Goal: Task Accomplishment & Management: Complete application form

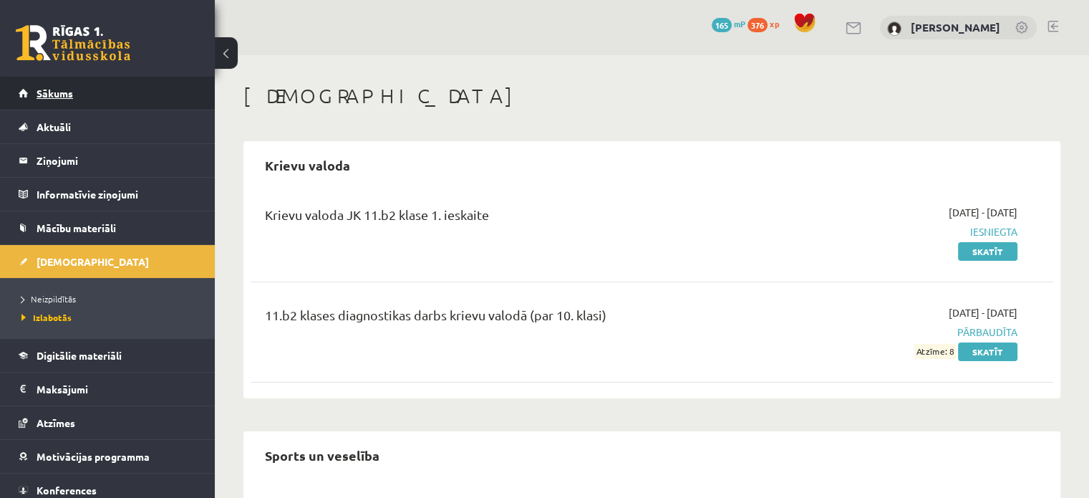
click at [64, 87] on link "Sākums" at bounding box center [108, 93] width 178 height 33
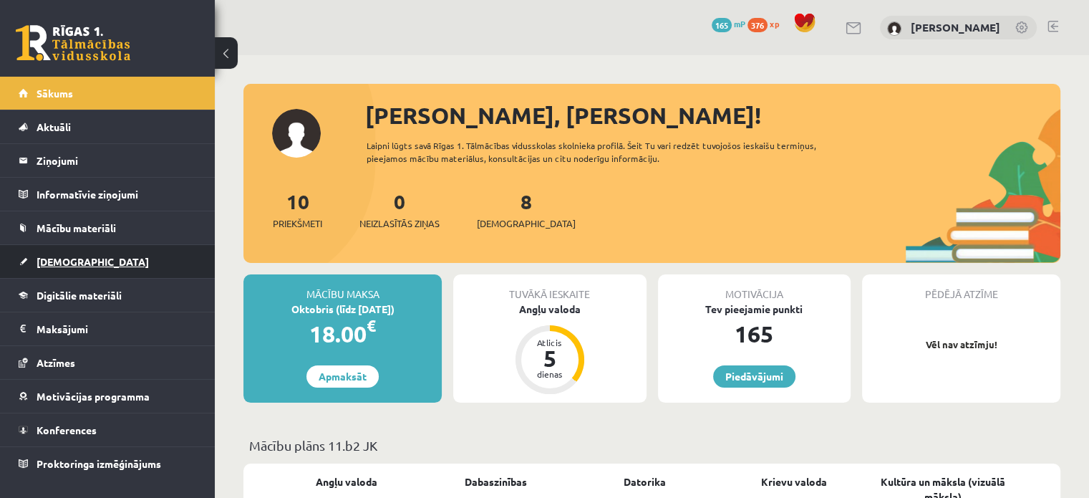
click at [64, 256] on span "[DEMOGRAPHIC_DATA]" at bounding box center [93, 261] width 112 height 13
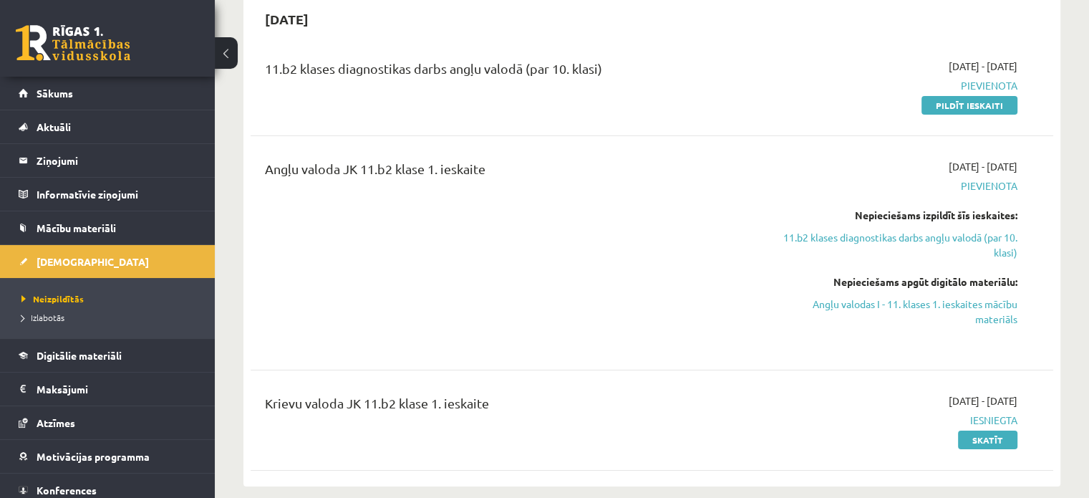
scroll to position [159, 0]
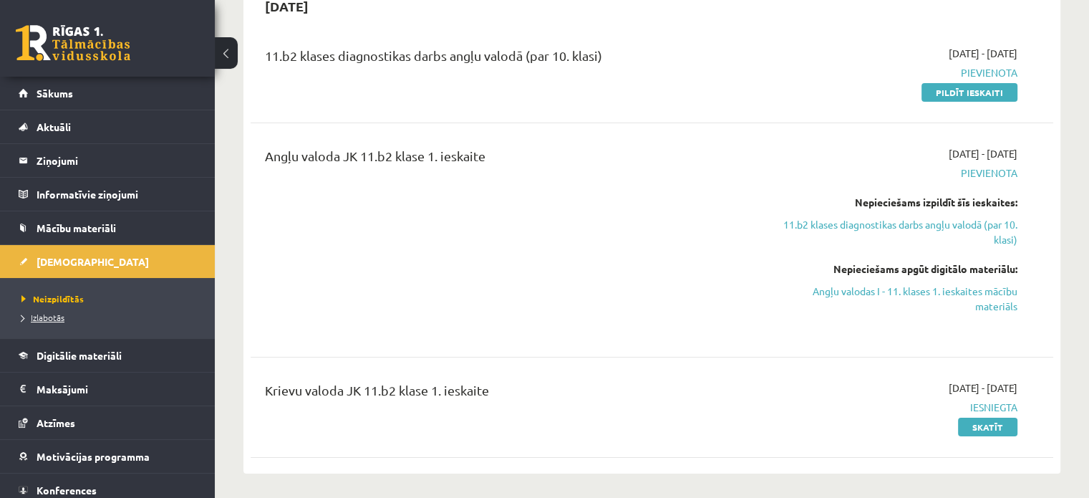
click at [54, 319] on span "Izlabotās" at bounding box center [42, 317] width 43 height 11
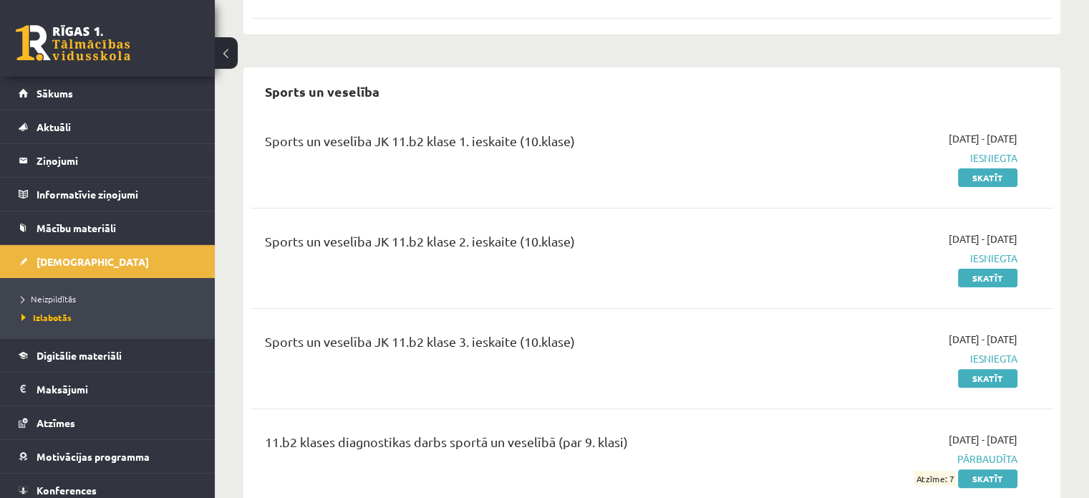
scroll to position [340, 0]
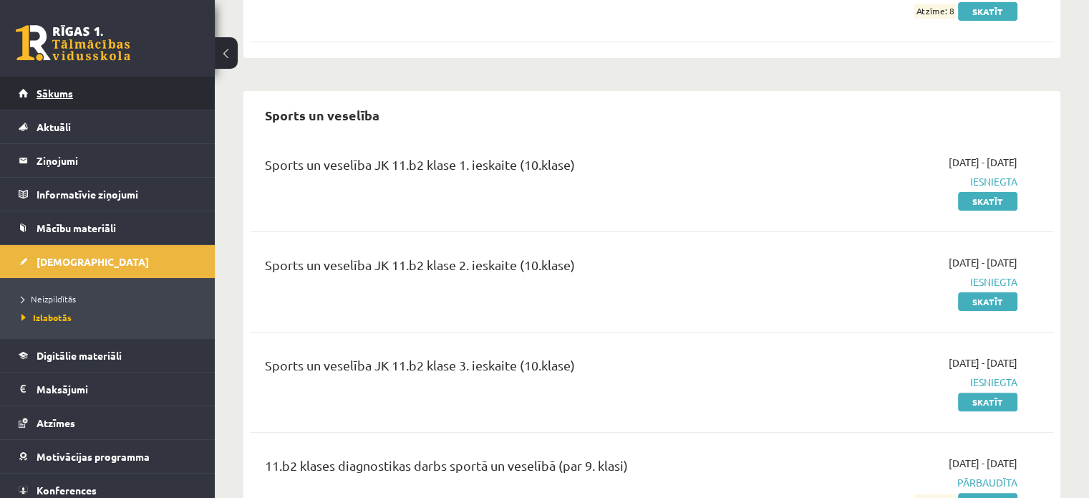
click at [52, 82] on link "Sākums" at bounding box center [108, 93] width 178 height 33
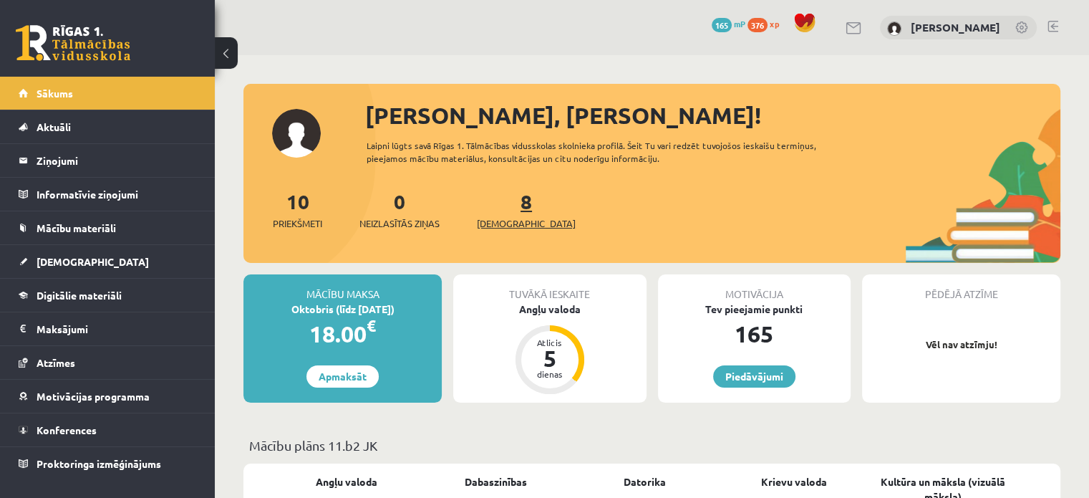
click at [508, 217] on span "[DEMOGRAPHIC_DATA]" at bounding box center [526, 223] width 99 height 14
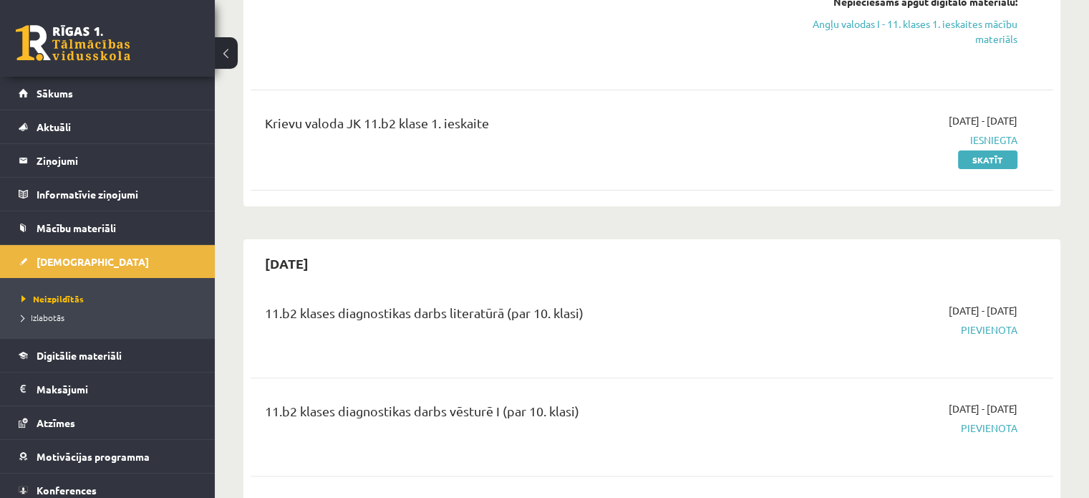
scroll to position [427, 0]
click at [44, 412] on link "Atzīmes" at bounding box center [108, 422] width 178 height 33
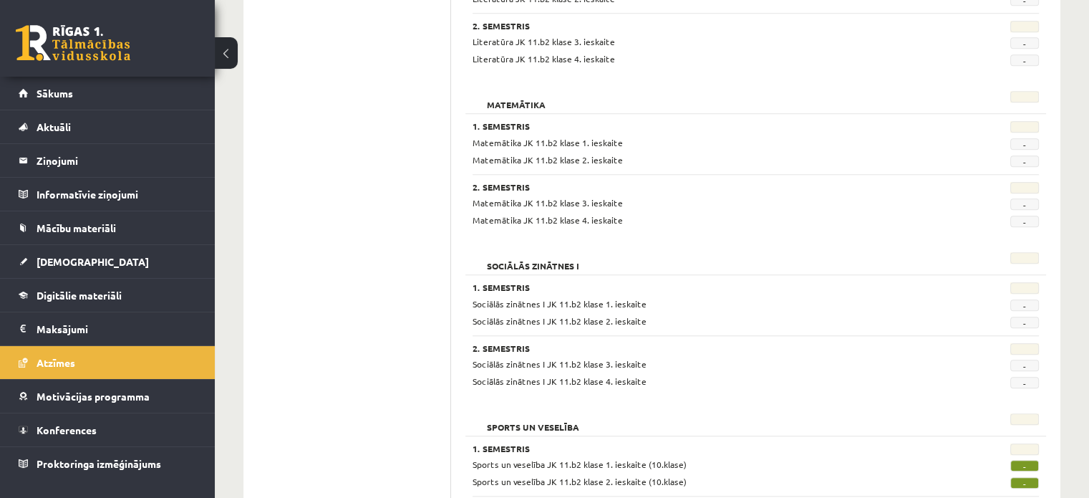
scroll to position [1380, 0]
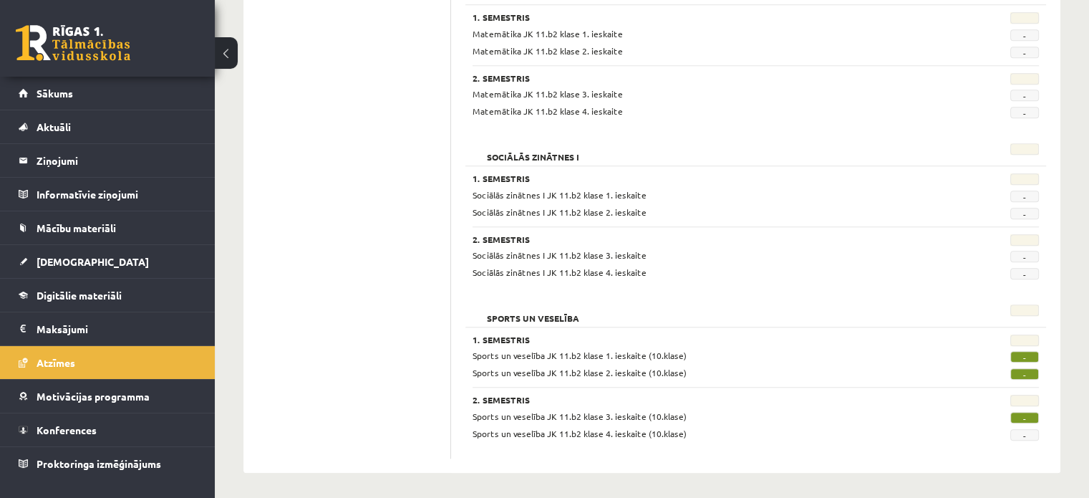
click at [1021, 432] on span "-" at bounding box center [1024, 434] width 29 height 11
click at [77, 263] on span "[DEMOGRAPHIC_DATA]" at bounding box center [93, 261] width 112 height 13
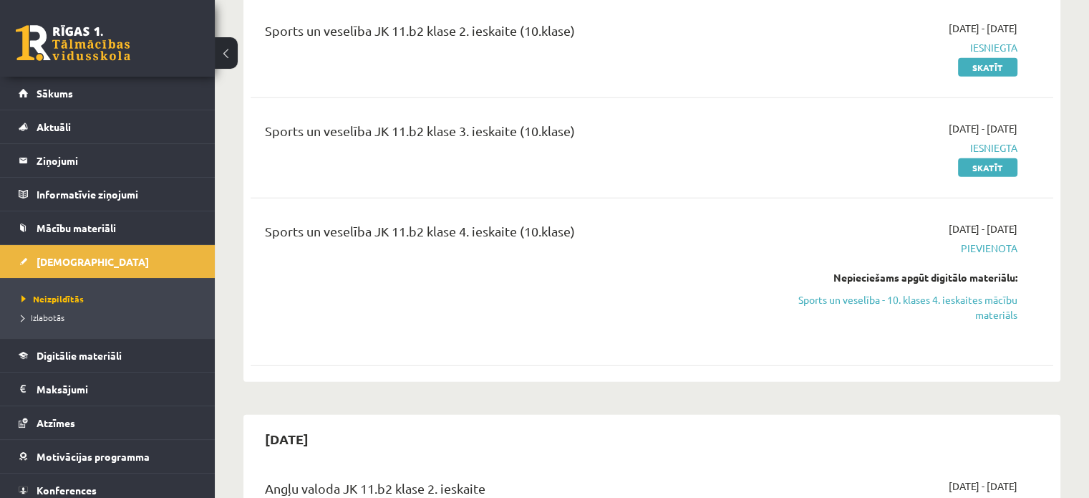
scroll to position [4335, 0]
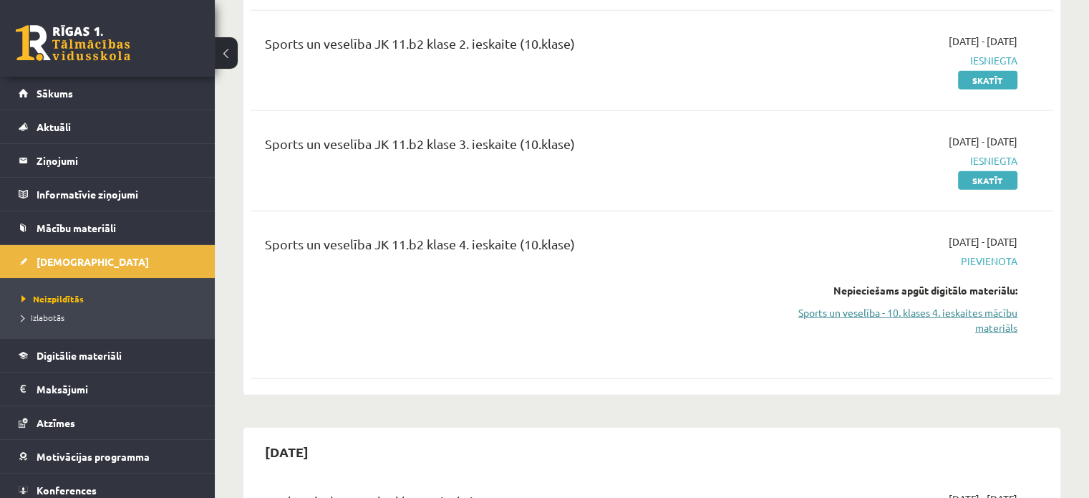
click at [841, 305] on link "Sports un veselība - 10. klases 4. ieskaites mācību materiāls" at bounding box center [899, 320] width 236 height 30
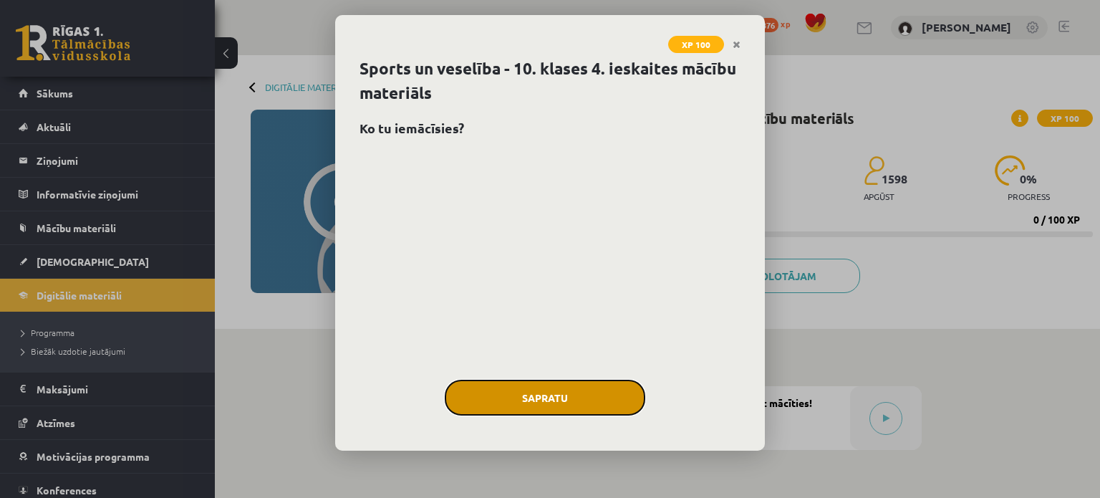
click at [490, 395] on button "Sapratu" at bounding box center [545, 398] width 201 height 36
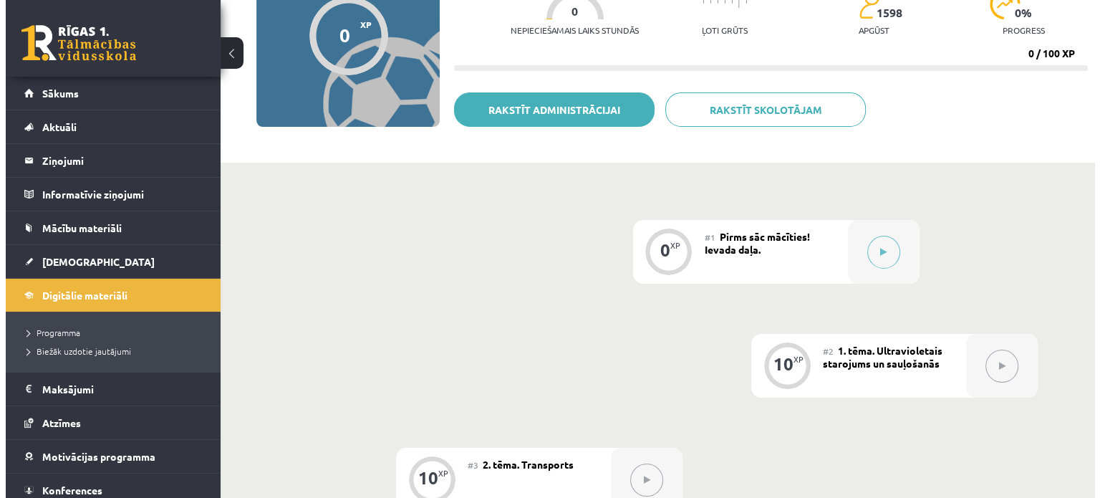
scroll to position [166, 0]
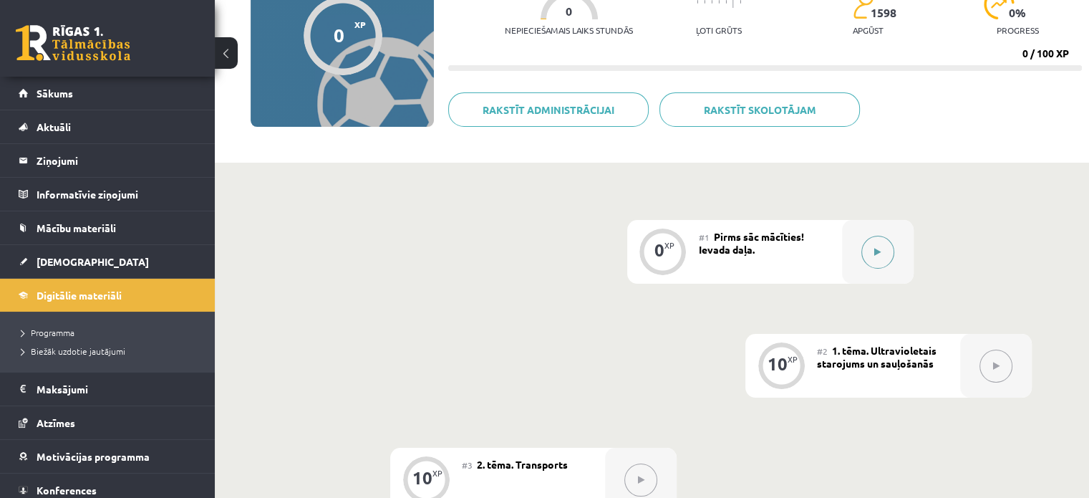
click at [875, 260] on button at bounding box center [877, 252] width 33 height 33
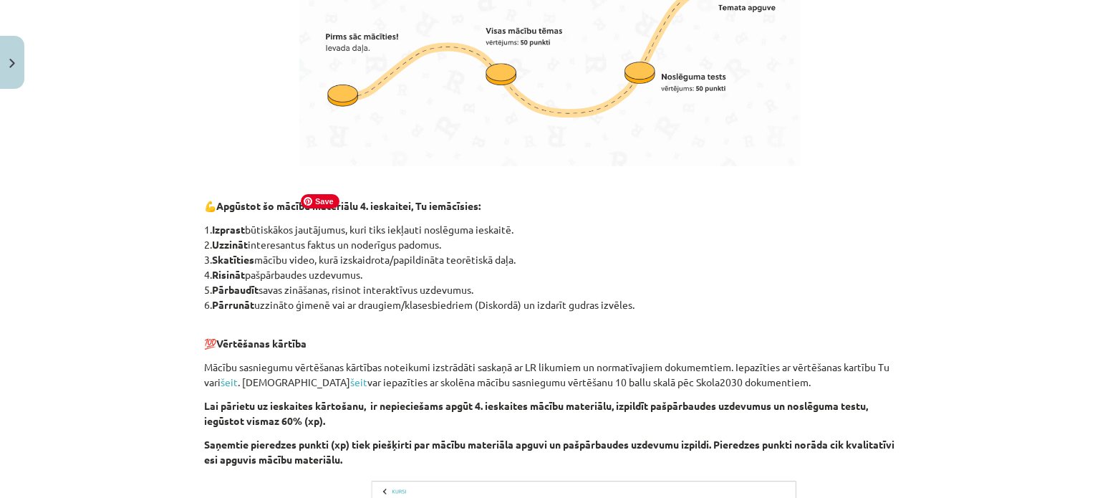
scroll to position [1148, 0]
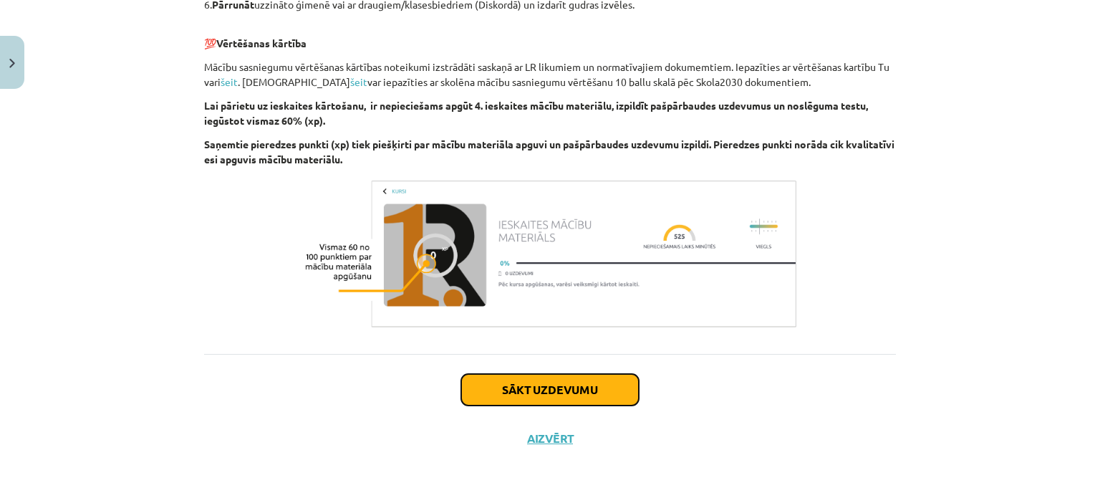
click at [473, 386] on button "Sākt uzdevumu" at bounding box center [550, 390] width 178 height 32
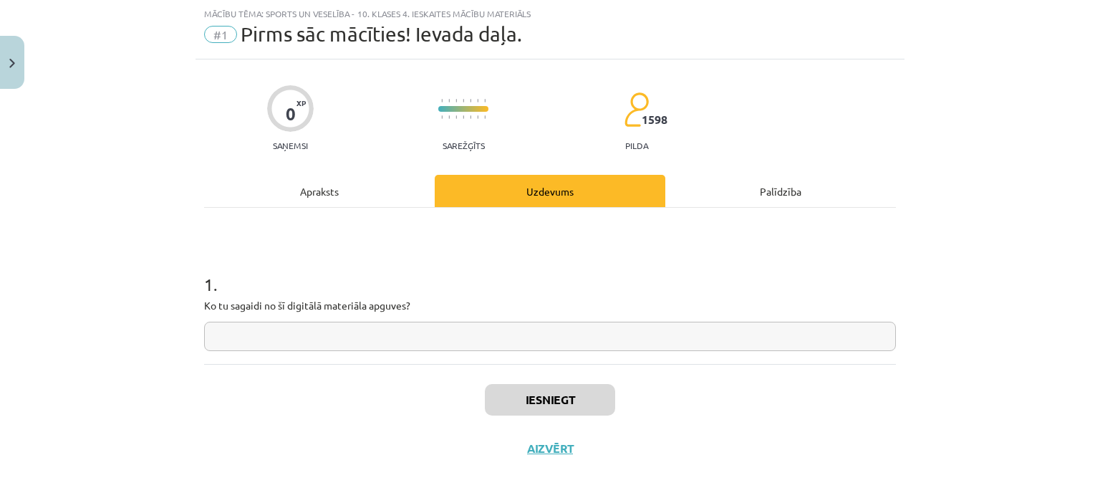
click at [392, 344] on input "text" at bounding box center [550, 336] width 692 height 29
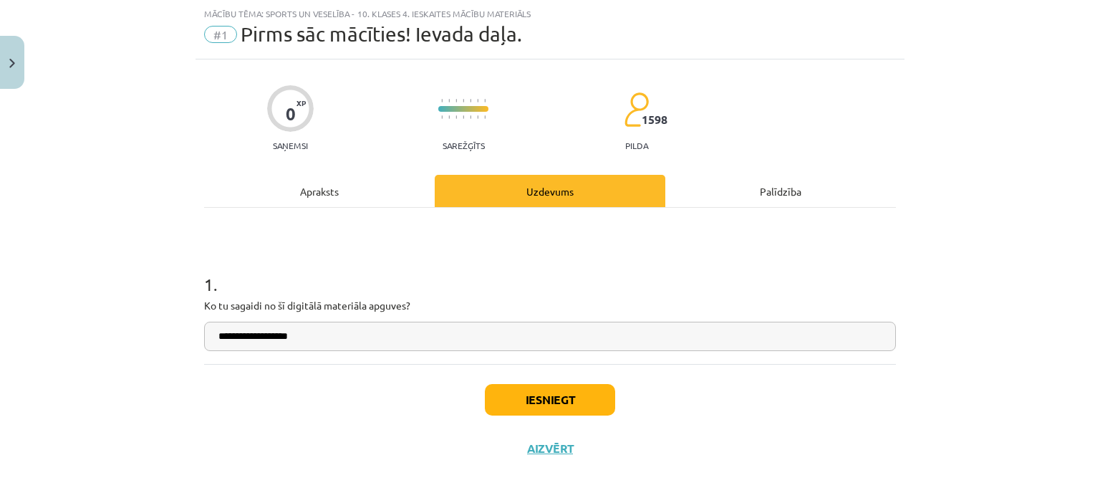
type input "**********"
click at [508, 398] on button "Iesniegt" at bounding box center [550, 400] width 130 height 32
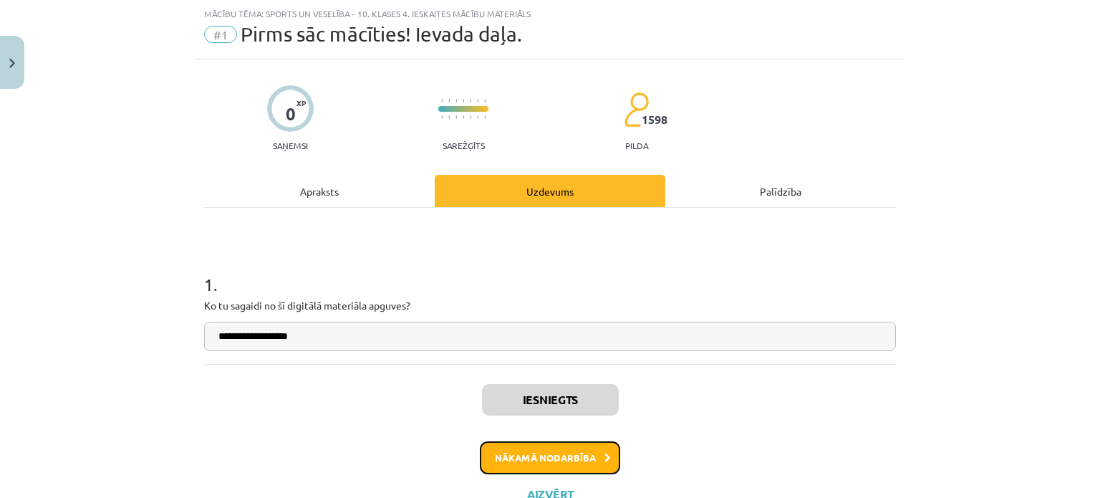
click at [511, 458] on button "Nākamā nodarbība" at bounding box center [550, 457] width 140 height 33
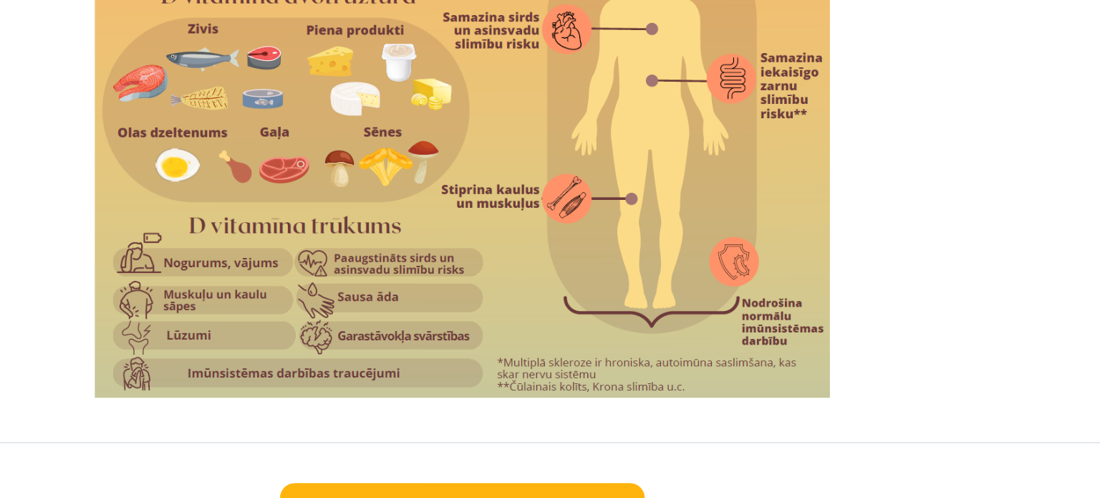
scroll to position [166, 0]
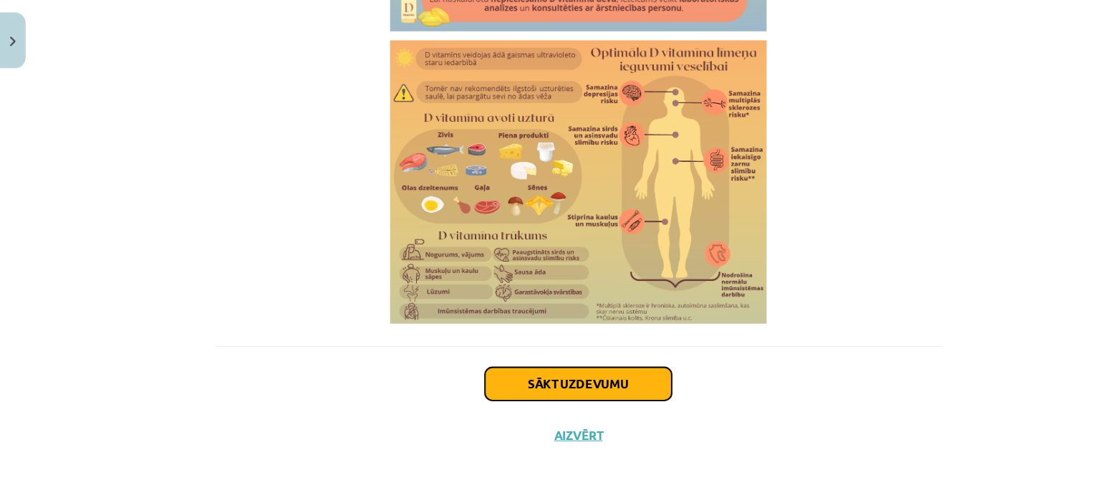
click at [516, 395] on button "Sākt uzdevumu" at bounding box center [550, 389] width 178 height 32
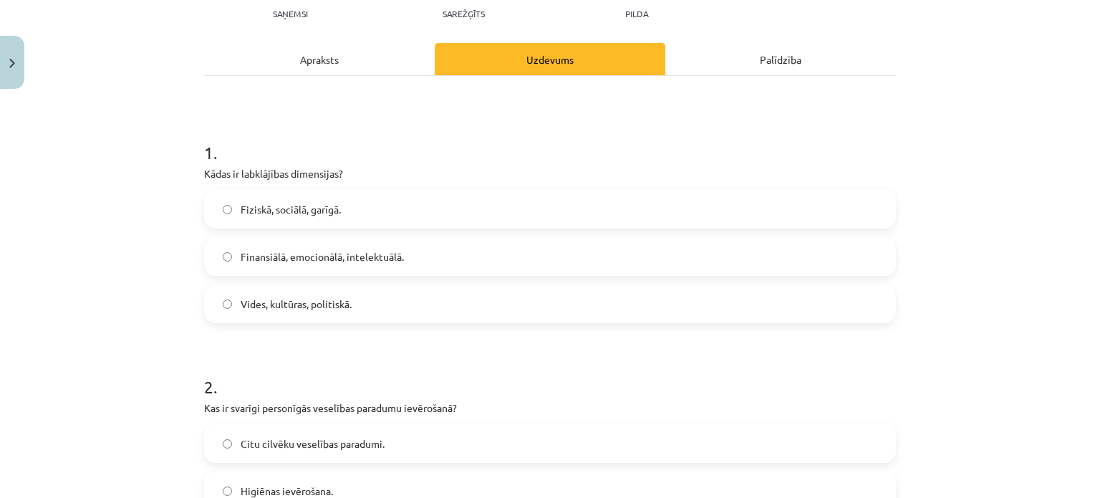
scroll to position [167, 0]
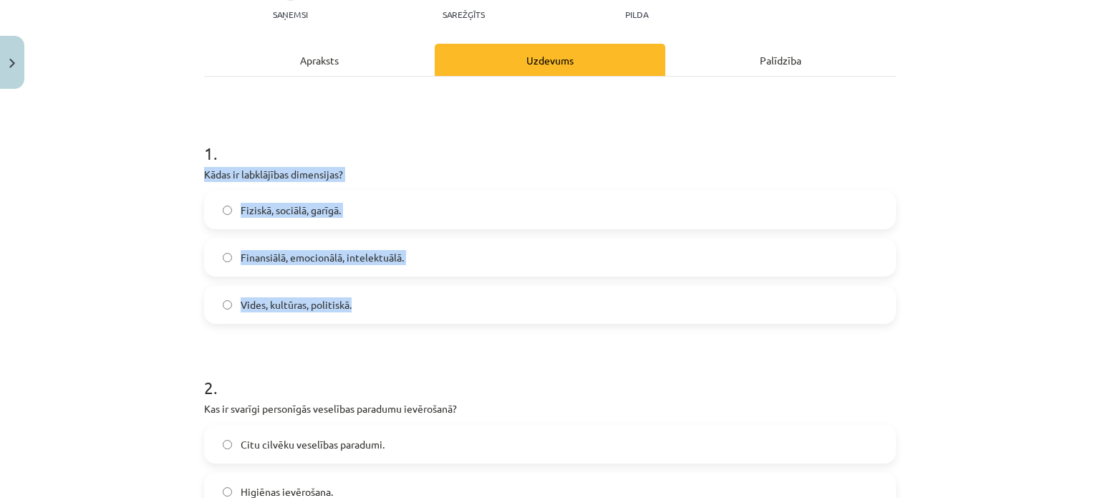
drag, startPoint x: 201, startPoint y: 177, endPoint x: 395, endPoint y: 304, distance: 232.8
click at [395, 304] on div "1 . Kādas ir labklājības dimensijas? Fiziskā, sociālā, garīgā. Finansiālā, emoc…" at bounding box center [550, 221] width 692 height 206
copy div "Kādas ir labklājības dimensijas? Fiziskā, sociālā, garīgā. Finansiālā, emocionā…"
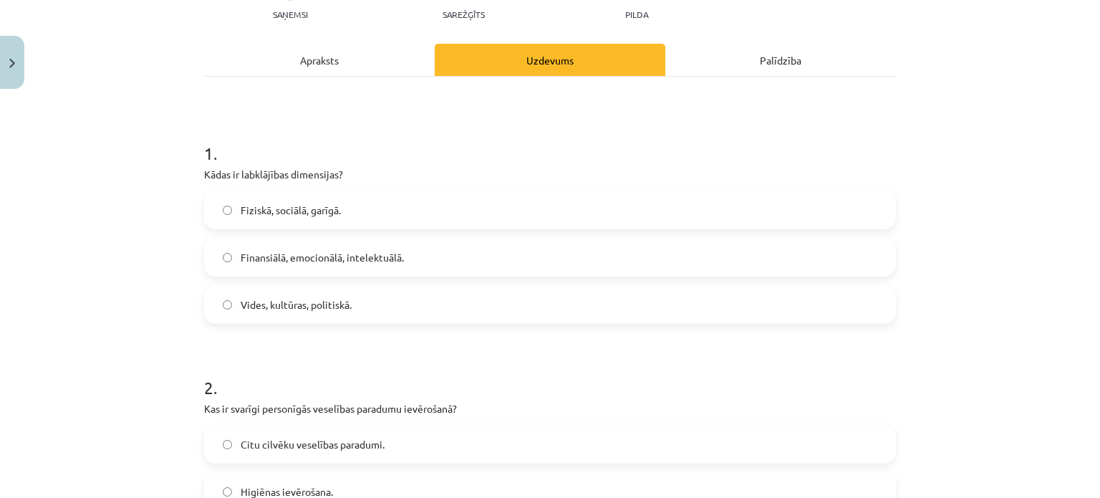
click at [241, 206] on span "Fiziskā, sociālā, garīgā." at bounding box center [291, 210] width 100 height 15
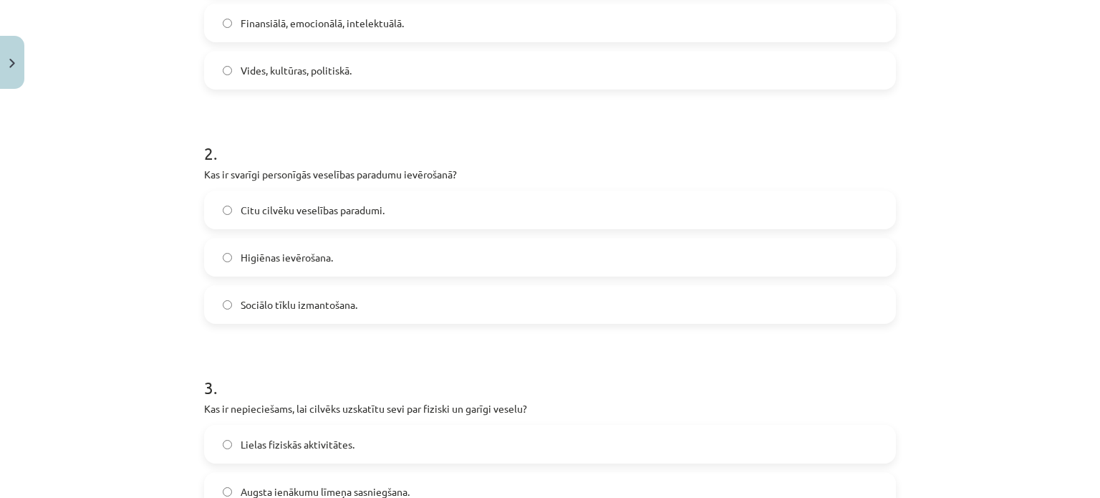
scroll to position [402, 0]
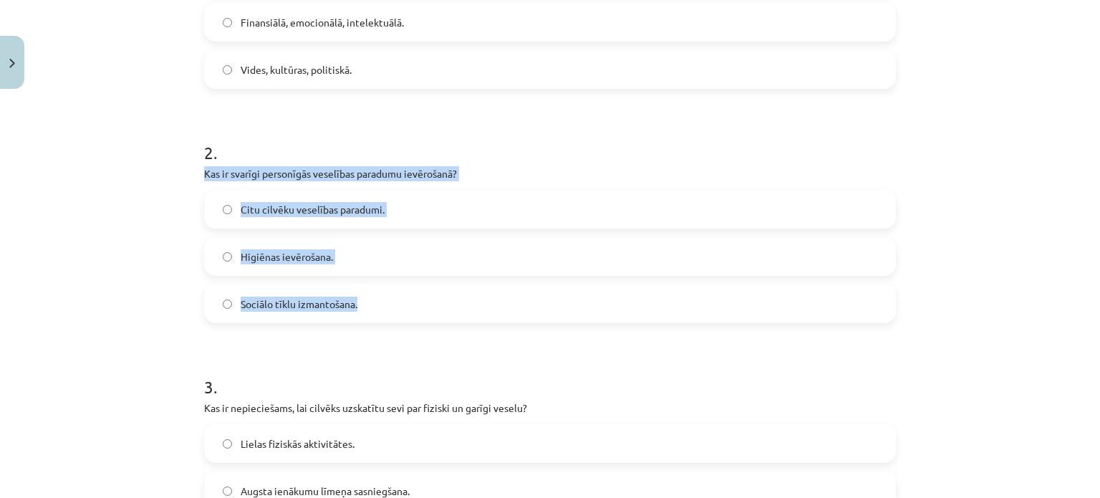
drag, startPoint x: 190, startPoint y: 173, endPoint x: 385, endPoint y: 309, distance: 237.6
click at [385, 309] on div "10 XP Saņemsi Sarežģīts 1598 pilda Apraksts Uzdevums Palīdzība 1 . Kādas ir lab…" at bounding box center [550, 425] width 709 height 1462
copy div "Kas ir svarīgi personīgās veselības paradumu ievērošanā? Citu cilvēku veselības…"
click at [123, 287] on div "Mācību tēma: Sports un veselība - 10. klases 4. ieskaites mācību materiāls #2 1…" at bounding box center [550, 249] width 1100 height 498
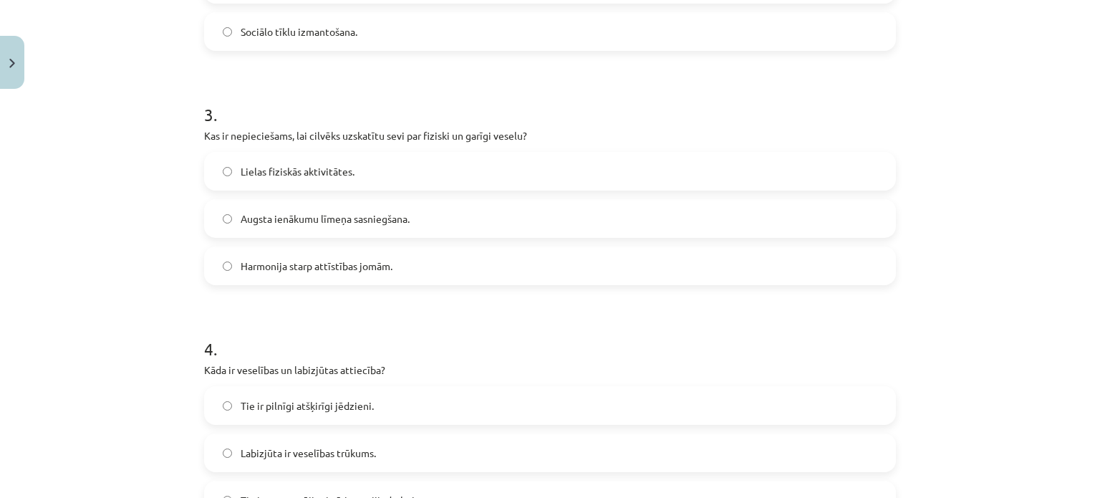
scroll to position [687, 0]
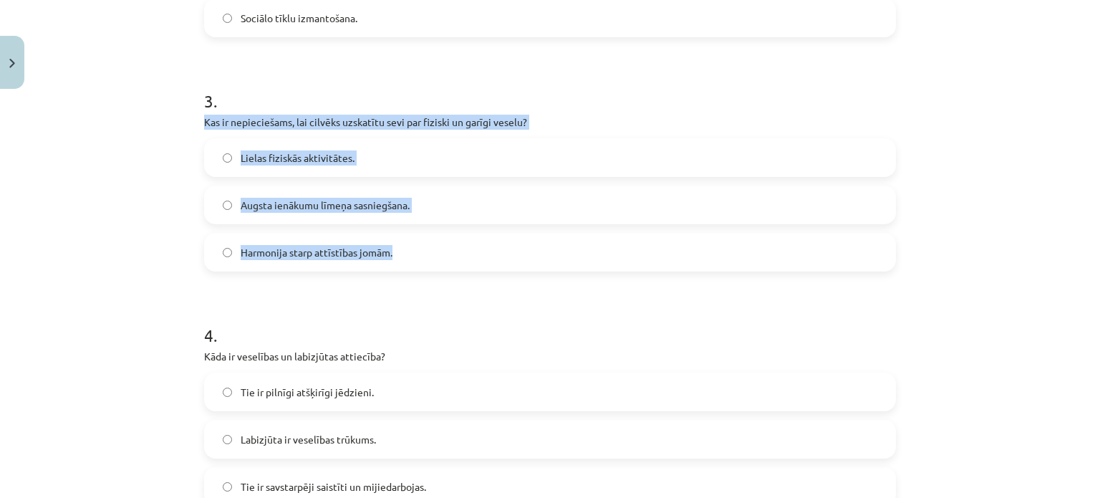
drag, startPoint x: 198, startPoint y: 123, endPoint x: 412, endPoint y: 243, distance: 245.6
click at [412, 243] on div "3 . Kas ir nepieciešams, lai cilvēks uzskatītu sevi par fiziski un garīgi vesel…" at bounding box center [550, 169] width 692 height 206
copy div "Kas ir nepieciešams, lai cilvēks uzskatītu sevi par fiziski un garīgi veselu? L…"
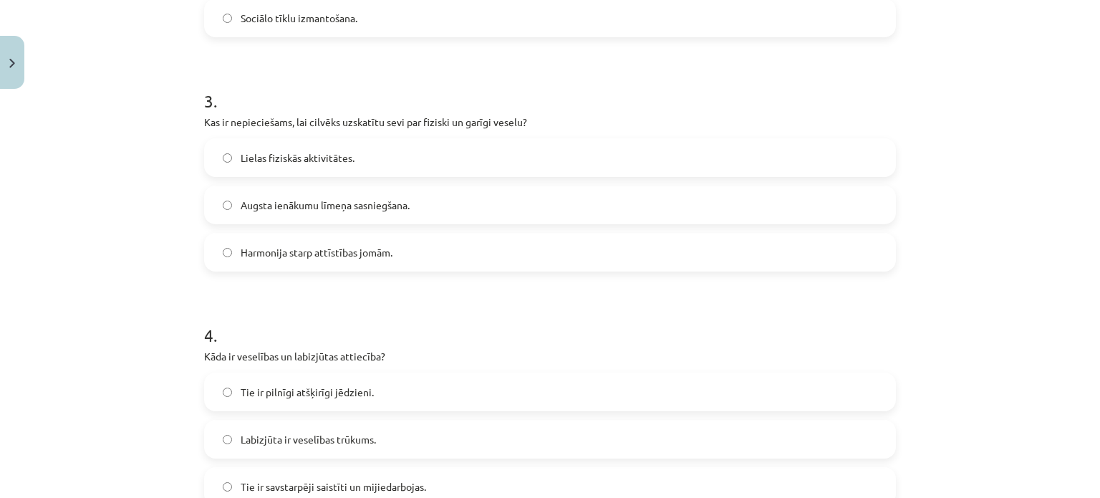
click at [106, 395] on div "Mācību tēma: Sports un veselība - 10. klases 4. ieskaites mācību materiāls #2 1…" at bounding box center [550, 249] width 1100 height 498
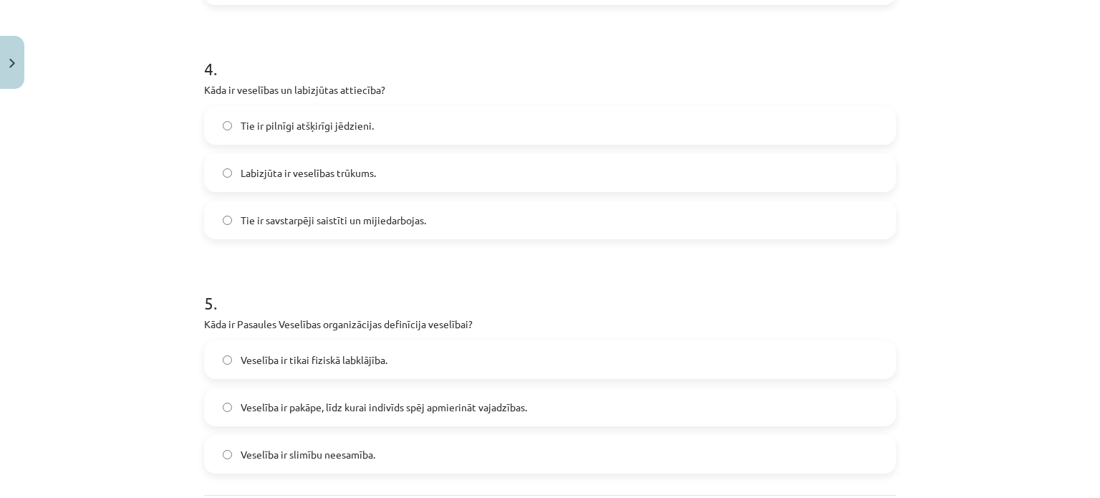
scroll to position [962, 0]
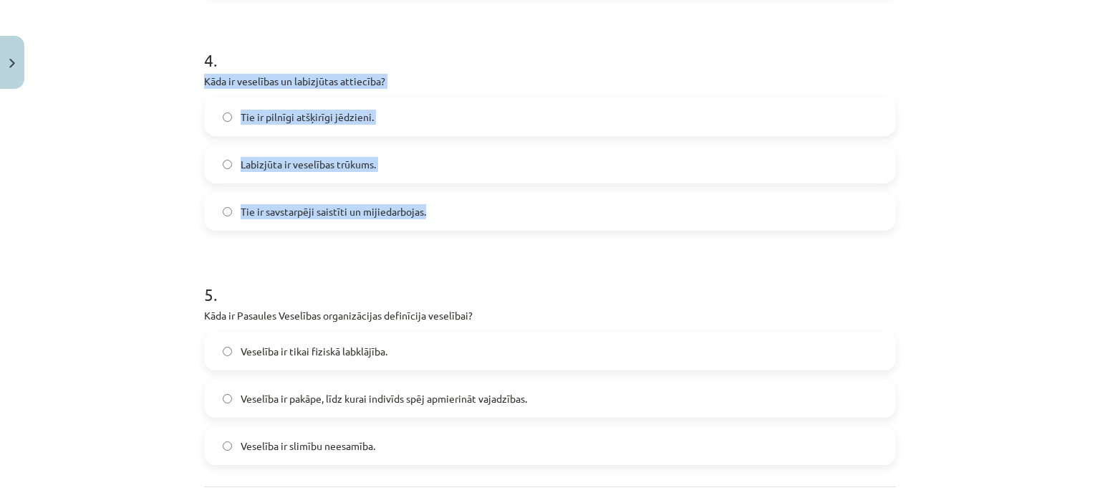
drag, startPoint x: 192, startPoint y: 85, endPoint x: 438, endPoint y: 220, distance: 280.7
copy div "Kāda ir veselības un labizjūtas attiecība? Tie ir pilnīgi atšķirīgi jēdzieni. L…"
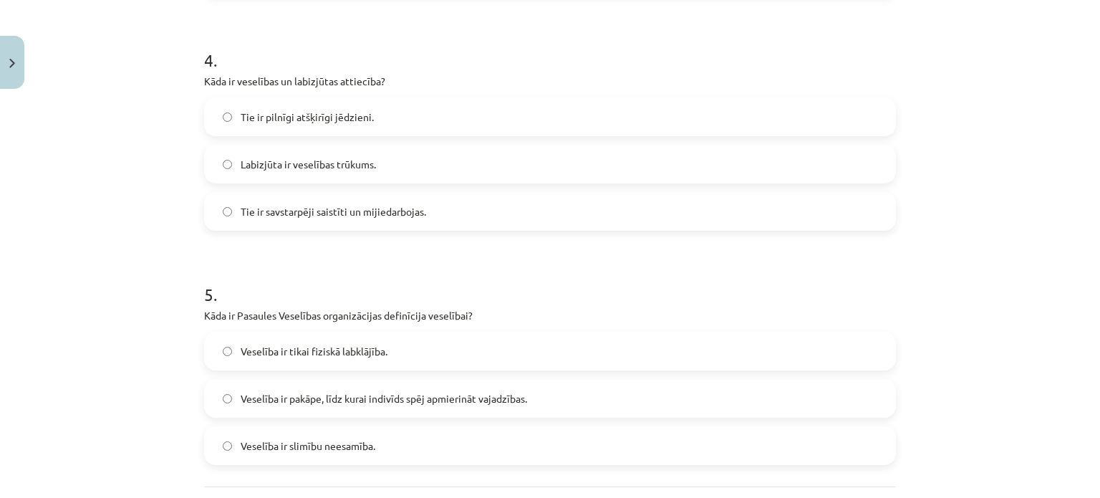
click at [163, 248] on div "Mācību tēma: Sports un veselība - 10. klases 4. ieskaites mācību materiāls #2 1…" at bounding box center [550, 249] width 1100 height 498
click at [223, 216] on label "Tie ir savstarpēji saistīti un mijiedarbojas." at bounding box center [550, 211] width 689 height 36
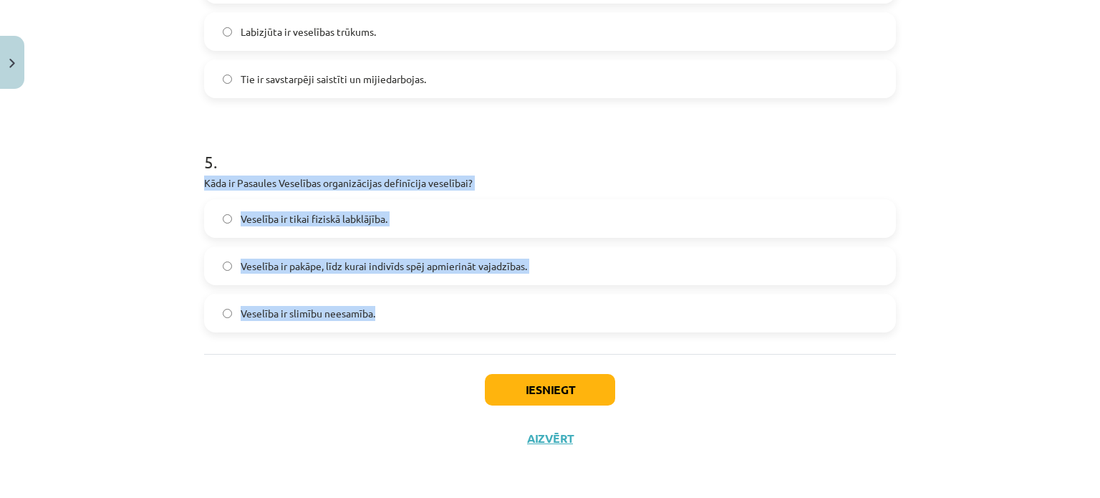
drag, startPoint x: 200, startPoint y: 175, endPoint x: 441, endPoint y: 324, distance: 284.0
click at [441, 324] on div "5 . Kāda ir Pasaules Veselības organizācijas definīcija veselībai? Veselība ir …" at bounding box center [550, 230] width 692 height 206
copy div "Kāda ir Pasaules Veselības organizācijas definīcija veselībai? Veselība ir tika…"
click at [250, 256] on label "Veselība ir pakāpe, līdz kurai indivīds spēj apmierināt vajadzības." at bounding box center [550, 266] width 689 height 36
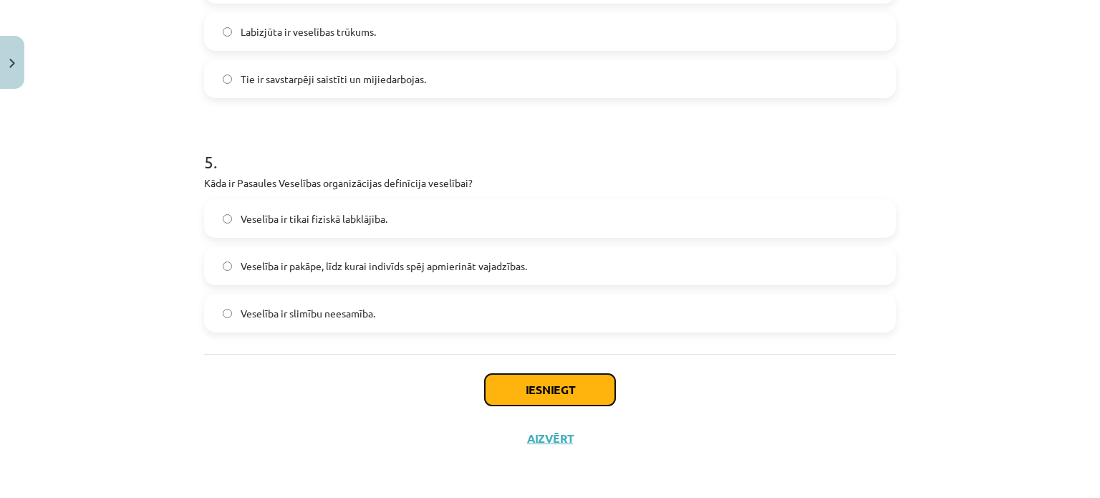
click at [541, 396] on button "Iesniegt" at bounding box center [550, 390] width 130 height 32
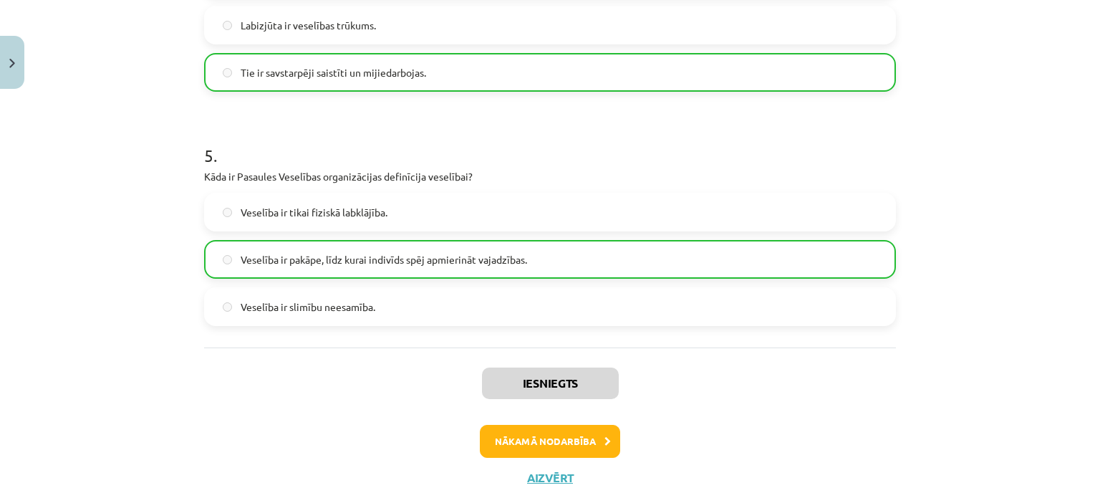
scroll to position [1140, 0]
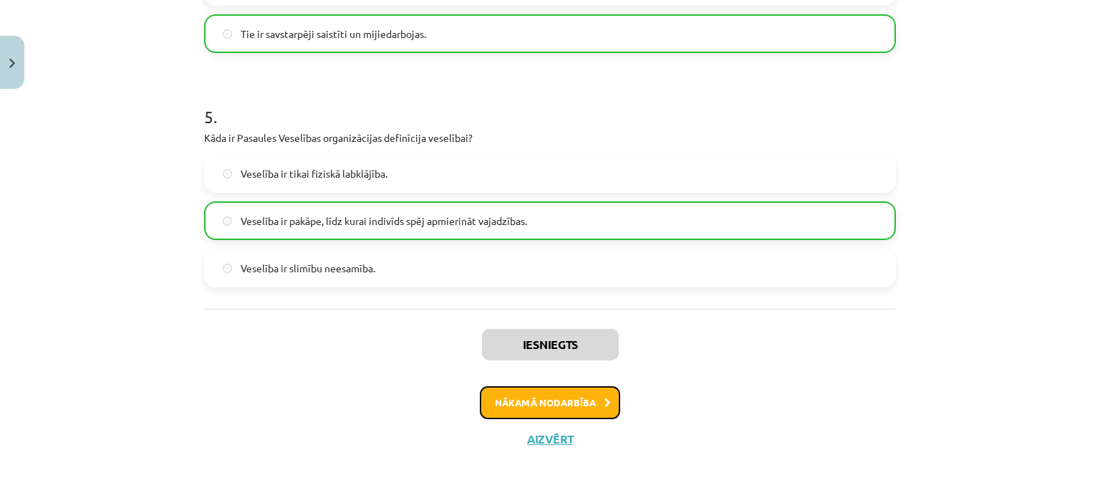
click at [533, 400] on button "Nākamā nodarbība" at bounding box center [550, 402] width 140 height 33
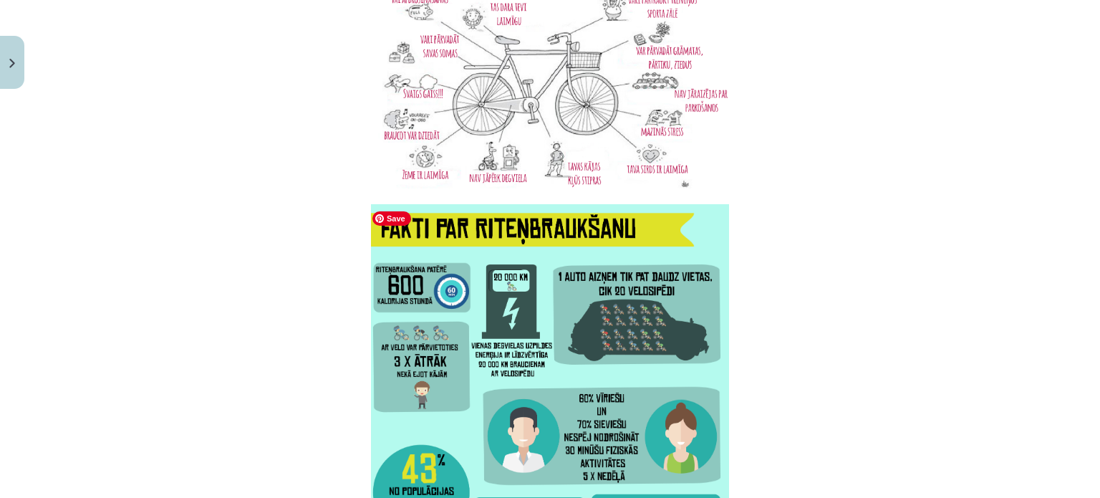
scroll to position [4214, 0]
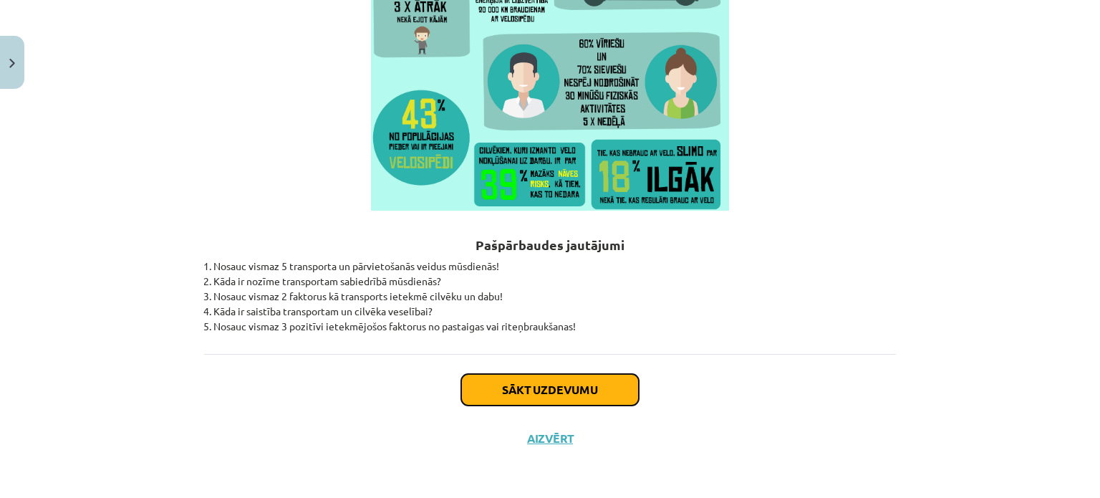
click at [493, 386] on button "Sākt uzdevumu" at bounding box center [550, 390] width 178 height 32
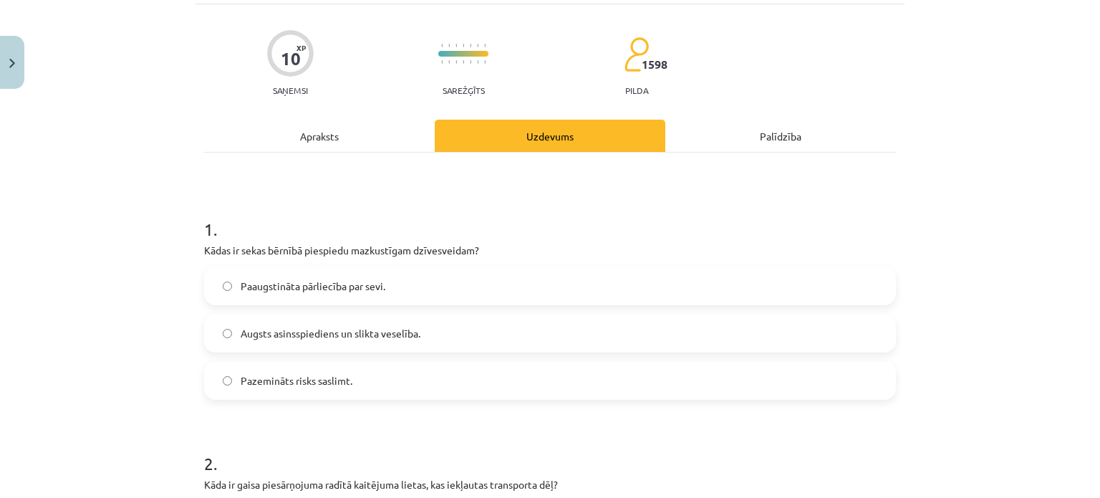
scroll to position [129, 0]
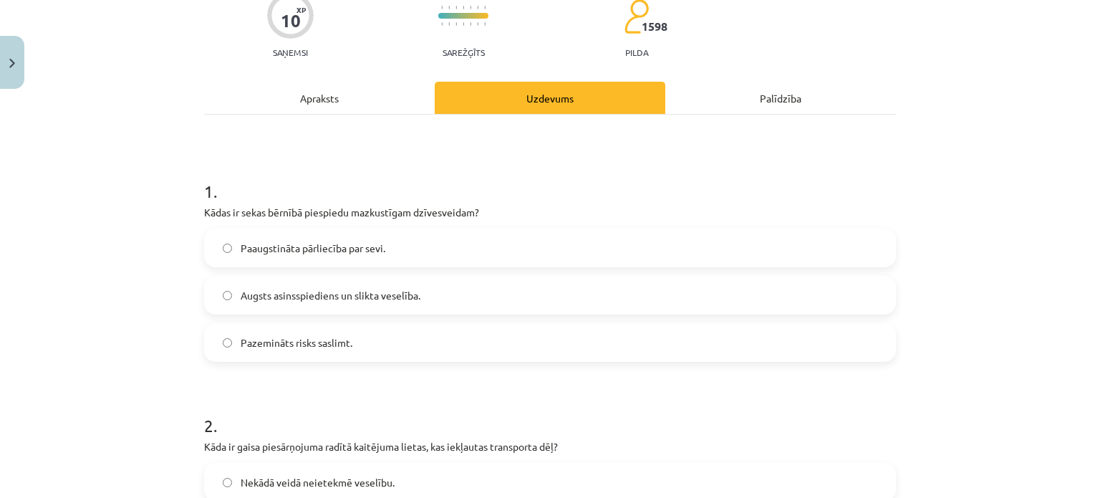
click at [285, 289] on span "Augsts asinsspiediens un slikta veselība." at bounding box center [331, 295] width 180 height 15
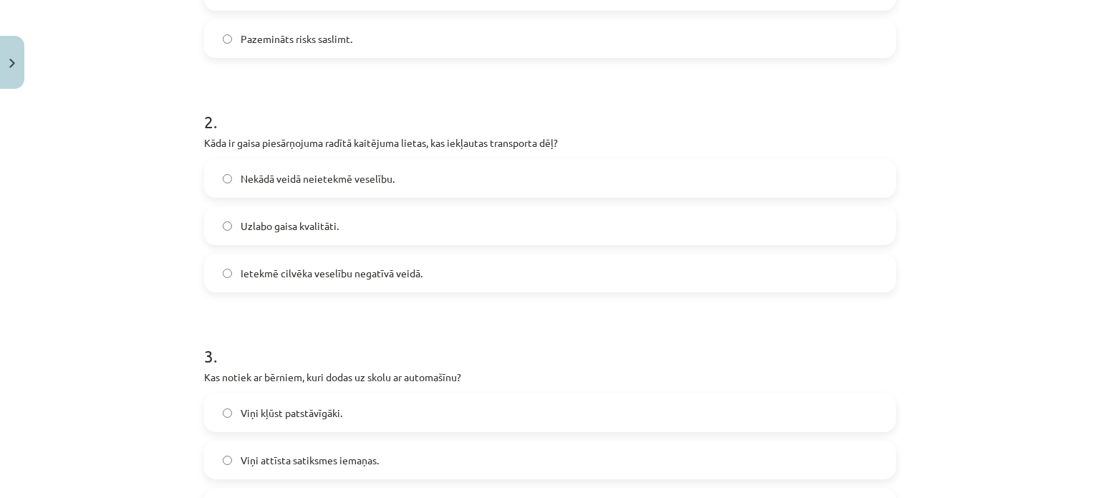
scroll to position [433, 0]
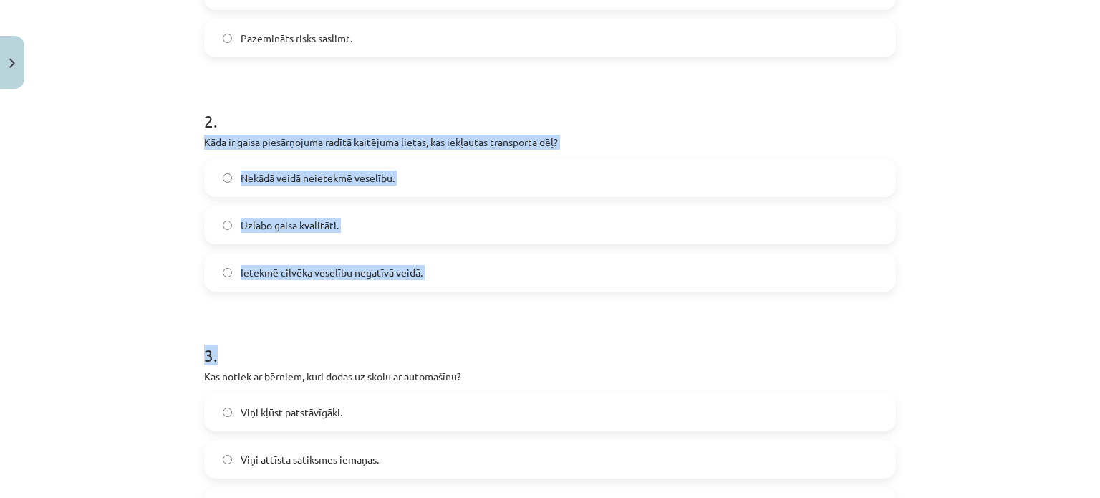
drag, startPoint x: 189, startPoint y: 144, endPoint x: 448, endPoint y: 297, distance: 301.1
click at [448, 297] on div "Mācību tēma: Sports un veselība - 10. klases 4. ieskaites mācību materiāls #3 2…" at bounding box center [550, 249] width 1100 height 498
click at [123, 240] on div "Mācību tēma: Sports un veselība - 10. klases 4. ieskaites mācību materiāls #3 2…" at bounding box center [550, 249] width 1100 height 498
drag, startPoint x: 198, startPoint y: 135, endPoint x: 431, endPoint y: 260, distance: 264.6
click at [431, 260] on div "10 XP Saņemsi Sarežģīts 1598 pilda Apraksts Uzdevums Palīdzība 1 . Kādas ir sek…" at bounding box center [550, 393] width 709 height 1462
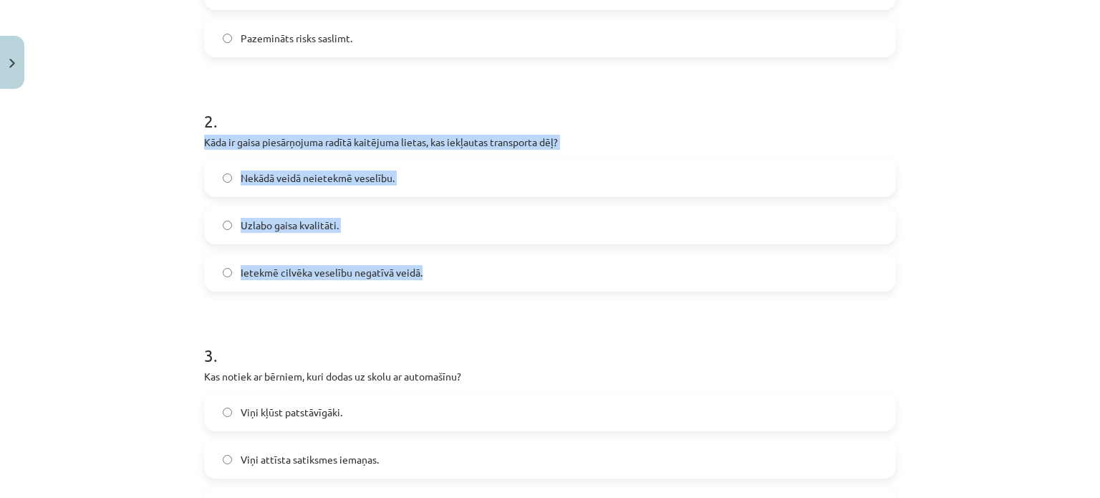
copy div "Kāda ir gaisa piesārņojuma radītā kaitējuma lietas, kas iekļautas transporta dē…"
click at [146, 254] on div "Mācību tēma: Sports un veselība - 10. klases 4. ieskaites mācību materiāls #3 2…" at bounding box center [550, 249] width 1100 height 498
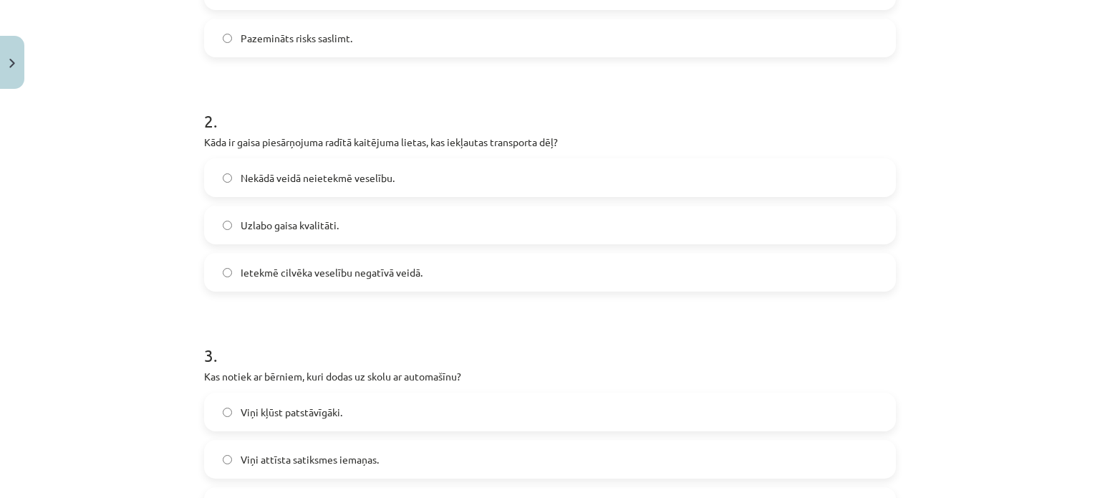
click at [265, 281] on label "Ietekmē cilvēka veselību negatīvā veidā." at bounding box center [550, 272] width 689 height 36
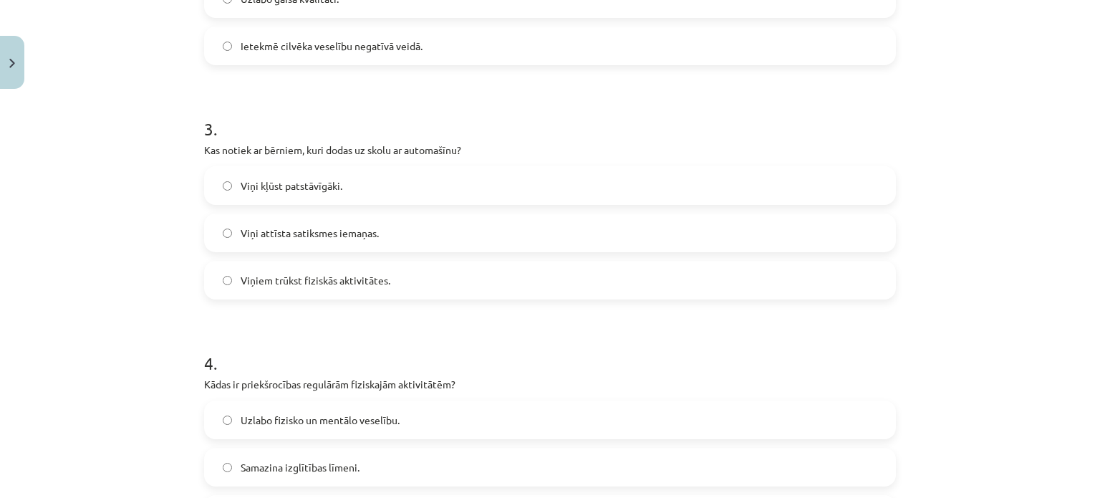
scroll to position [694, 0]
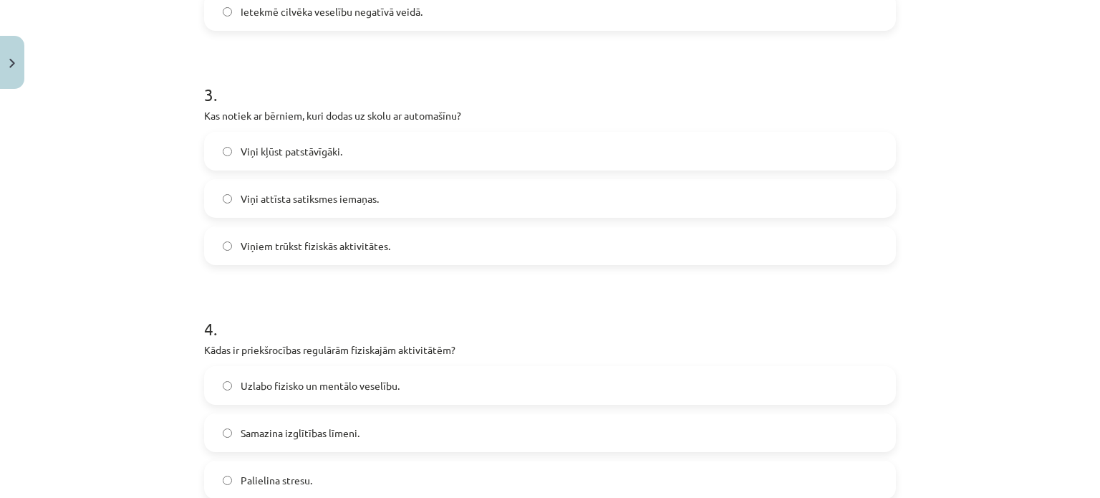
click at [375, 246] on span "Viņiem trūkst fiziskās aktivitātes." at bounding box center [316, 245] width 150 height 15
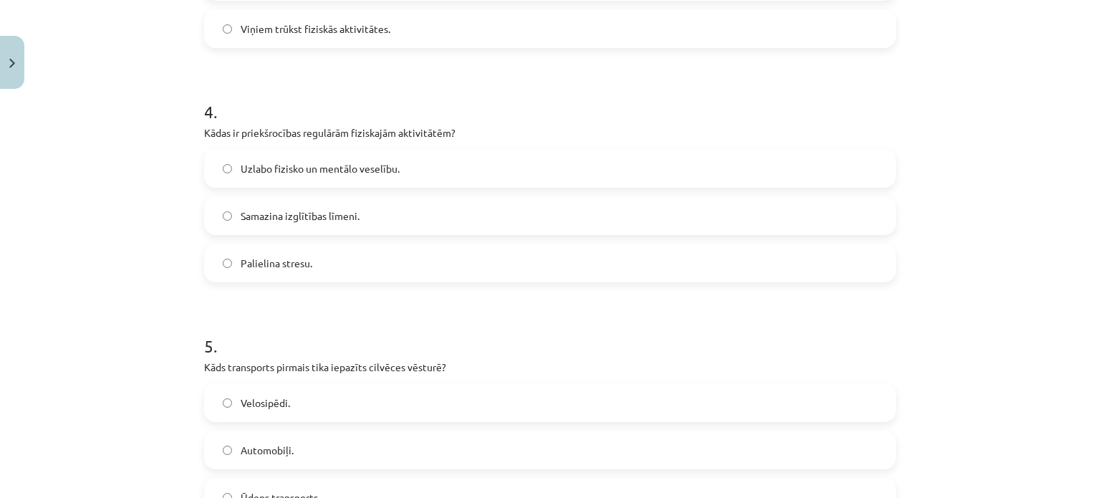
scroll to position [912, 0]
click at [256, 174] on label "Uzlabo fizisko un mentālo veselību." at bounding box center [550, 168] width 689 height 36
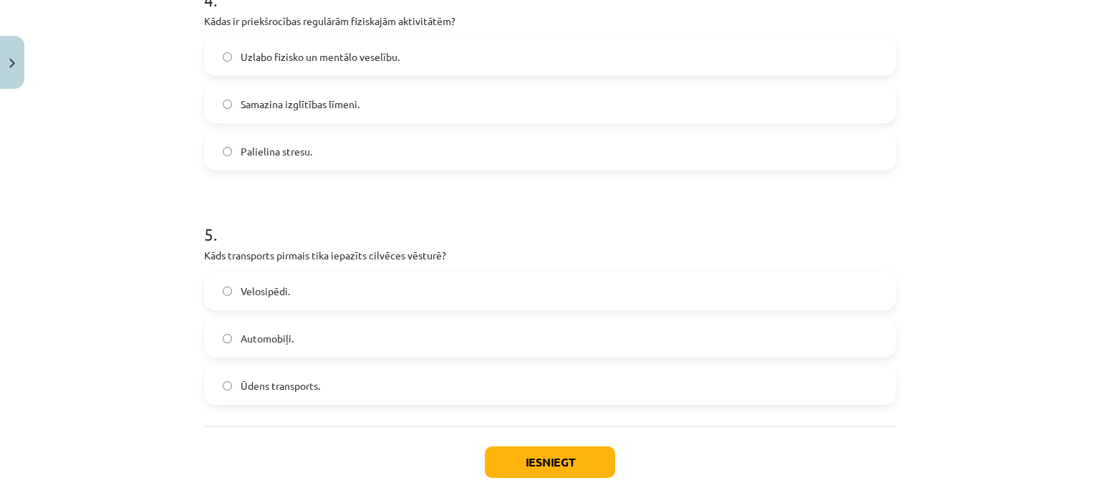
scroll to position [1095, 0]
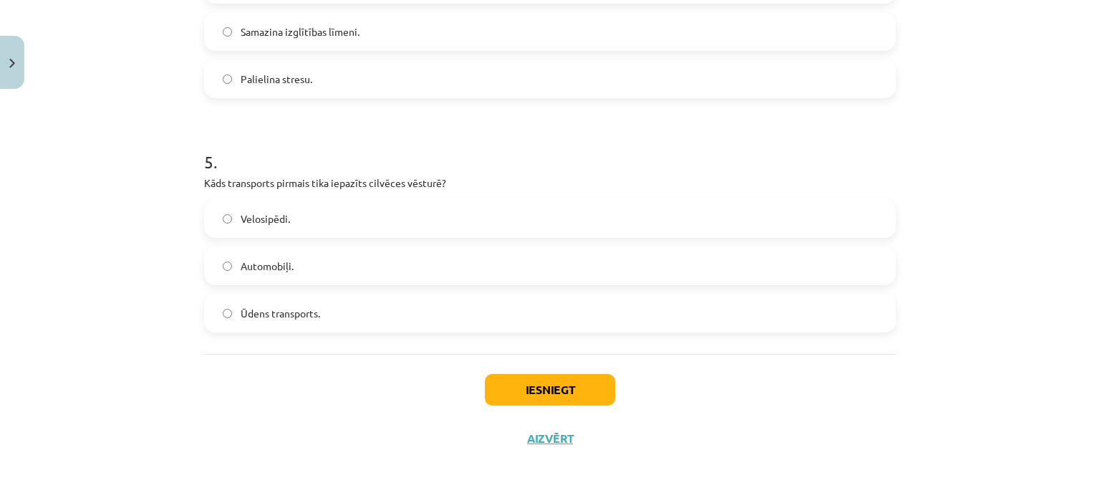
click at [275, 223] on span "Velosipēdi." at bounding box center [265, 218] width 49 height 15
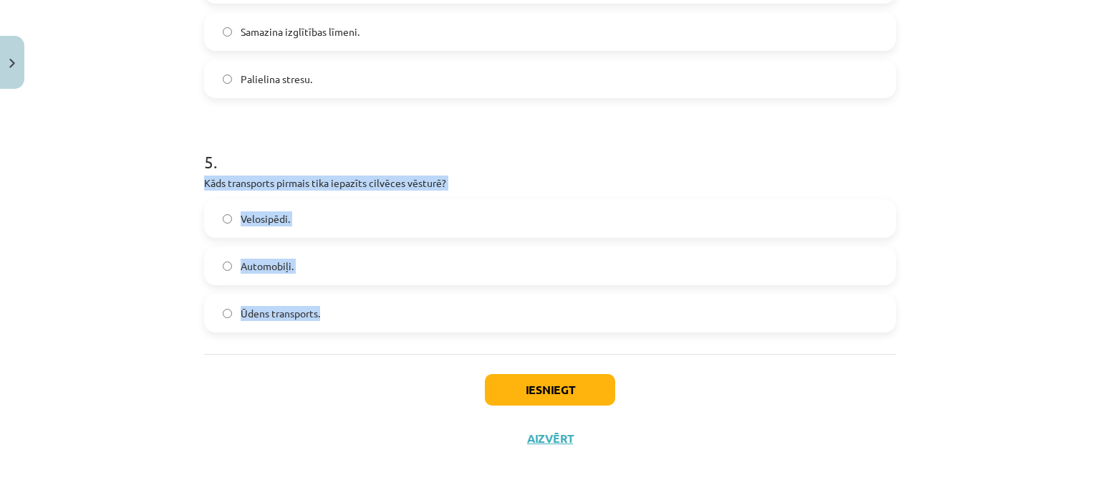
drag, startPoint x: 200, startPoint y: 181, endPoint x: 353, endPoint y: 314, distance: 203.0
click at [353, 314] on div "5 . Kāds transports pirmais tika iepazīts cilvēces vēsturē? Velosipēdi. Automob…" at bounding box center [550, 230] width 692 height 206
copy div "Kāds transports pirmais tika iepazīts cilvēces vēsturē? Velosipēdi. Automobiļi.…"
click at [353, 314] on label "Ūdens transports." at bounding box center [550, 313] width 689 height 36
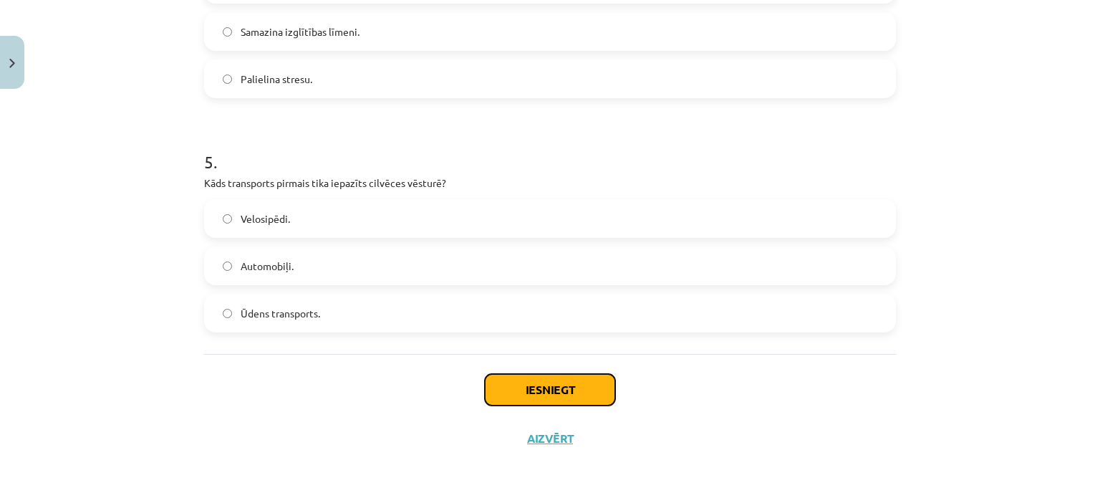
click at [523, 393] on button "Iesniegt" at bounding box center [550, 390] width 130 height 32
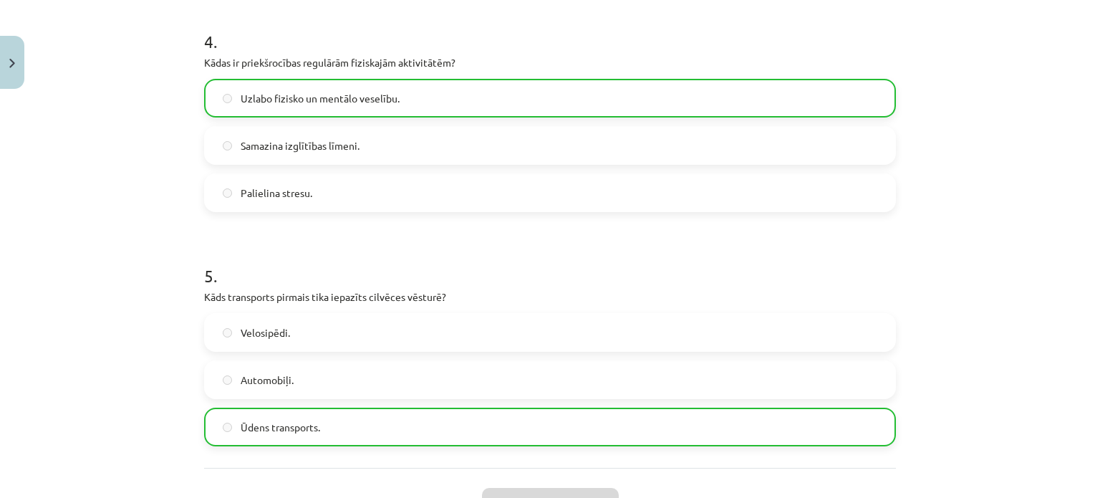
scroll to position [1140, 0]
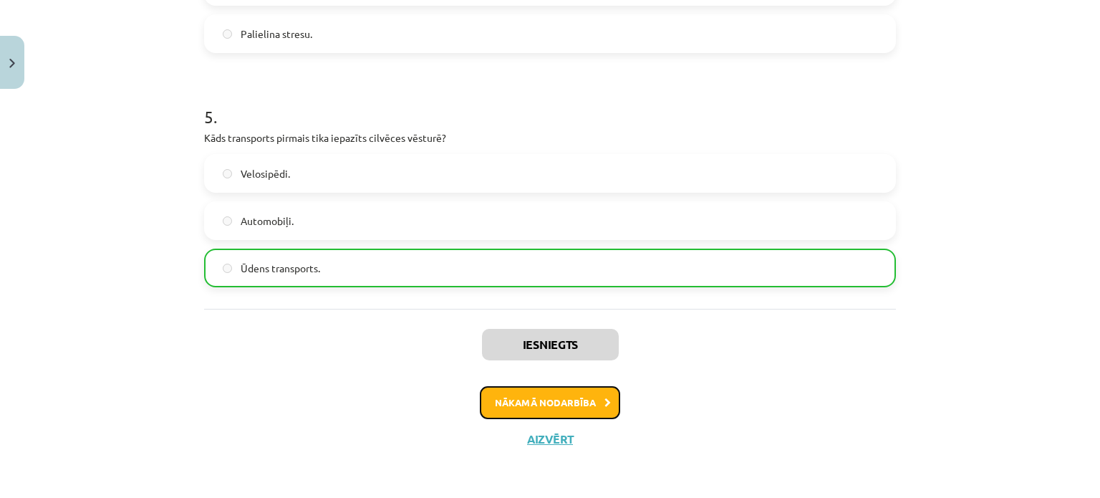
click at [534, 410] on button "Nākamā nodarbība" at bounding box center [550, 402] width 140 height 33
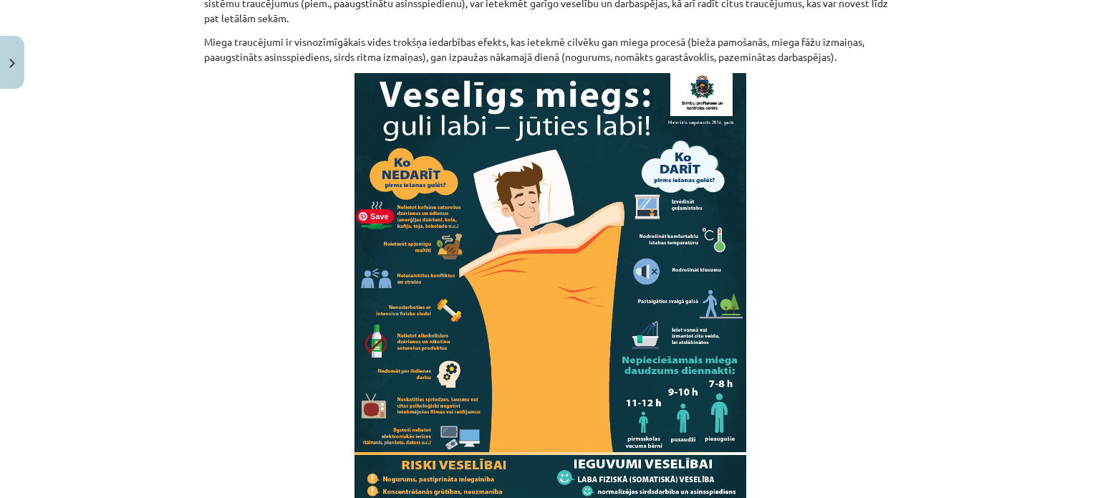
scroll to position [1413, 0]
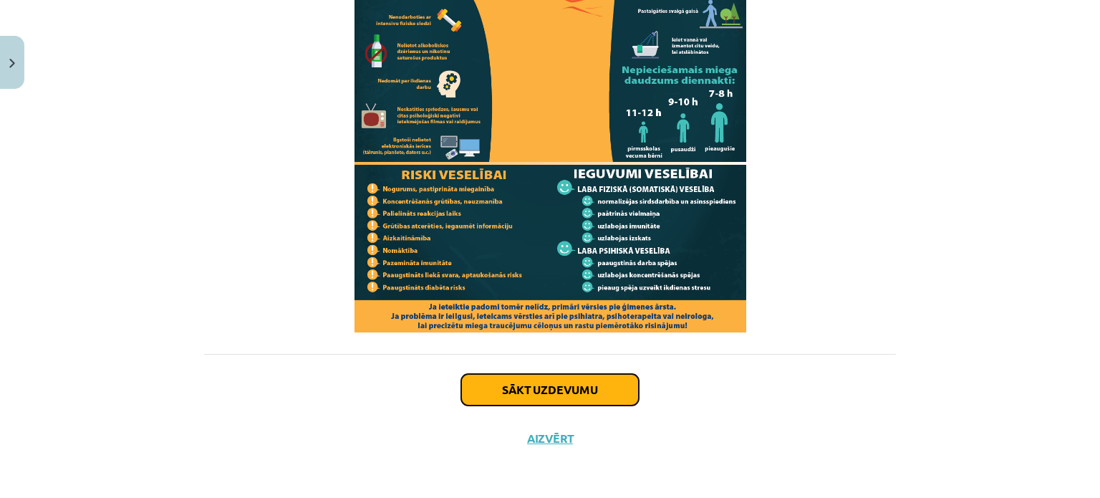
click at [554, 381] on button "Sākt uzdevumu" at bounding box center [550, 390] width 178 height 32
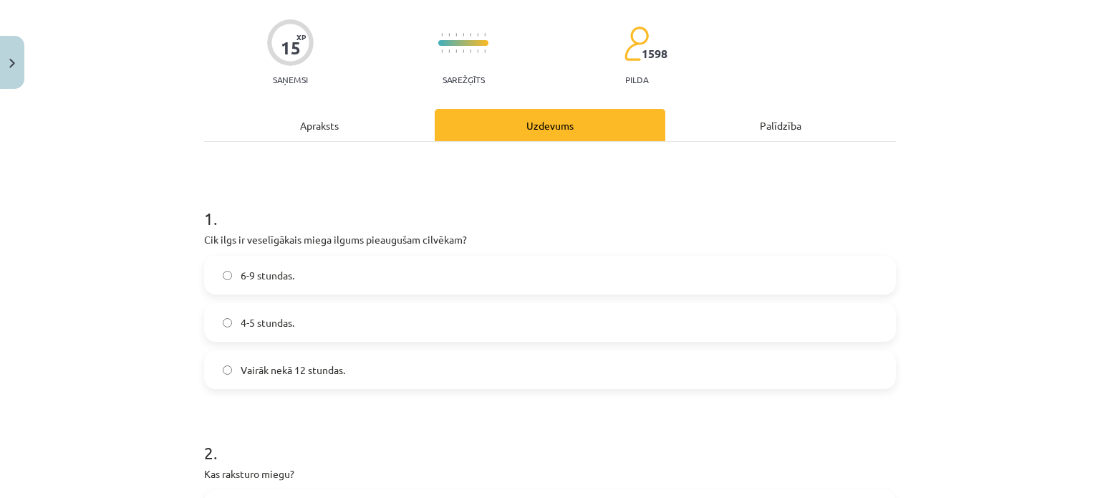
scroll to position [110, 0]
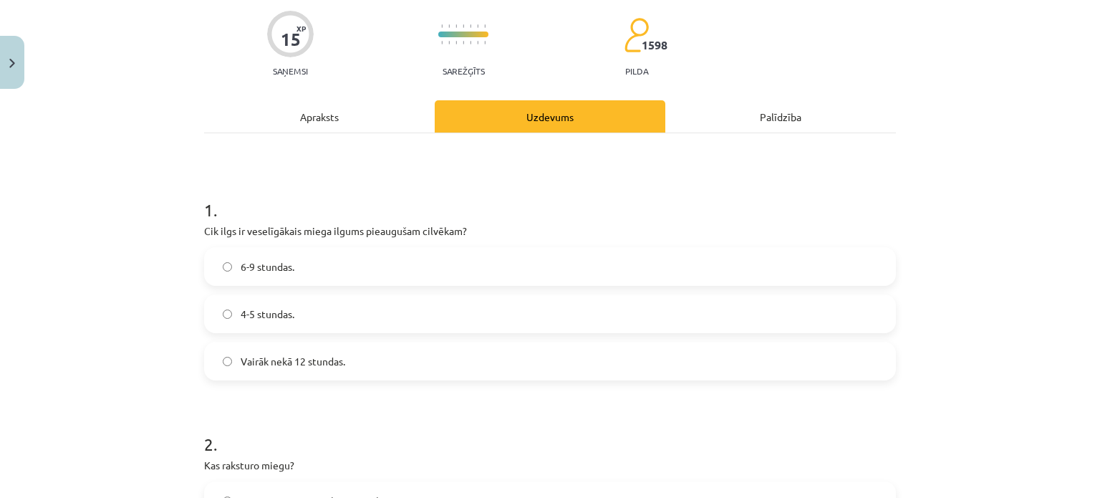
click at [304, 267] on label "6-9 stundas." at bounding box center [550, 266] width 689 height 36
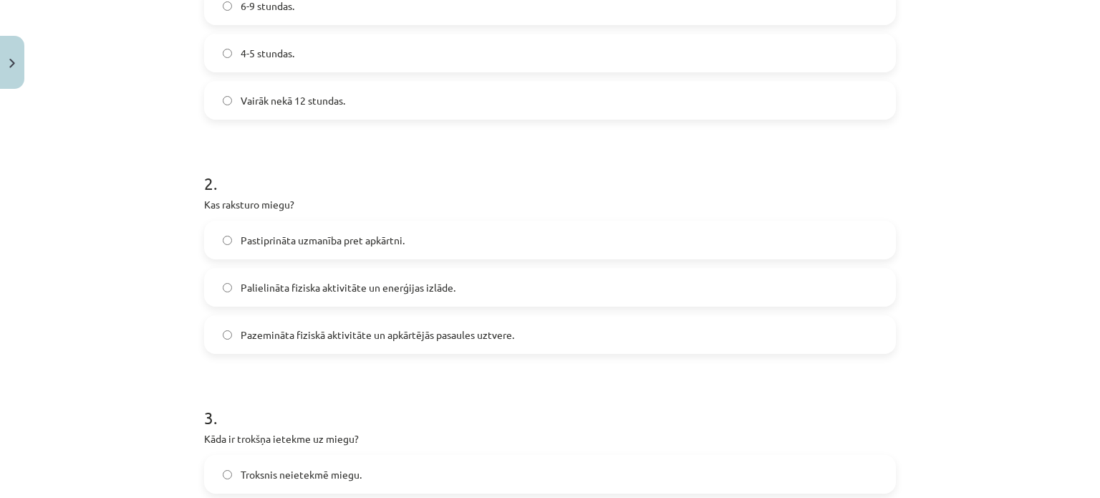
scroll to position [389, 0]
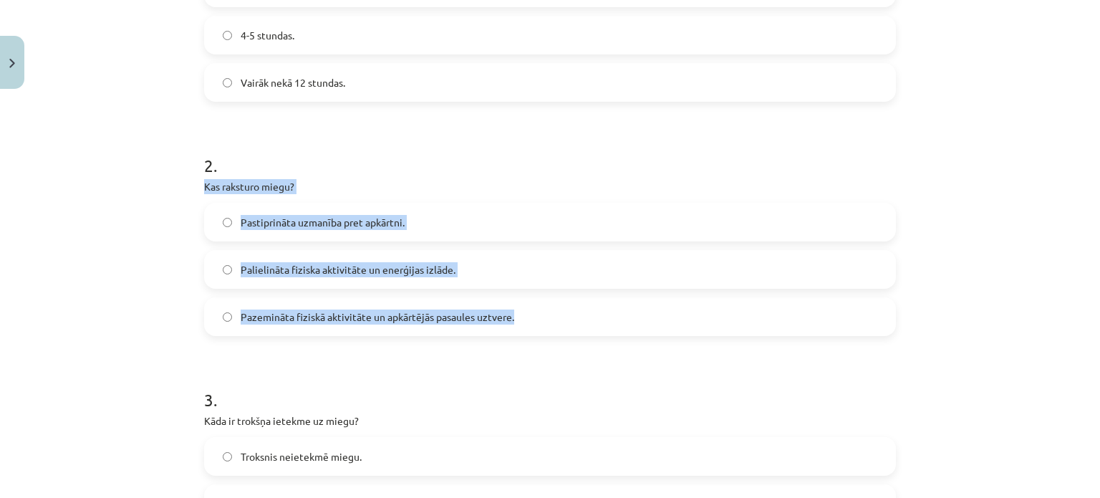
drag, startPoint x: 192, startPoint y: 187, endPoint x: 532, endPoint y: 319, distance: 365.0
click at [532, 319] on div "15 XP Saņemsi Sarežģīts 1598 pilda Apraksts Uzdevums Palīdzība 1 . Cik ilgs ir …" at bounding box center [550, 437] width 709 height 1462
copy div "Kas raksturo miegu? Pastiprināta uzmanība pret apkārtni. Palielināta fiziska ak…"
click at [153, 266] on div "Mācību tēma: Sports un veselība - 10. klases 4. ieskaites mācību materiāls #4 3…" at bounding box center [550, 249] width 1100 height 498
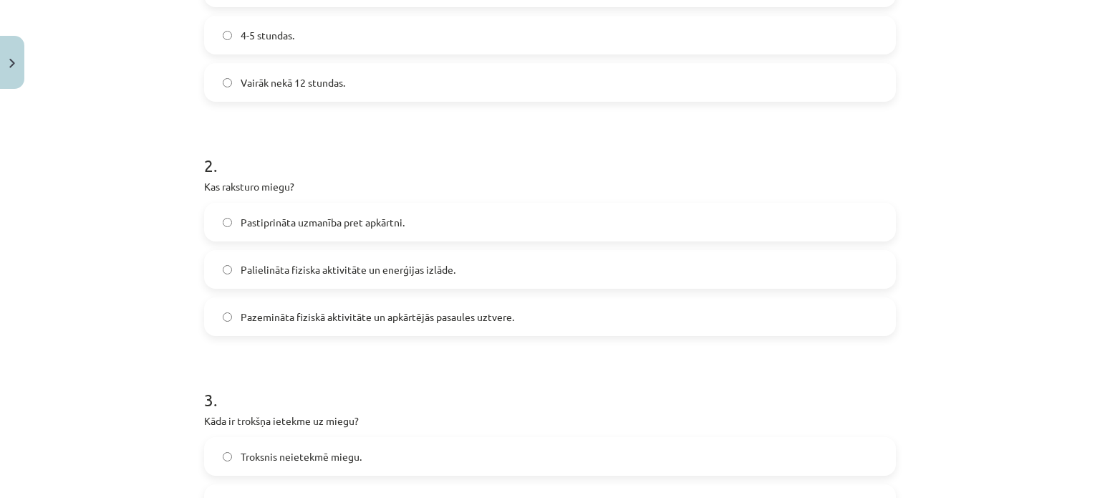
click at [252, 333] on label "Pazemināta fiziskā aktivitāte un apkārtējās pasaules uztvere." at bounding box center [550, 317] width 689 height 36
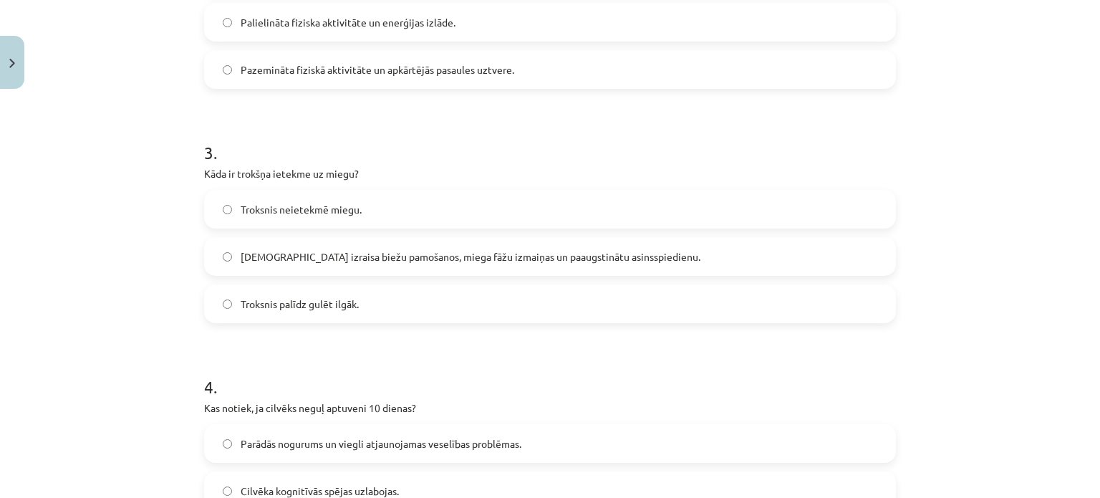
scroll to position [642, 0]
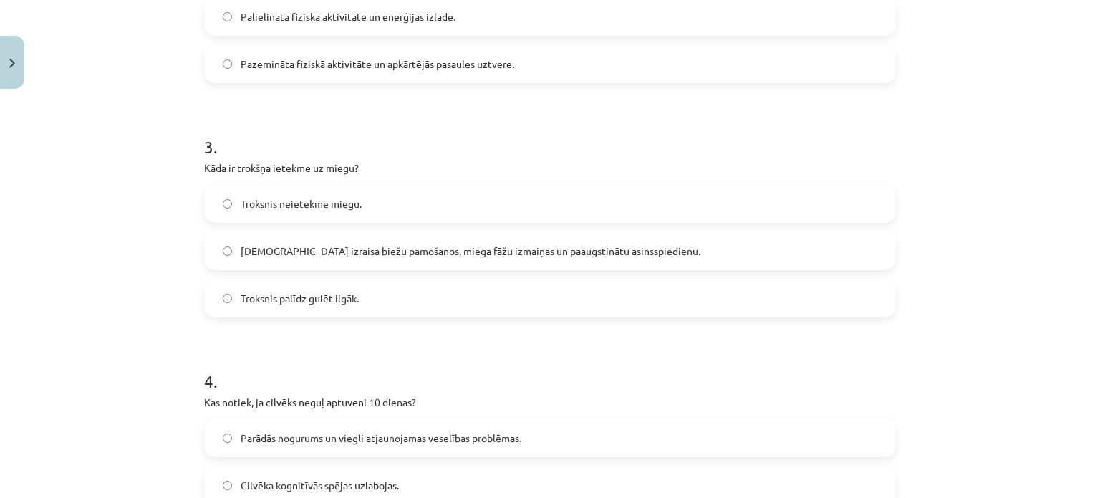
click at [241, 253] on span "Troksnis izraisa biežu pamošanos, miega fāžu izmaiņas un paaugstinātu asinsspie…" at bounding box center [471, 250] width 460 height 15
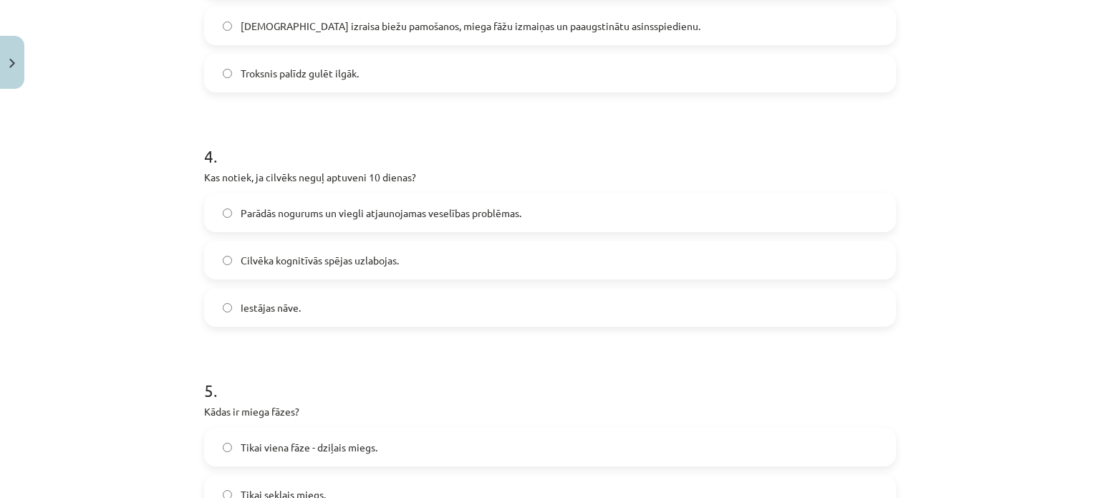
scroll to position [874, 0]
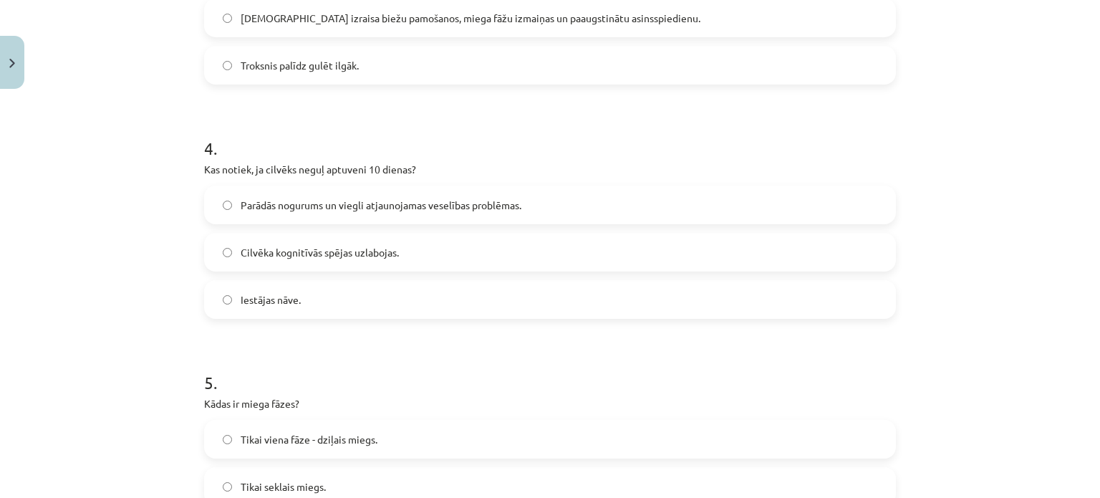
click at [301, 208] on span "Parādās nogurums un viegli atjaunojamas veselības problēmas." at bounding box center [381, 205] width 281 height 15
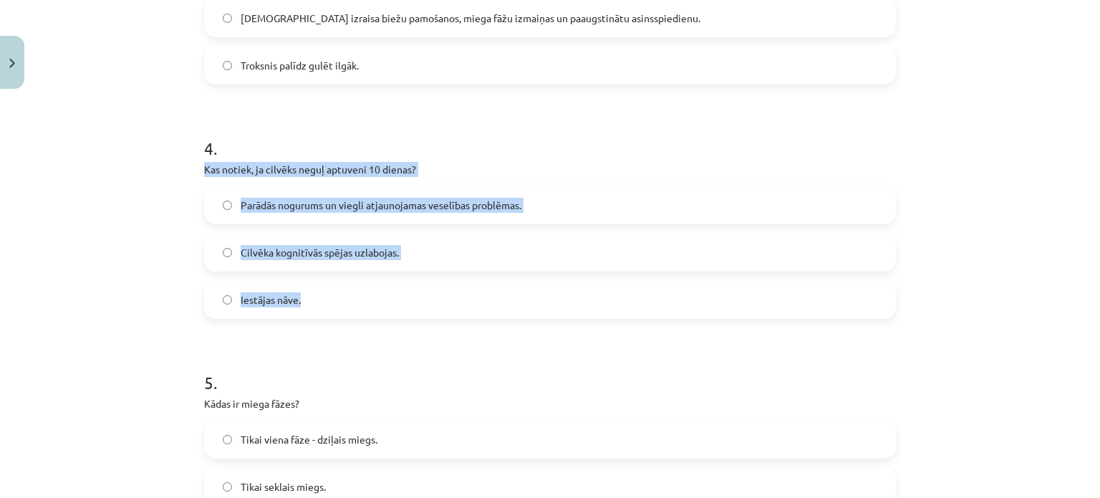
drag, startPoint x: 195, startPoint y: 173, endPoint x: 382, endPoint y: 309, distance: 231.3
copy div "Kas notiek, ja cilvēks neguļ aptuveni 10 dienas? Parādās nogurums un viegli atj…"
click at [215, 301] on label "Iestājas nāve." at bounding box center [550, 299] width 689 height 36
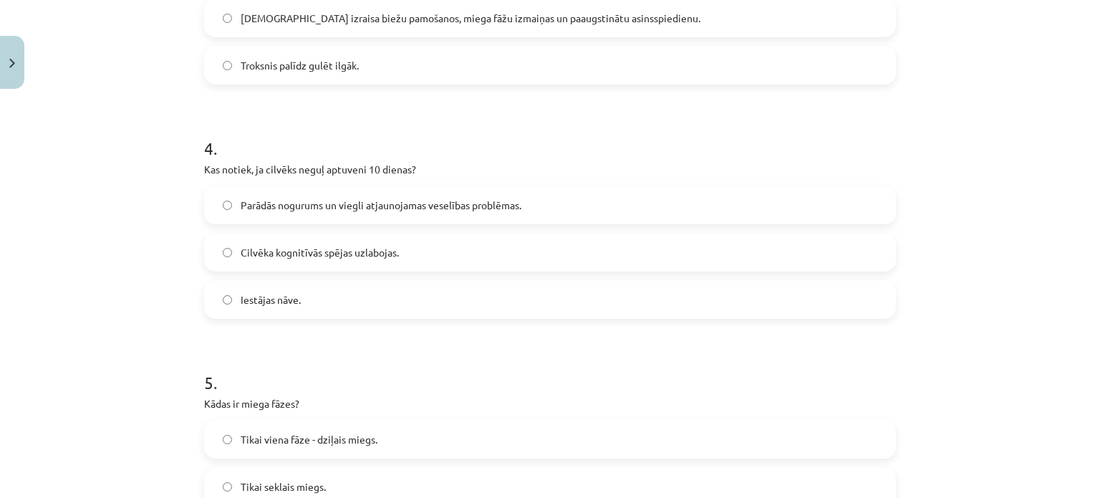
click at [170, 274] on div "Mācību tēma: Sports un veselība - 10. klases 4. ieskaites mācību materiāls #4 3…" at bounding box center [550, 249] width 1100 height 498
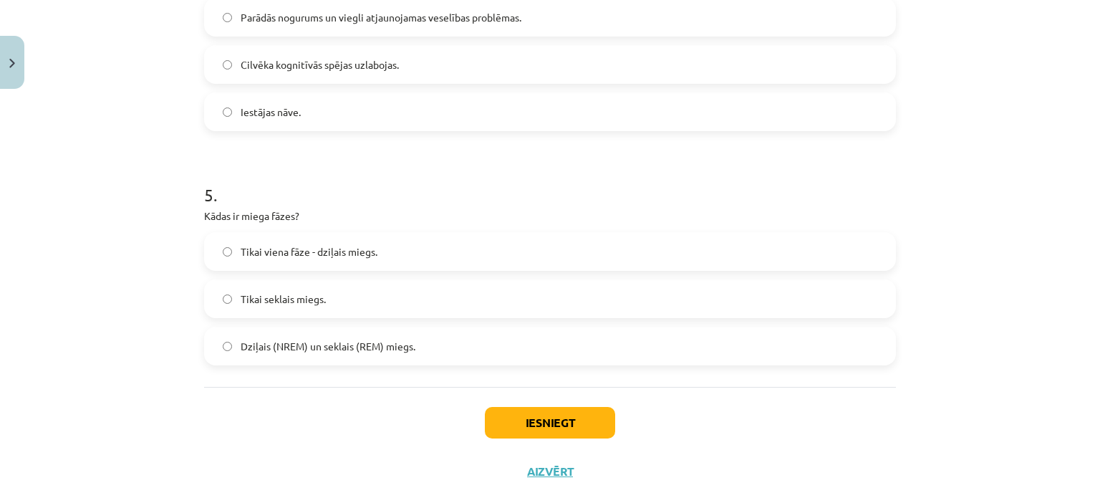
scroll to position [1095, 0]
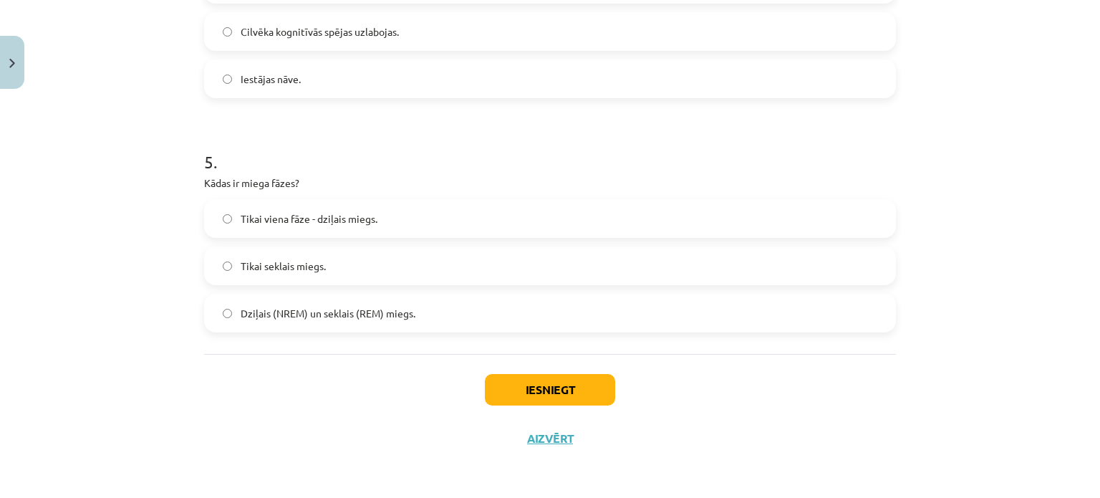
click at [259, 312] on span "Dziļais (NREM) un seklais (REM) miegs." at bounding box center [328, 313] width 175 height 15
click at [528, 390] on button "Iesniegt" at bounding box center [550, 390] width 130 height 32
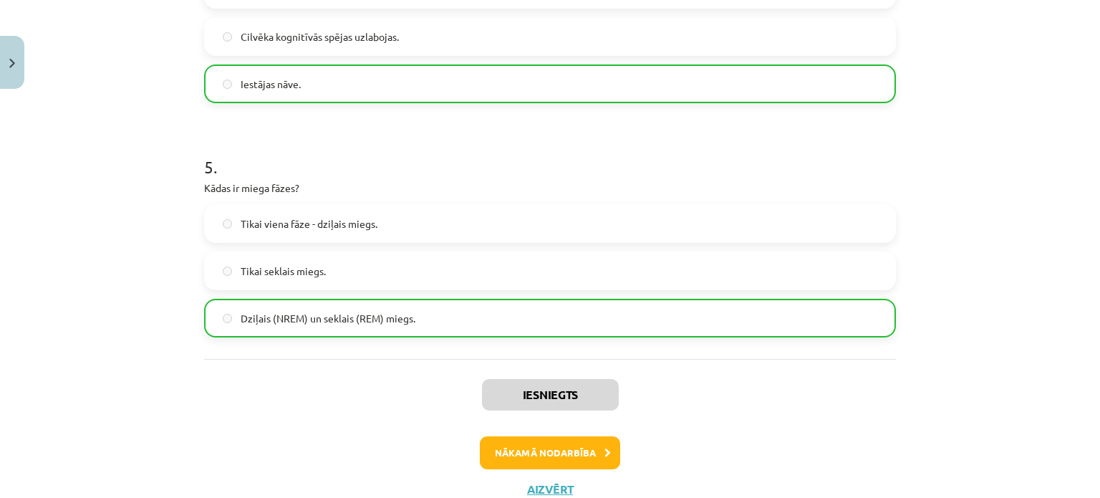
scroll to position [1140, 0]
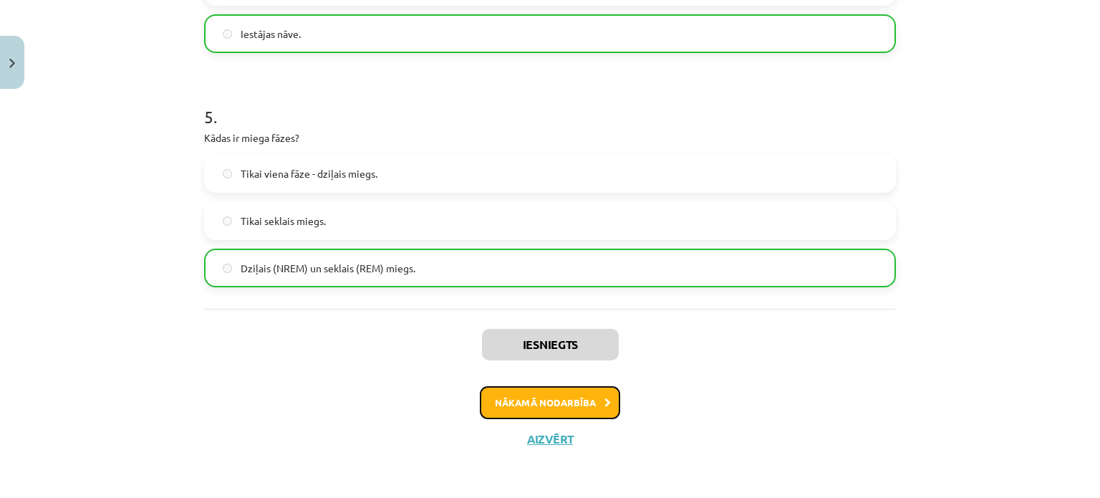
click at [538, 407] on button "Nākamā nodarbība" at bounding box center [550, 402] width 140 height 33
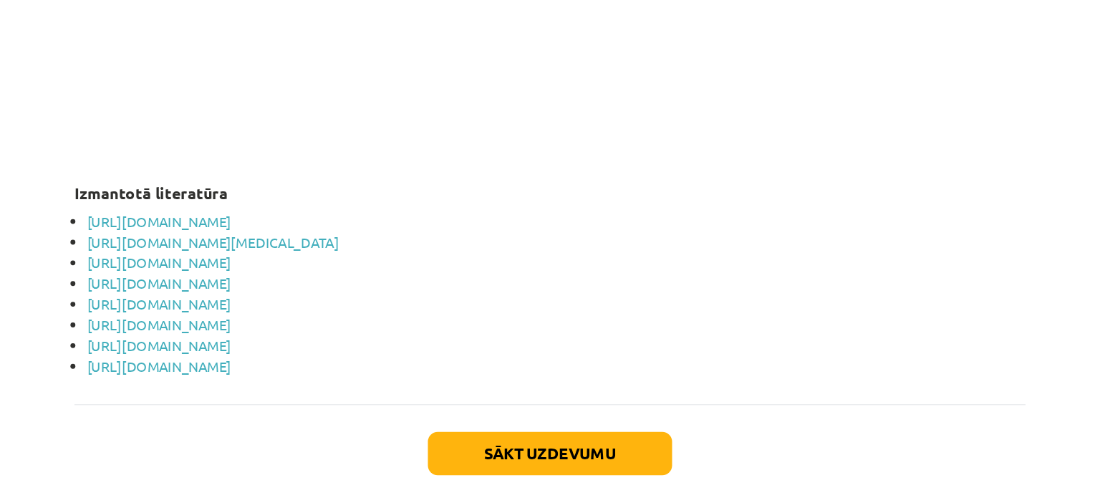
scroll to position [2855, 0]
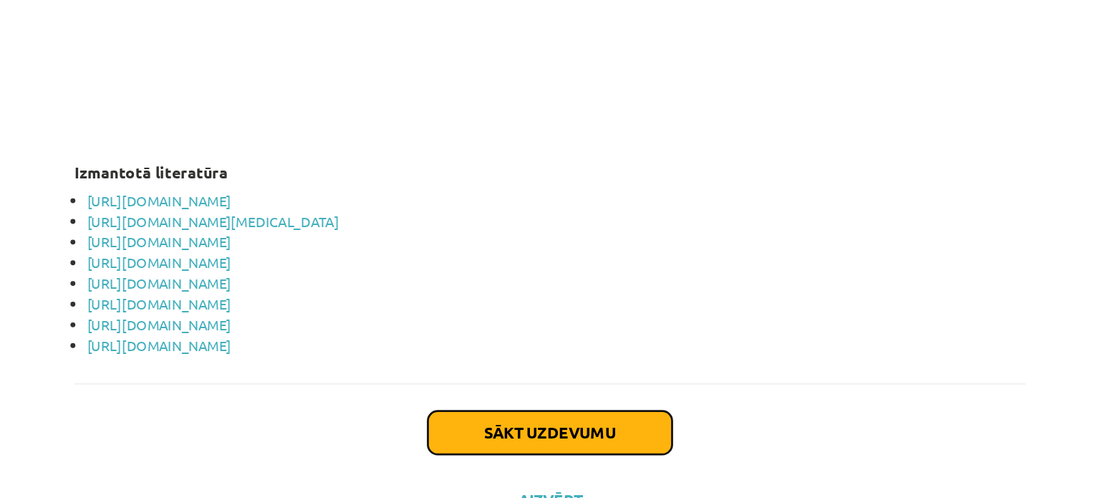
click at [506, 391] on button "Sākt uzdevumu" at bounding box center [550, 389] width 178 height 32
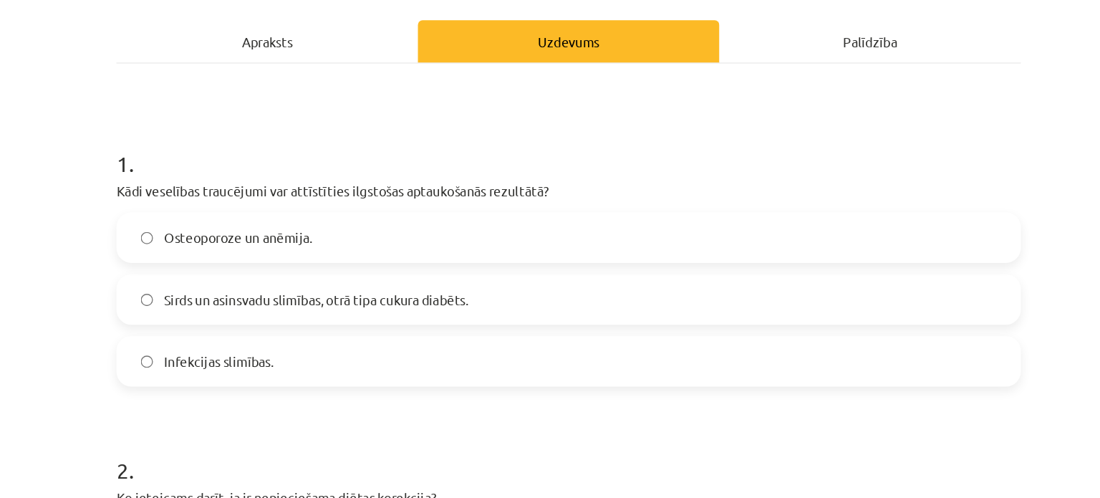
scroll to position [166, 0]
click at [372, 330] on span "Sirds un asinsvadu slimības, otrā tipa cukura diabēts." at bounding box center [357, 331] width 233 height 15
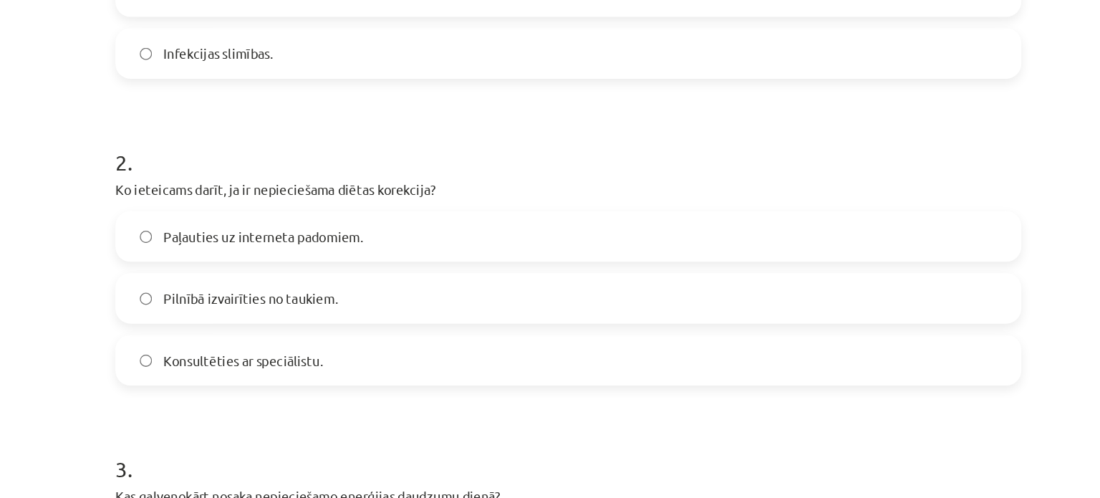
click at [290, 390] on label "Konsultēties ar speciālistu." at bounding box center [550, 377] width 689 height 36
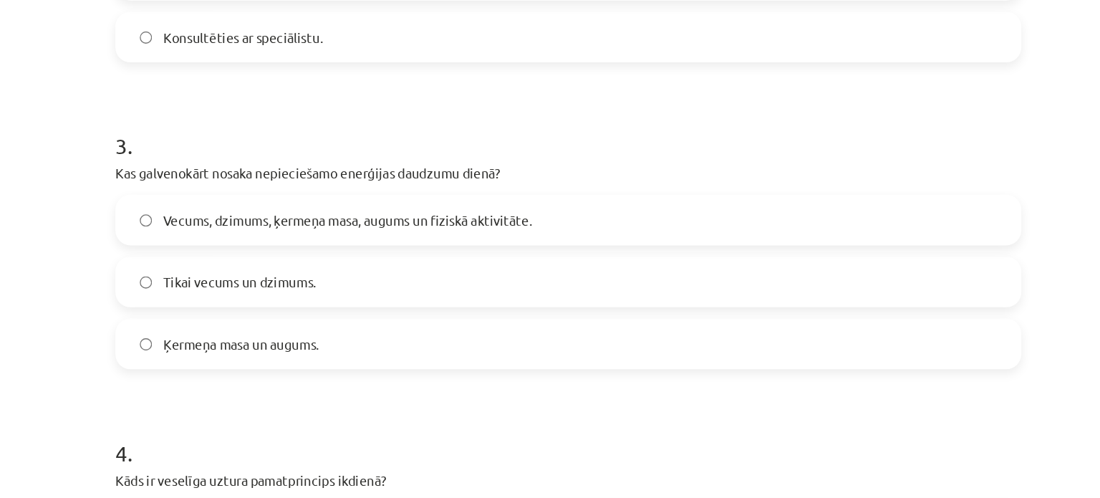
scroll to position [631, 0]
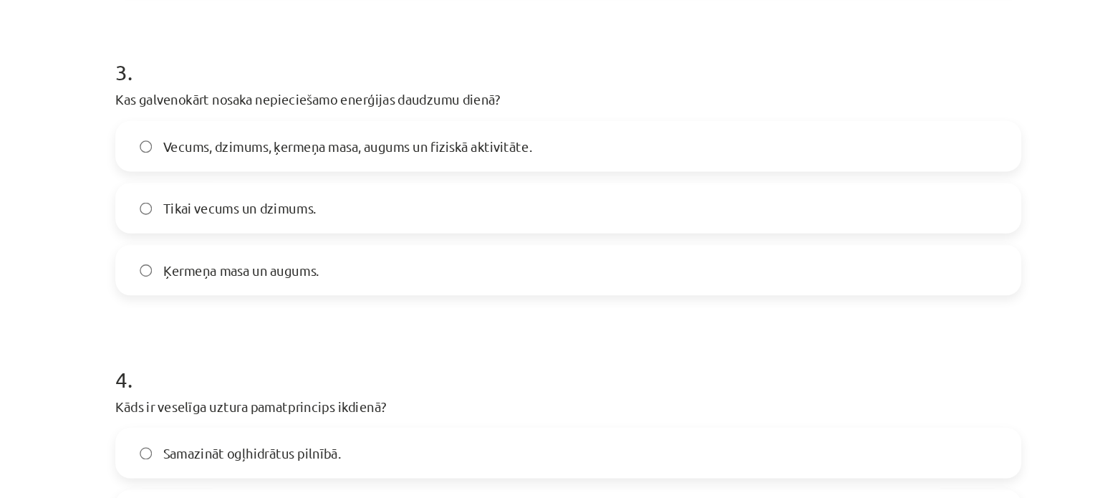
click at [308, 218] on span "Vecums, dzimums, ķermeņa masa, augums un fiziskā aktivitāte." at bounding box center [381, 214] width 281 height 15
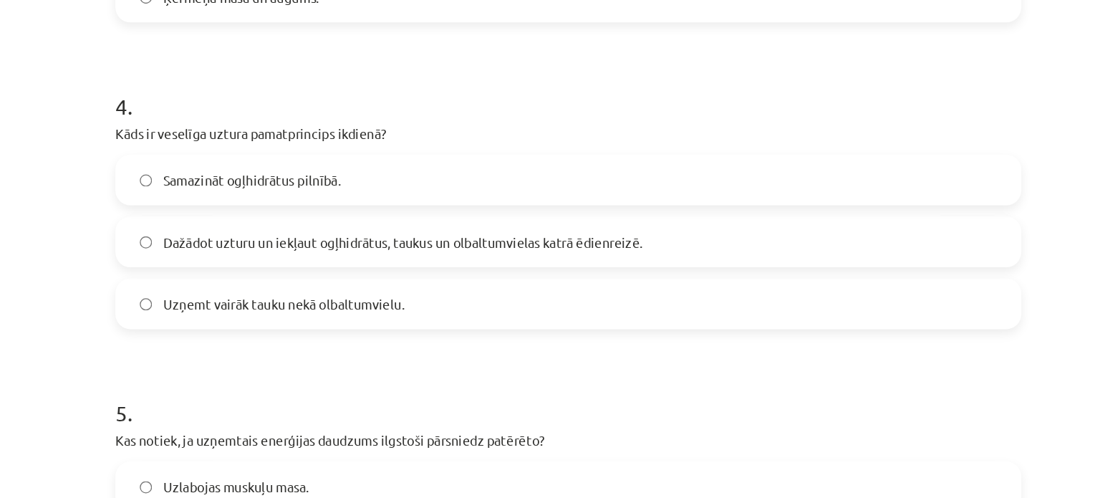
scroll to position [847, 0]
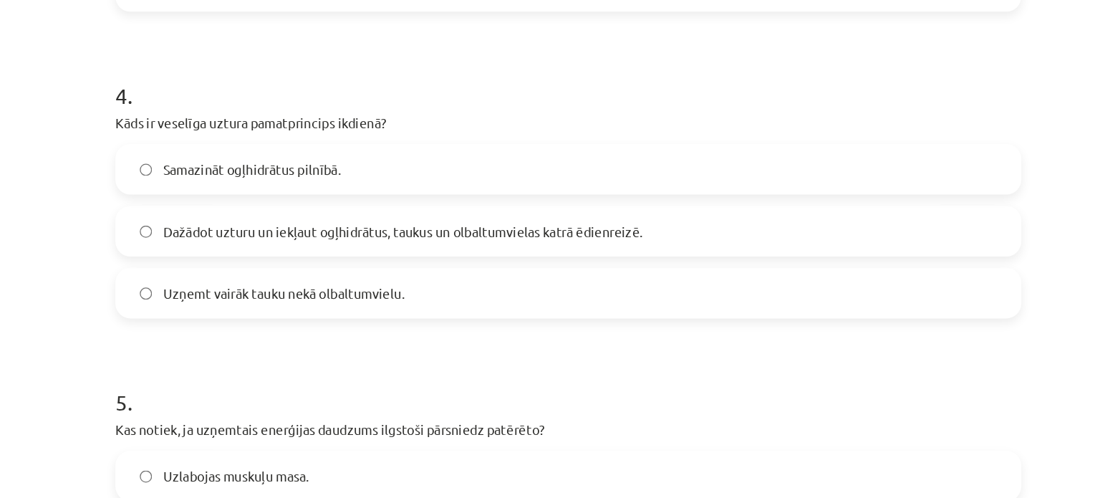
click at [257, 282] on span "Dažādot uzturu un iekļaut ogļhidrātus, taukus un olbaltumvielas katrā ēdienreiz…" at bounding box center [424, 279] width 366 height 15
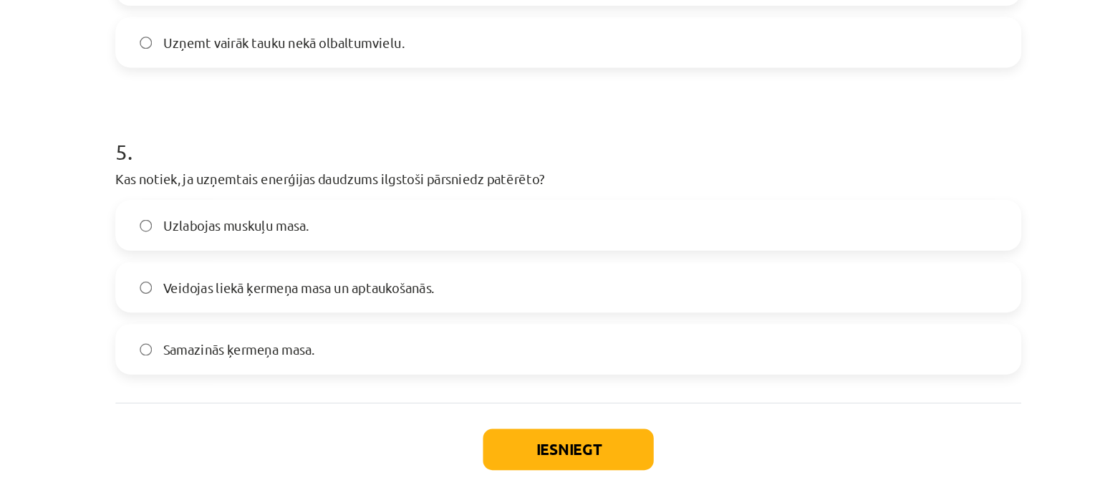
scroll to position [1067, 0]
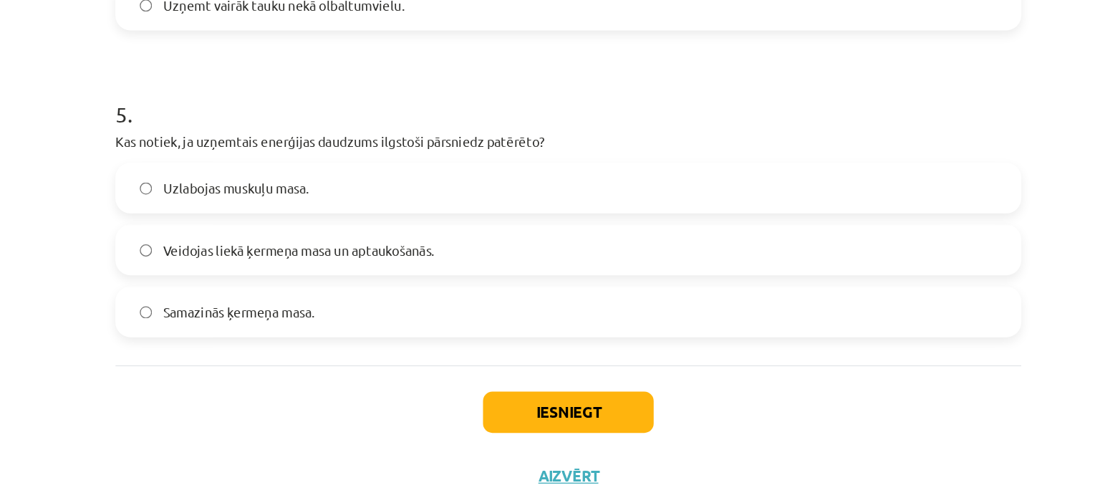
click at [335, 293] on span "Veidojas liekā ķermeņa masa un aptaukošanās." at bounding box center [344, 293] width 207 height 15
click at [523, 416] on button "Iesniegt" at bounding box center [550, 418] width 130 height 32
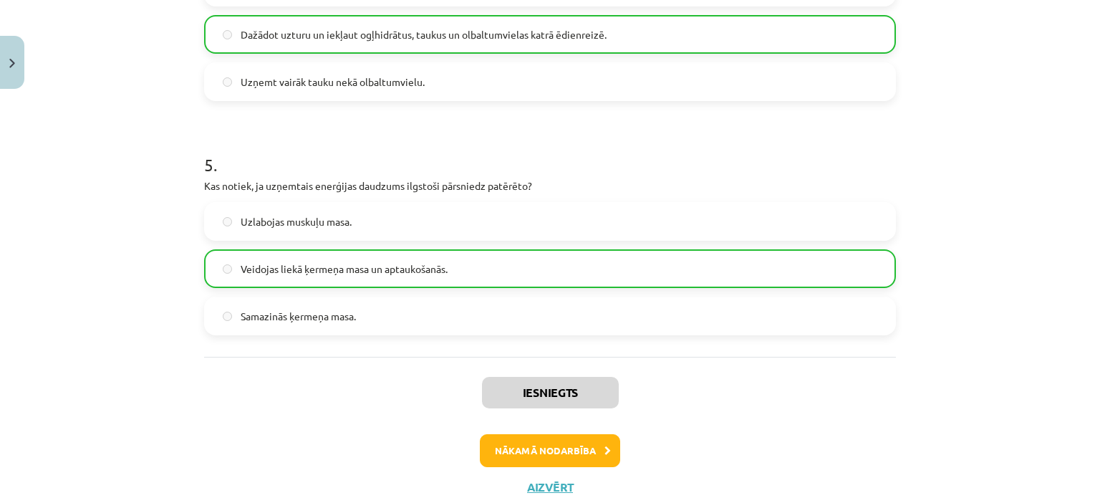
scroll to position [1140, 0]
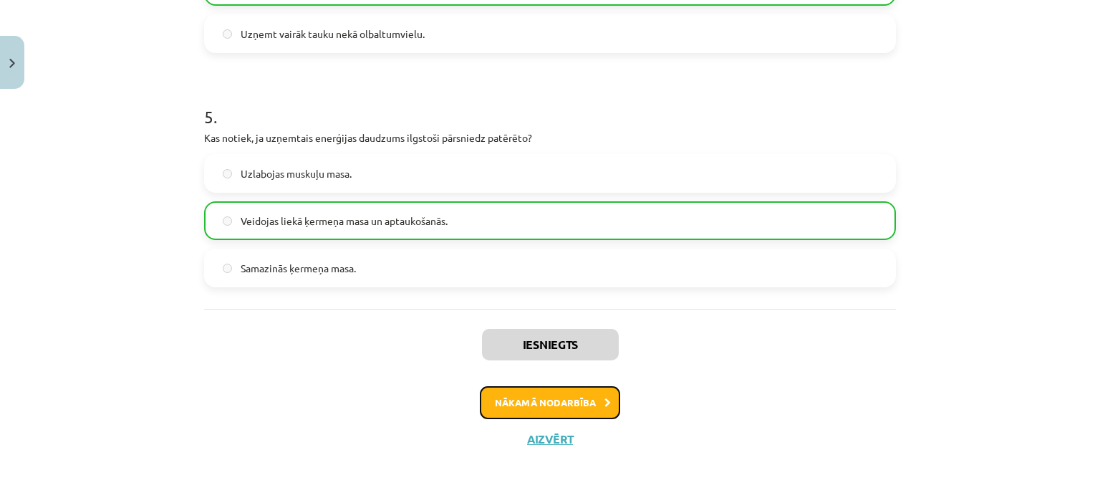
click at [557, 402] on button "Nākamā nodarbība" at bounding box center [550, 402] width 140 height 33
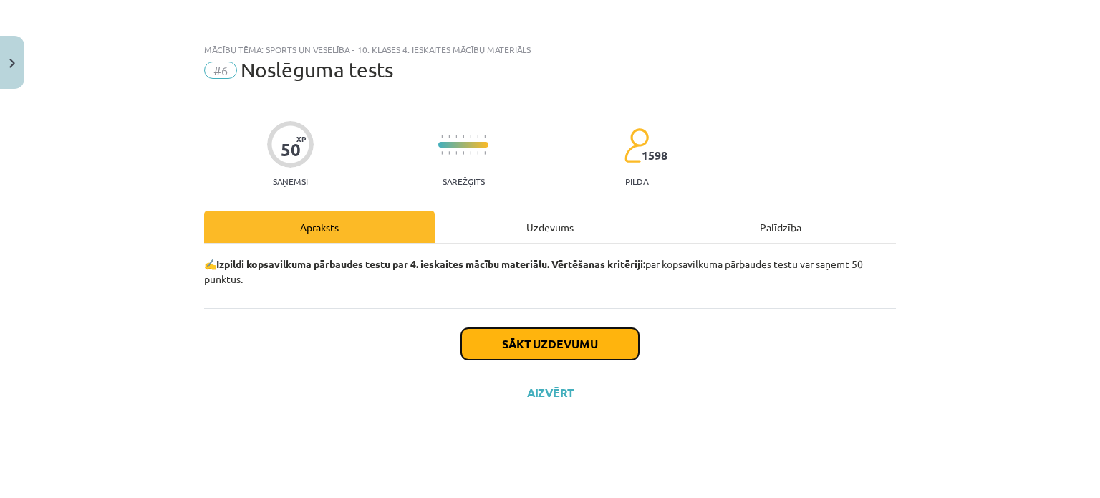
click at [527, 335] on button "Sākt uzdevumu" at bounding box center [550, 344] width 178 height 32
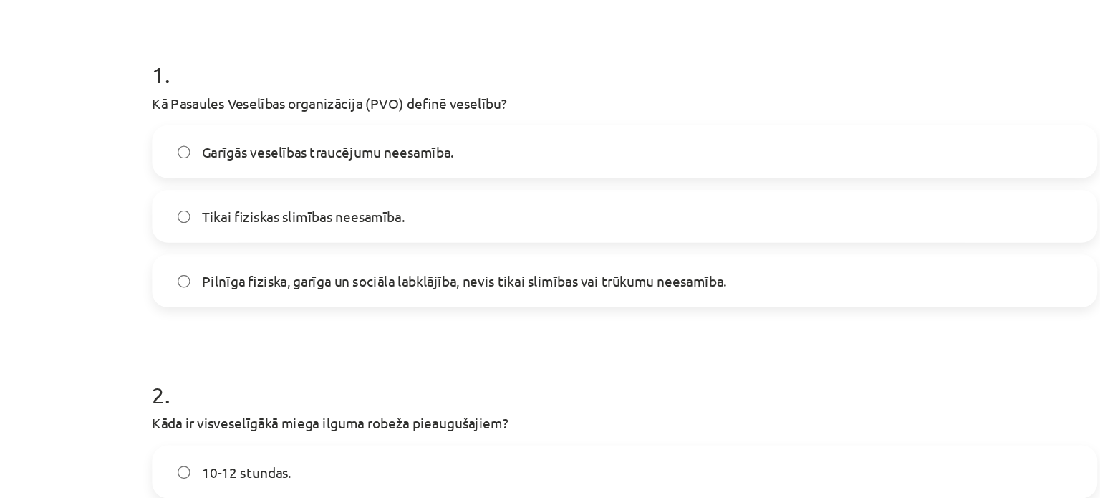
scroll to position [166, 0]
click at [304, 301] on span "Pilnīga fiziska, garīga un sociāla labklājība, nevis tikai slimības vai trūkumu…" at bounding box center [433, 302] width 384 height 15
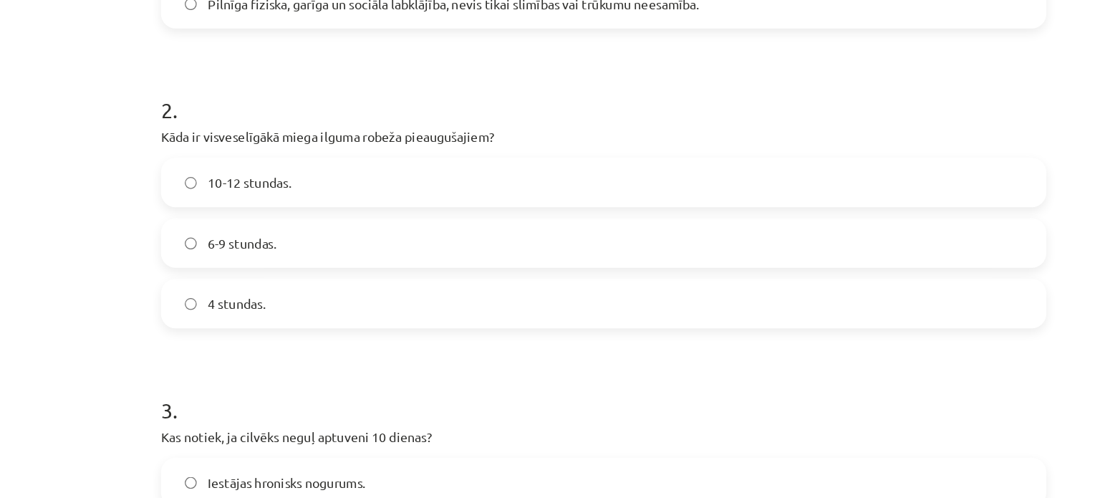
click at [293, 266] on label "6-9 stundas." at bounding box center [550, 273] width 689 height 36
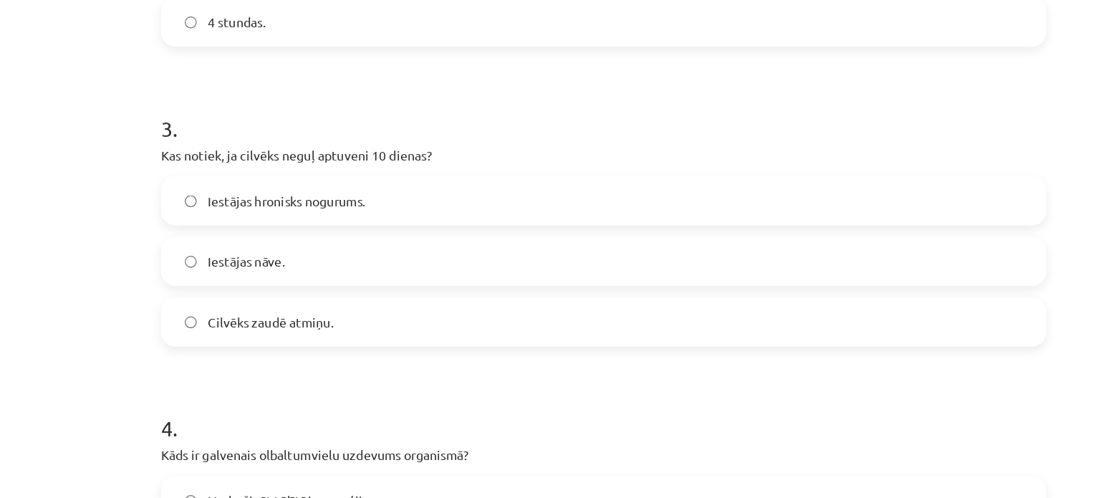
scroll to position [607, 0]
click at [246, 281] on span "Iestājas nāve." at bounding box center [271, 285] width 60 height 15
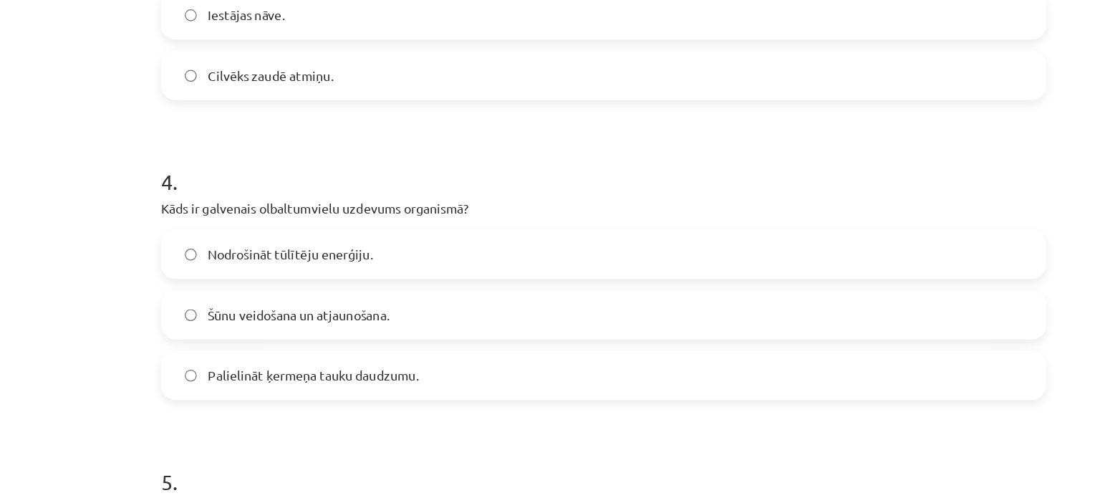
scroll to position [834, 0]
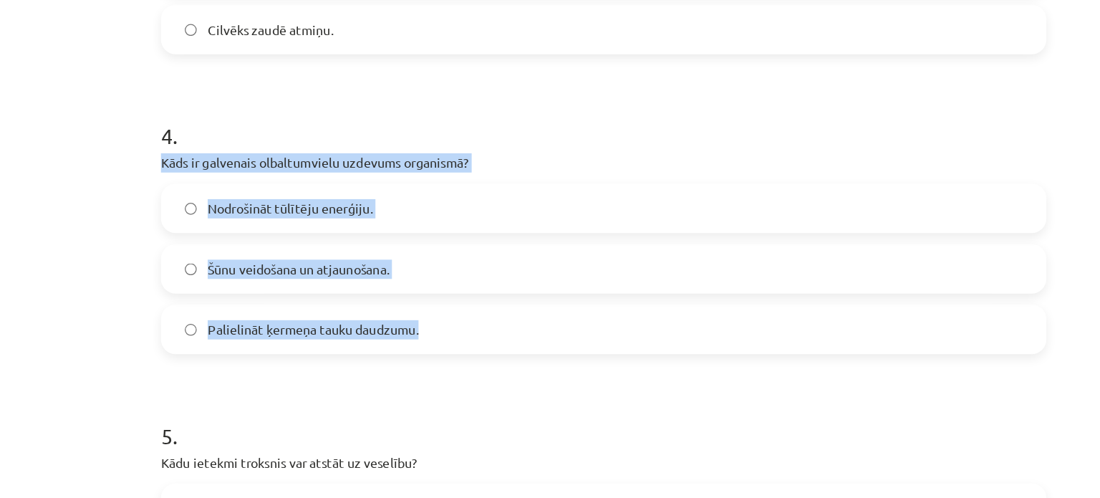
drag, startPoint x: 194, startPoint y: 211, endPoint x: 405, endPoint y: 336, distance: 244.6
copy div "Kāds ir galvenais olbaltumvielu uzdevums organismā? Nodrošināt tūlītēju enerģij…"
click at [227, 270] on div "Nodrošināt tūlītēju enerģiju. Šūnu veidošana un atjaunošana. Palielināt ķermeņa…" at bounding box center [550, 292] width 692 height 133
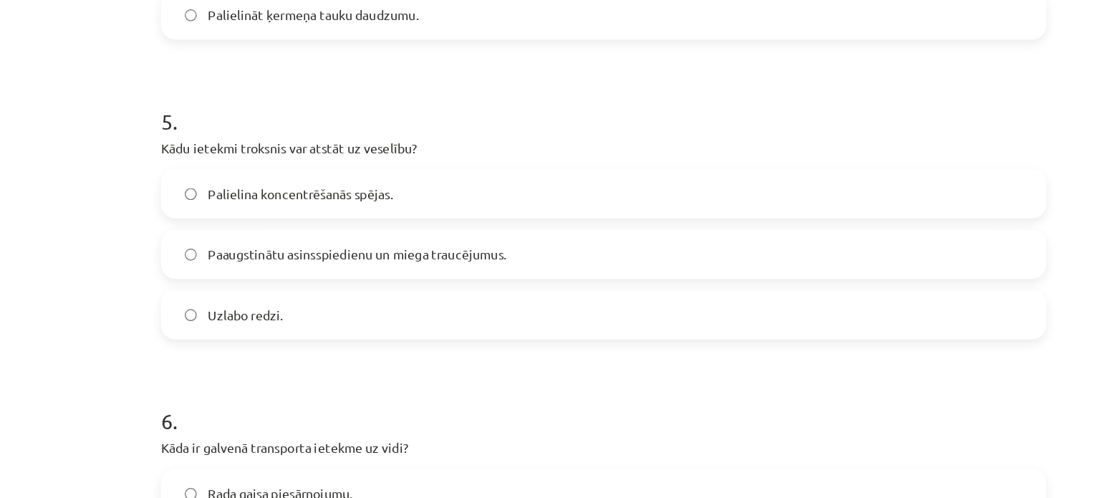
scroll to position [1080, 0]
click at [284, 275] on span "Paaugstinātu asinsspiedienu un miega traucējumus." at bounding box center [357, 281] width 233 height 15
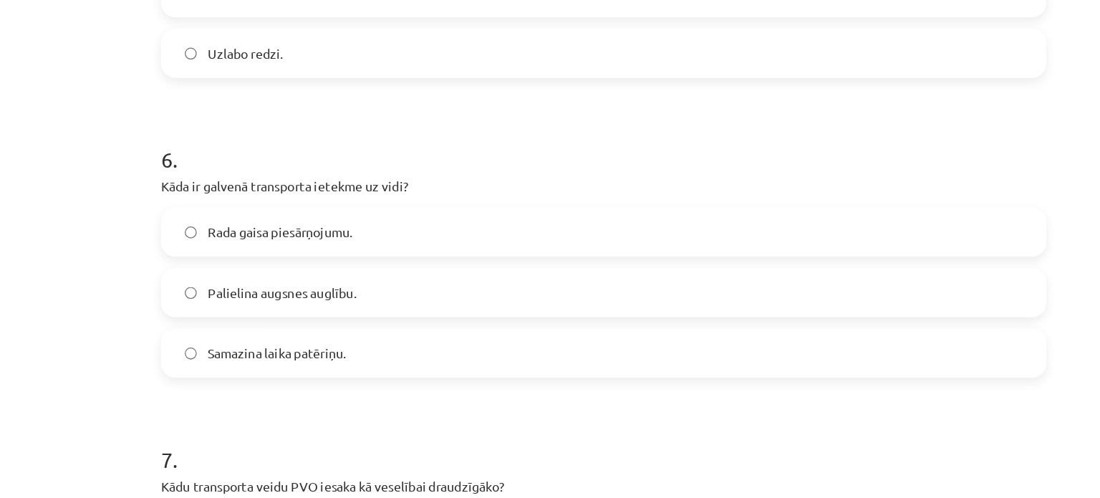
scroll to position [1293, 0]
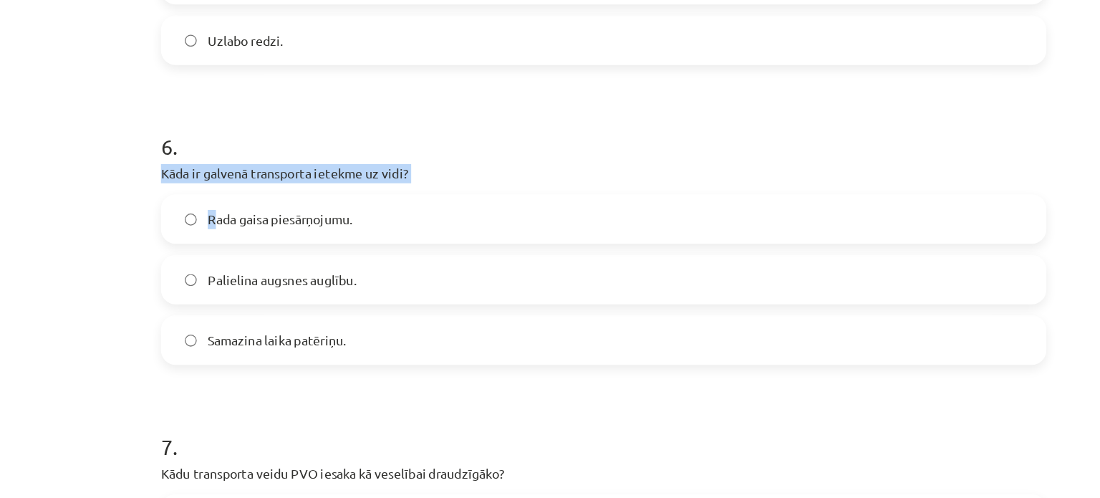
drag, startPoint x: 199, startPoint y: 217, endPoint x: 243, endPoint y: 266, distance: 66.0
click at [243, 266] on div "6 . Kāda ir galvenā transporta ietekme uz vidi? Rada gaisa piesārņojumu. Paliel…" at bounding box center [550, 266] width 692 height 206
click at [243, 266] on label "Rada gaisa piesārņojumu." at bounding box center [550, 254] width 689 height 36
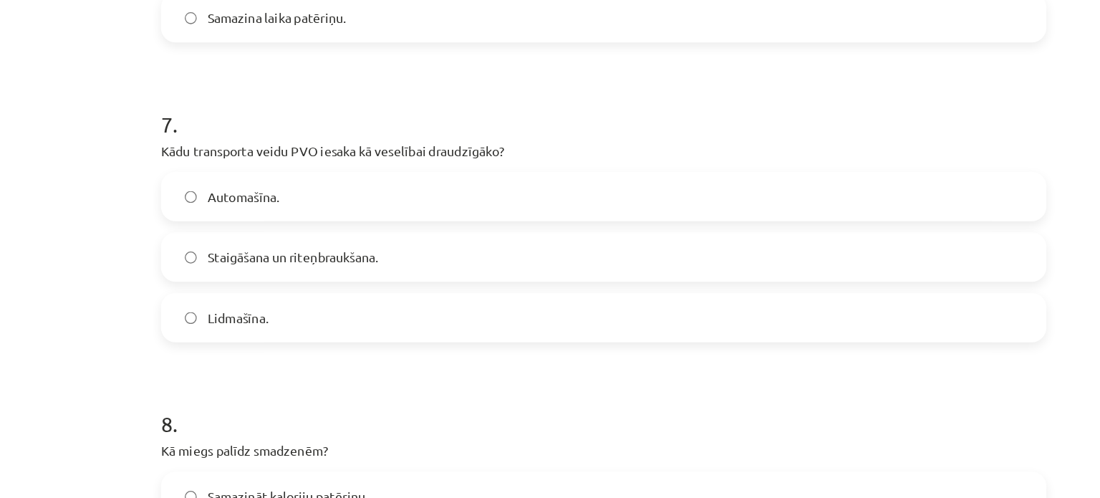
scroll to position [1553, 0]
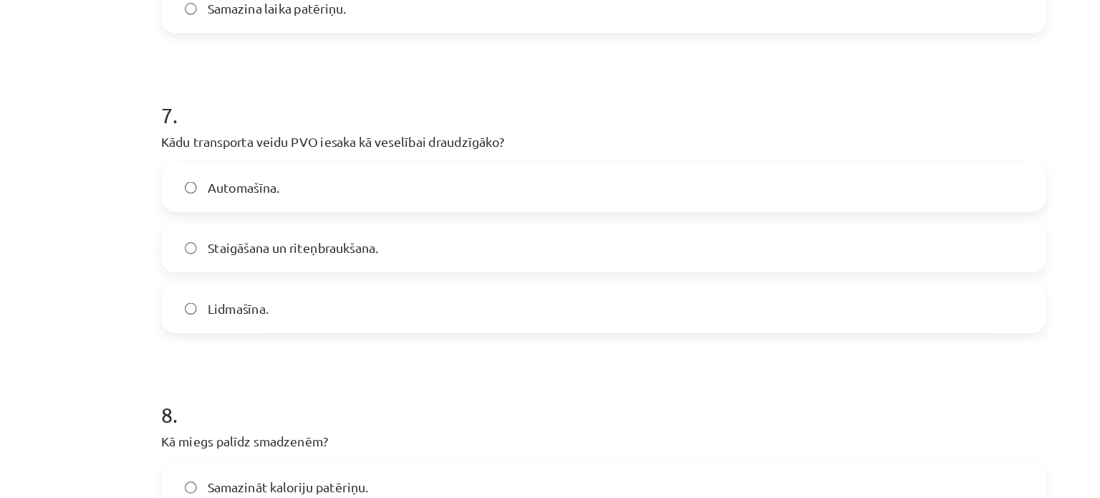
click at [271, 280] on span "Staigāšana un riteņbraukšana." at bounding box center [307, 276] width 133 height 15
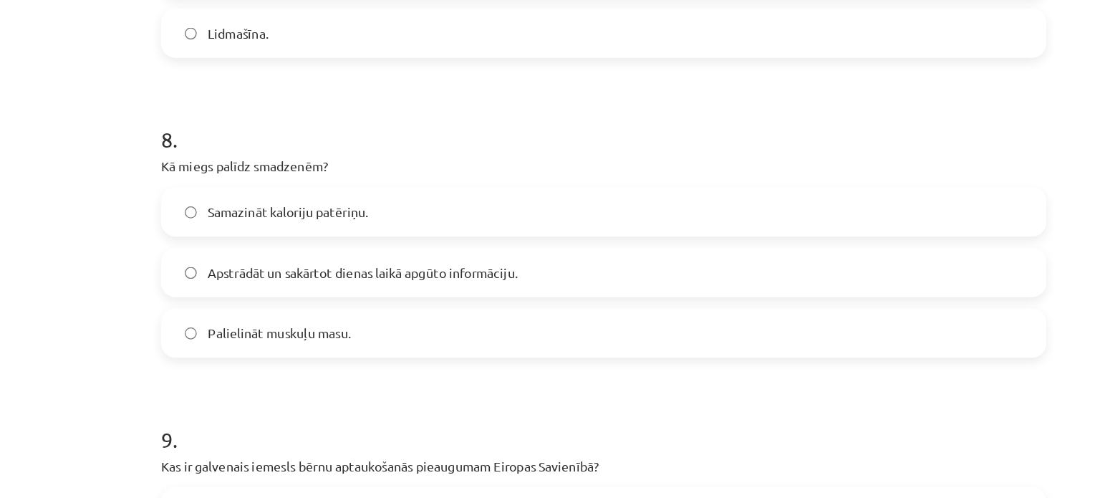
scroll to position [1770, 0]
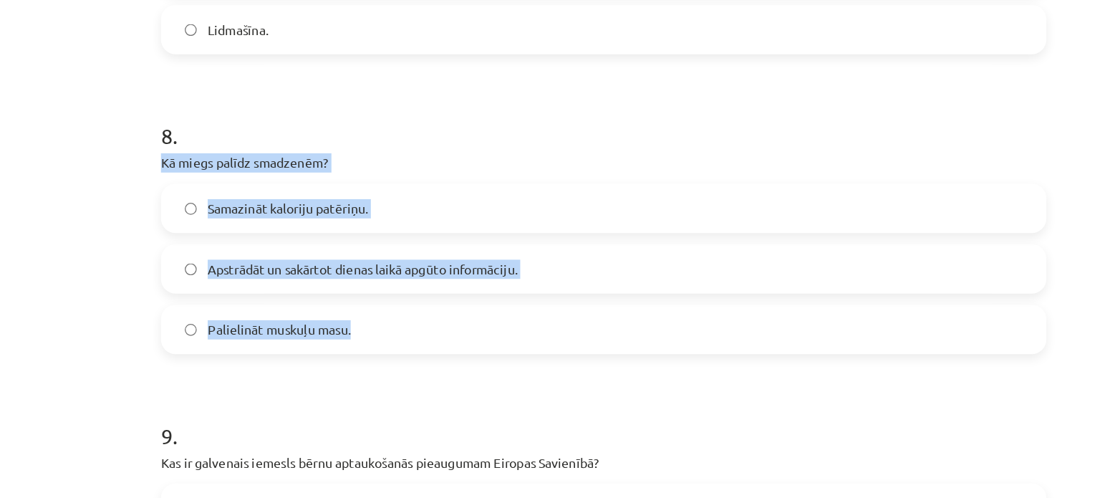
drag, startPoint x: 199, startPoint y: 209, endPoint x: 367, endPoint y: 337, distance: 210.5
click at [367, 337] on div "8 . Kā miegs palīdz smadzenēm? Samazināt kaloriju patēriņu. Apstrādāt un sakārt…" at bounding box center [550, 257] width 692 height 206
click at [229, 287] on label "Apstrādāt un sakārtot dienas laikā apgūto informāciju." at bounding box center [550, 293] width 689 height 36
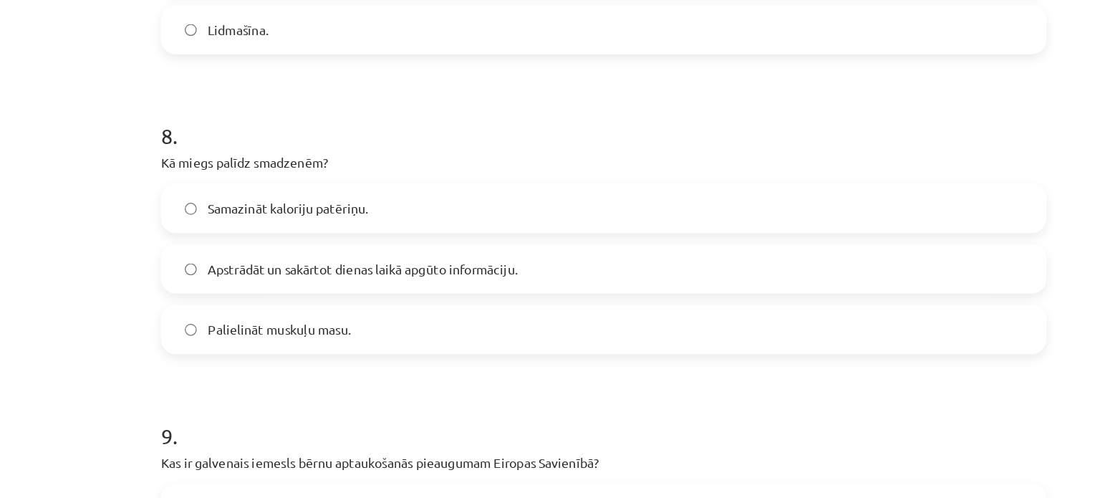
click at [148, 296] on div "Mācību tēma: Sports un veselība - 10. klases 4. ieskaites mācību materiāls #6 N…" at bounding box center [550, 249] width 1100 height 498
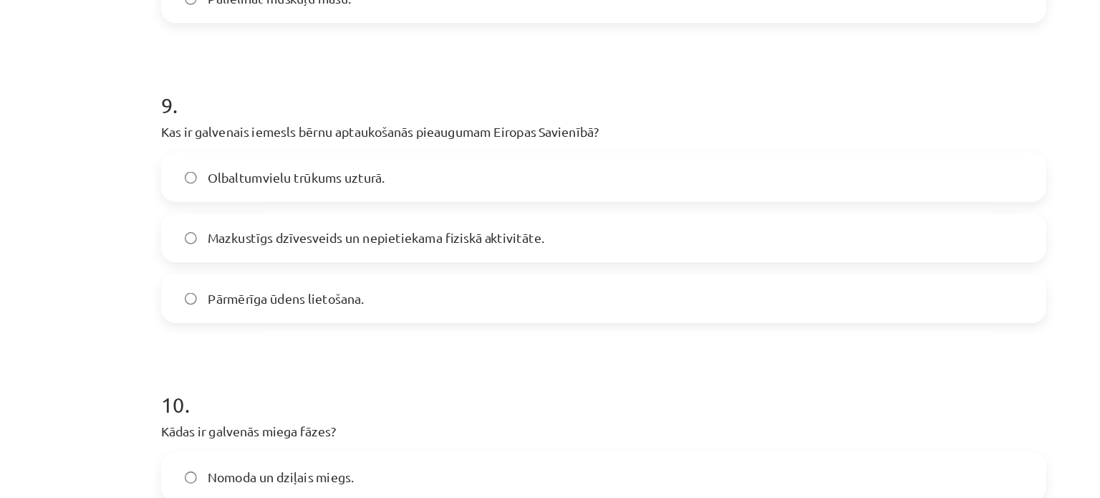
scroll to position [2040, 0]
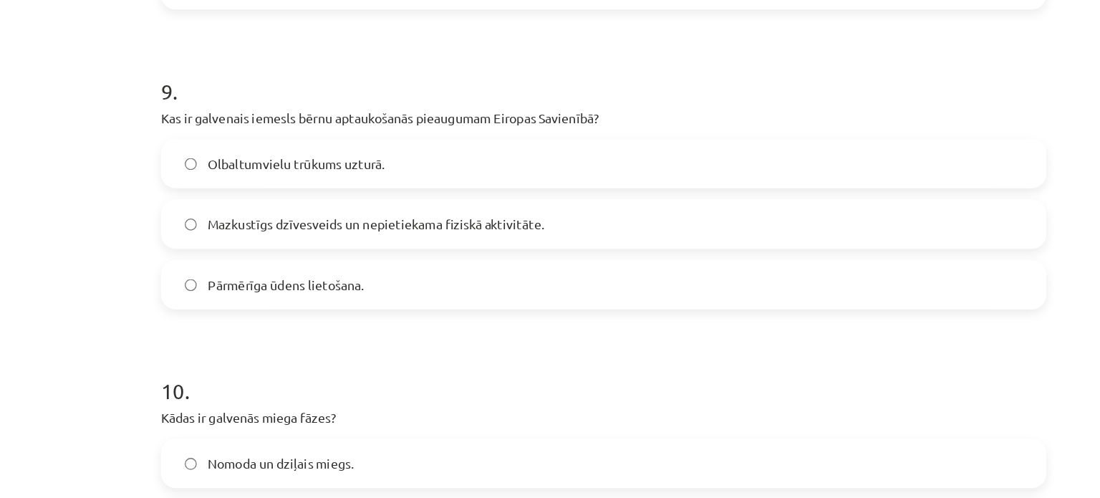
click at [254, 260] on span "Mazkustīgs dzīvesveids un nepietiekama fiziskā aktivitāte." at bounding box center [372, 258] width 263 height 15
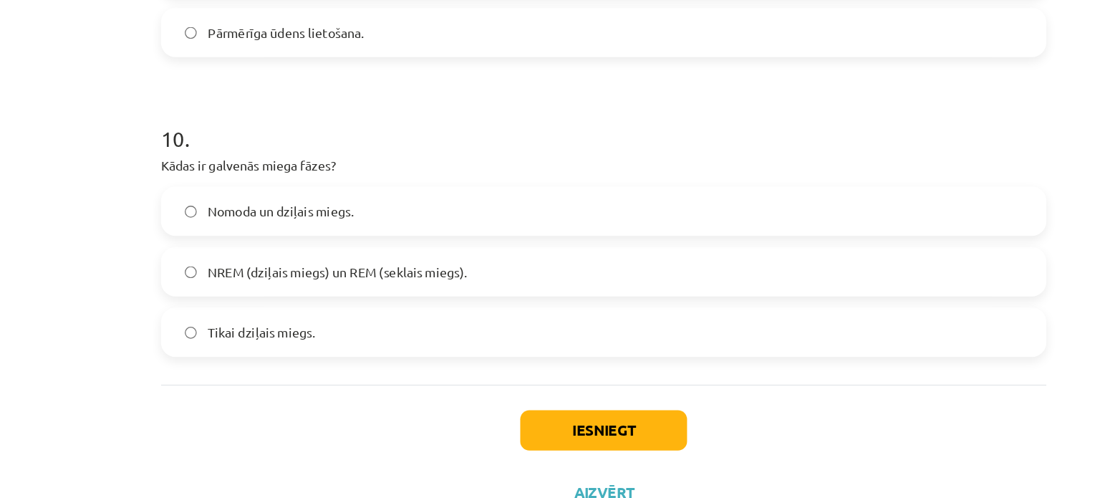
scroll to position [2266, 0]
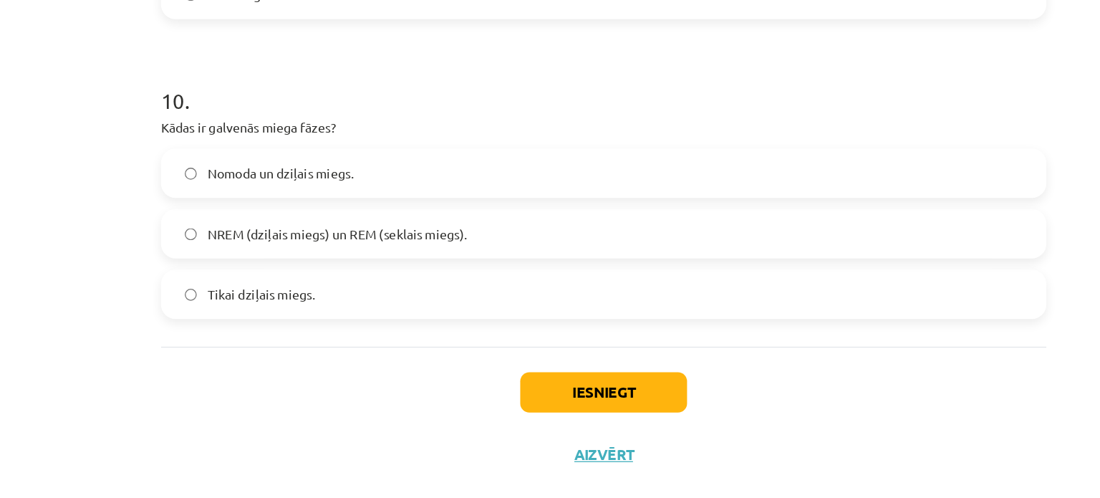
click at [261, 274] on label "NREM (dziļais miegs) un REM (seklais miegs)." at bounding box center [550, 266] width 689 height 36
click at [507, 390] on button "Iesniegt" at bounding box center [550, 390] width 130 height 32
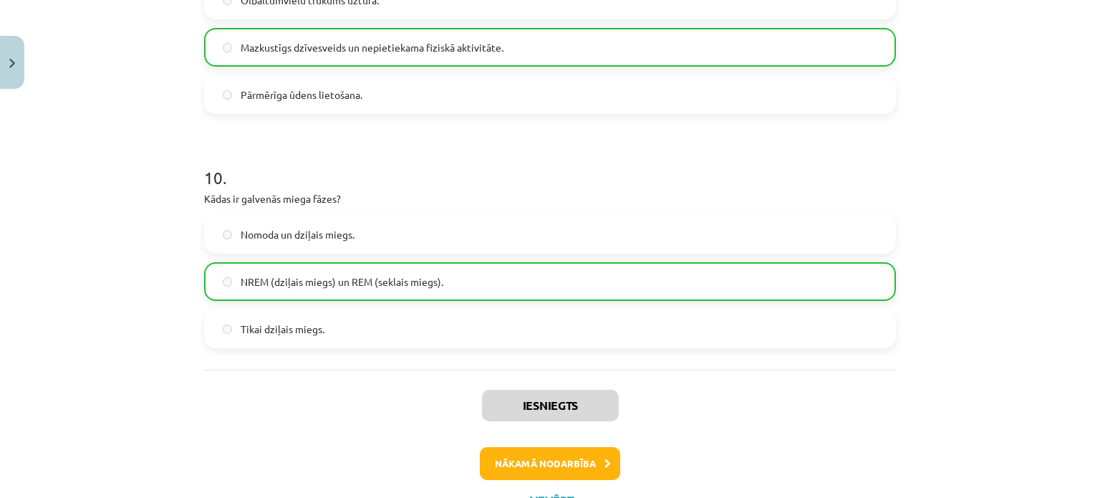
scroll to position [2311, 0]
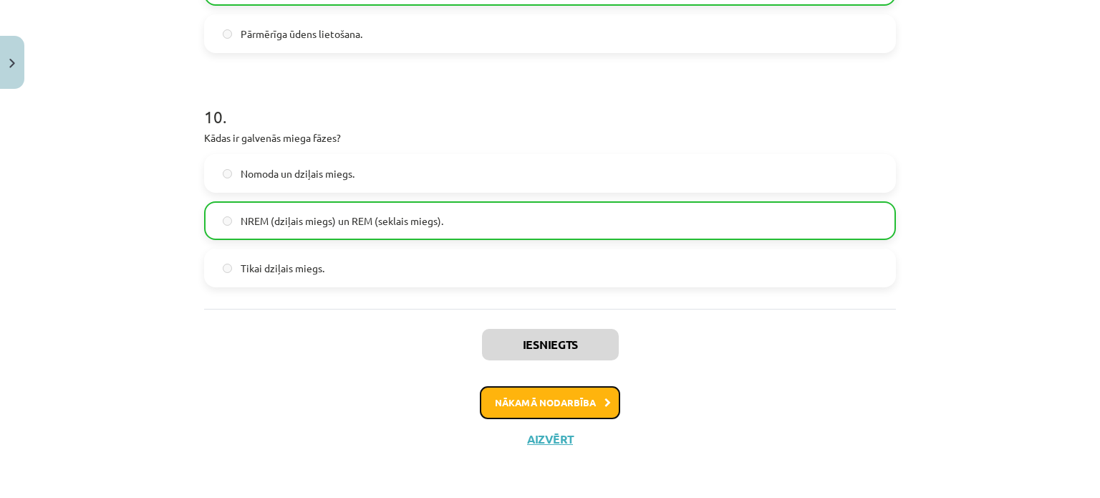
click at [553, 398] on button "Nākamā nodarbība" at bounding box center [550, 402] width 140 height 33
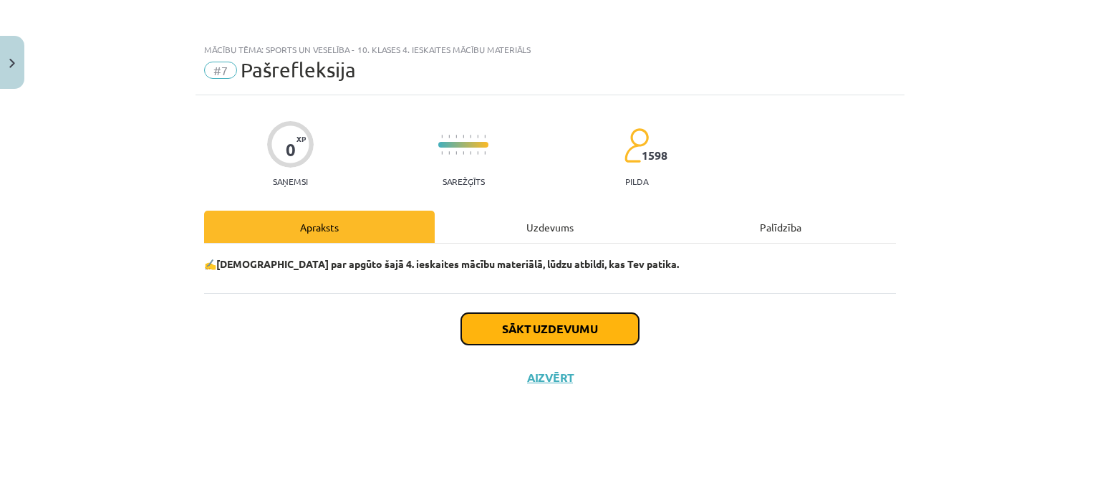
click at [525, 337] on button "Sākt uzdevumu" at bounding box center [550, 329] width 178 height 32
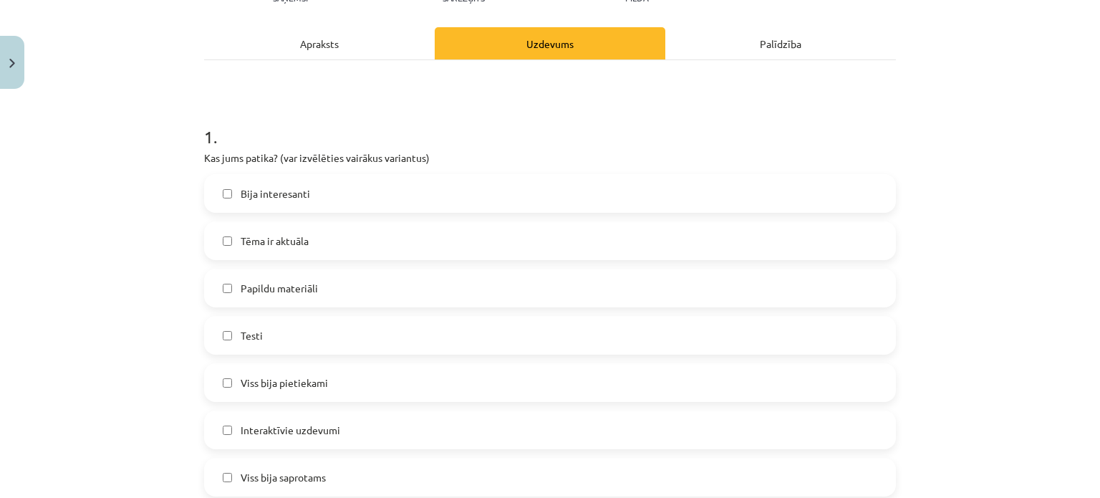
scroll to position [201, 0]
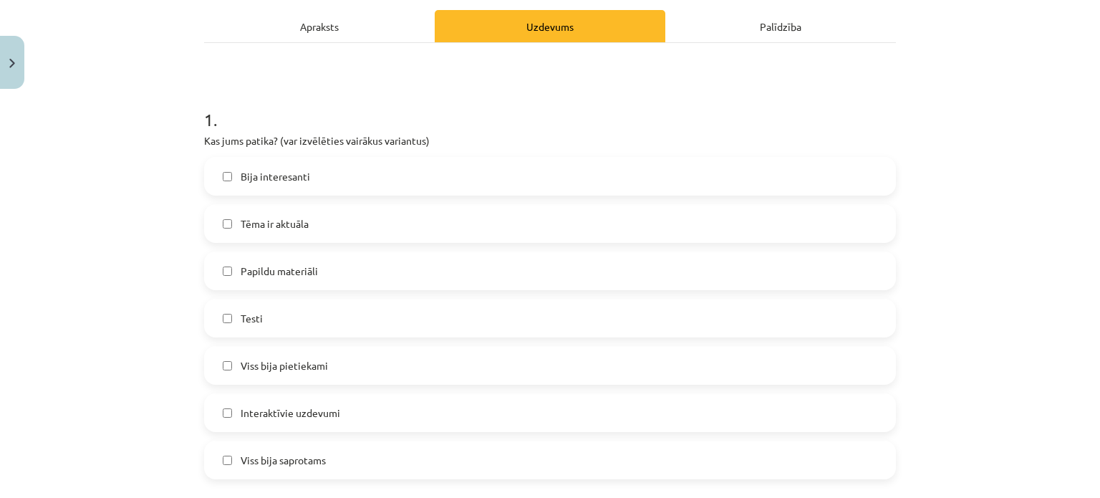
click at [312, 173] on label "Bija interesanti" at bounding box center [550, 176] width 689 height 36
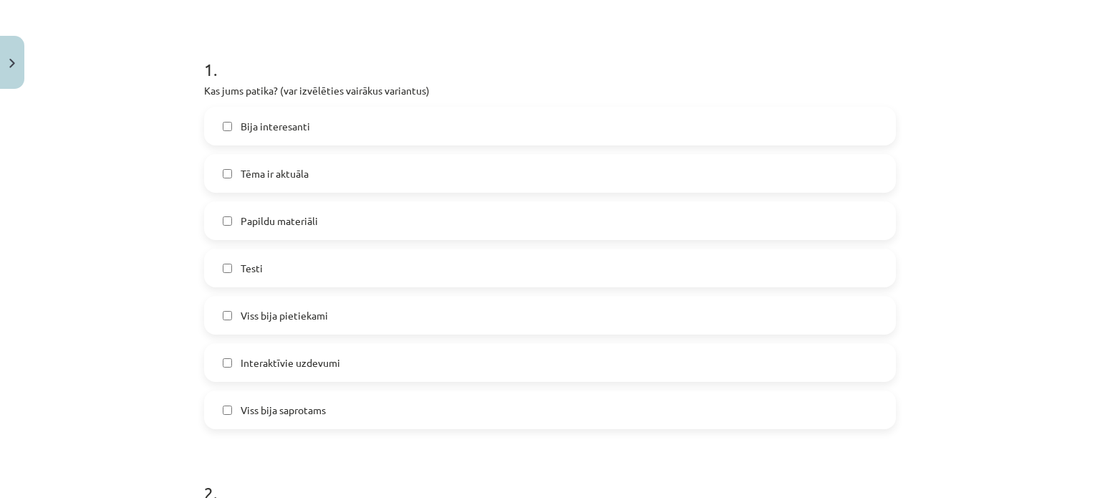
click at [291, 173] on span "Tēma ir aktuāla" at bounding box center [275, 173] width 68 height 15
click at [276, 220] on span "Papildu materiāli" at bounding box center [279, 220] width 77 height 15
drag, startPoint x: 250, startPoint y: 286, endPoint x: 247, endPoint y: 319, distance: 33.8
click at [247, 319] on div "Bija interesanti Tēma ir aktuāla Papildu materiāli Testi Viss bija pietiekami I…" at bounding box center [550, 268] width 692 height 322
click at [247, 319] on span "Viss bija pietiekami" at bounding box center [284, 315] width 87 height 15
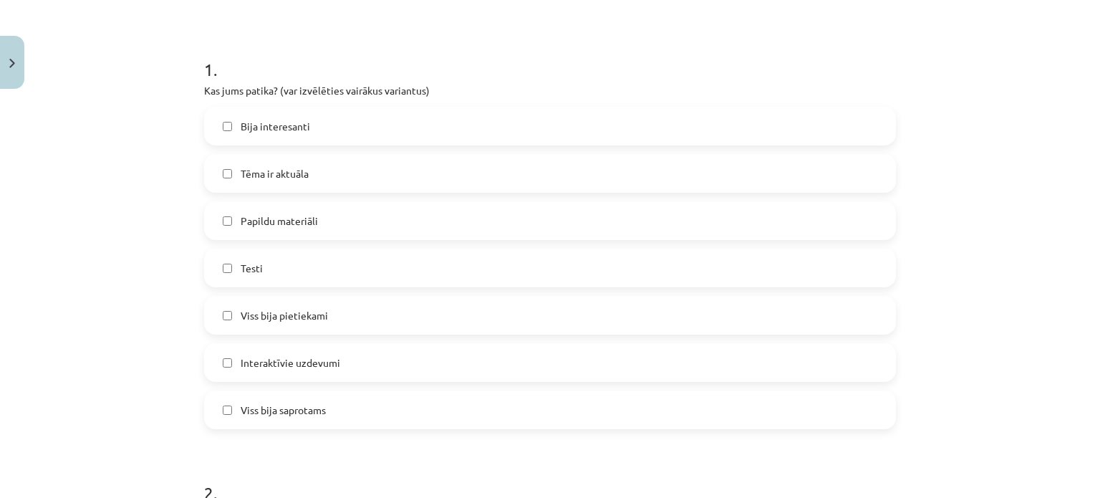
click at [238, 280] on label "Testi" at bounding box center [550, 268] width 689 height 36
click at [239, 348] on label "Interaktīvie uzdevumi" at bounding box center [550, 362] width 689 height 36
click at [252, 397] on label "Viss bija saprotams" at bounding box center [550, 410] width 689 height 36
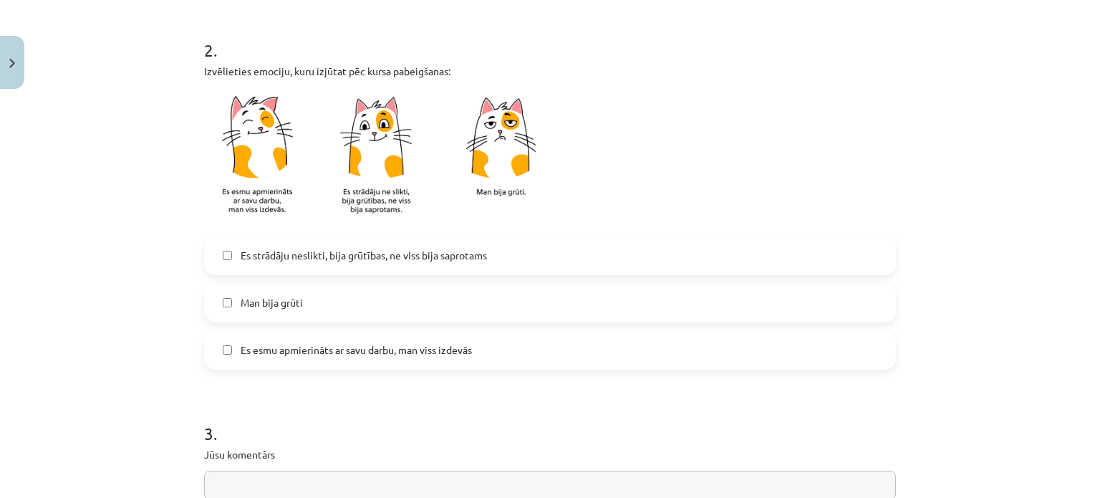
scroll to position [705, 0]
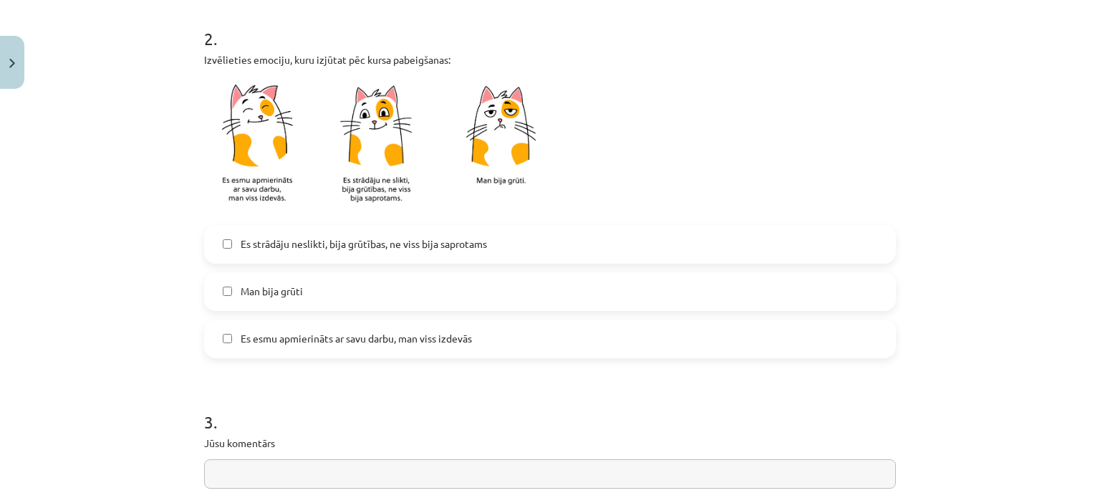
click at [264, 340] on span "Es esmu apmierināts ar savu darbu, man viss izdevās" at bounding box center [356, 338] width 231 height 15
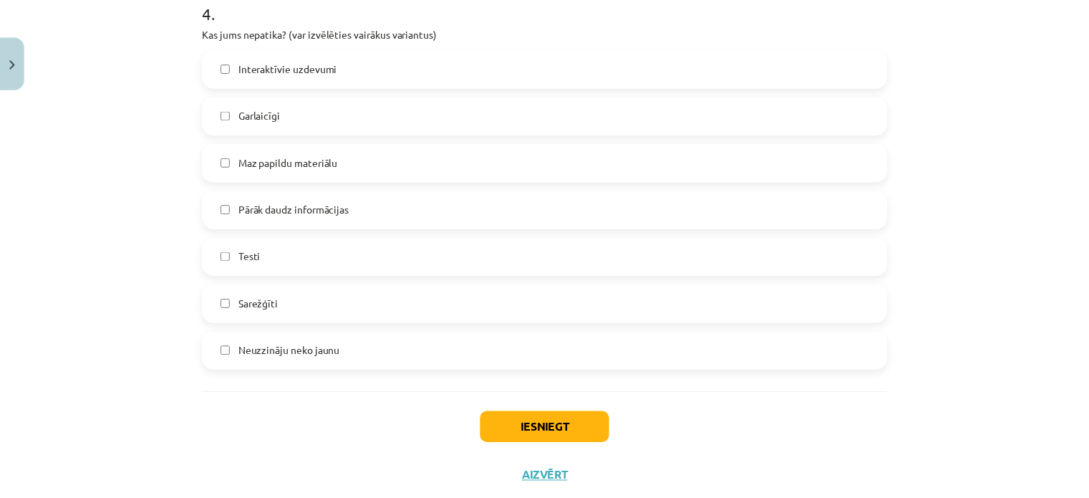
scroll to position [1249, 0]
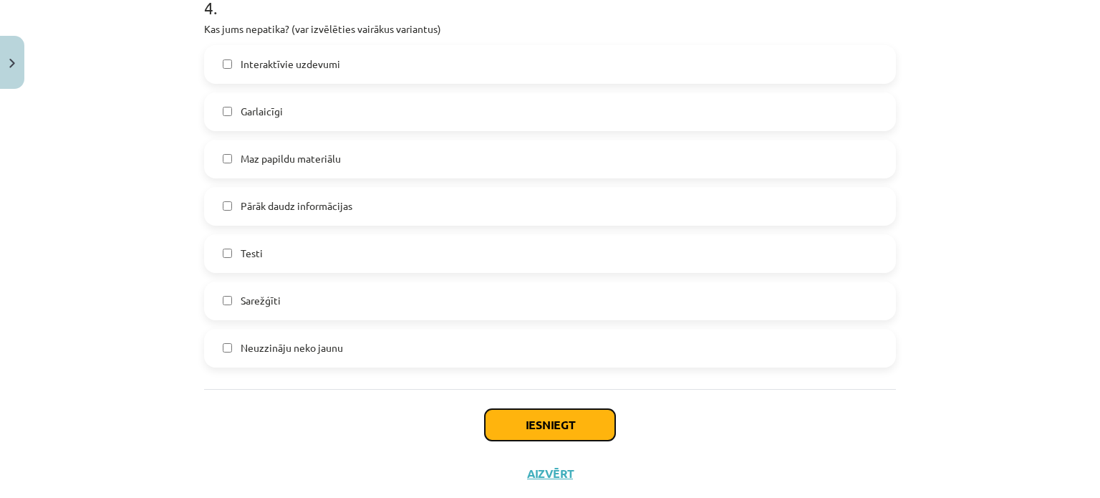
click at [549, 414] on button "Iesniegt" at bounding box center [550, 425] width 130 height 32
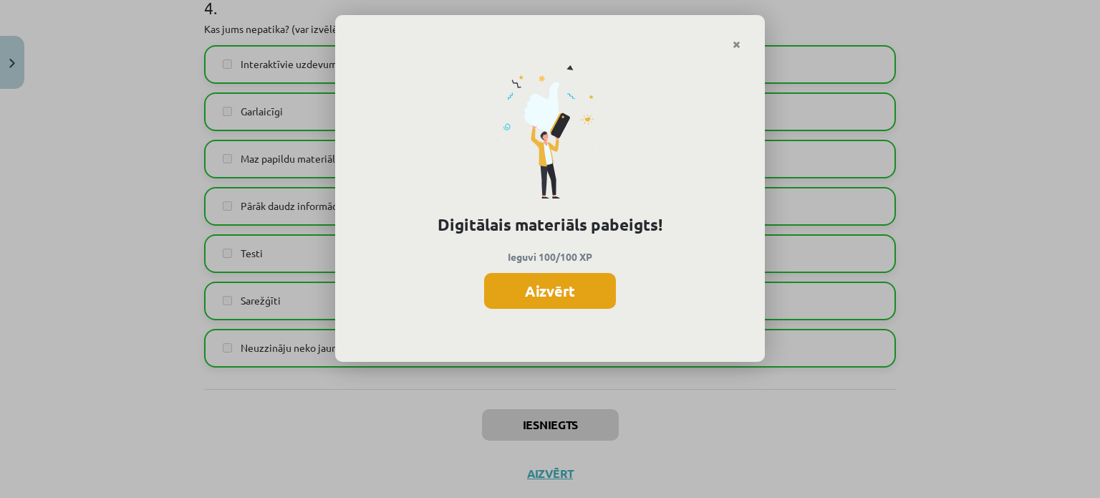
click at [552, 289] on button "Aizvērt" at bounding box center [550, 291] width 132 height 36
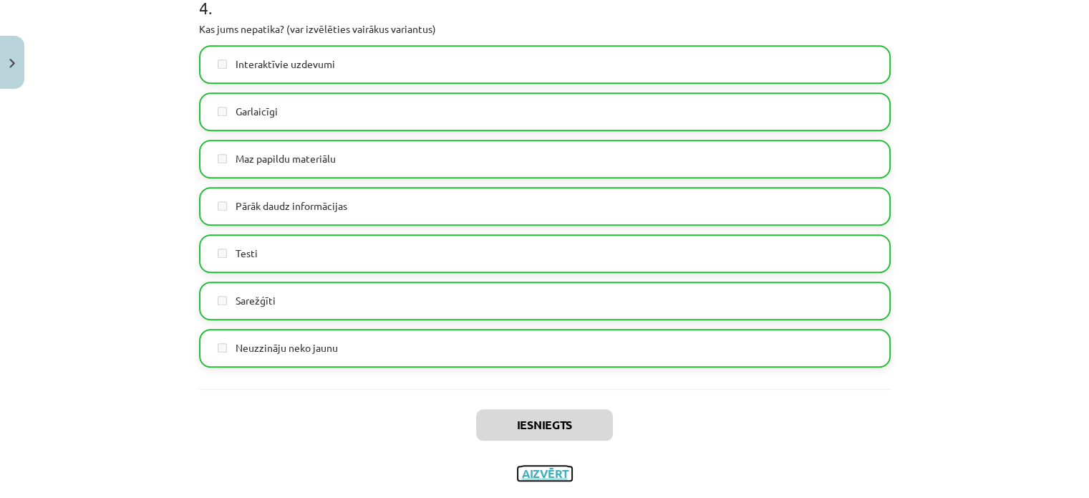
click at [539, 473] on button "Aizvērt" at bounding box center [545, 473] width 54 height 14
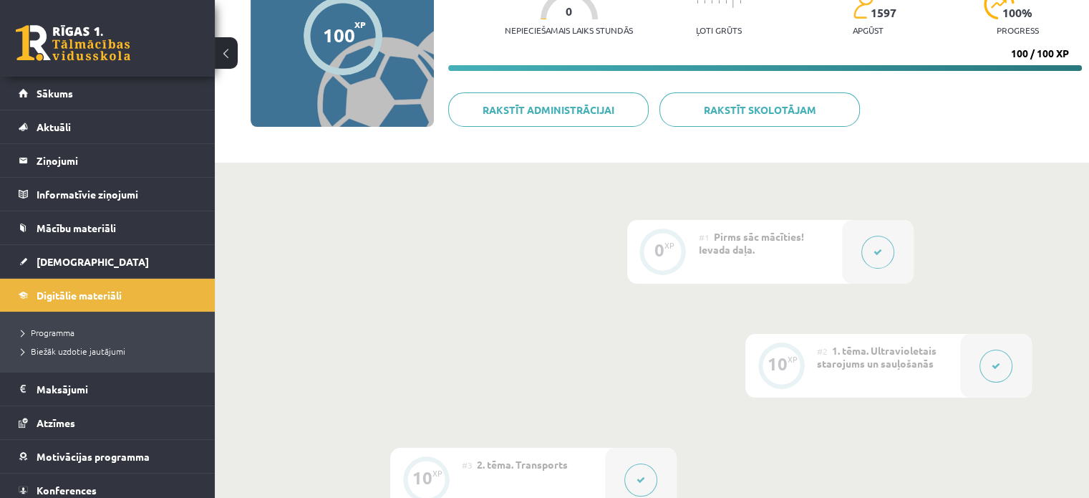
scroll to position [0, 0]
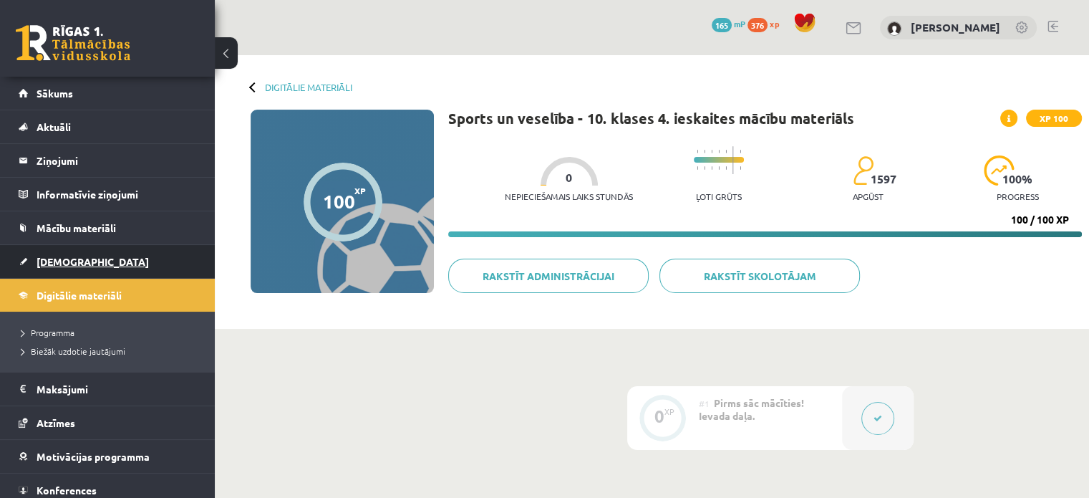
click at [69, 269] on link "[DEMOGRAPHIC_DATA]" at bounding box center [108, 261] width 178 height 33
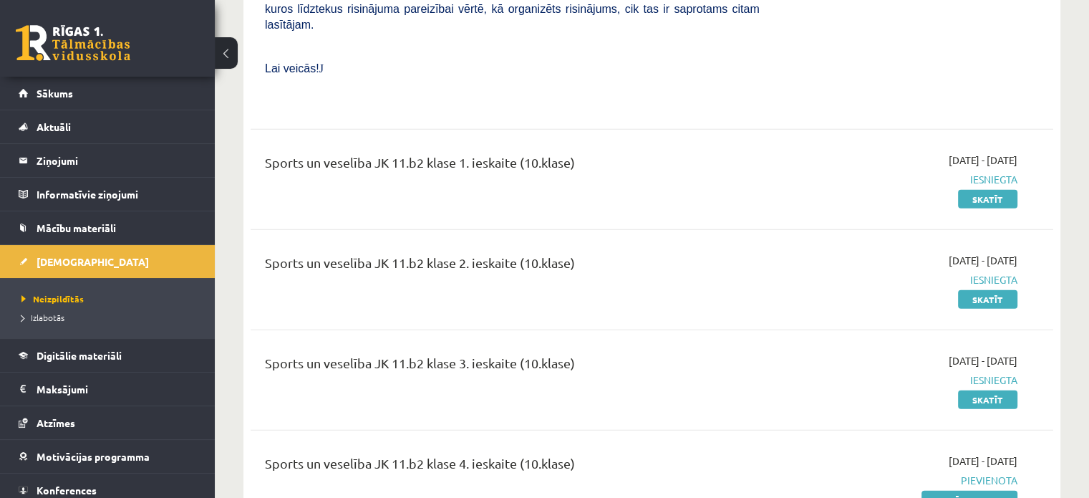
scroll to position [4168, 0]
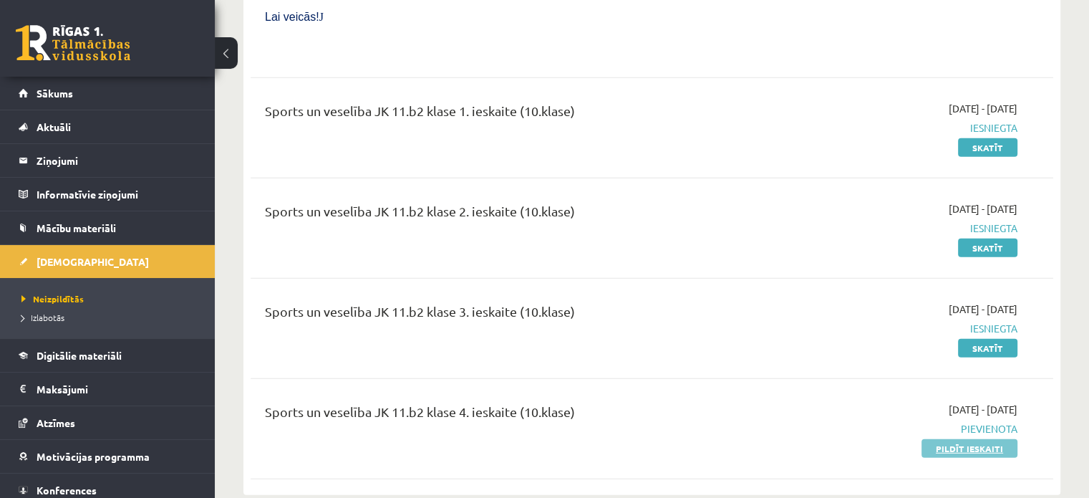
click at [952, 439] on link "Pildīt ieskaiti" at bounding box center [970, 448] width 96 height 19
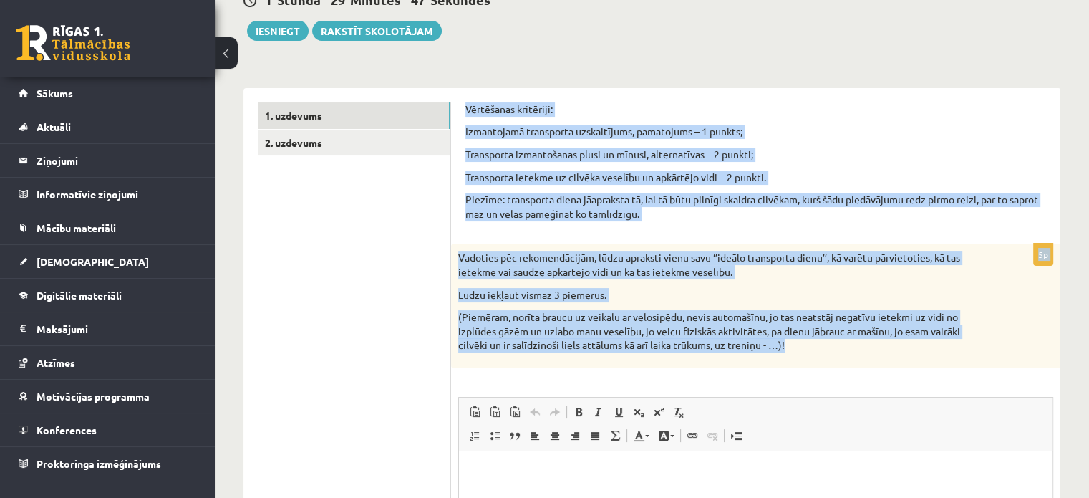
drag, startPoint x: 466, startPoint y: 111, endPoint x: 790, endPoint y: 361, distance: 408.9
click at [790, 361] on form "Vērtēšanas kritēriji: Izmantojamā transporta uzskaitījums, pamatojums – 1 punkt…" at bounding box center [755, 398] width 581 height 592
copy form "Vērtēšanas kritēriji: Izmantojamā transporta uzskaitījums, pamatojums – 1 punkt…"
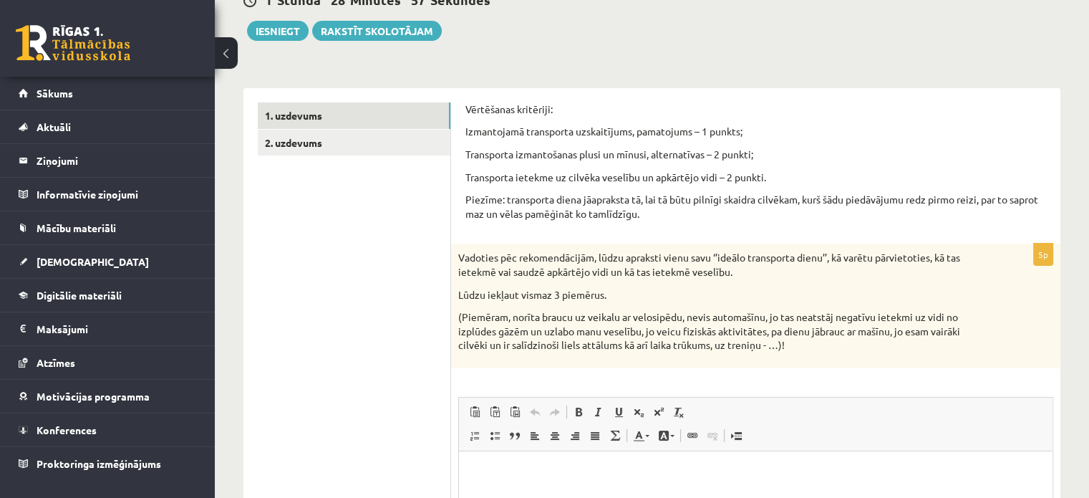
click at [415, 340] on ul "1. uzdevums 2. uzdevums" at bounding box center [354, 398] width 193 height 592
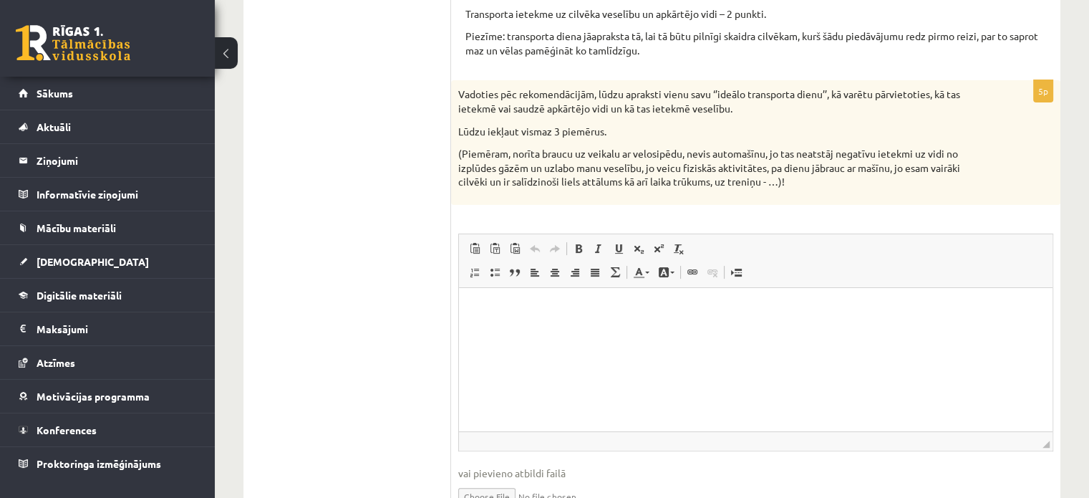
scroll to position [324, 0]
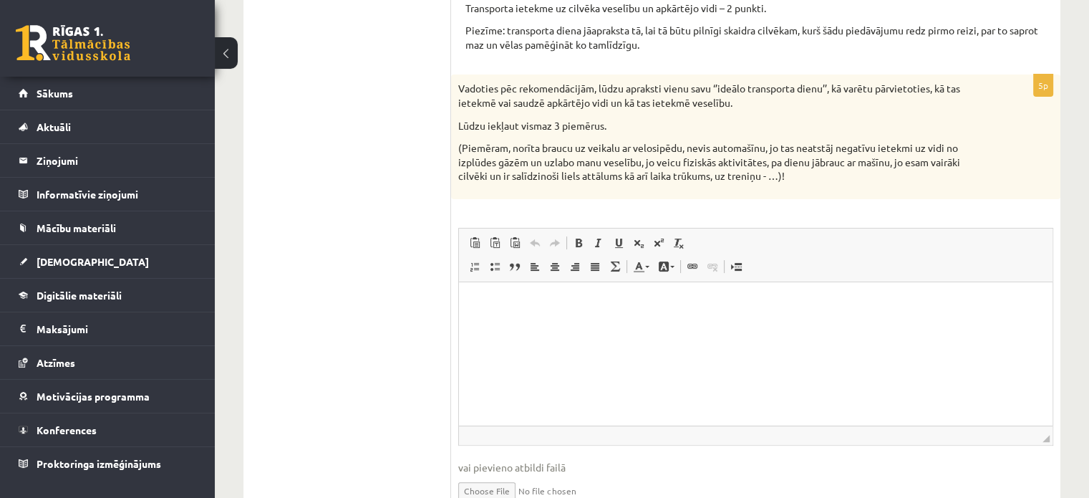
click at [516, 302] on p "Визуальный текстовый редактор, wiswyg-editor-user-answer-47024980336980" at bounding box center [755, 303] width 565 height 15
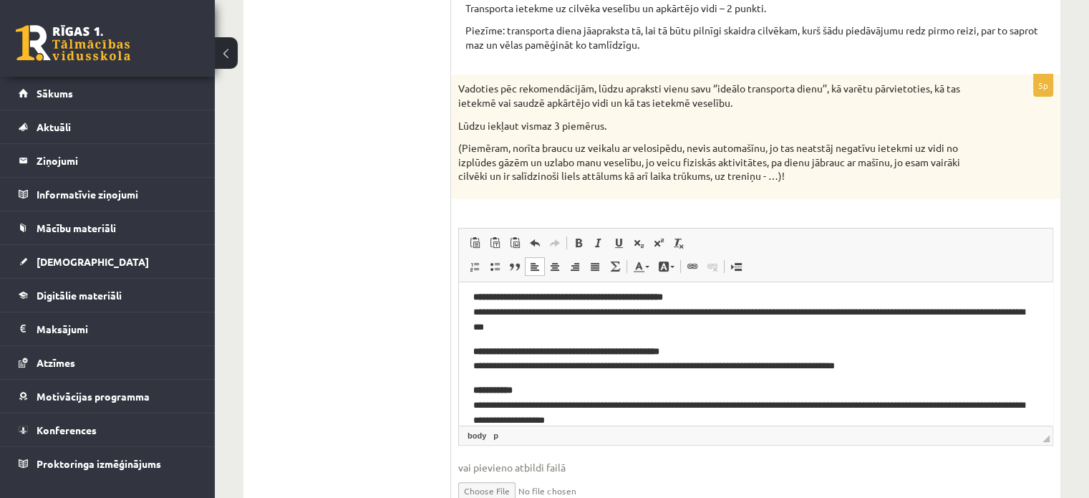
scroll to position [0, 0]
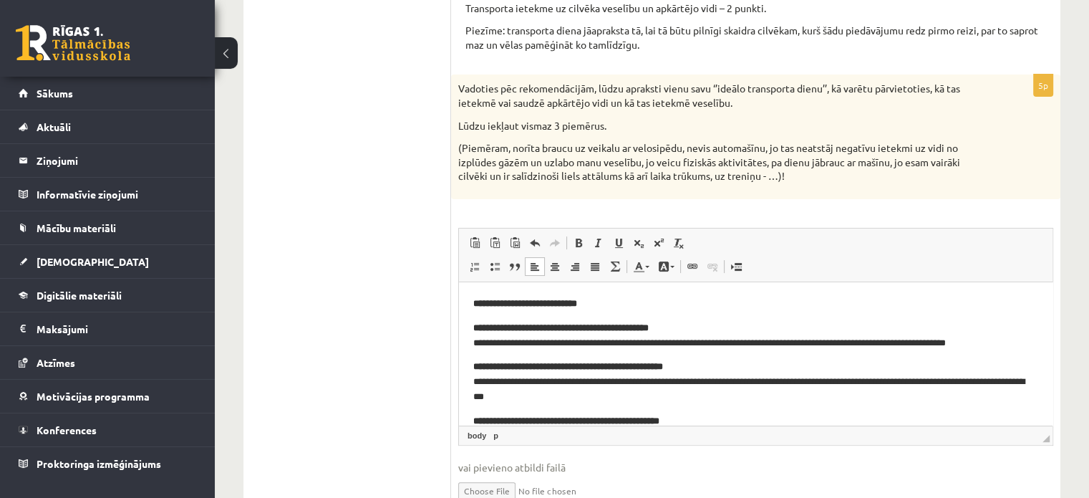
click at [516, 302] on strong "**********" at bounding box center [525, 302] width 104 height 9
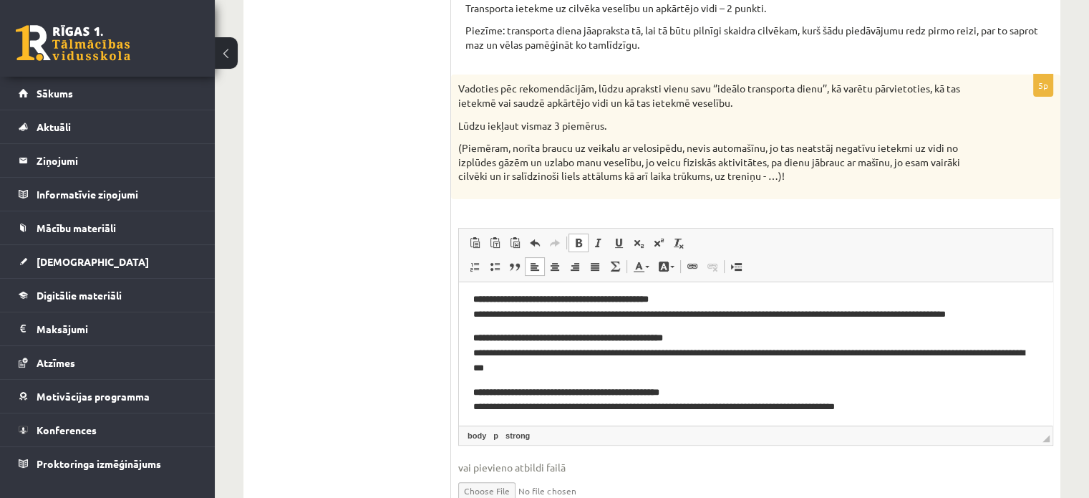
scroll to position [86, 0]
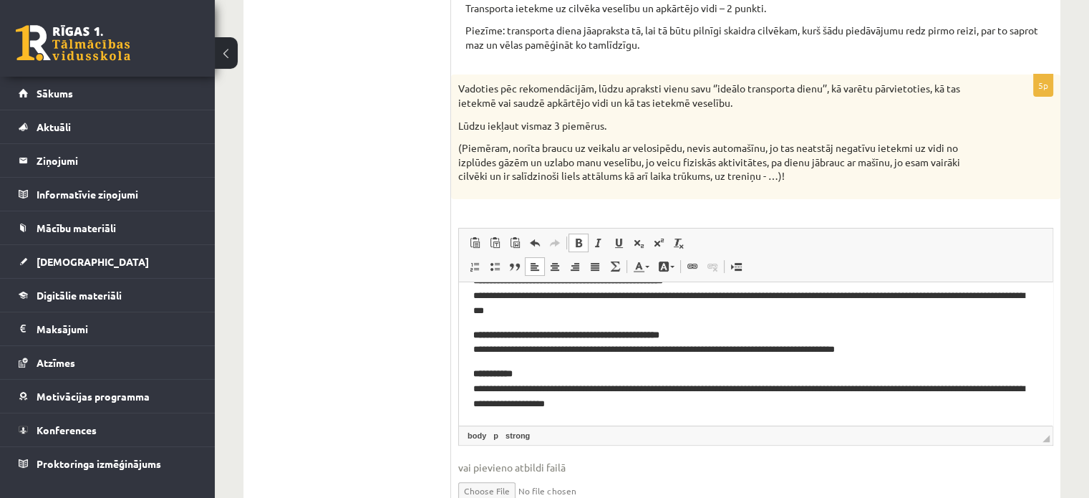
click at [581, 242] on span at bounding box center [578, 242] width 11 height 11
click at [557, 264] on span at bounding box center [554, 266] width 11 height 11
click at [538, 263] on span at bounding box center [534, 266] width 11 height 11
click at [600, 235] on link "Курсив Комбинация клавиш Ctrl+I" at bounding box center [599, 242] width 20 height 19
click at [583, 239] on span at bounding box center [578, 242] width 11 height 11
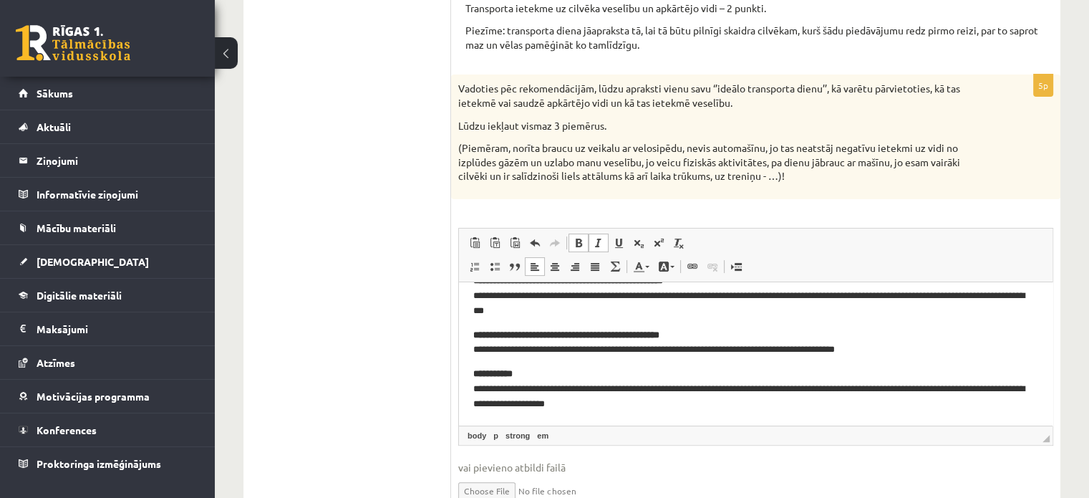
click at [617, 366] on p "**********" at bounding box center [750, 388] width 554 height 44
click at [571, 246] on link "Полужирный Комбинация клавиш Ctrl+B" at bounding box center [579, 242] width 20 height 19
click at [569, 246] on link "Полужирный Комбинация клавиш Ctrl+B" at bounding box center [579, 242] width 20 height 19
click at [573, 246] on span at bounding box center [578, 242] width 11 height 11
drag, startPoint x: 531, startPoint y: 370, endPoint x: 464, endPoint y: 362, distance: 67.9
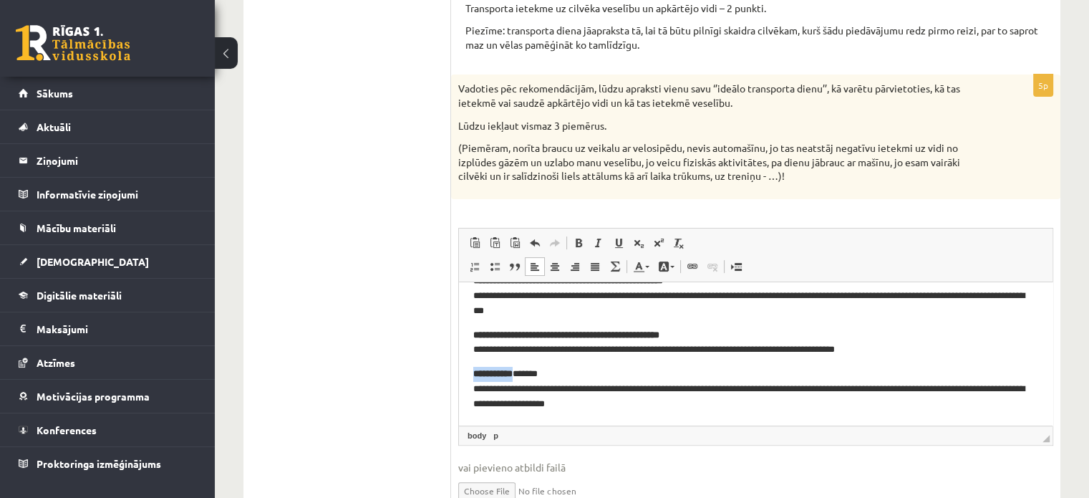
click at [464, 362] on html "**********" at bounding box center [756, 310] width 594 height 229
click at [578, 240] on span at bounding box center [578, 242] width 11 height 11
click at [428, 386] on ul "1. uzdevums 2. uzdevums" at bounding box center [354, 229] width 193 height 592
click at [509, 375] on strong "**********" at bounding box center [492, 372] width 39 height 9
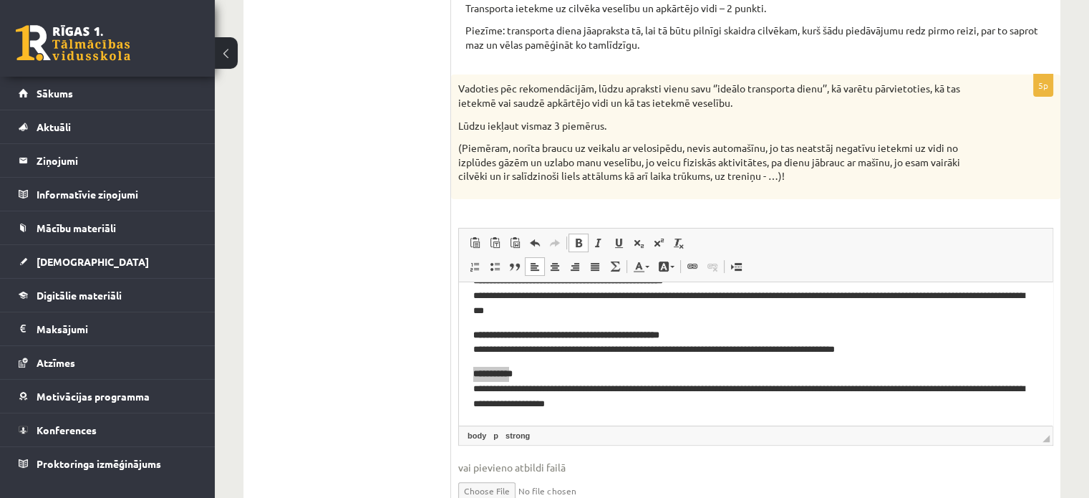
click at [424, 403] on ul "1. uzdevums 2. uzdevums" at bounding box center [354, 229] width 193 height 592
click at [499, 379] on p "**********" at bounding box center [750, 388] width 554 height 44
click at [488, 429] on link "body" at bounding box center [477, 435] width 24 height 13
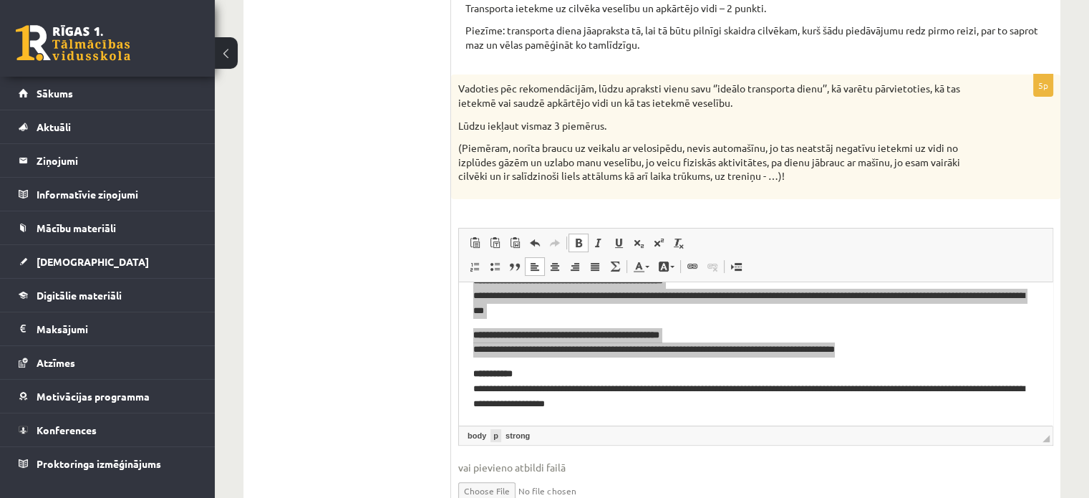
click at [496, 432] on link "p" at bounding box center [496, 435] width 11 height 13
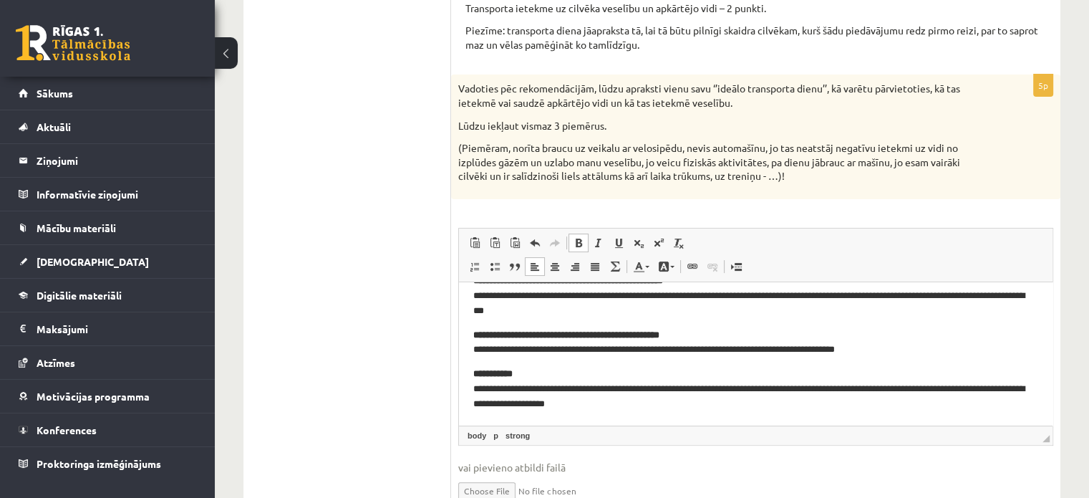
click at [418, 366] on ul "1. uzdevums 2. uzdevums" at bounding box center [354, 229] width 193 height 592
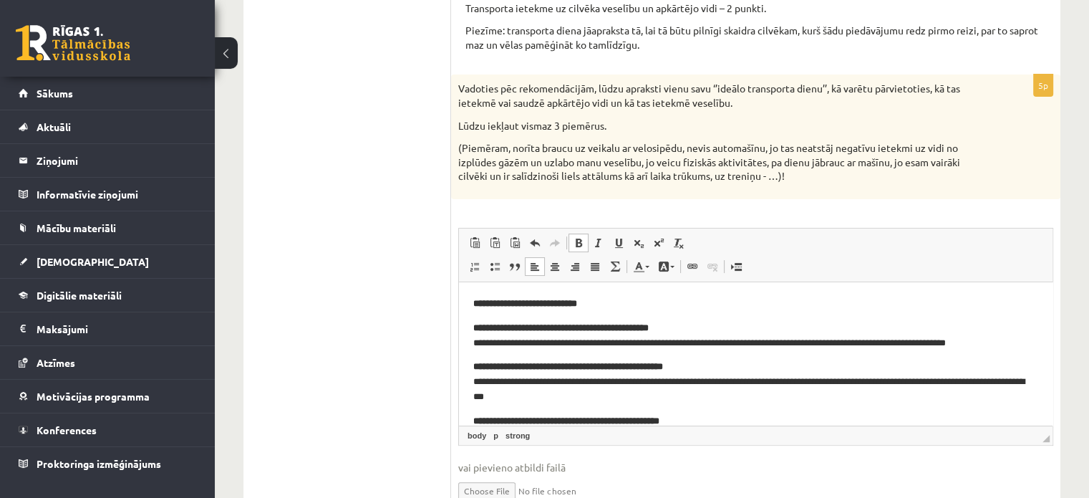
click at [577, 302] on strong "**********" at bounding box center [525, 302] width 104 height 9
click at [633, 301] on p "**********" at bounding box center [755, 303] width 565 height 15
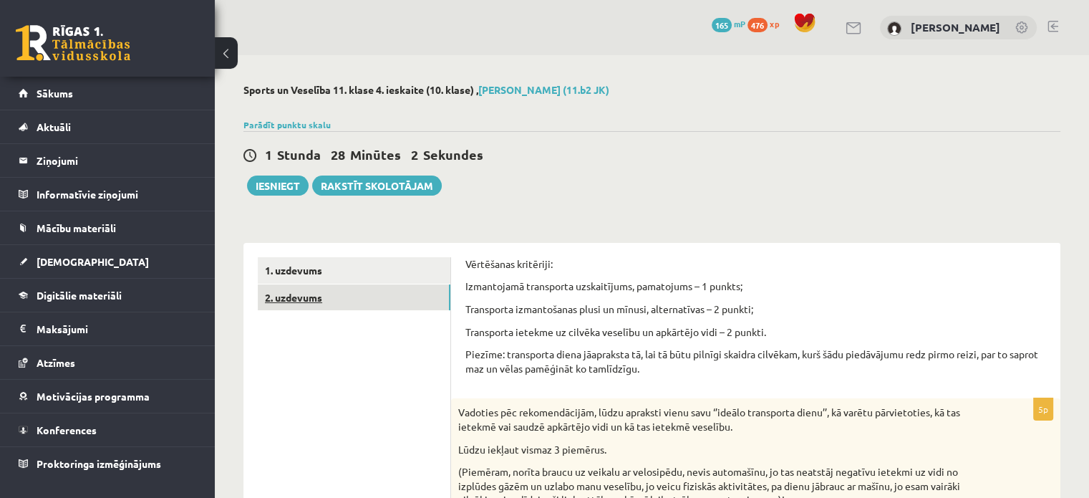
click at [327, 300] on link "2. uzdevums" at bounding box center [354, 297] width 193 height 26
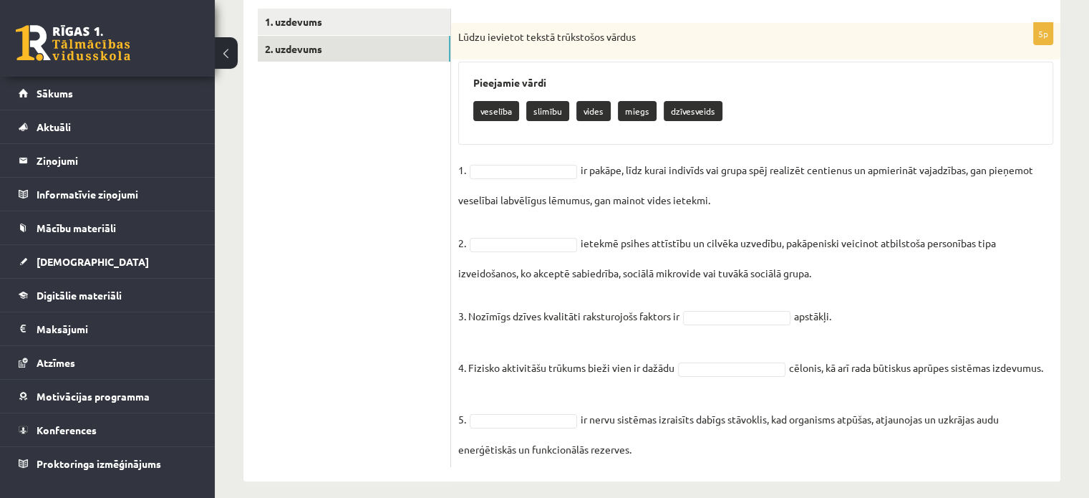
scroll to position [261, 0]
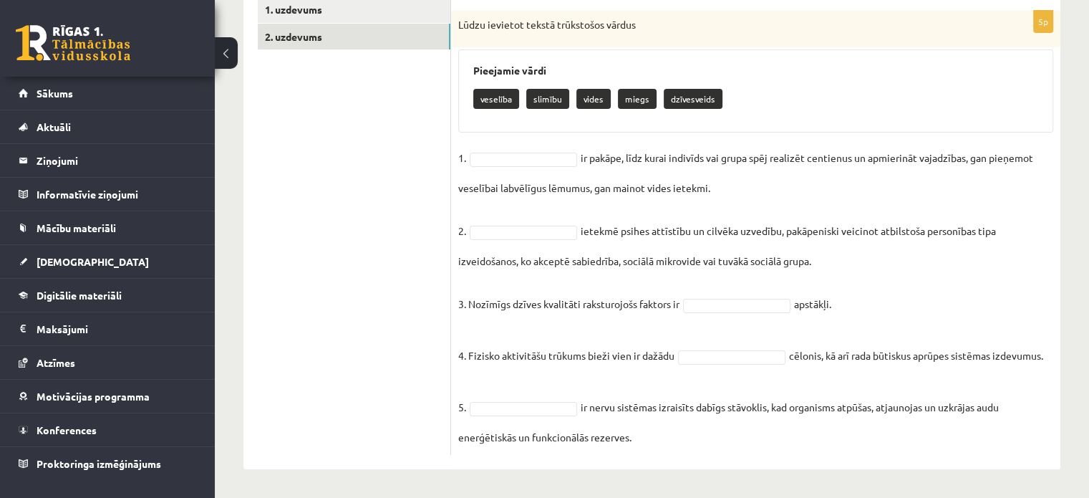
click at [478, 62] on div "Pieejamie vārdi veselība slimību vides miegs dzīvesveids" at bounding box center [755, 90] width 595 height 83
drag, startPoint x: 474, startPoint y: 71, endPoint x: 868, endPoint y: 455, distance: 550.0
click at [868, 455] on div "5p Lūdzu ievietot tekstā trūkstošos vārdus Pieejamie vārdi veselība slimību vid…" at bounding box center [755, 225] width 609 height 487
copy div "Pieejamie vārdi veselība slimību vides miegs dzīvesveids 1. ir pakāpe, līdz kur…"
click at [367, 334] on ul "1. uzdevums 2. uzdevums" at bounding box center [354, 225] width 193 height 458
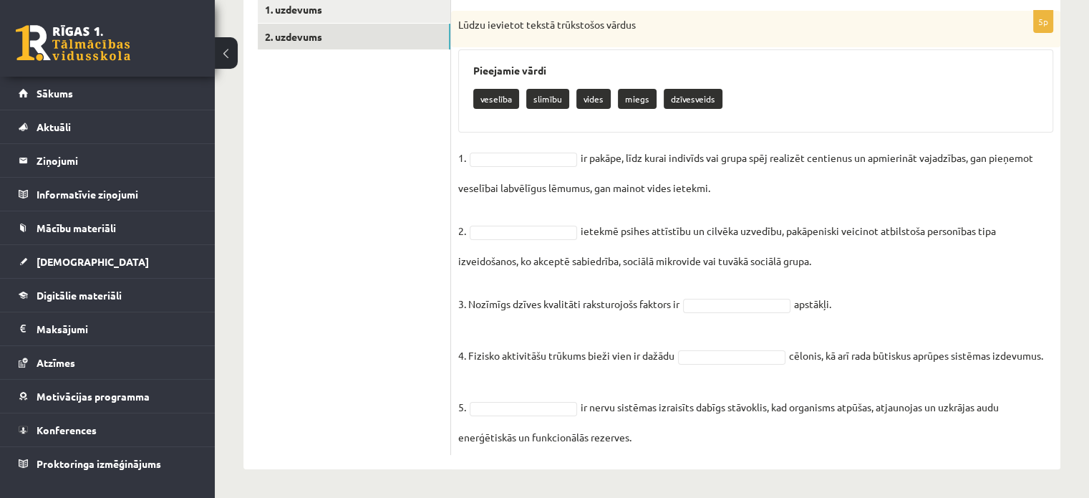
click at [468, 304] on p "3. Nozīmīgs dzīves kvalitāti raksturojošs faktors ir" at bounding box center [568, 292] width 221 height 43
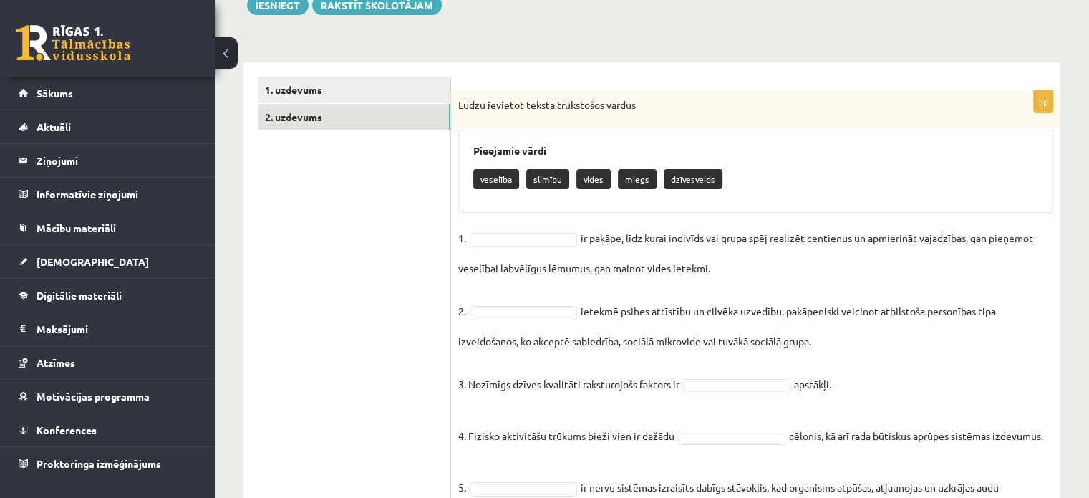
scroll to position [140, 0]
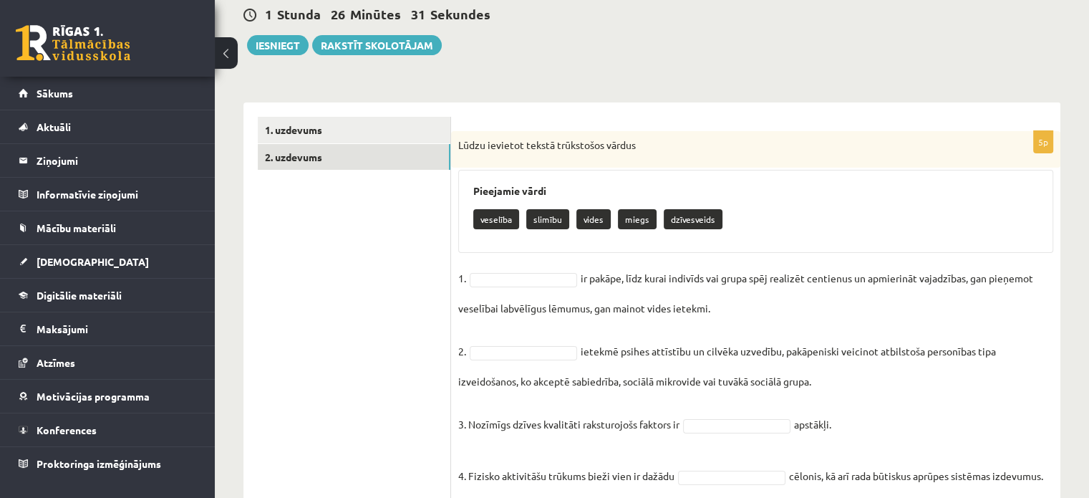
drag, startPoint x: 460, startPoint y: 277, endPoint x: 439, endPoint y: 323, distance: 50.6
click at [439, 323] on div "**********" at bounding box center [651, 345] width 817 height 487
click at [439, 323] on ul "1. uzdevums 2. uzdevums" at bounding box center [354, 346] width 193 height 458
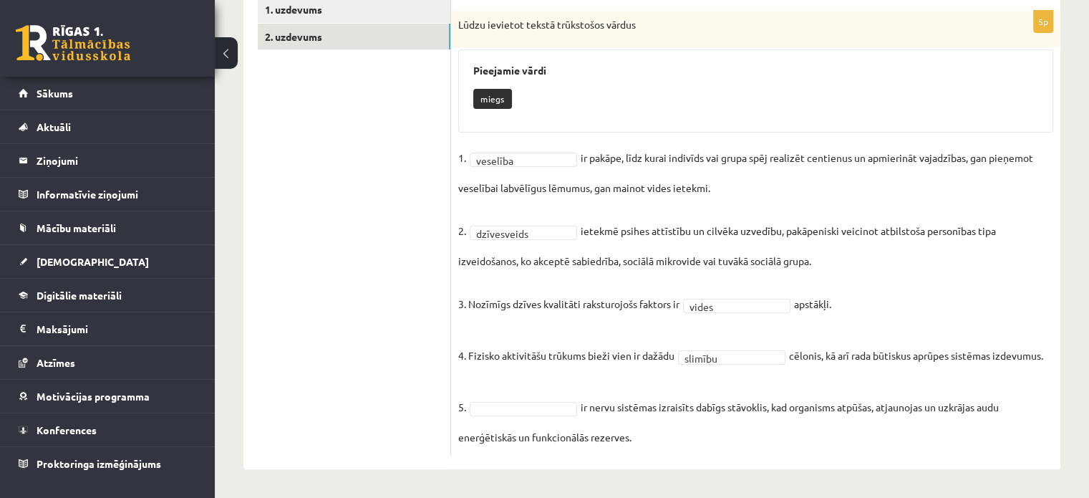
click at [522, 415] on fieldset "**********" at bounding box center [755, 297] width 595 height 301
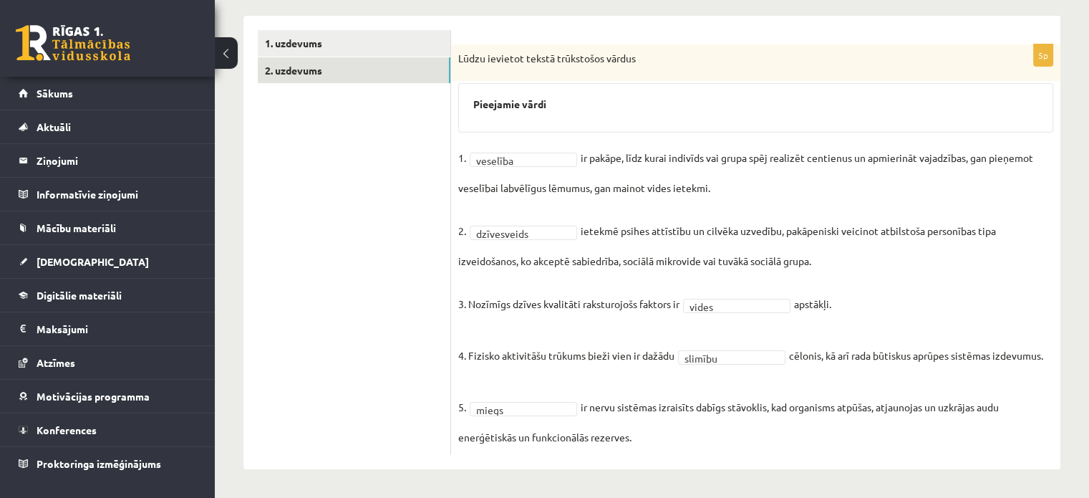
click at [418, 307] on ul "1. uzdevums 2. uzdevums" at bounding box center [354, 242] width 193 height 425
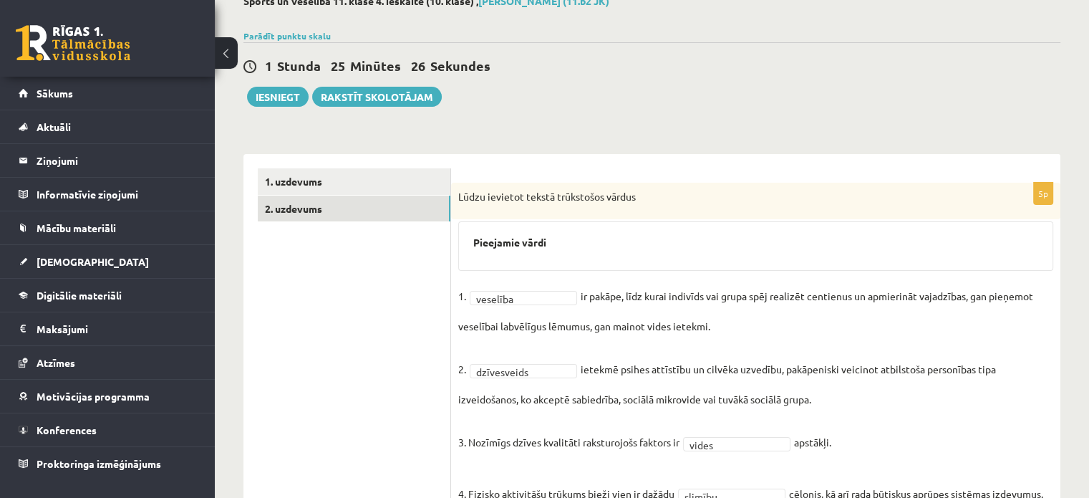
scroll to position [0, 0]
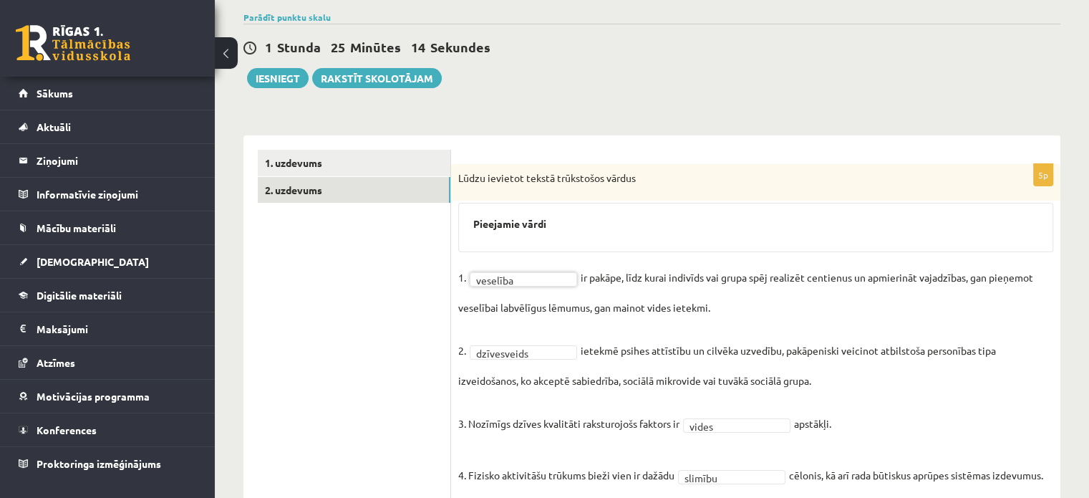
scroll to position [107, 0]
click at [314, 168] on link "1. uzdevums" at bounding box center [354, 163] width 193 height 26
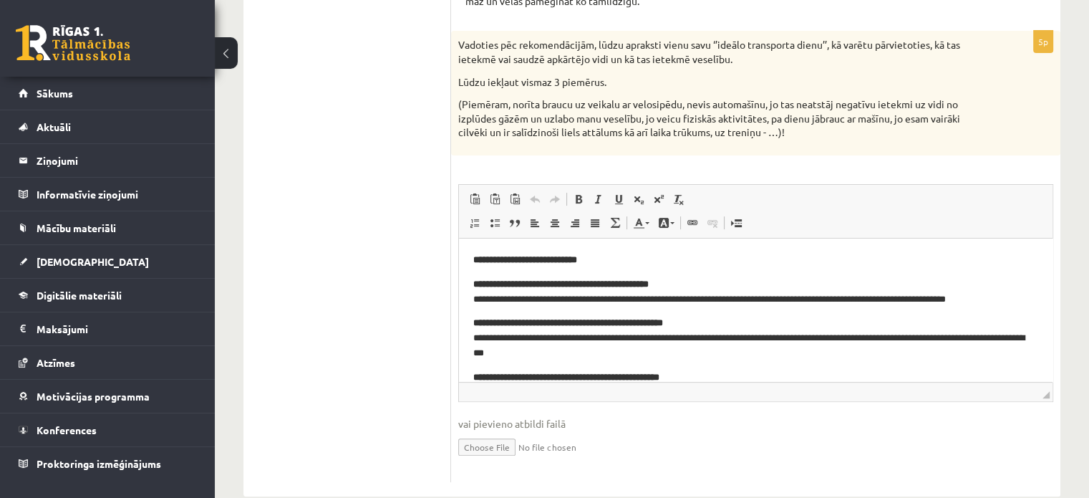
scroll to position [394, 0]
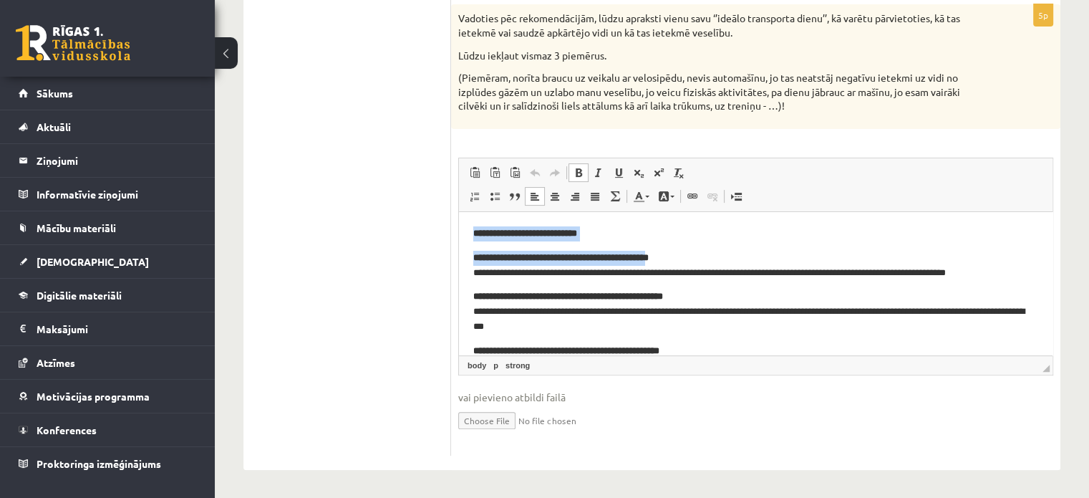
drag, startPoint x: 685, startPoint y: 253, endPoint x: 459, endPoint y: 228, distance: 227.6
click at [459, 228] on html "**********" at bounding box center [756, 325] width 594 height 229
click at [571, 175] on link "Полужирный Комбинация клавиш Ctrl+B" at bounding box center [579, 172] width 20 height 19
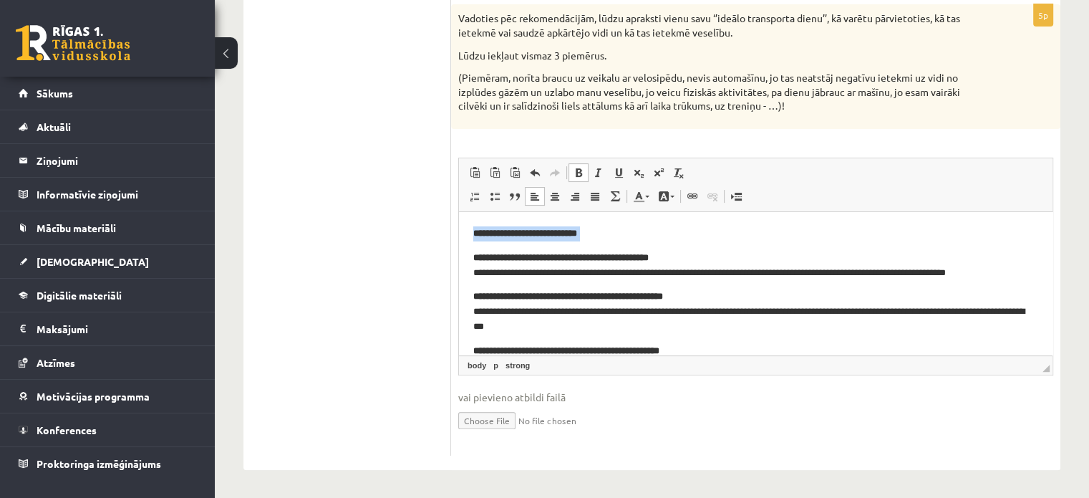
click at [571, 175] on link "Полужирный Комбинация клавиш Ctrl+B" at bounding box center [579, 172] width 20 height 19
click at [390, 309] on ul "1. uzdevums 2. uzdevums" at bounding box center [354, 159] width 193 height 592
click at [508, 262] on p "**********" at bounding box center [750, 265] width 554 height 30
click at [392, 307] on ul "1. uzdevums 2. uzdevums" at bounding box center [354, 159] width 193 height 592
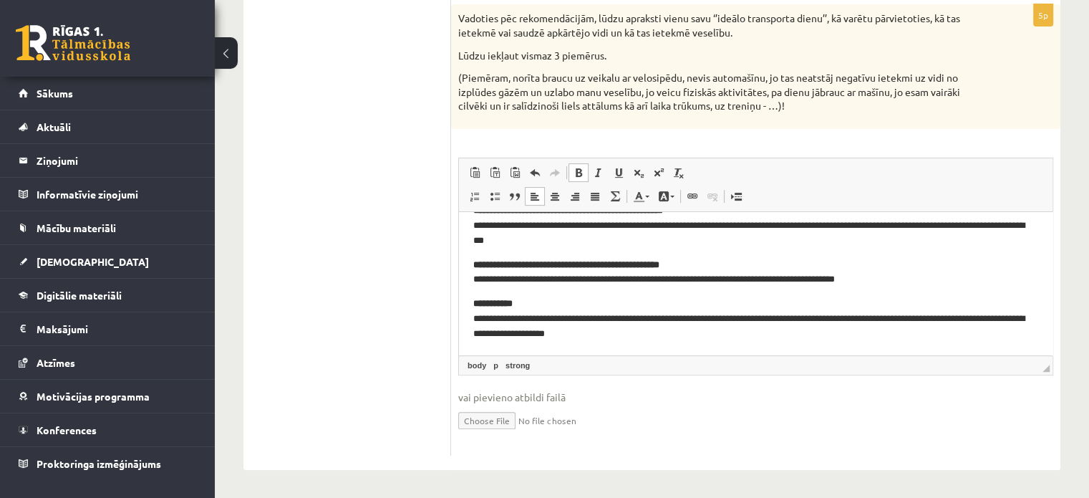
scroll to position [0, 0]
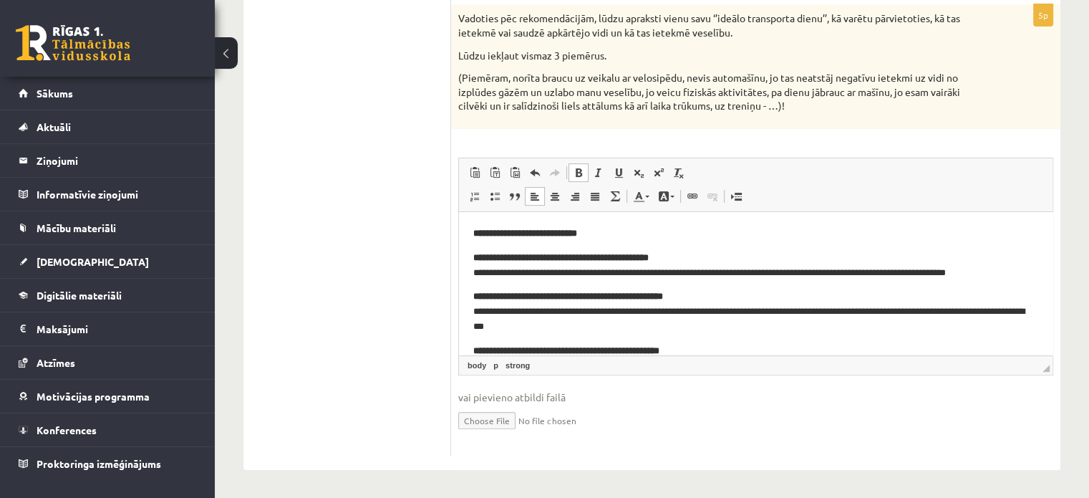
click at [713, 295] on p "**********" at bounding box center [750, 311] width 554 height 44
click at [694, 254] on p "**********" at bounding box center [750, 265] width 554 height 30
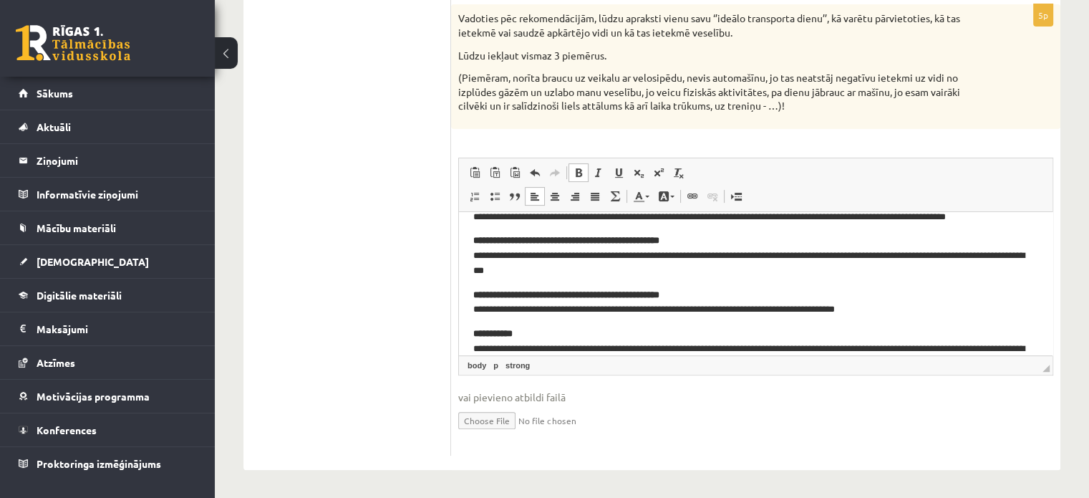
scroll to position [57, 0]
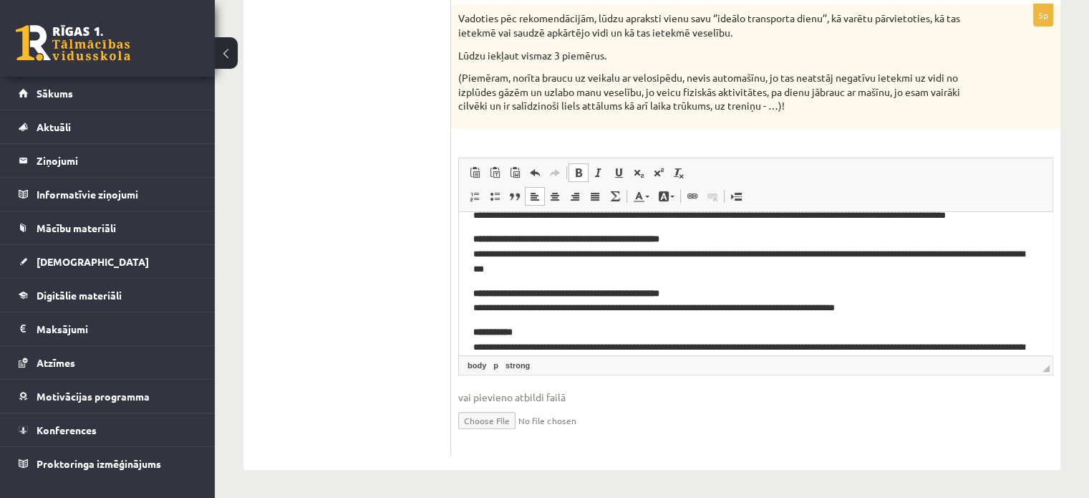
click at [715, 238] on p "**********" at bounding box center [750, 253] width 554 height 44
click at [700, 294] on p "**********" at bounding box center [750, 301] width 554 height 30
click at [415, 287] on ul "1. uzdevums 2. uzdevums" at bounding box center [354, 159] width 193 height 592
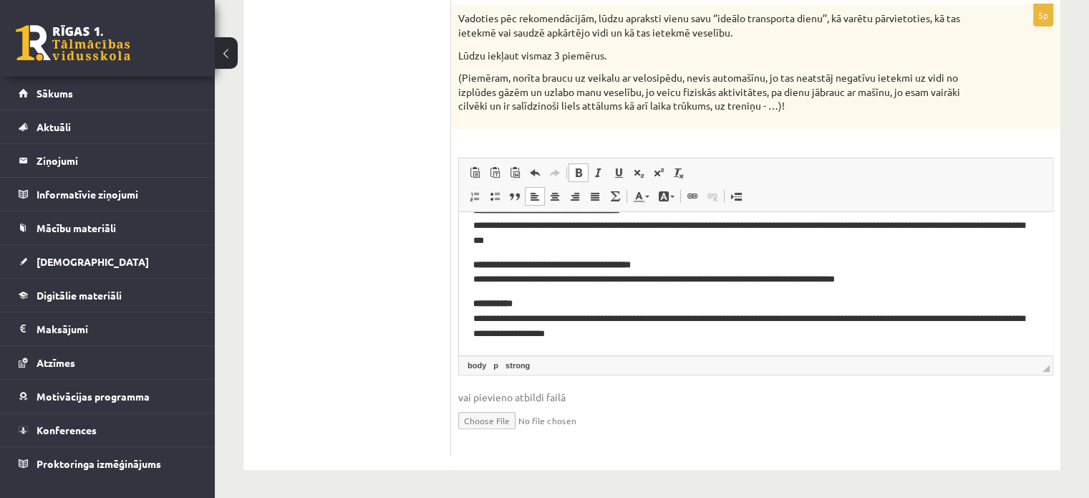
scroll to position [0, 0]
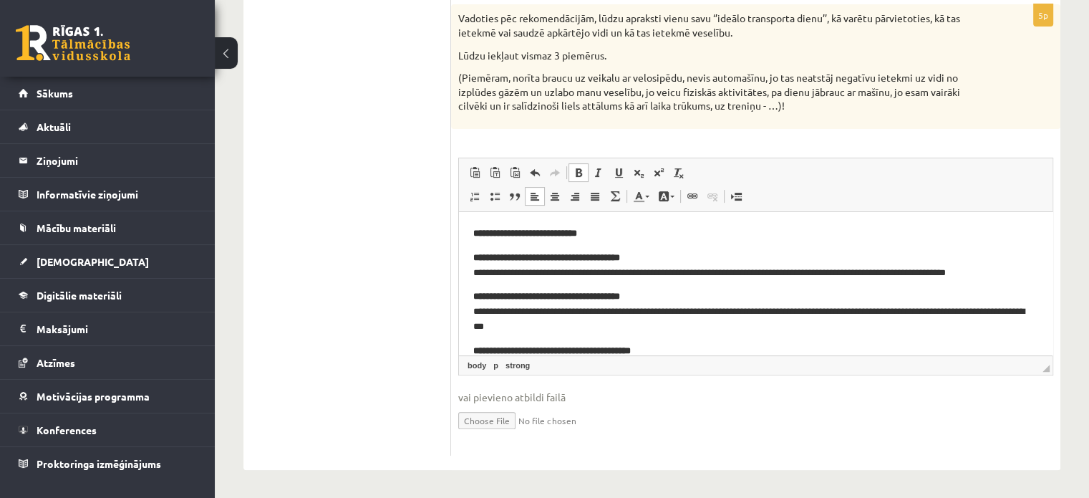
click at [401, 235] on ul "1. uzdevums 2. uzdevums" at bounding box center [354, 159] width 193 height 592
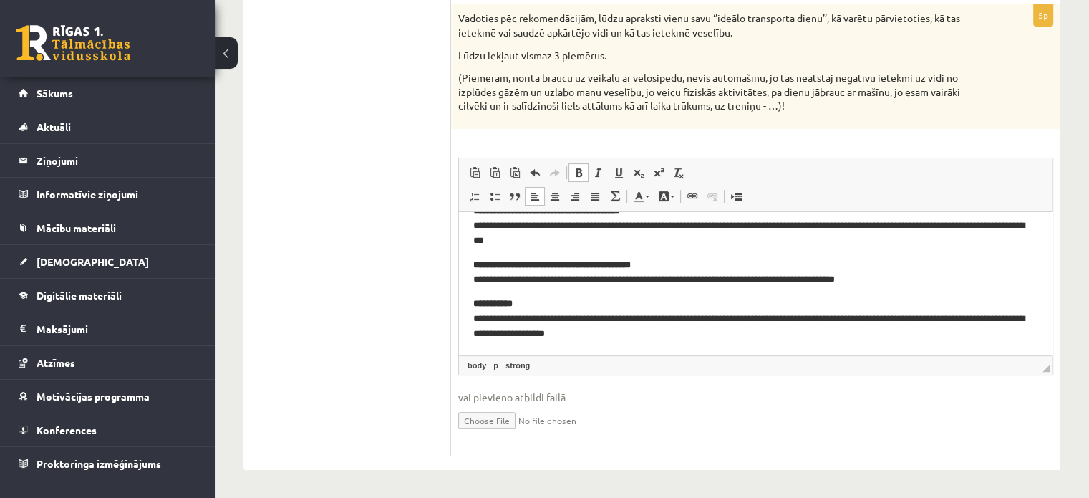
click at [404, 352] on ul "1. uzdevums 2. uzdevums" at bounding box center [354, 159] width 193 height 592
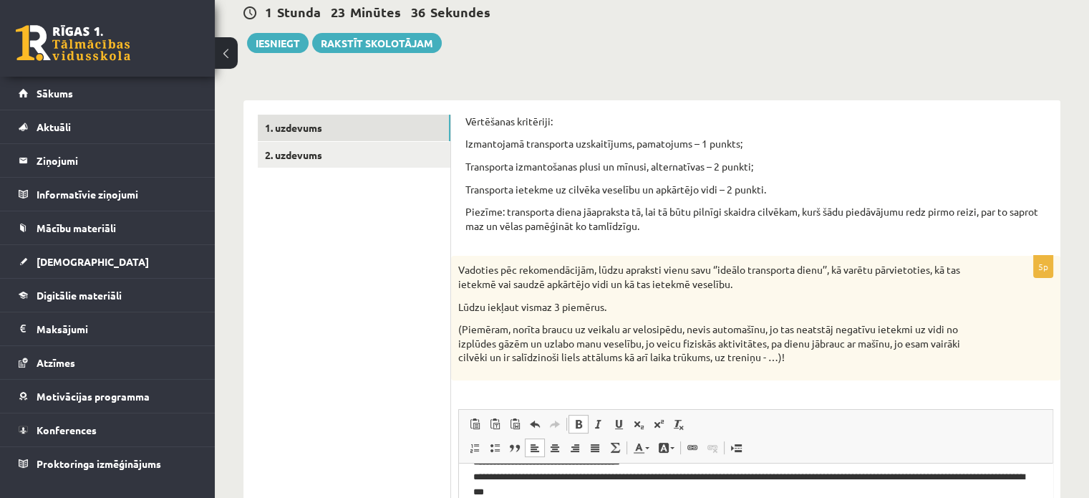
scroll to position [0, 0]
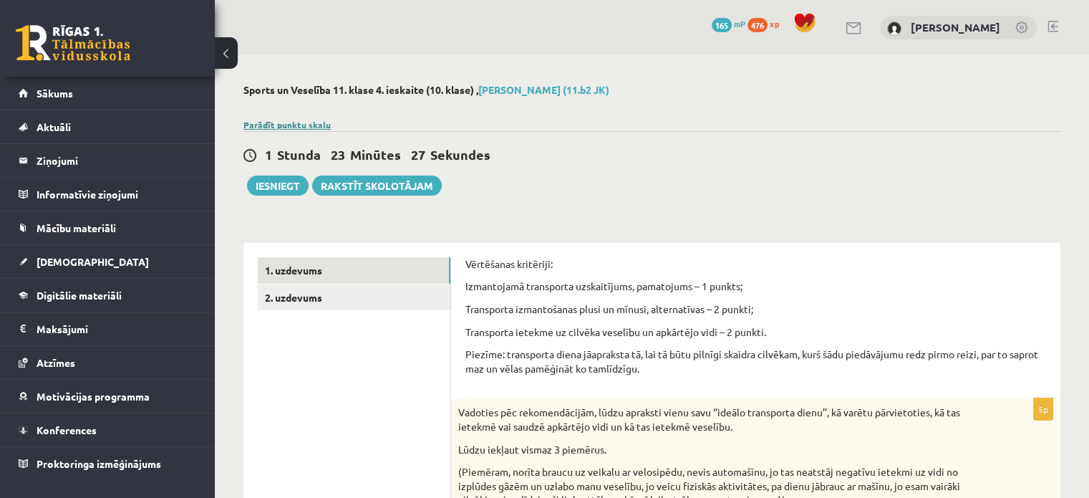
click at [271, 125] on link "Parādīt punktu skalu" at bounding box center [286, 124] width 87 height 11
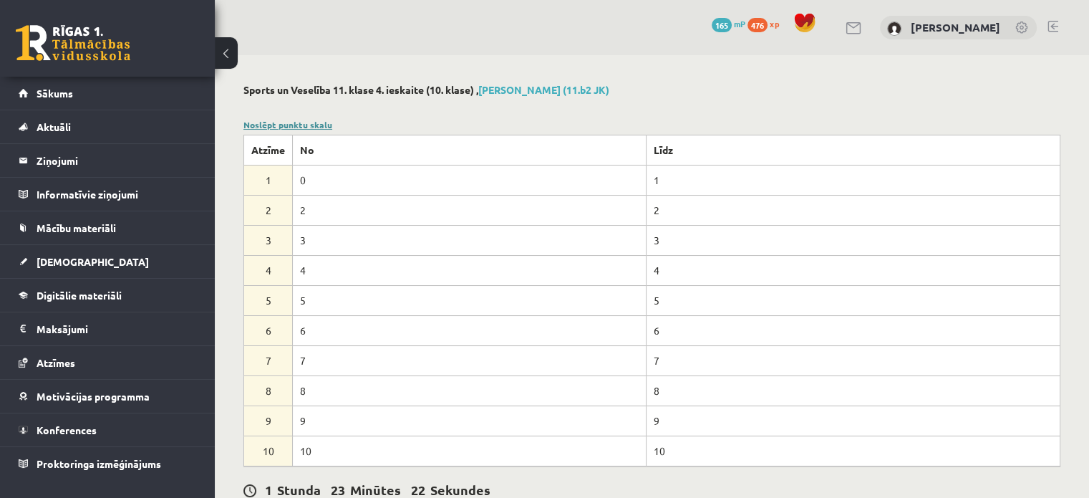
click at [309, 125] on link "Noslēpt punktu skalu" at bounding box center [287, 124] width 89 height 11
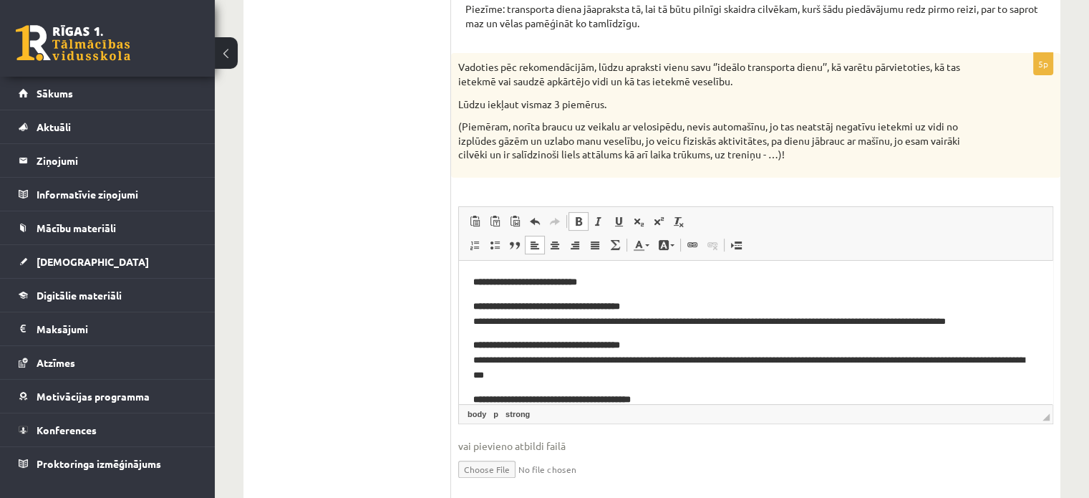
click at [358, 286] on ul "1. uzdevums 2. uzdevums" at bounding box center [354, 208] width 193 height 592
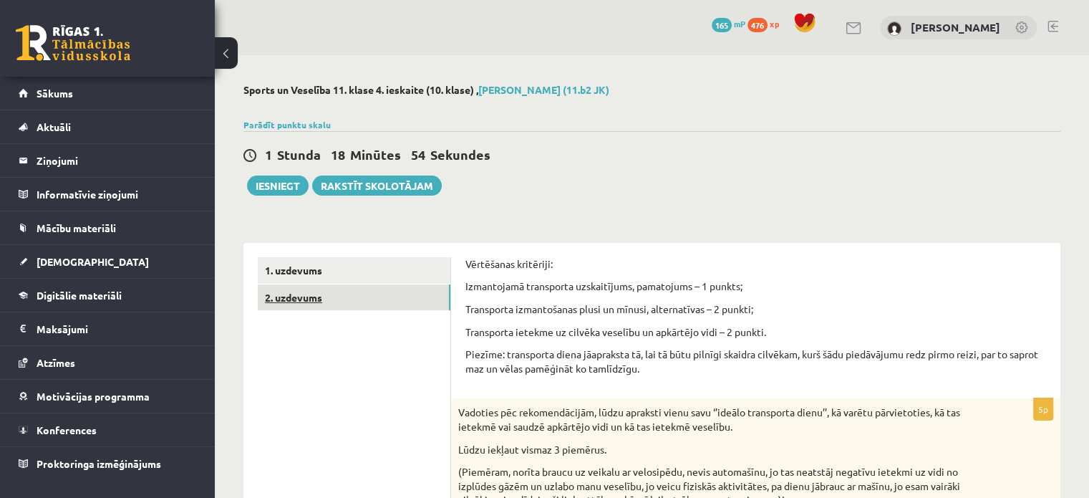
click at [306, 292] on link "2. uzdevums" at bounding box center [354, 297] width 193 height 26
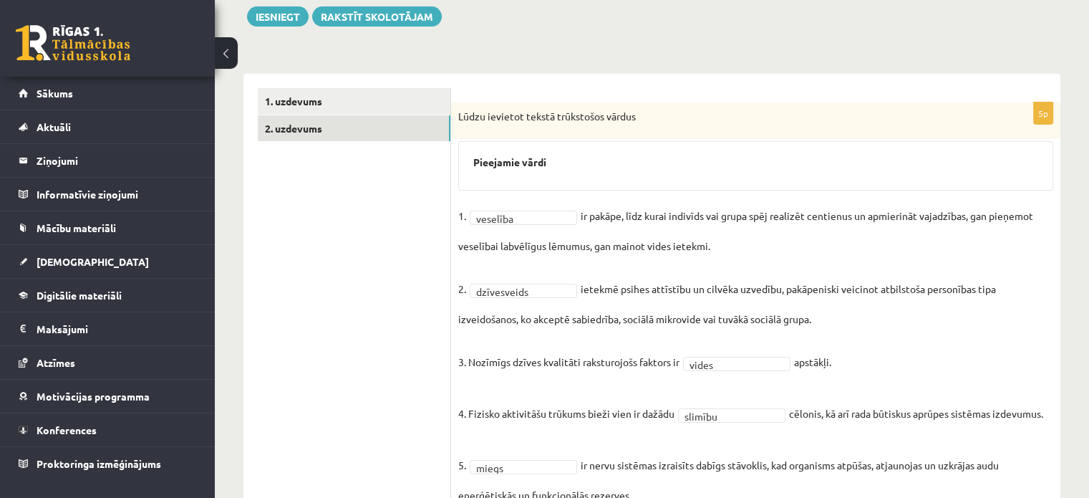
scroll to position [227, 0]
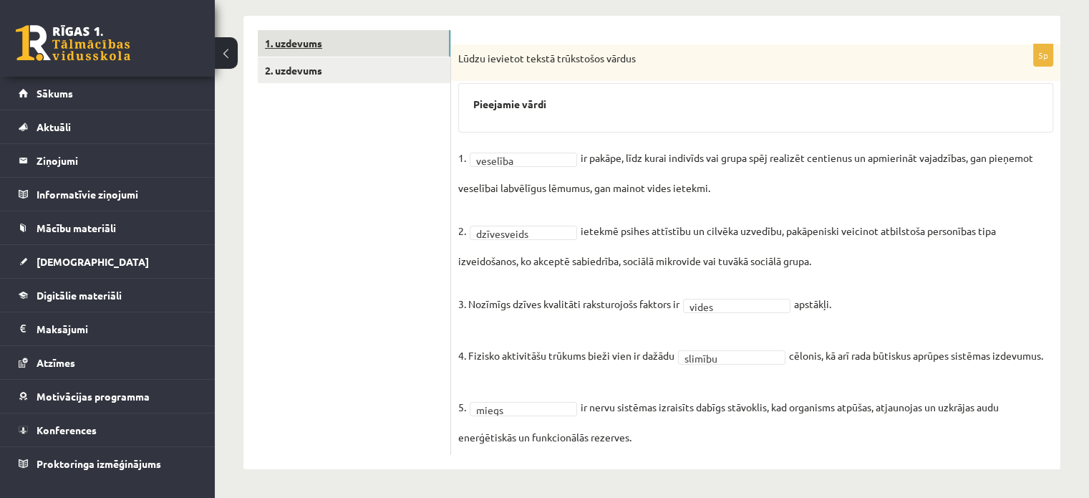
click at [315, 54] on link "1. uzdevums" at bounding box center [354, 43] width 193 height 26
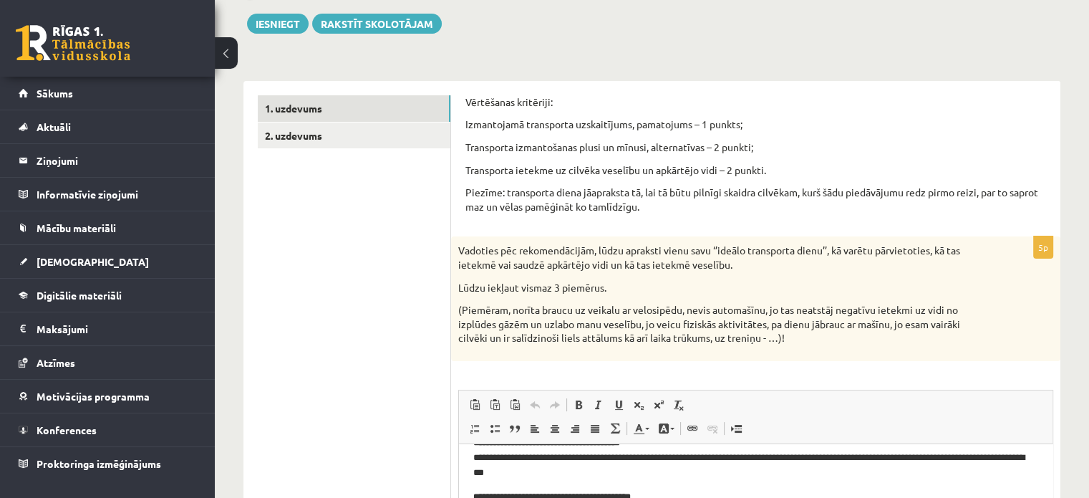
scroll to position [0, 0]
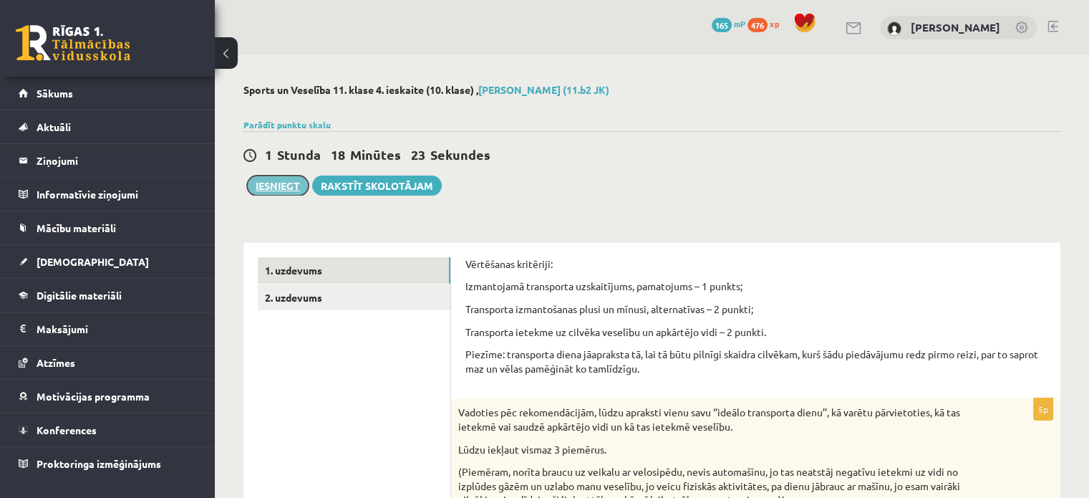
click at [259, 185] on button "Iesniegt" at bounding box center [278, 185] width 62 height 20
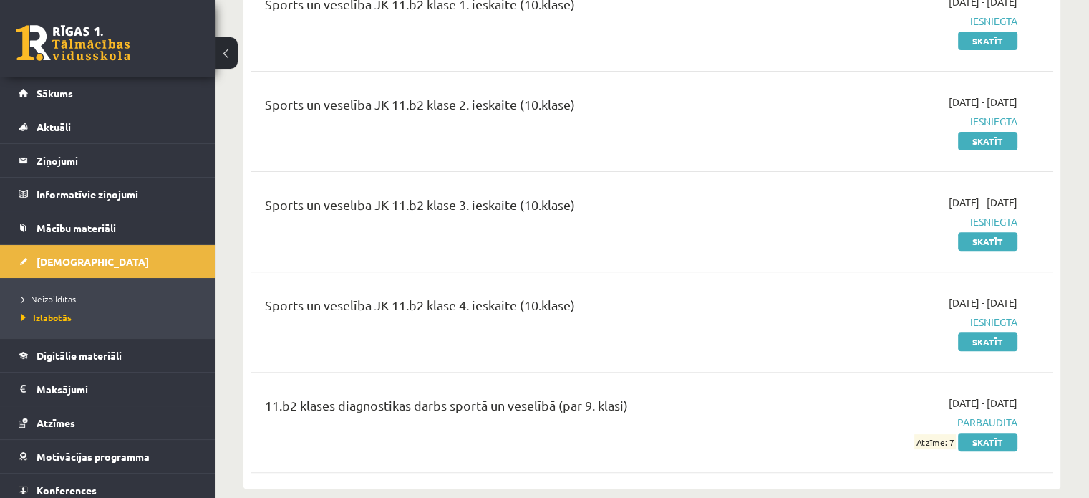
scroll to position [518, 0]
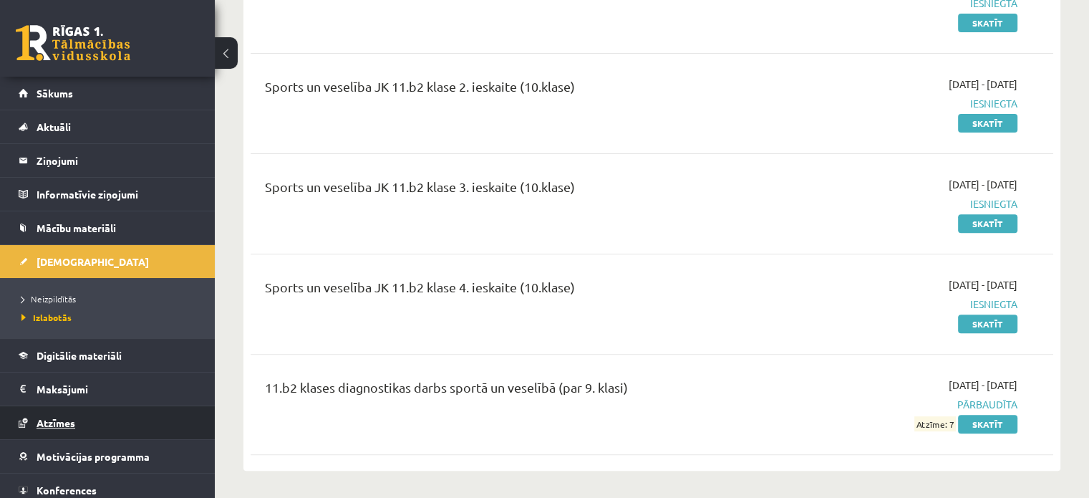
click at [62, 433] on link "Atzīmes" at bounding box center [108, 422] width 178 height 33
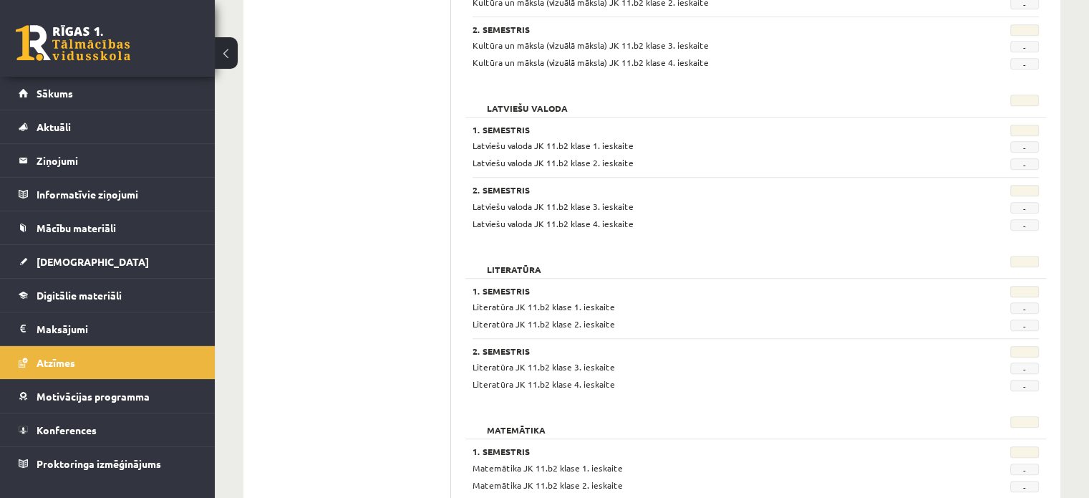
scroll to position [1353, 0]
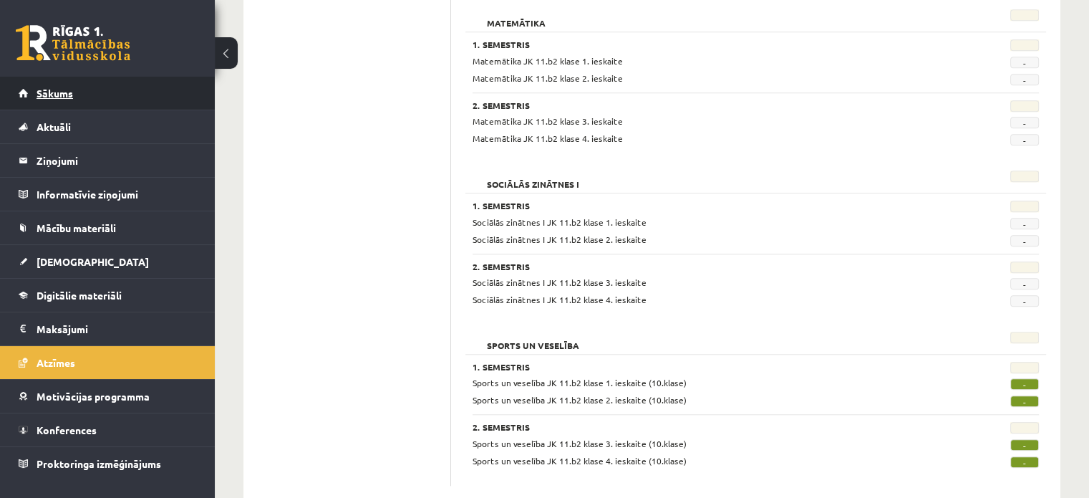
click at [26, 105] on link "Sākums" at bounding box center [108, 93] width 178 height 33
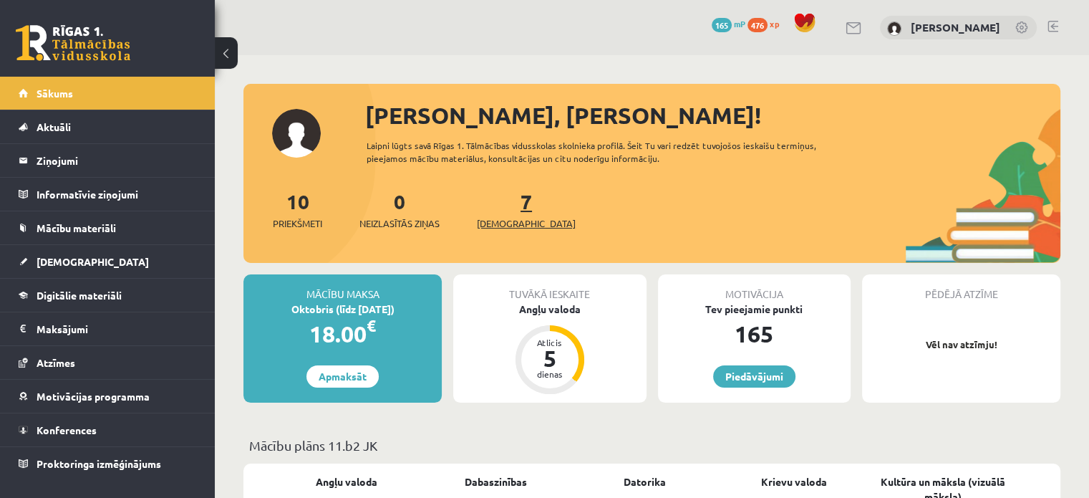
click at [503, 224] on span "[DEMOGRAPHIC_DATA]" at bounding box center [526, 223] width 99 height 14
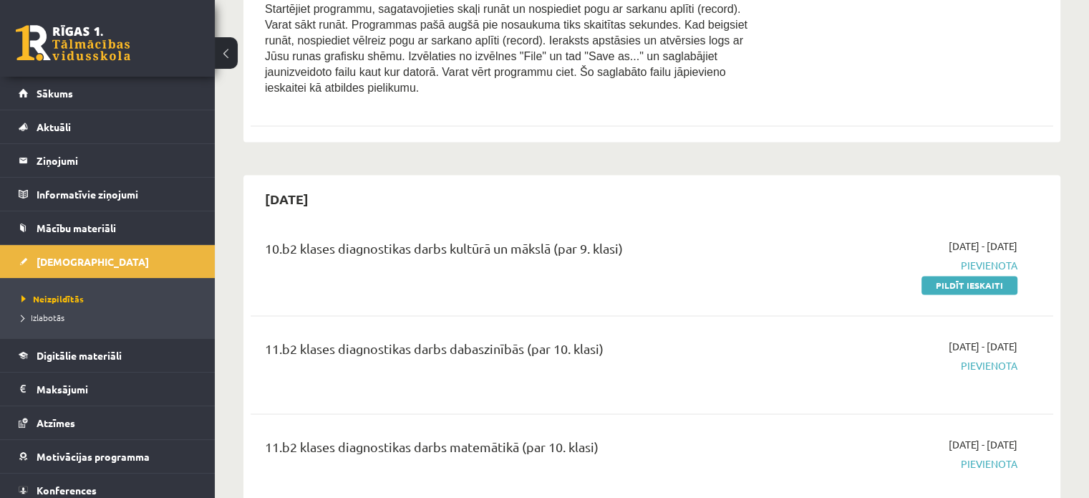
scroll to position [2128, 0]
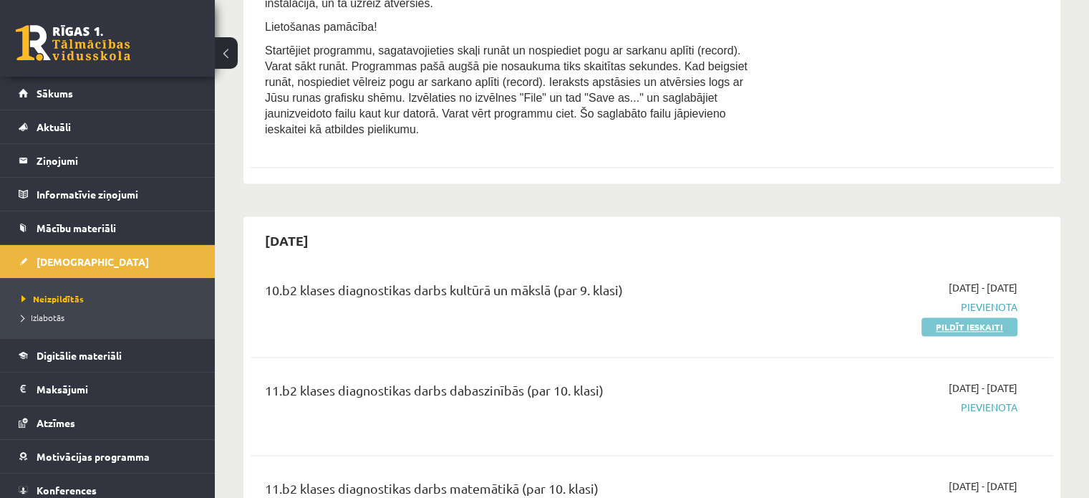
click at [935, 317] on link "Pildīt ieskaiti" at bounding box center [970, 326] width 96 height 19
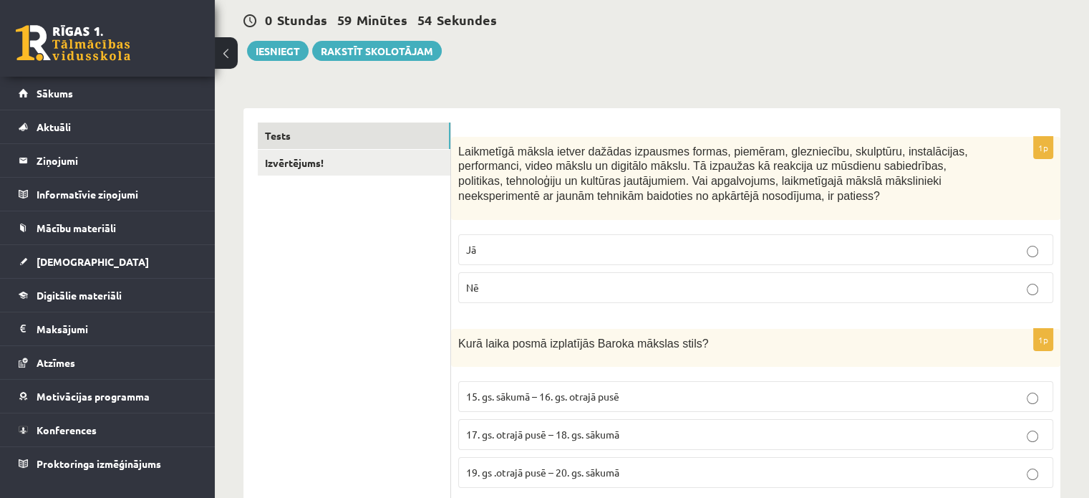
scroll to position [193, 0]
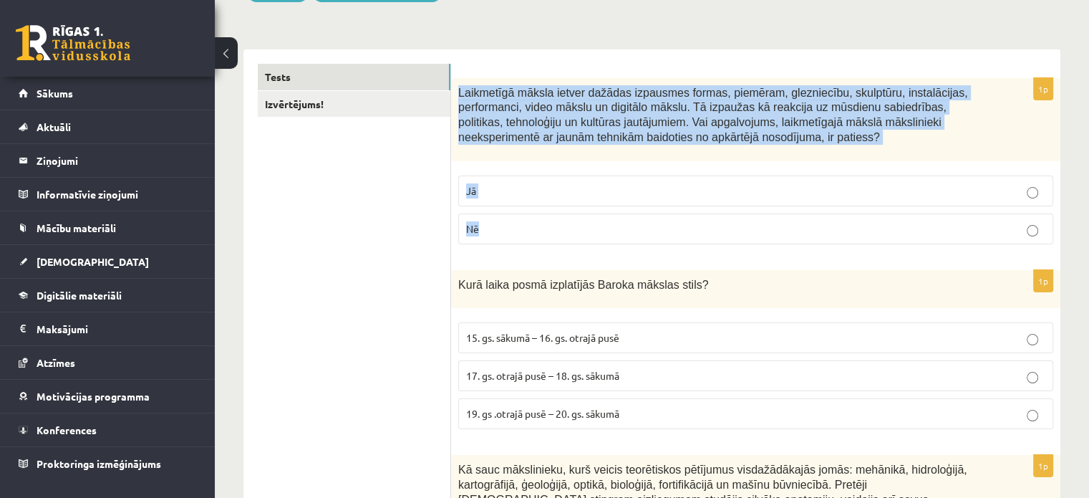
drag, startPoint x: 459, startPoint y: 90, endPoint x: 714, endPoint y: 211, distance: 282.2
click at [714, 211] on div "1p Laikmetīgā māksla ietver dažādas izpausmes formas, piemēram, glezniecību, sk…" at bounding box center [755, 167] width 609 height 178
copy div "Laikmetīgā māksla ietver dažādas izpausmes formas, piemēram, glezniecību, skulp…"
click at [493, 228] on p "Nē" at bounding box center [755, 228] width 579 height 15
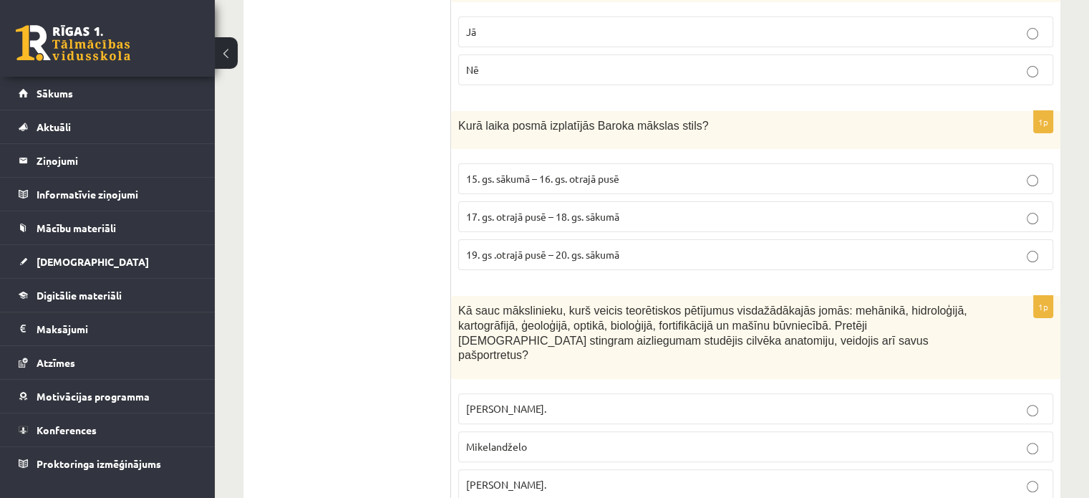
scroll to position [354, 0]
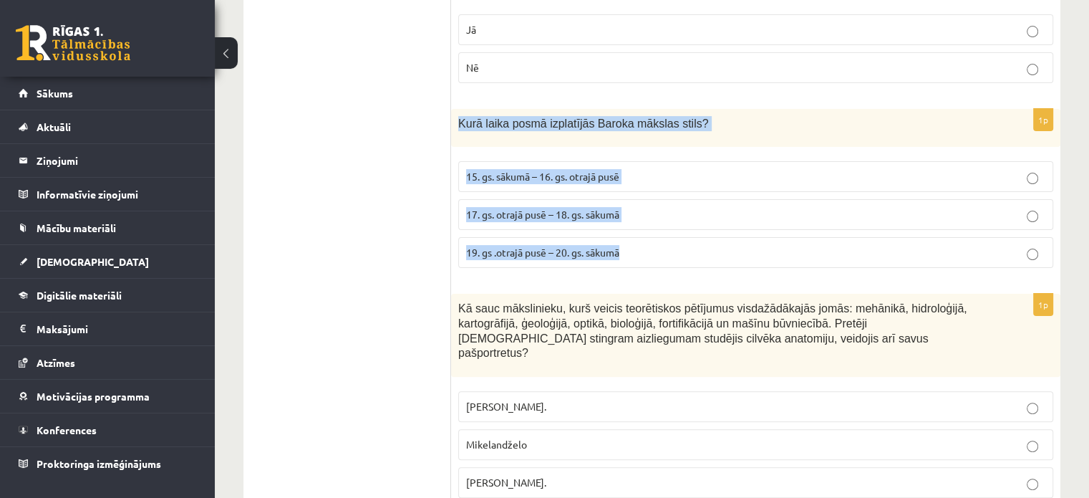
drag, startPoint x: 453, startPoint y: 120, endPoint x: 638, endPoint y: 248, distance: 225.5
click at [638, 248] on div "1p Kurā laika posmā izplatījās Baroka mākslas stils? 15. gs. sākumā – 16. gs. o…" at bounding box center [755, 194] width 609 height 171
copy div "Kurā laika posmā izplatījās Baroka mākslas stils? 15. gs. sākumā – 16. gs. otra…"
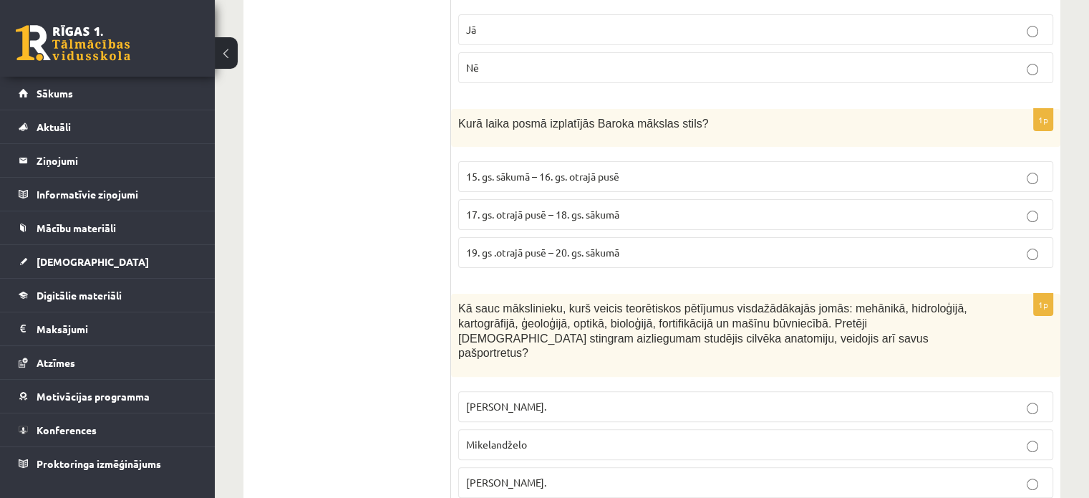
click at [506, 178] on span "15. gs. sākumā – 16. gs. otrajā pusē" at bounding box center [542, 176] width 153 height 13
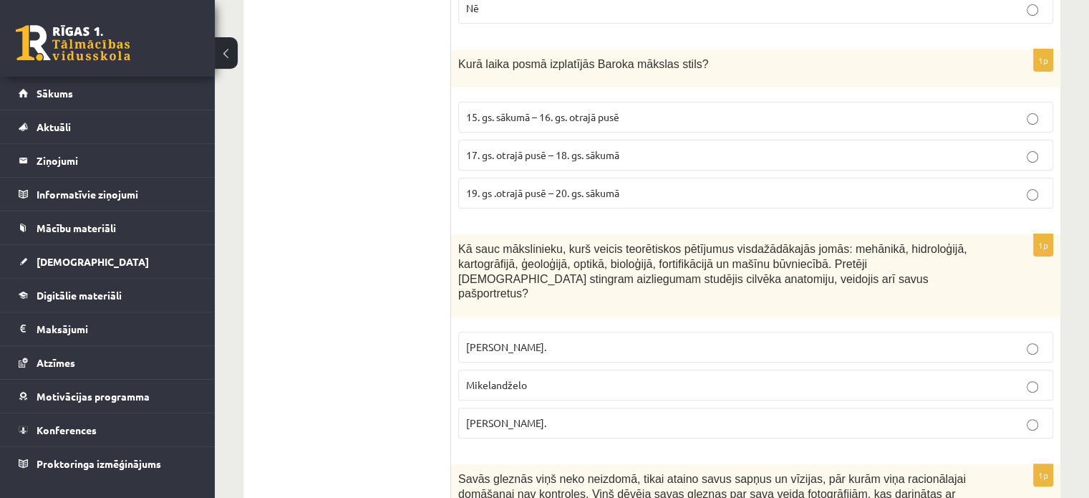
scroll to position [412, 0]
click at [479, 154] on span "17. gs. otrajā pusē – 18. gs. sākumā" at bounding box center [542, 156] width 153 height 13
click at [481, 187] on p "19. gs .otrajā pusē – 20. gs. sākumā" at bounding box center [755, 194] width 579 height 15
click at [493, 156] on span "17. gs. otrajā pusē – 18. gs. sākumā" at bounding box center [542, 156] width 153 height 13
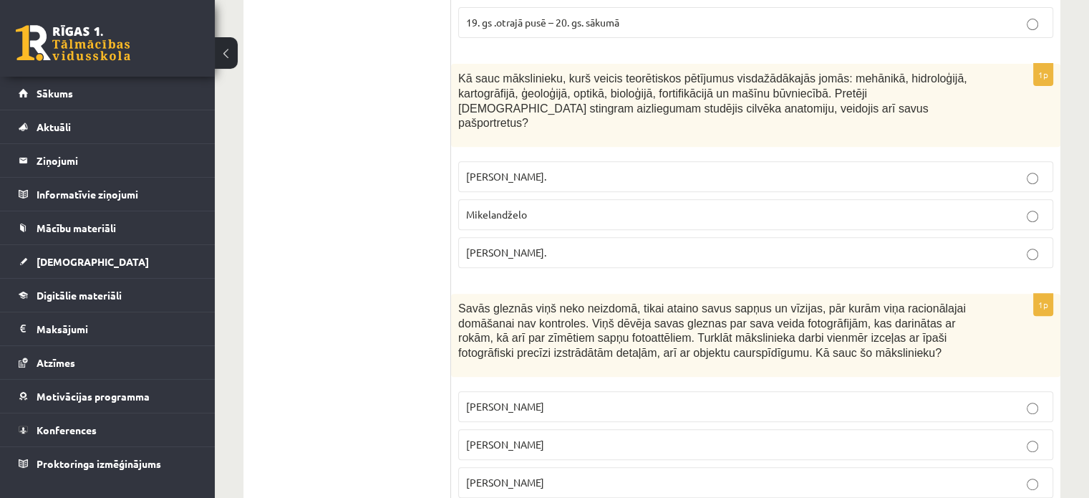
scroll to position [586, 0]
drag, startPoint x: 455, startPoint y: 74, endPoint x: 561, endPoint y: 253, distance: 207.7
click at [561, 253] on div "1p Kā sauc mākslinieku, kurš veicis teorētiskos pētījumus visdažādākajās jomās:…" at bounding box center [755, 170] width 609 height 216
copy div "Kā sauc mākslinieku, kurš veicis teorētiskos pētījumus visdažādākajās jomās: me…"
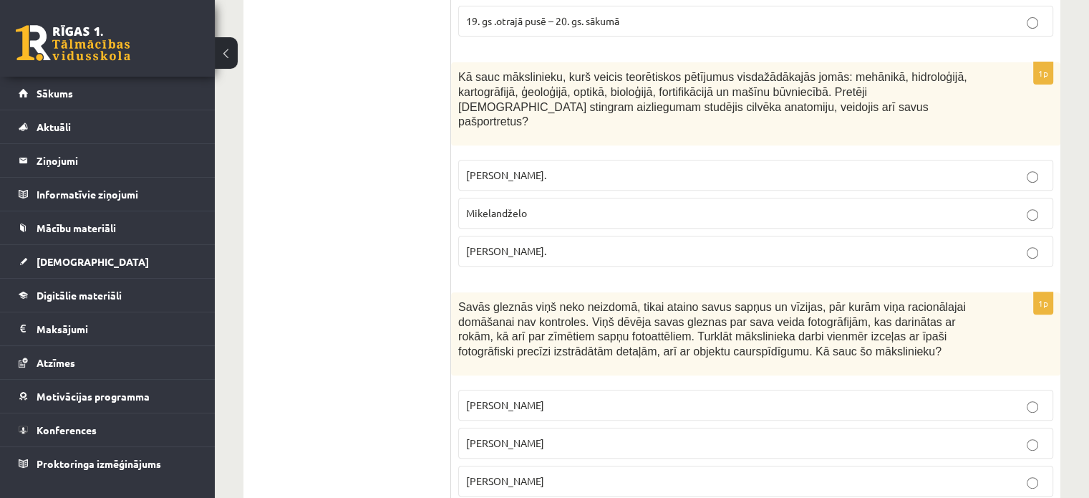
click at [521, 206] on p "Mikelandželo" at bounding box center [755, 213] width 579 height 15
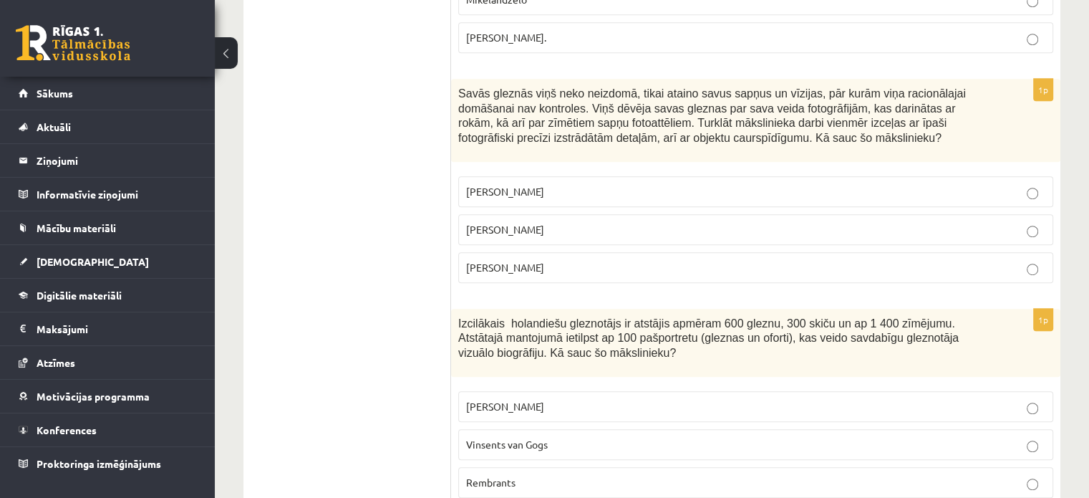
scroll to position [828, 0]
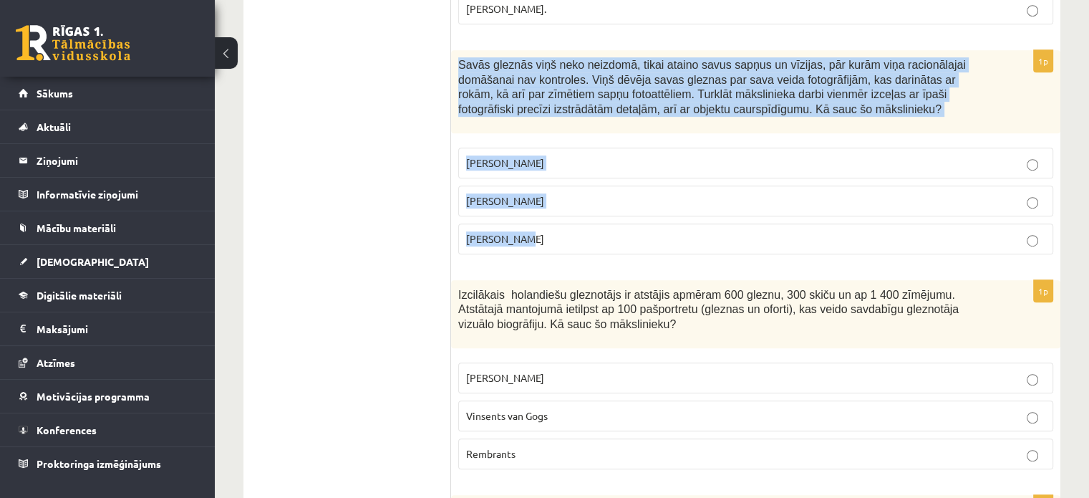
drag, startPoint x: 453, startPoint y: 49, endPoint x: 634, endPoint y: 214, distance: 245.9
click at [634, 214] on div "1p Savās gleznās viņš neko neizdomā, tikai ataino savus sapņus un vīzijas, pār …" at bounding box center [755, 158] width 609 height 216
copy div "Savās gleznās viņš neko neizdomā, tikai ataino savus sapņus un vīzijas, pār kur…"
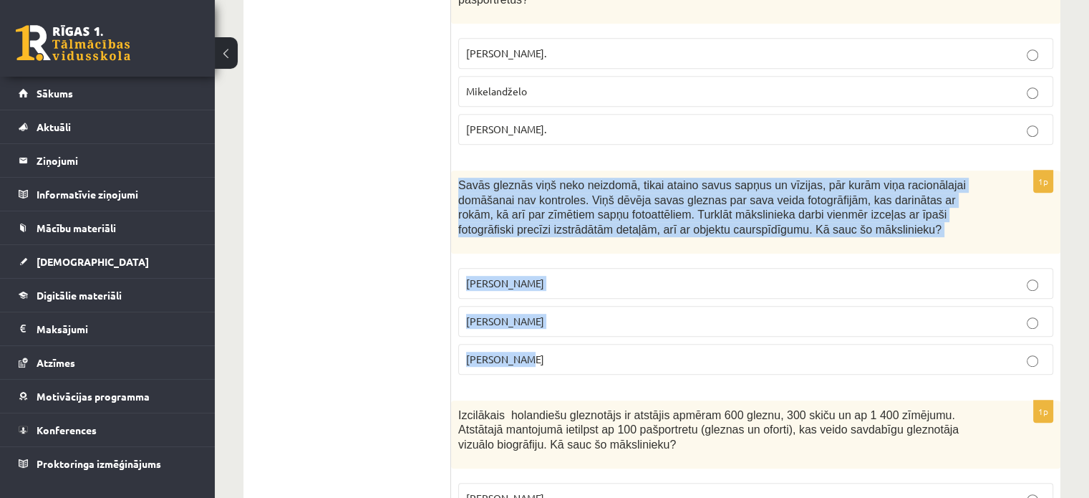
scroll to position [700, 0]
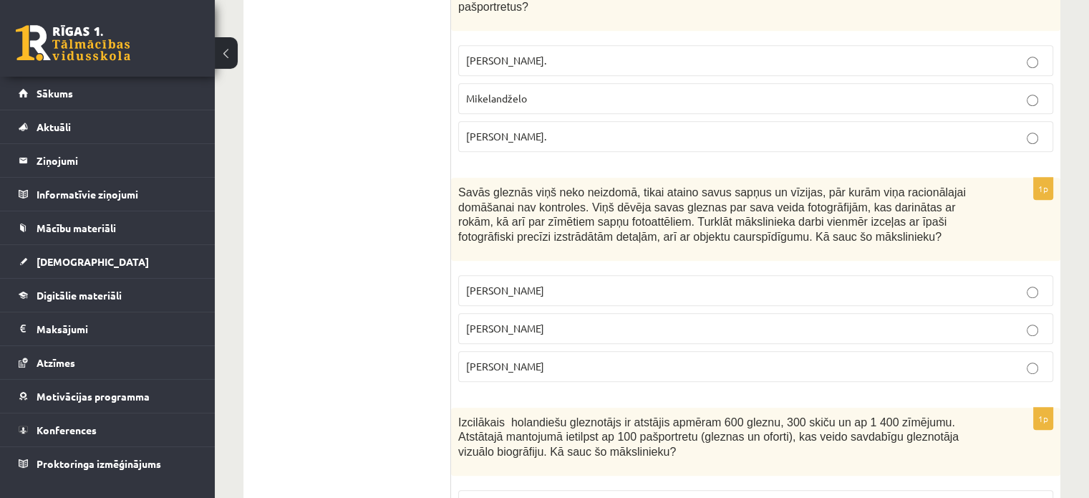
click at [535, 129] on p "Leonardo da Vinči." at bounding box center [755, 136] width 579 height 15
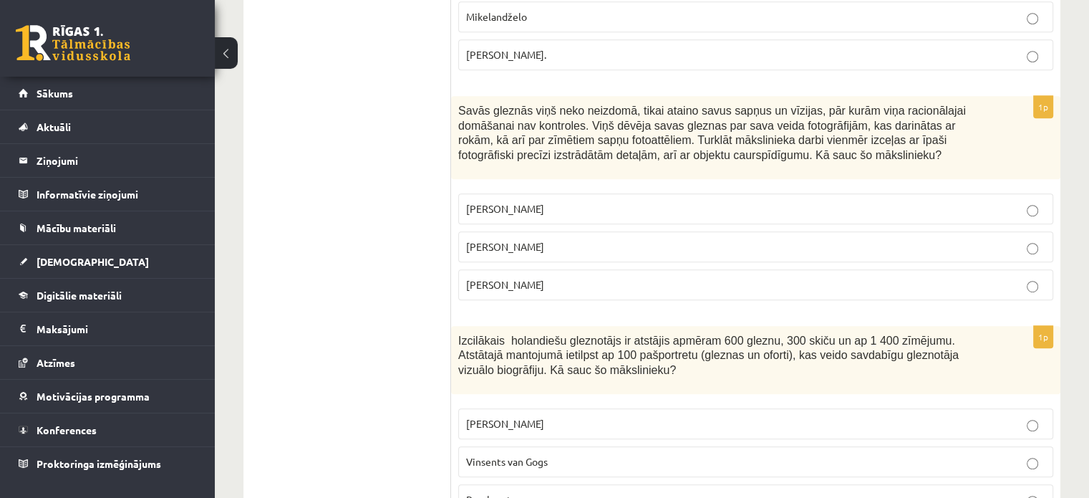
scroll to position [783, 0]
click at [487, 201] on span "Pablo Pikaso" at bounding box center [505, 207] width 78 height 13
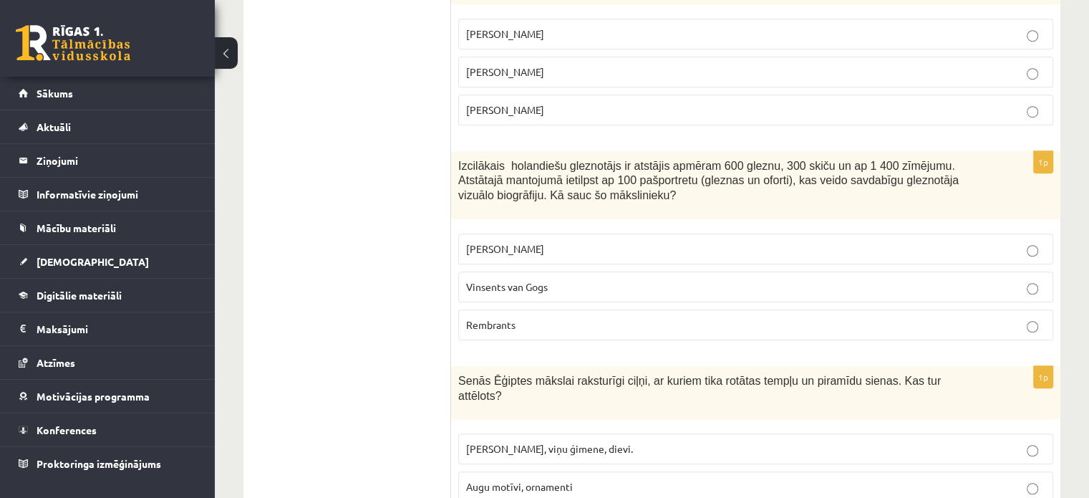
scroll to position [959, 0]
click at [463, 158] on span "Izcilākais holandiešu gleznotājs ir atstājis apmēram 600 gleznu, 300 skiču un a…" at bounding box center [708, 179] width 501 height 42
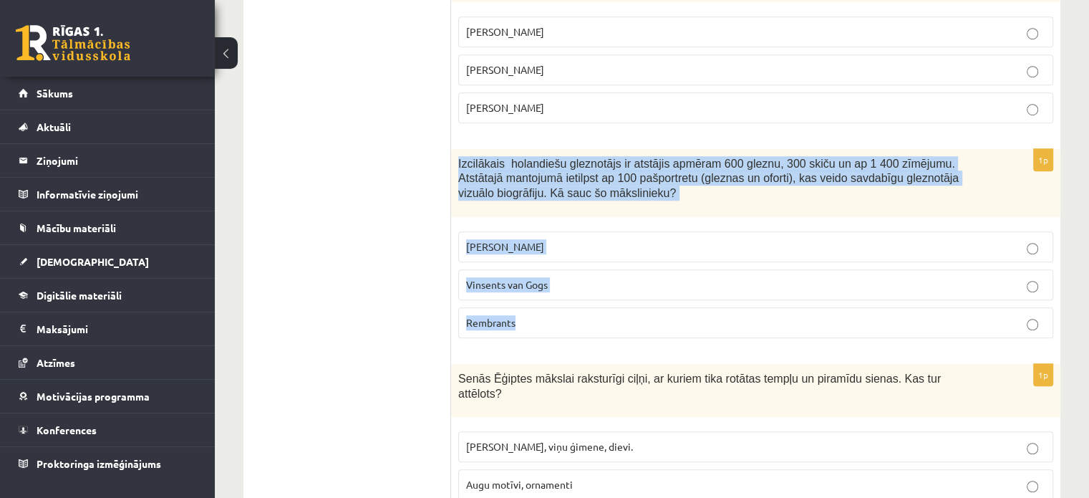
drag, startPoint x: 456, startPoint y: 141, endPoint x: 561, endPoint y: 326, distance: 212.6
click at [561, 326] on div "1p Izcilākais holandiešu gleznotājs ir atstājis apmēram 600 gleznu, 300 skiču u…" at bounding box center [755, 249] width 609 height 201
copy div "Izcilākais holandiešu gleznotājs ir atstājis apmēram 600 gleznu, 300 skiču un a…"
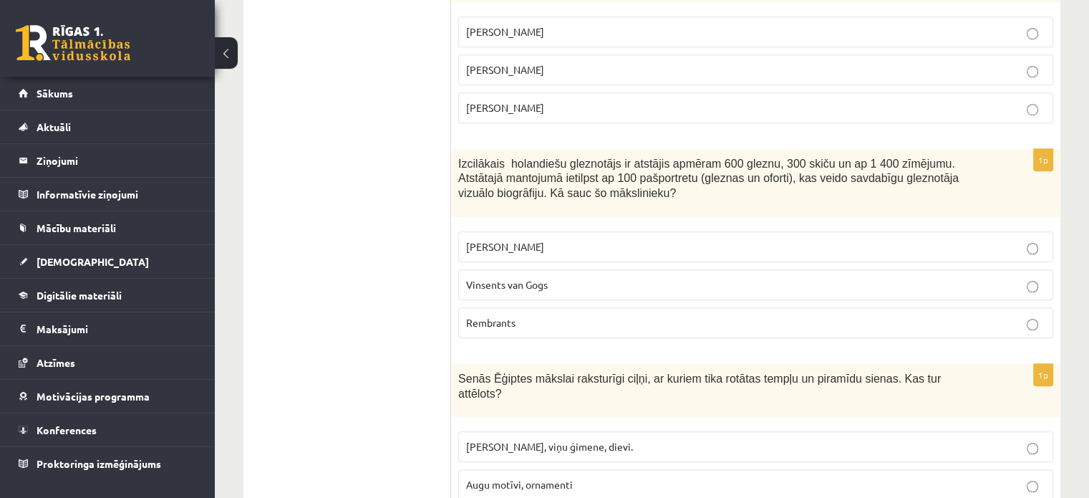
click at [520, 315] on p "Rembrants" at bounding box center [755, 322] width 579 height 15
click at [501, 240] on span "Leonardo da Vinči" at bounding box center [505, 246] width 78 height 13
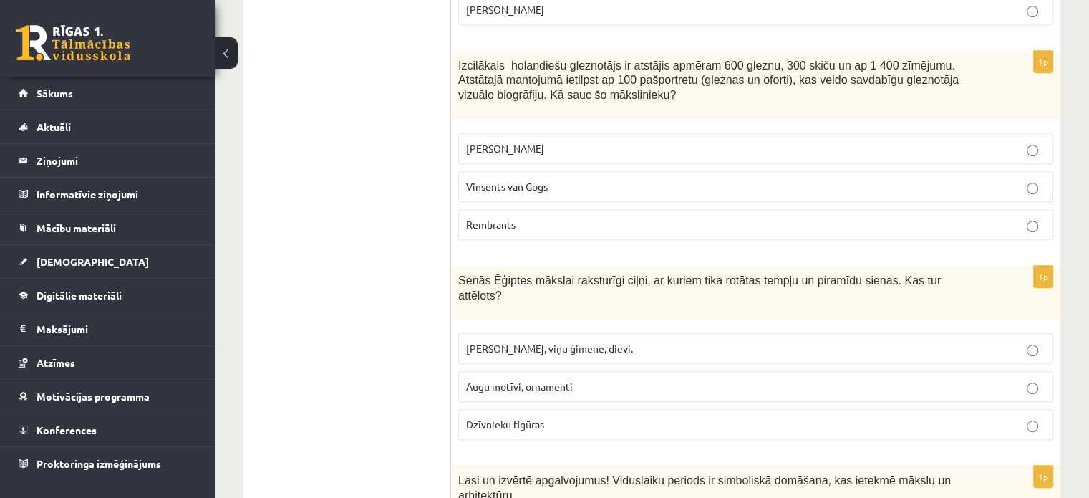
scroll to position [1082, 0]
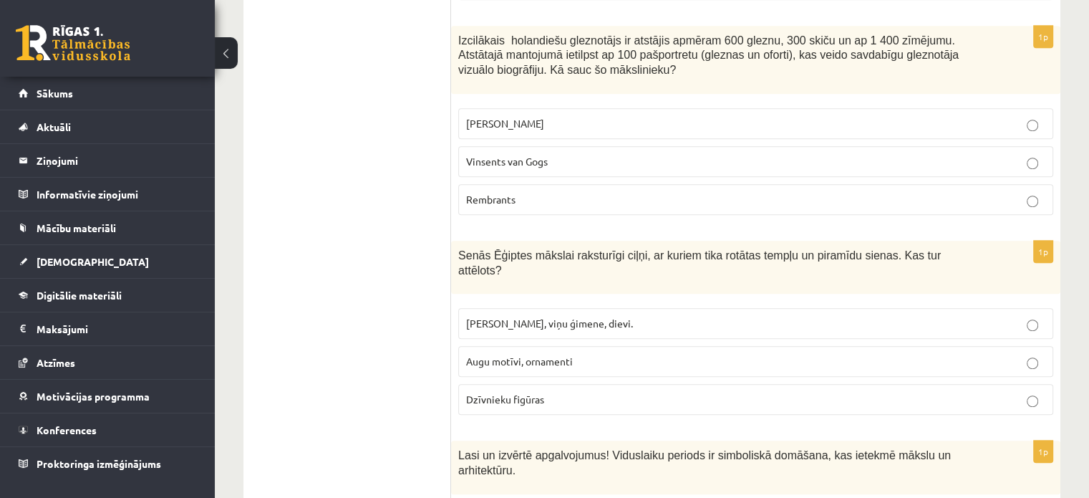
click at [455, 289] on div "1p Senās Ēģiptes mākslai raksturīgi ciļņi, ar kuriem tika rotātas tempļu un pir…" at bounding box center [755, 334] width 609 height 186
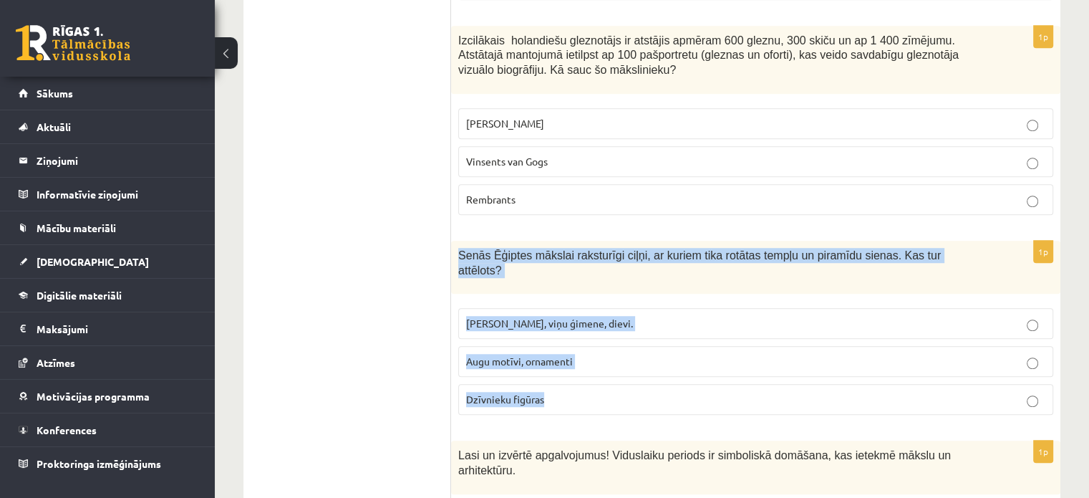
drag, startPoint x: 458, startPoint y: 238, endPoint x: 632, endPoint y: 375, distance: 220.3
click at [632, 375] on div "1p Senās Ēģiptes mākslai raksturīgi ciļņi, ar kuriem tika rotātas tempļu un pir…" at bounding box center [755, 334] width 609 height 186
copy div "Senās Ēģiptes mākslai raksturīgi ciļņi, ar kuriem tika rotātas tempļu un piramī…"
click at [597, 316] on p "Faraoni, viņu ģimene, dievi." at bounding box center [755, 323] width 579 height 15
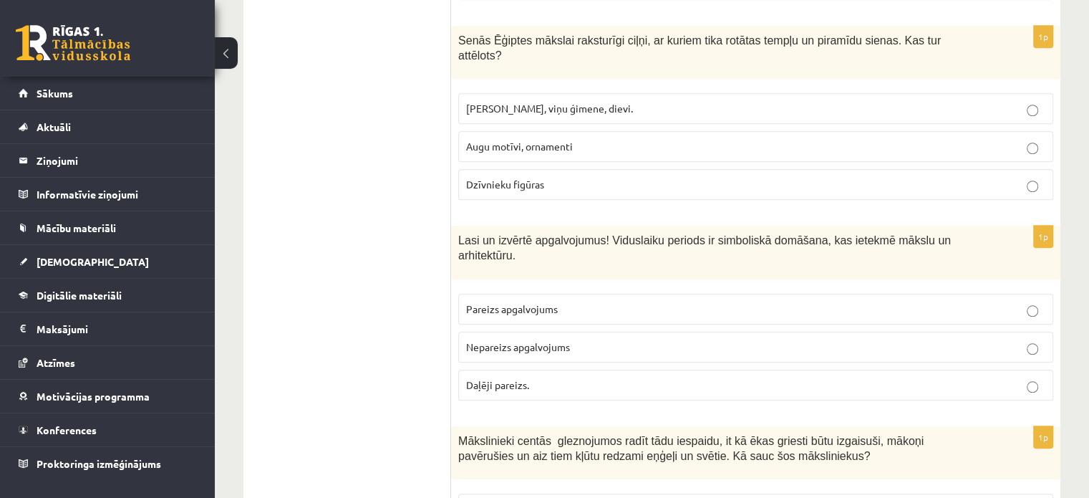
scroll to position [1306, 0]
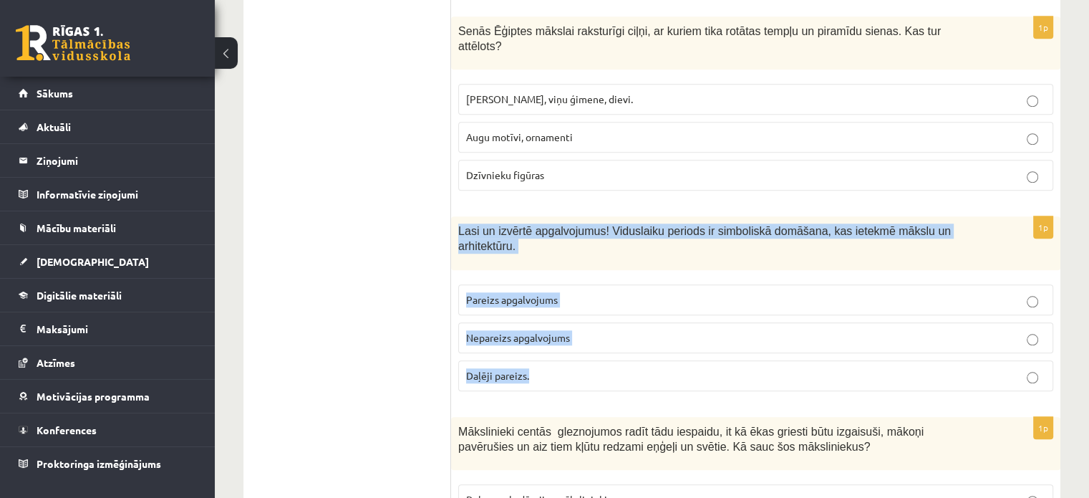
drag, startPoint x: 453, startPoint y: 194, endPoint x: 589, endPoint y: 308, distance: 176.9
click at [589, 308] on div "1p Lasi un izvērtē apgalvojumus! Viduslaiku periods ir simboliskā domāšana, kas…" at bounding box center [755, 309] width 609 height 186
copy div "Lasi un izvērtē apgalvojumus! Viduslaiku periods ir simboliskā domāšana, kas ie…"
click at [559, 292] on p "Pareizs apgalvojums" at bounding box center [755, 299] width 579 height 15
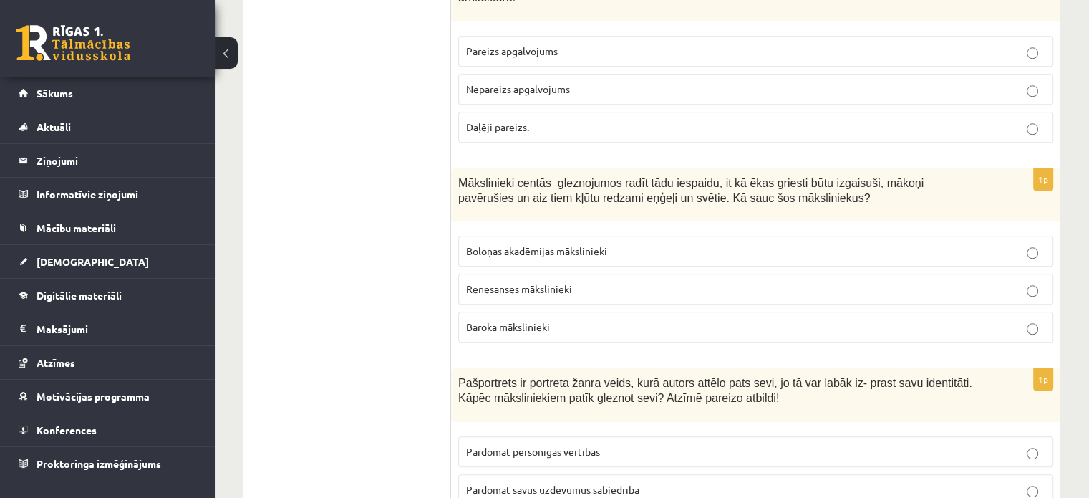
scroll to position [1555, 0]
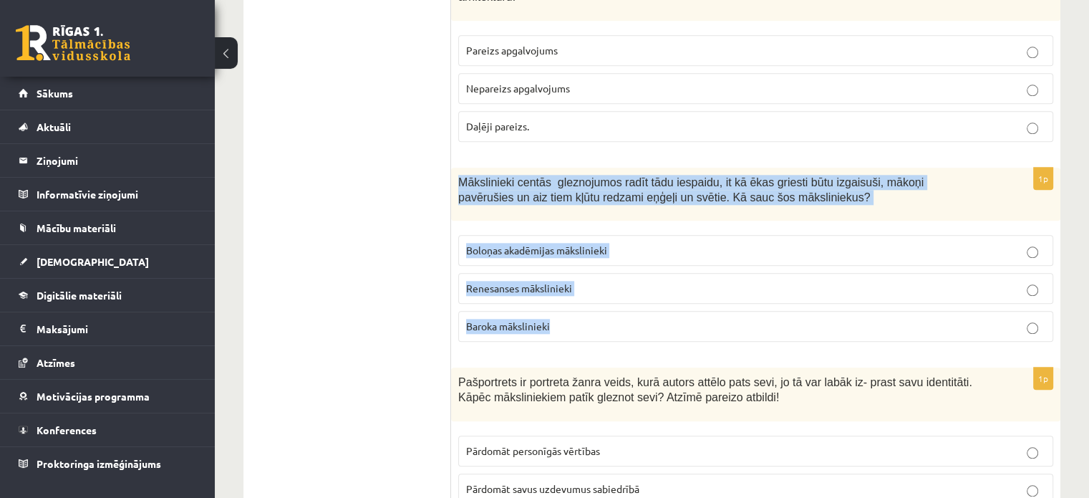
drag, startPoint x: 456, startPoint y: 128, endPoint x: 577, endPoint y: 298, distance: 208.5
click at [577, 298] on div "1p Mākslinieki centās gleznojumos radīt tādu iespaidu, it kā ēkas griesti būtu …" at bounding box center [755, 261] width 609 height 186
copy div "Mākslinieki centās gleznojumos radīt tādu iespaidu, it kā ēkas griesti būtu izg…"
click at [470, 319] on span "Baroka mākslinieki" at bounding box center [508, 325] width 84 height 13
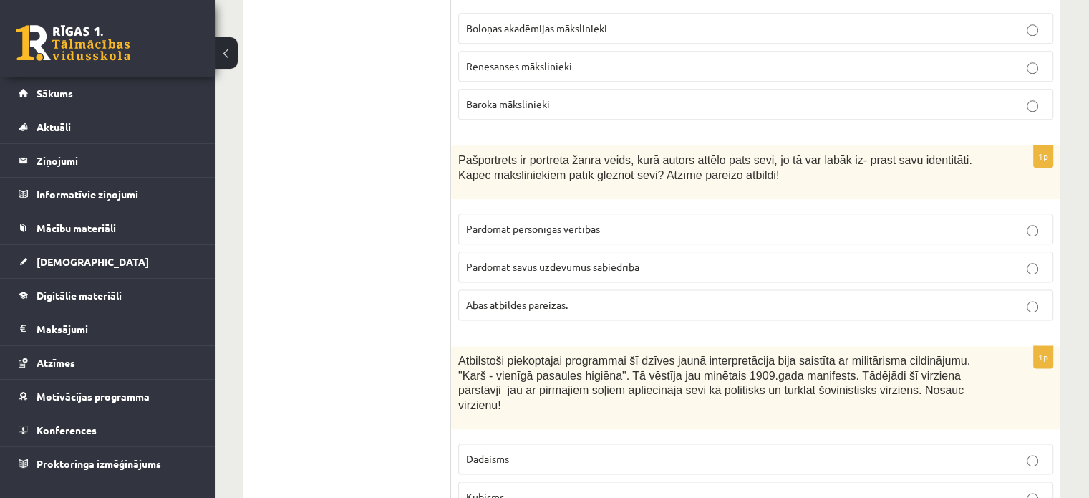
scroll to position [1778, 0]
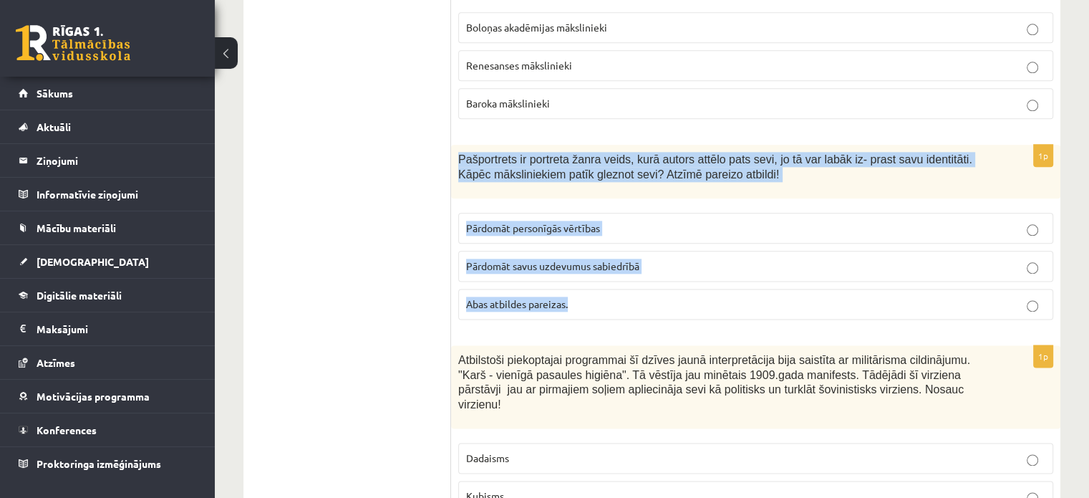
drag, startPoint x: 458, startPoint y: 113, endPoint x: 607, endPoint y: 246, distance: 198.8
click at [607, 246] on div "1p Pašportrets ir portreta žanra veids, kurā autors attēlo pats sevi, jo tā var…" at bounding box center [755, 238] width 609 height 186
copy div "Pašportrets ir portreta žanra veids, kurā autors attēlo pats sevi, jo tā var la…"
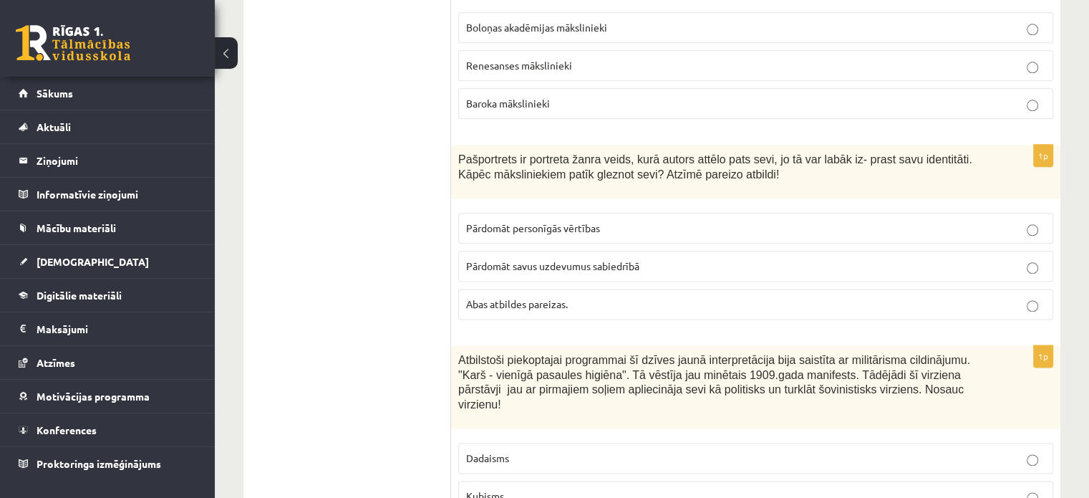
click at [514, 297] on span "Abas atbildes pareizas." at bounding box center [517, 303] width 102 height 13
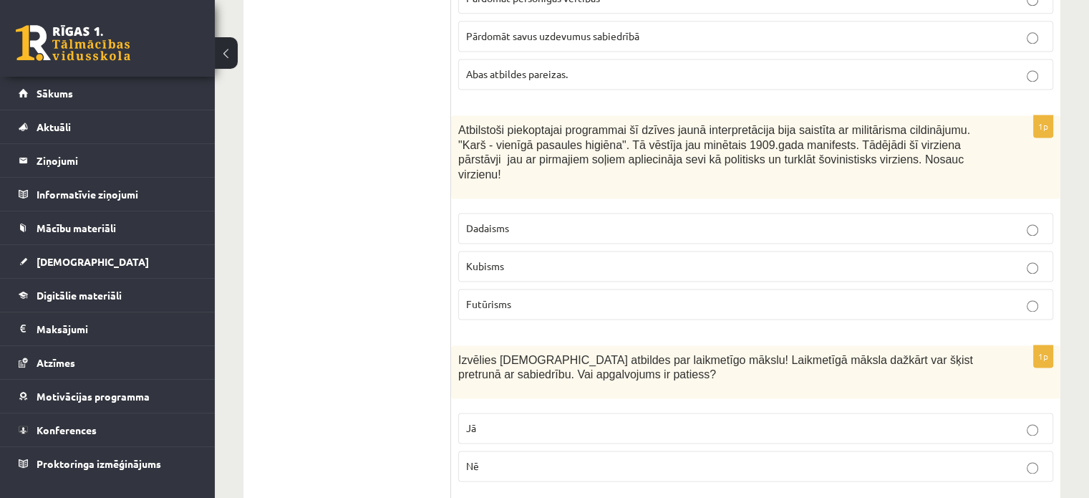
scroll to position [2031, 0]
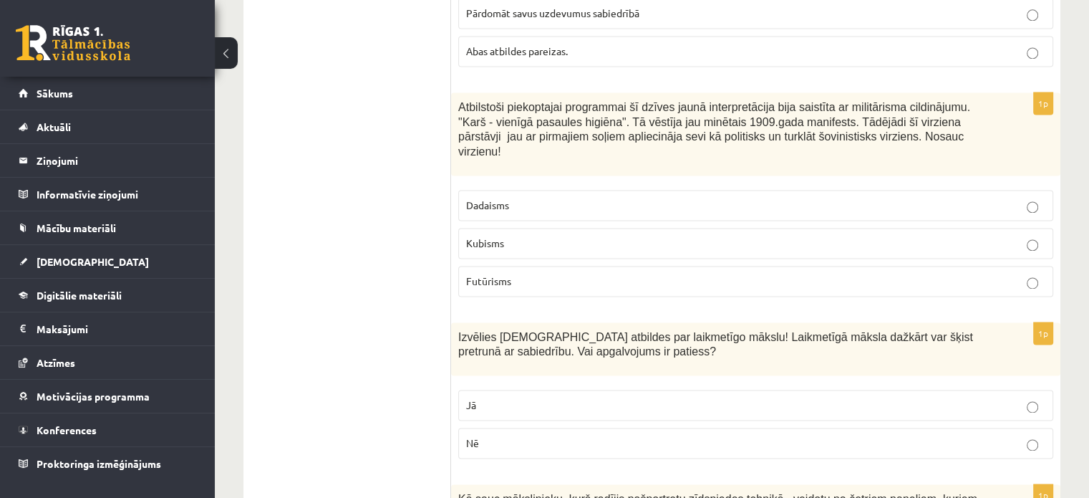
drag, startPoint x: 458, startPoint y: 61, endPoint x: 531, endPoint y: 154, distance: 118.8
click at [531, 154] on div "1p Atbilstoši piekoptajai programmai šī dzīves jaunā interpretācija bija saistī…" at bounding box center [755, 200] width 609 height 216
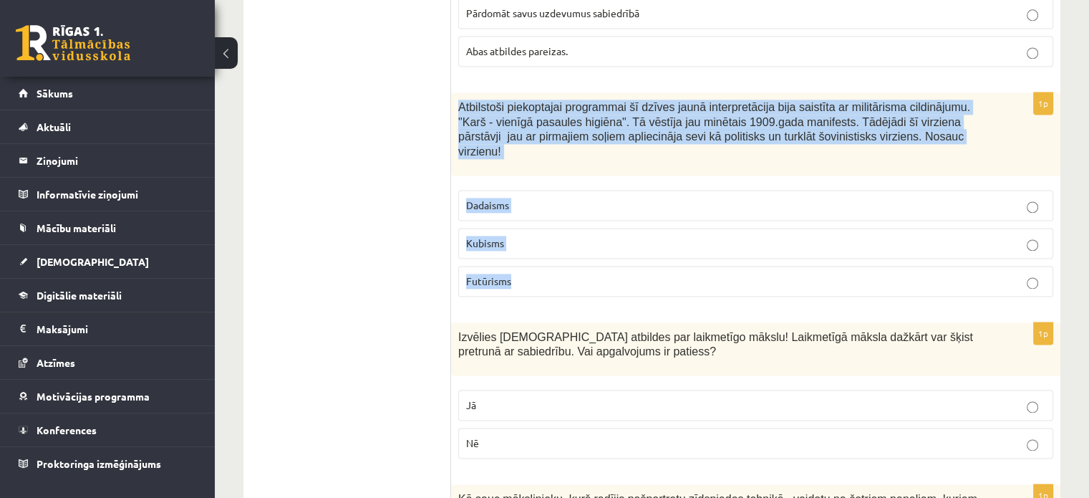
drag, startPoint x: 459, startPoint y: 55, endPoint x: 578, endPoint y: 201, distance: 188.3
click at [578, 201] on div "1p Atbilstoši piekoptajai programmai šī dzīves jaunā interpretācija bija saistī…" at bounding box center [755, 200] width 609 height 216
copy div "Atbilstoši piekoptajai programmai šī dzīves jaunā interpretācija bija saistīta …"
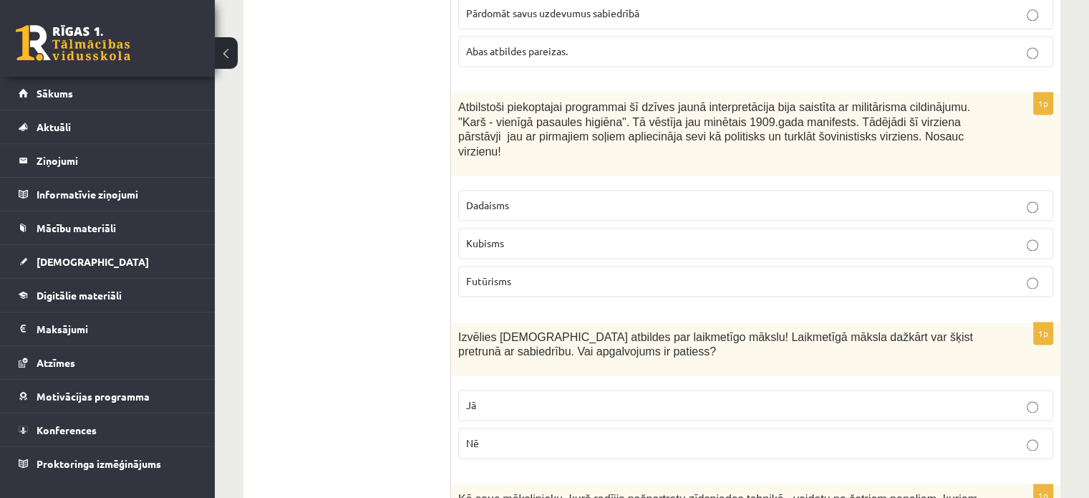
click at [484, 266] on label "Futūrisms" at bounding box center [755, 281] width 595 height 31
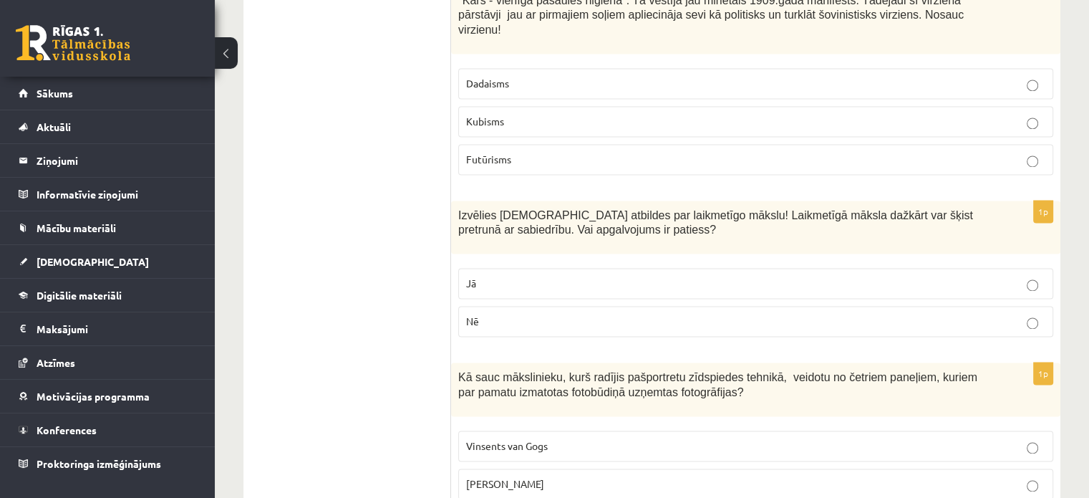
scroll to position [2159, 0]
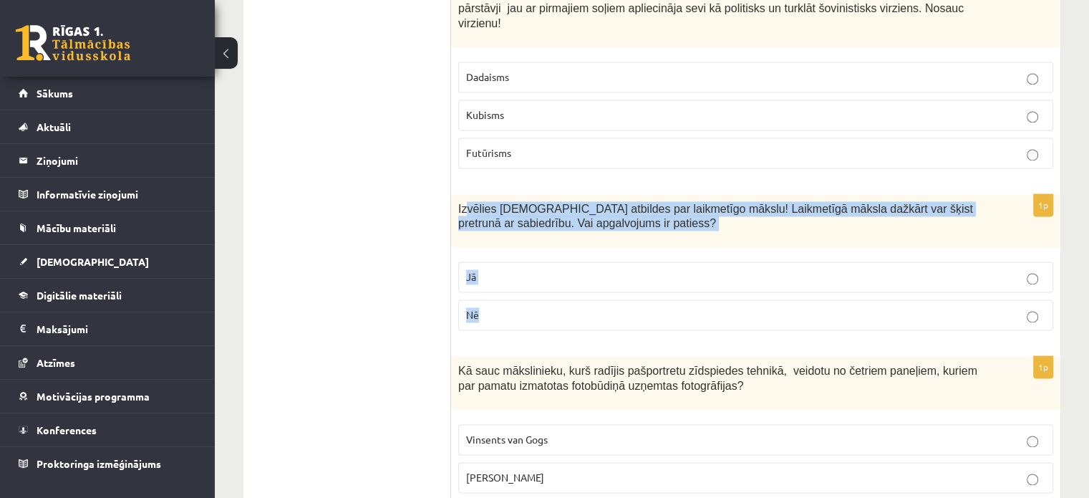
drag, startPoint x: 463, startPoint y: 137, endPoint x: 566, endPoint y: 251, distance: 152.6
click at [566, 251] on div "1p Izvēlies pareizās atbildes par laikmetīgo mākslu! Laikmetīgā māksla dažkārt …" at bounding box center [755, 268] width 609 height 148
click at [551, 269] on p "Jā" at bounding box center [755, 276] width 579 height 15
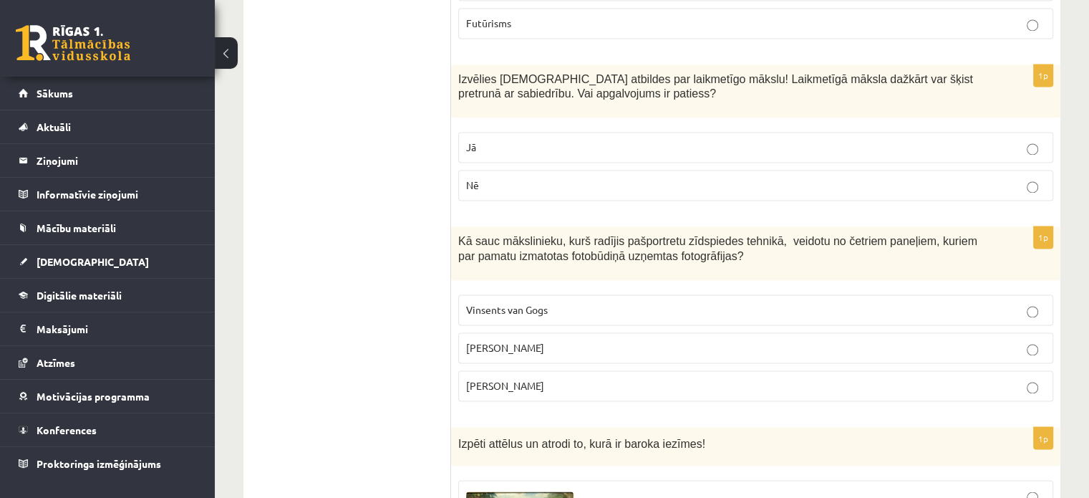
scroll to position [2311, 0]
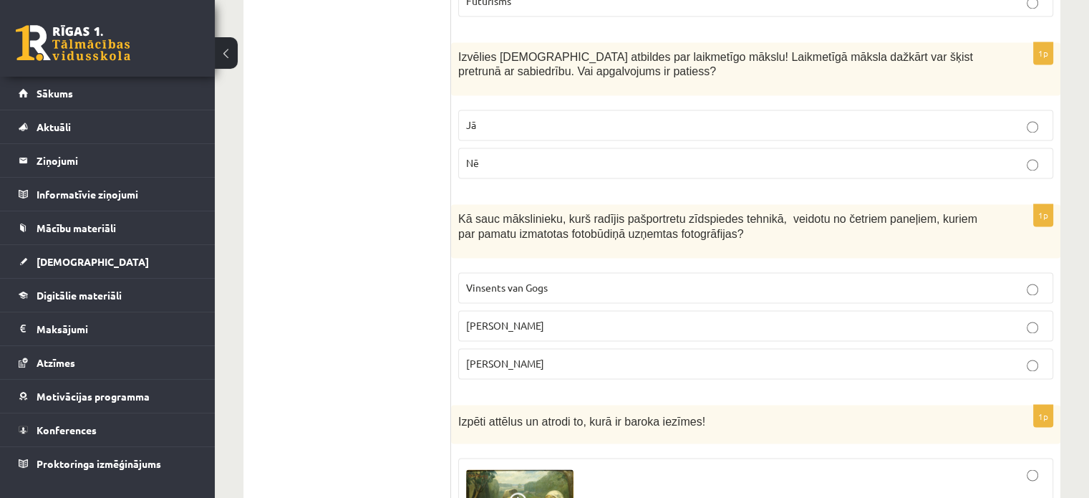
click at [516, 280] on p "Vinsents van Gogs" at bounding box center [755, 287] width 579 height 15
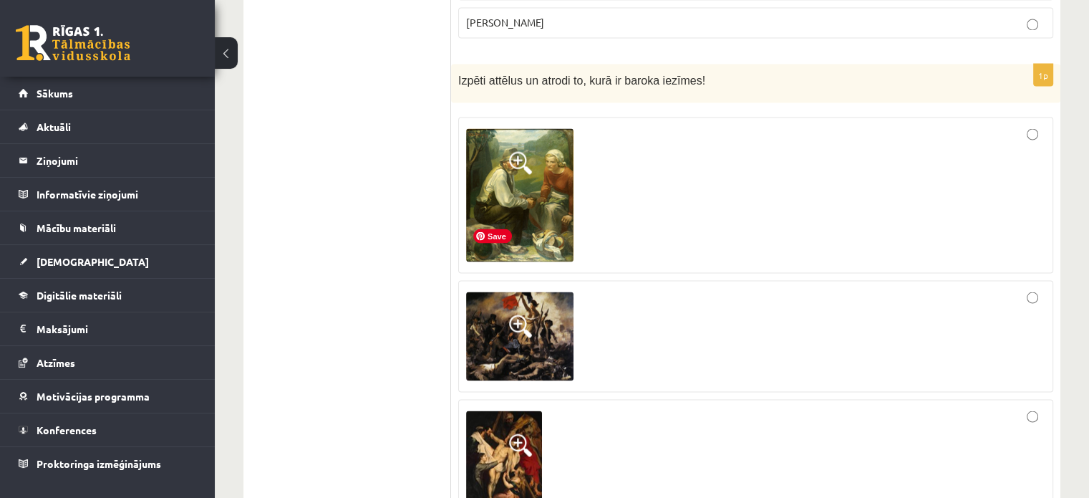
scroll to position [2698, 0]
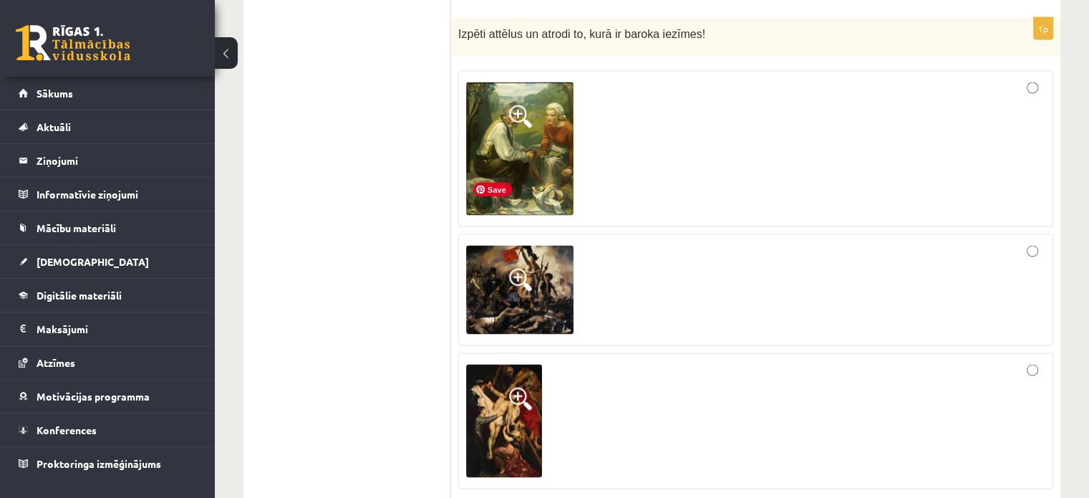
click at [534, 246] on img at bounding box center [519, 289] width 107 height 89
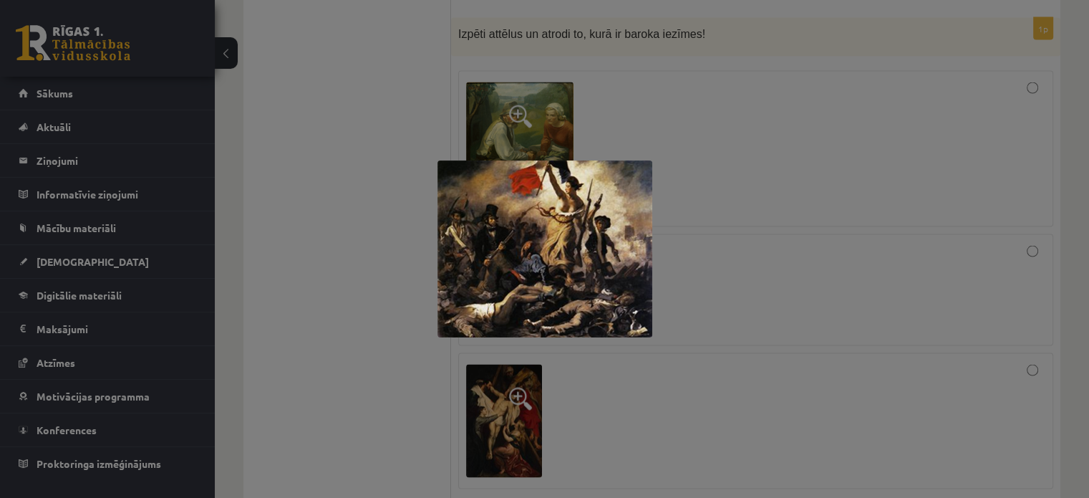
click at [327, 154] on div at bounding box center [544, 249] width 1089 height 498
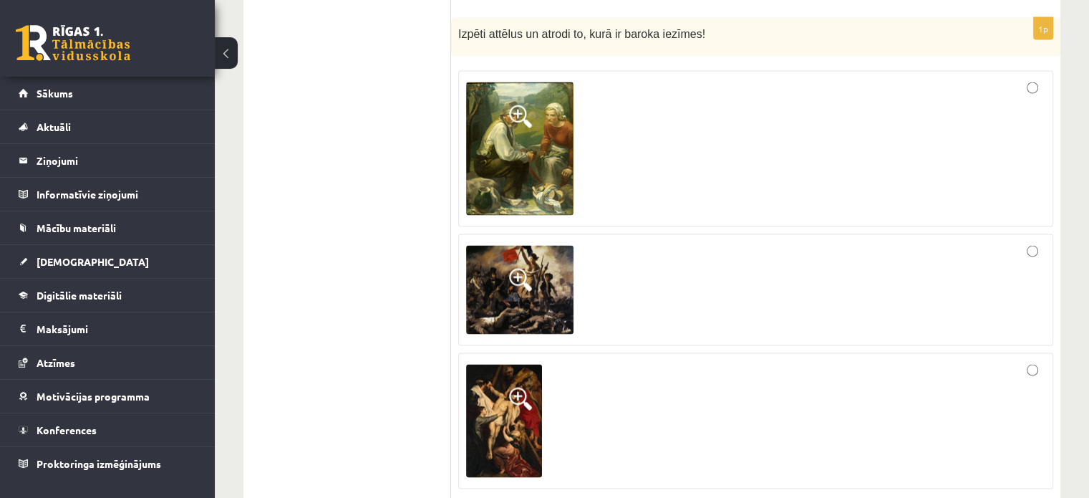
click at [515, 387] on span at bounding box center [520, 398] width 23 height 23
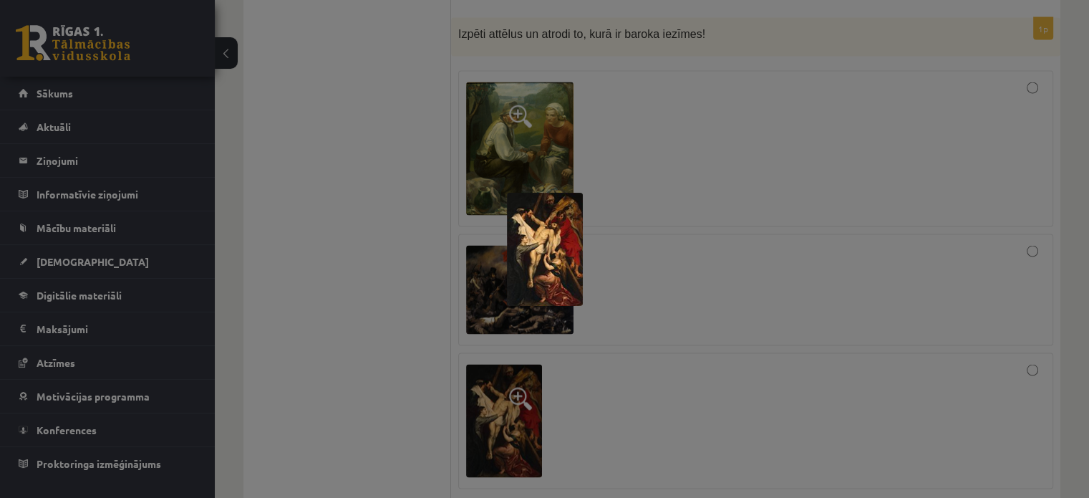
click at [528, 246] on img at bounding box center [545, 249] width 76 height 113
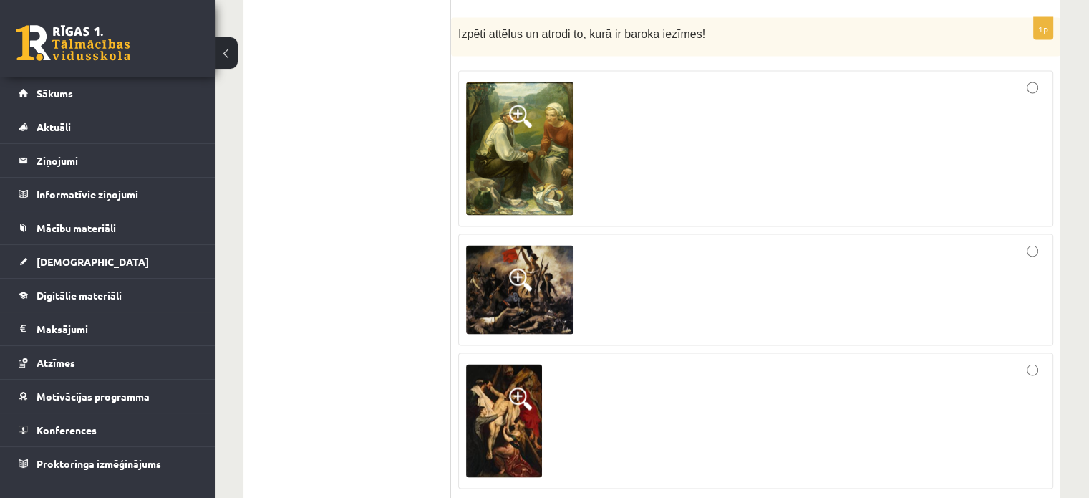
click at [516, 364] on img at bounding box center [504, 420] width 76 height 113
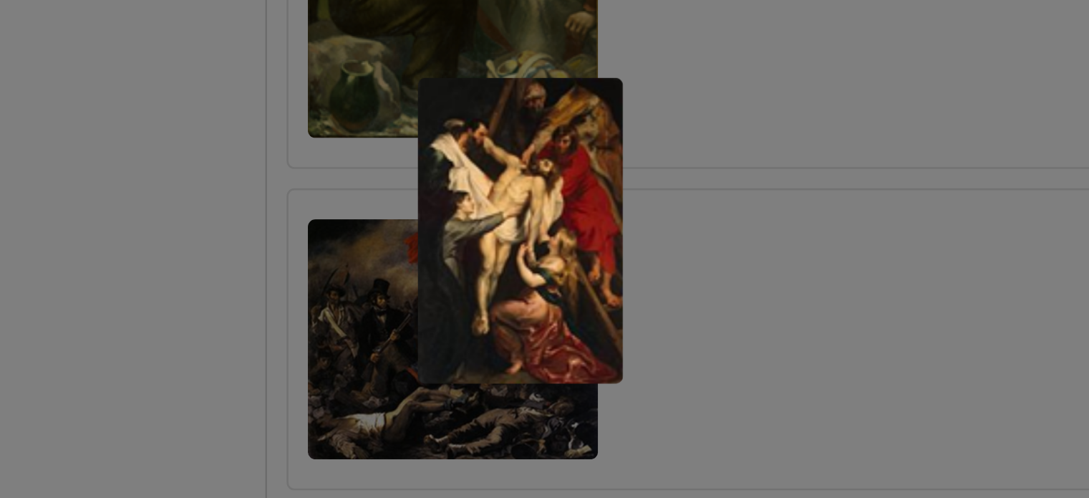
click at [450, 264] on div at bounding box center [544, 249] width 1089 height 498
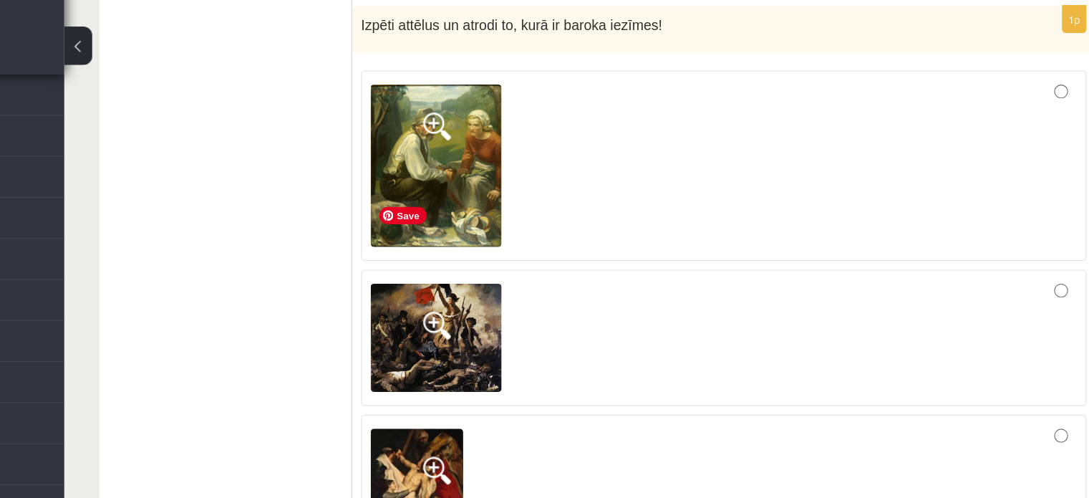
scroll to position [2695, 0]
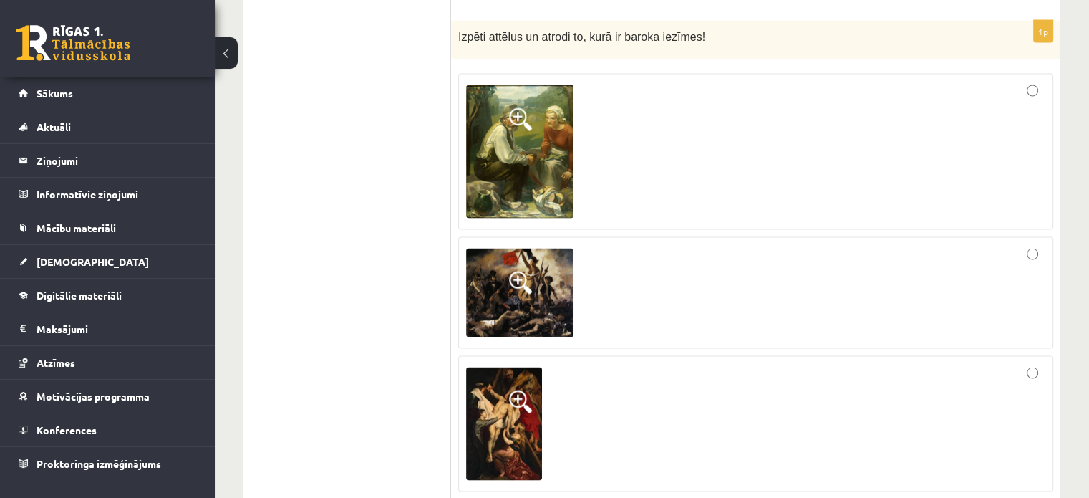
drag, startPoint x: 411, startPoint y: 24, endPoint x: 541, endPoint y: 302, distance: 307.6
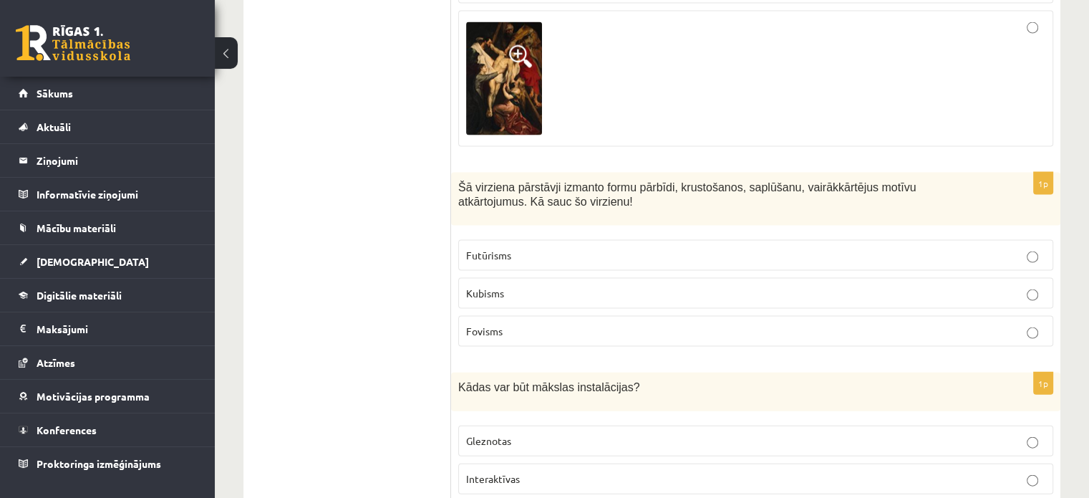
scroll to position [3041, 0]
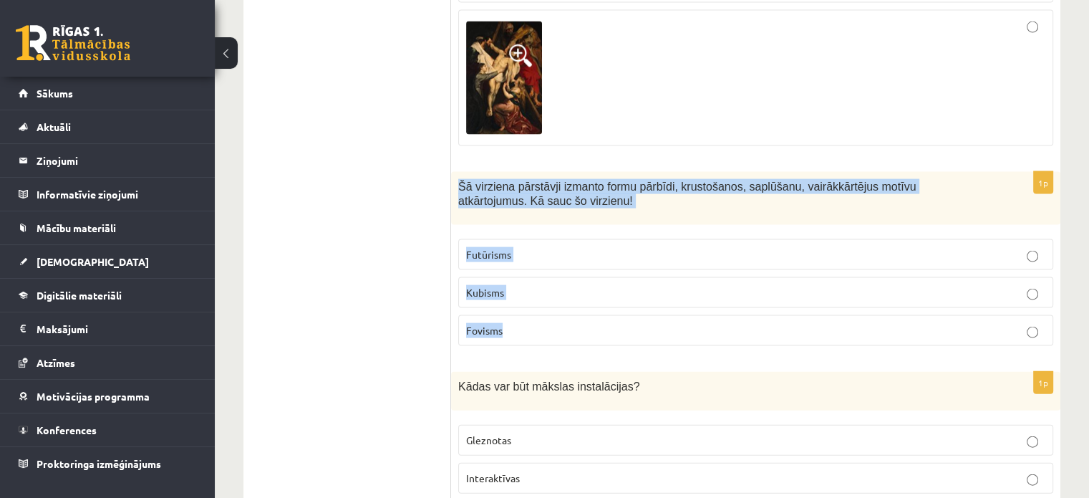
drag, startPoint x: 460, startPoint y: 109, endPoint x: 570, endPoint y: 259, distance: 186.1
click at [570, 259] on div "1p Šā virziena pārstāvji izmanto formu pārbīdi, krustošanos, saplūšanu, vairākk…" at bounding box center [755, 265] width 609 height 186
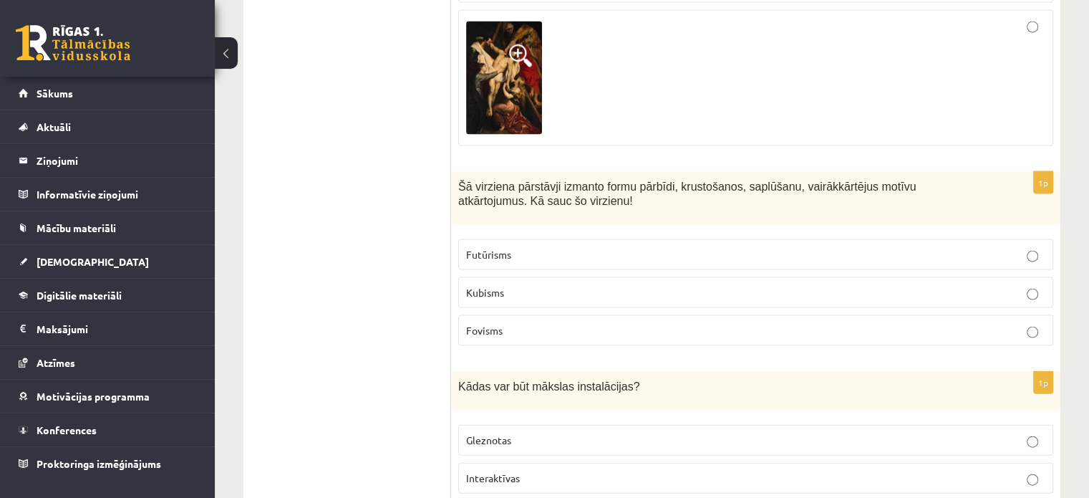
click at [487, 277] on label "Kubisms" at bounding box center [755, 292] width 595 height 31
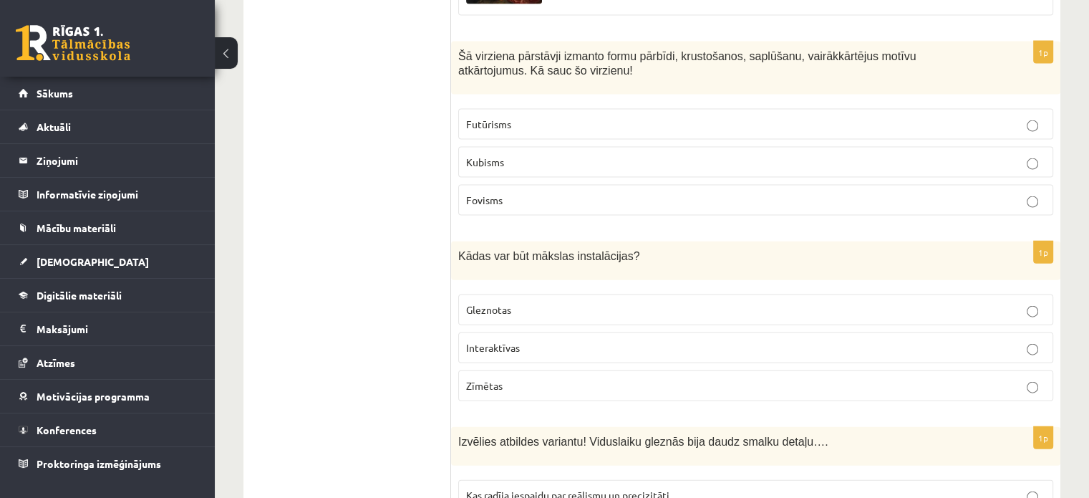
scroll to position [3207, 0]
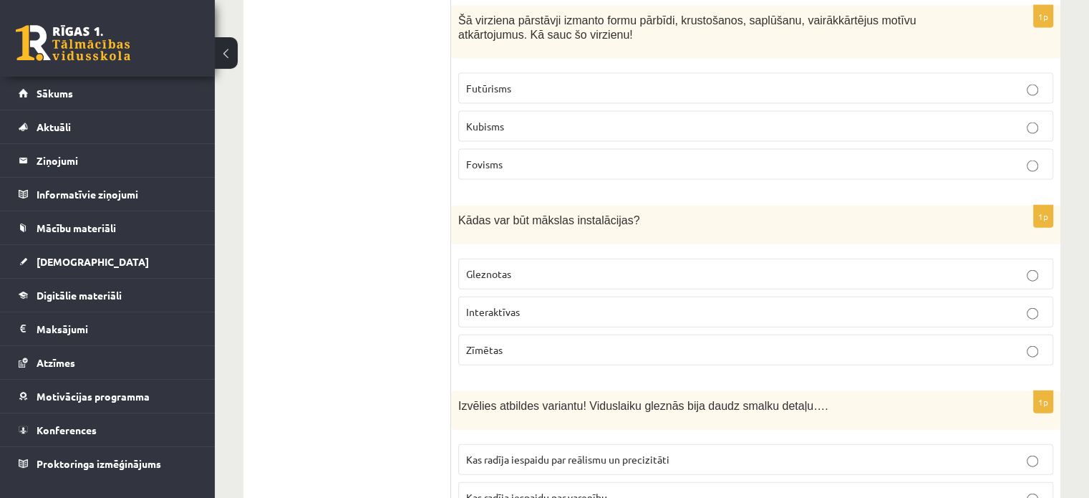
click at [537, 304] on p "Interaktīvas" at bounding box center [755, 311] width 579 height 15
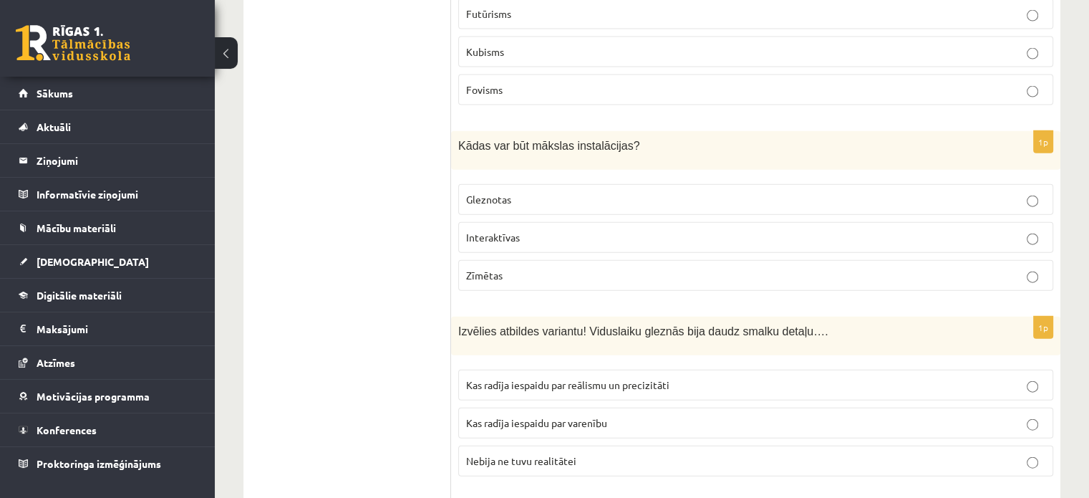
scroll to position [3278, 0]
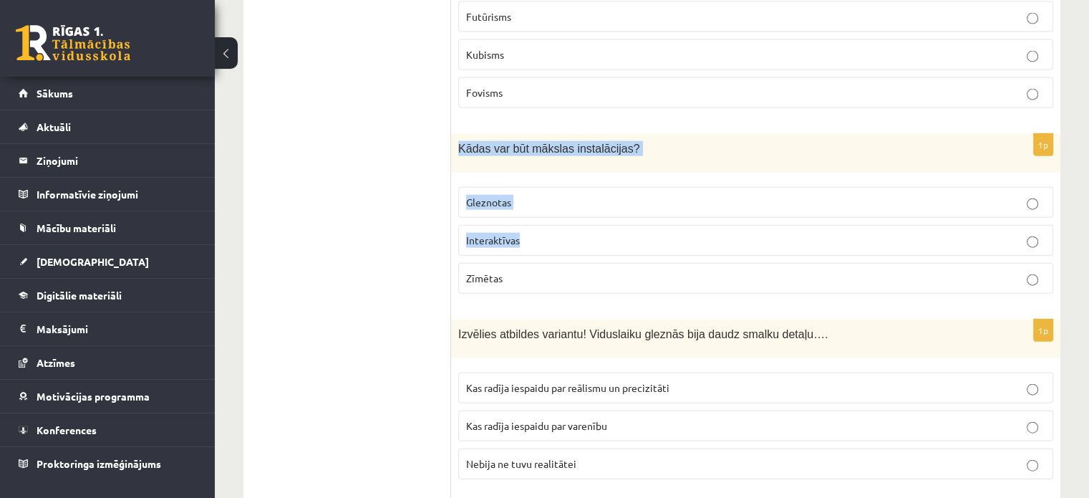
drag, startPoint x: 455, startPoint y: 69, endPoint x: 604, endPoint y: 183, distance: 186.5
click at [604, 183] on div "1p Kādas var būt mākslas instalācijas? Gleznotas Interaktīvas Zīmētas" at bounding box center [755, 219] width 609 height 171
click at [425, 92] on ul "Tests Izvērtējums!" at bounding box center [354, 374] width 193 height 6791
drag, startPoint x: 458, startPoint y: 83, endPoint x: 581, endPoint y: 206, distance: 173.2
click at [581, 206] on div "1p Kādas var būt mākslas instalācijas? Gleznotas Interaktīvas Zīmētas" at bounding box center [755, 219] width 609 height 171
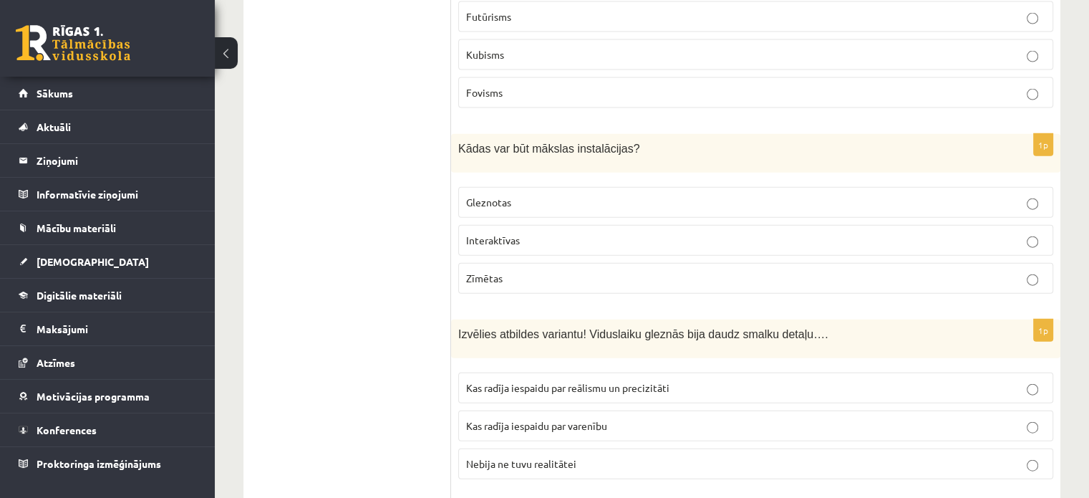
click at [317, 276] on ul "Tests Izvērtējums!" at bounding box center [354, 374] width 193 height 6791
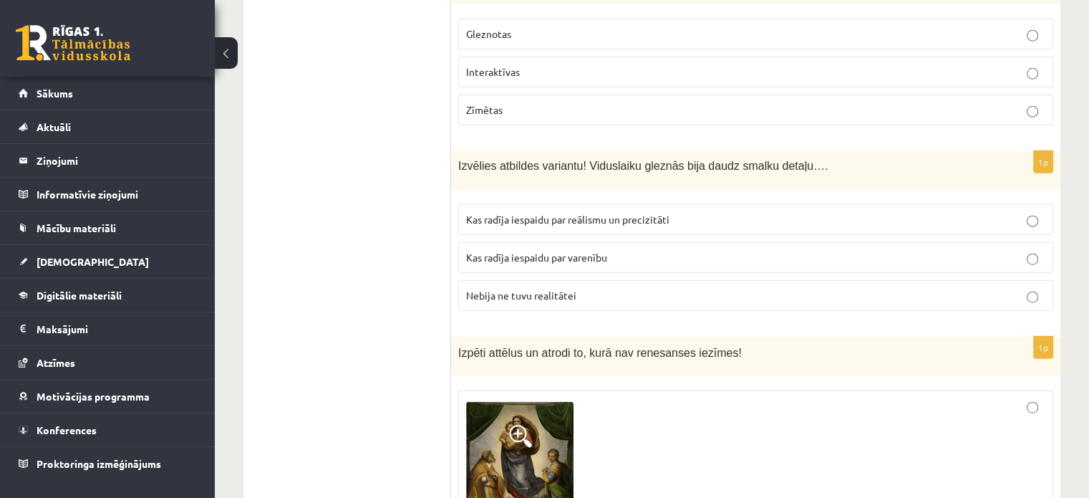
scroll to position [3447, 0]
click at [682, 211] on p "Kas radīja iespaidu par reālismu un precizitāti" at bounding box center [755, 218] width 579 height 15
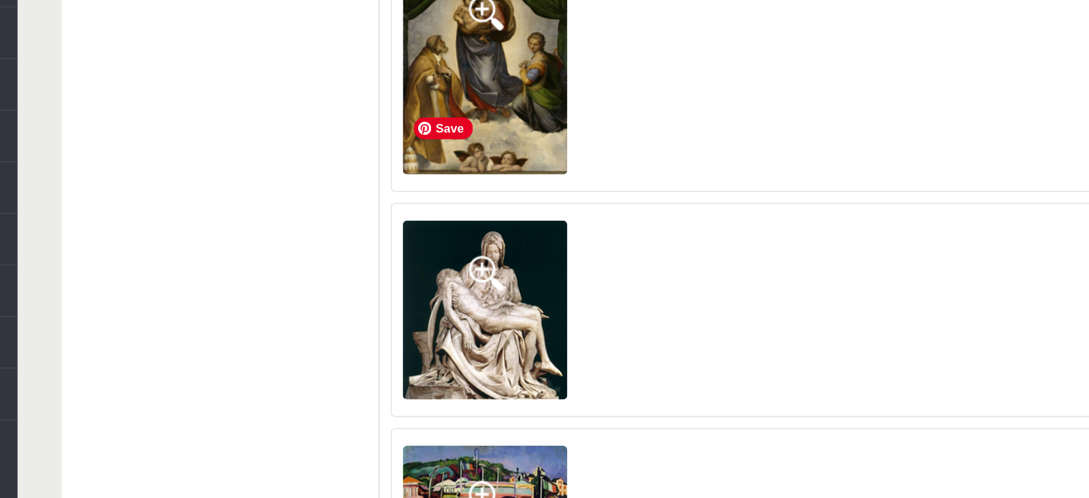
scroll to position [3710, 0]
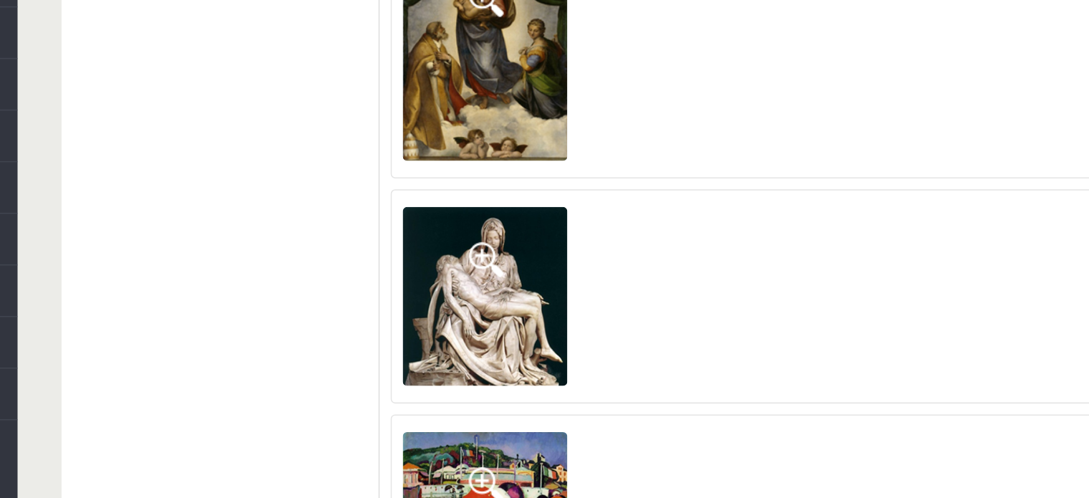
click at [652, 310] on div at bounding box center [755, 366] width 579 height 124
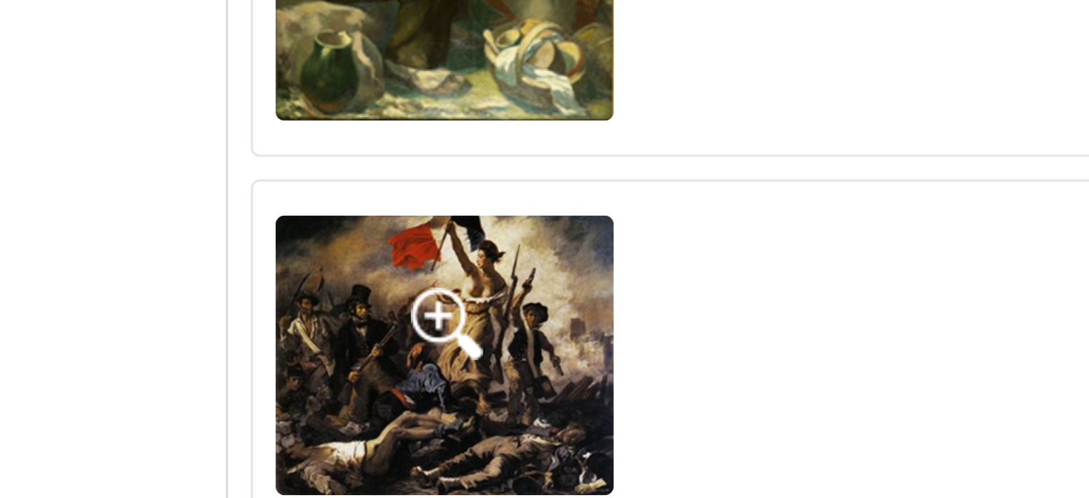
scroll to position [2655, 0]
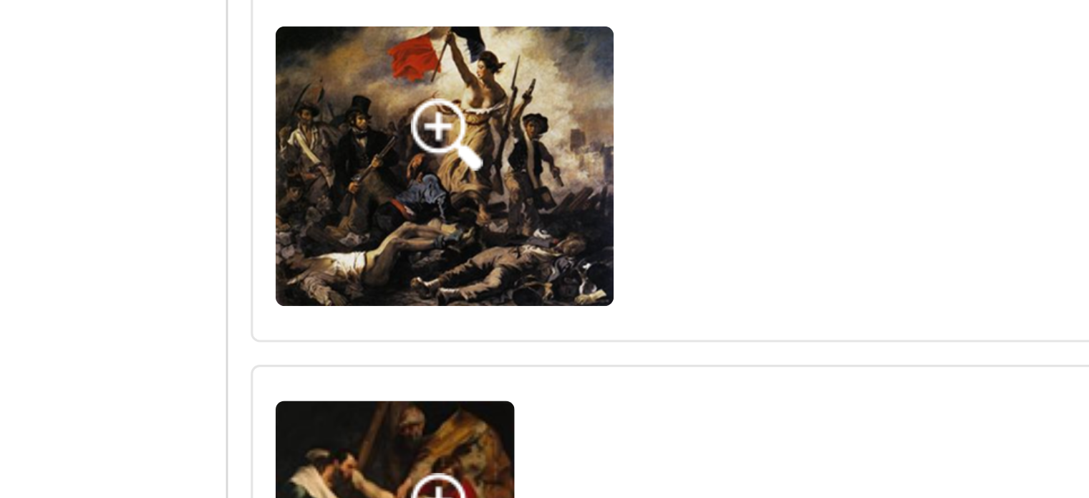
click at [525, 430] on span at bounding box center [520, 441] width 23 height 23
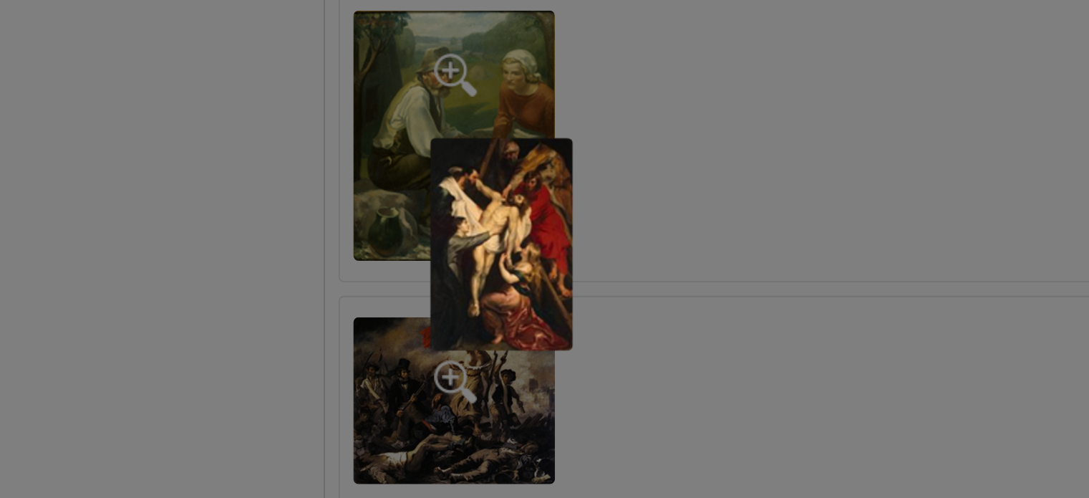
click at [438, 261] on div at bounding box center [544, 249] width 1089 height 498
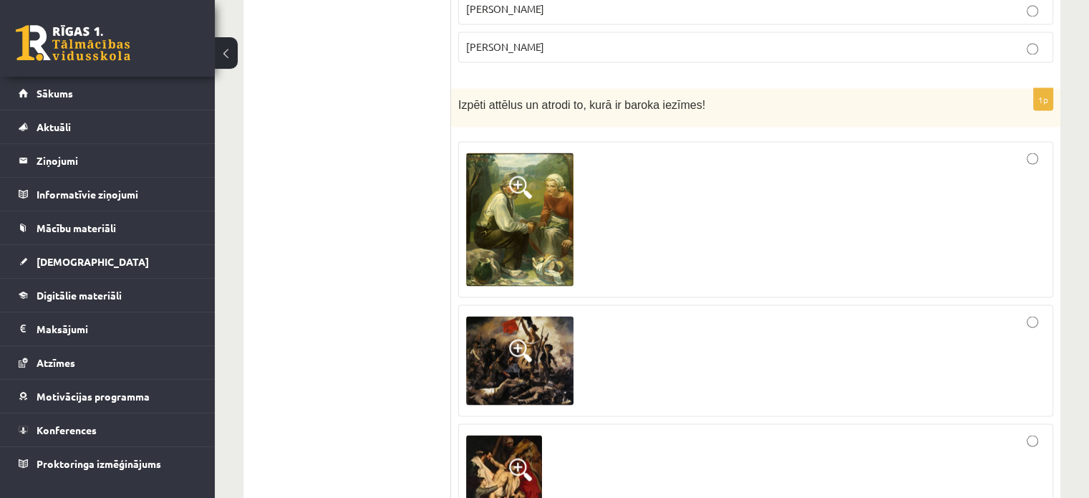
scroll to position [2627, 0]
click at [585, 333] on div at bounding box center [755, 361] width 579 height 96
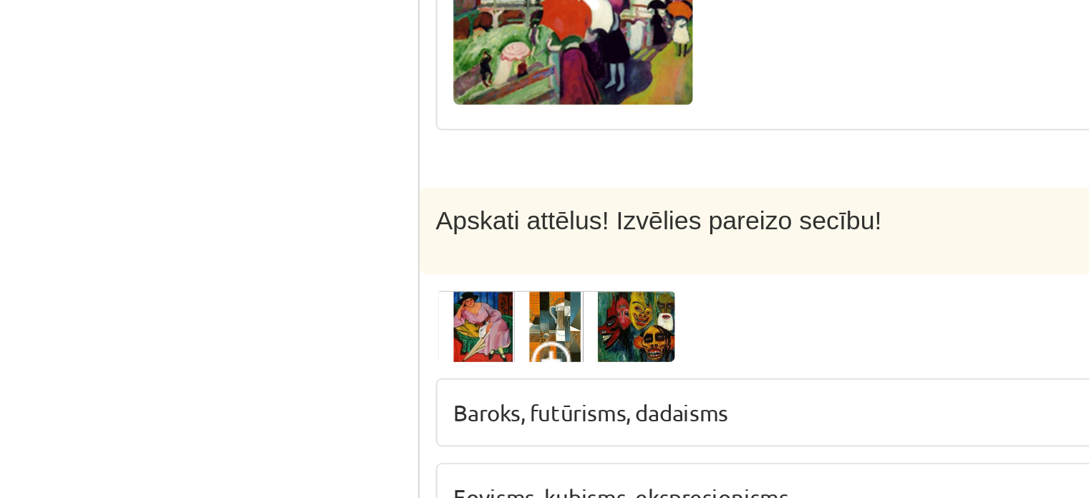
scroll to position [4108, 0]
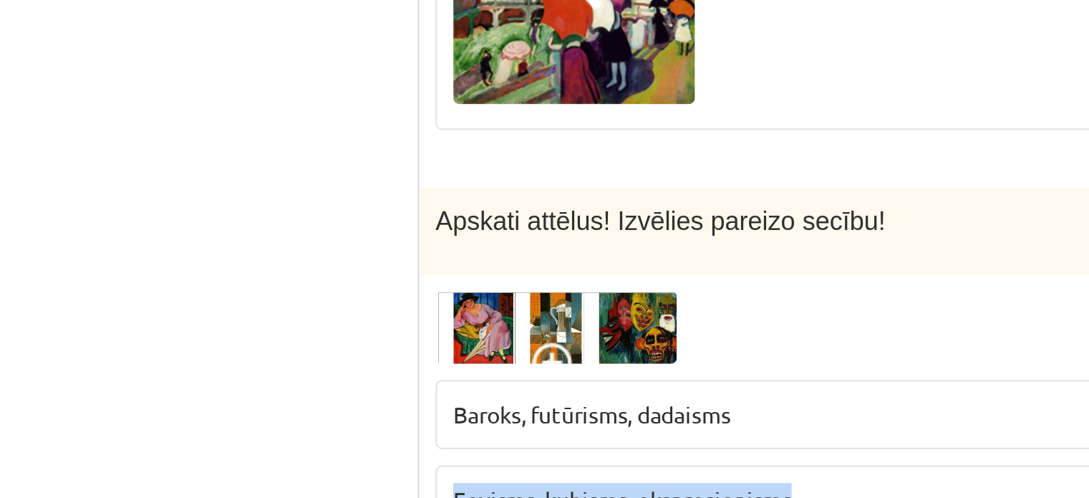
drag, startPoint x: 463, startPoint y: 242, endPoint x: 635, endPoint y: 245, distance: 172.6
click at [635, 306] on label "Fovisms, kubisms, ekspresionisms" at bounding box center [755, 321] width 595 height 31
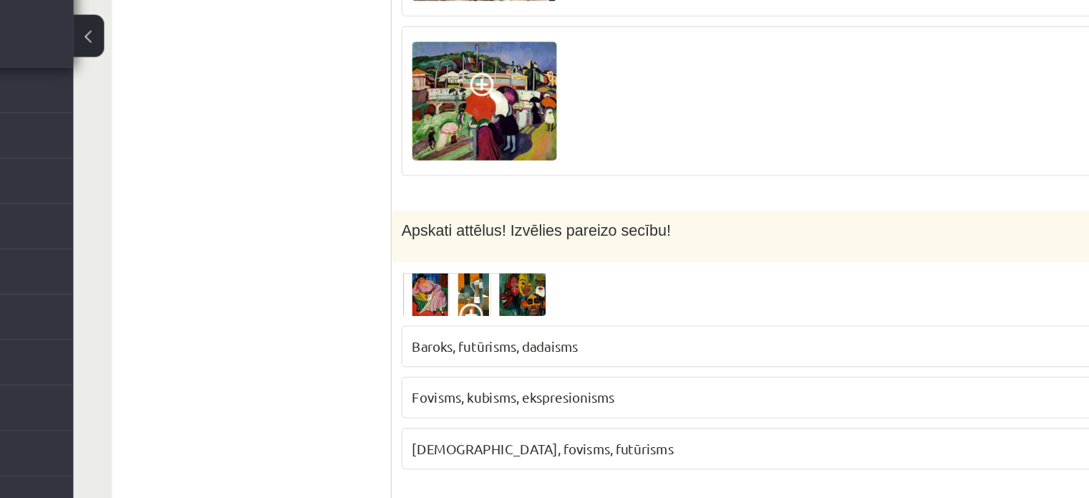
click at [515, 314] on span "Fovisms, kubisms, ekspresionisms" at bounding box center [541, 320] width 150 height 13
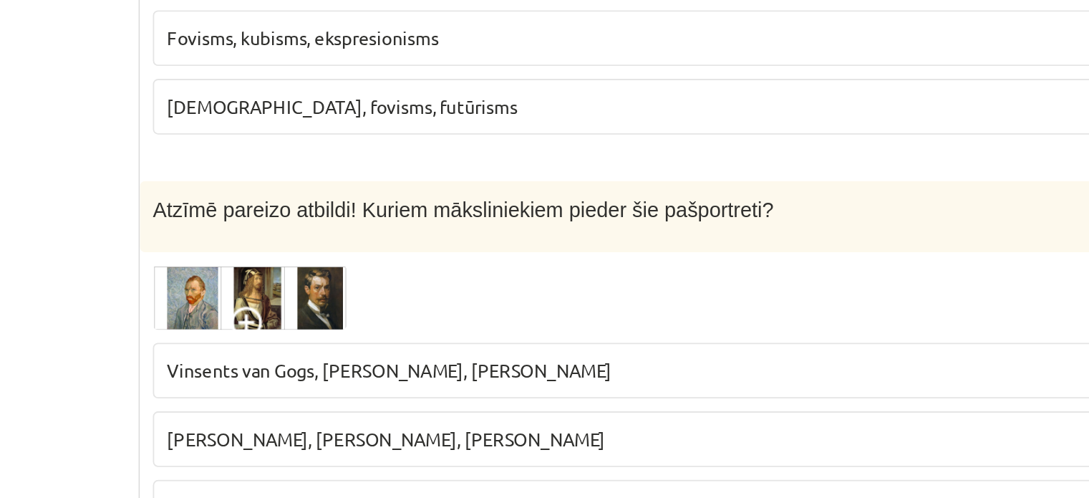
scroll to position [4225, 0]
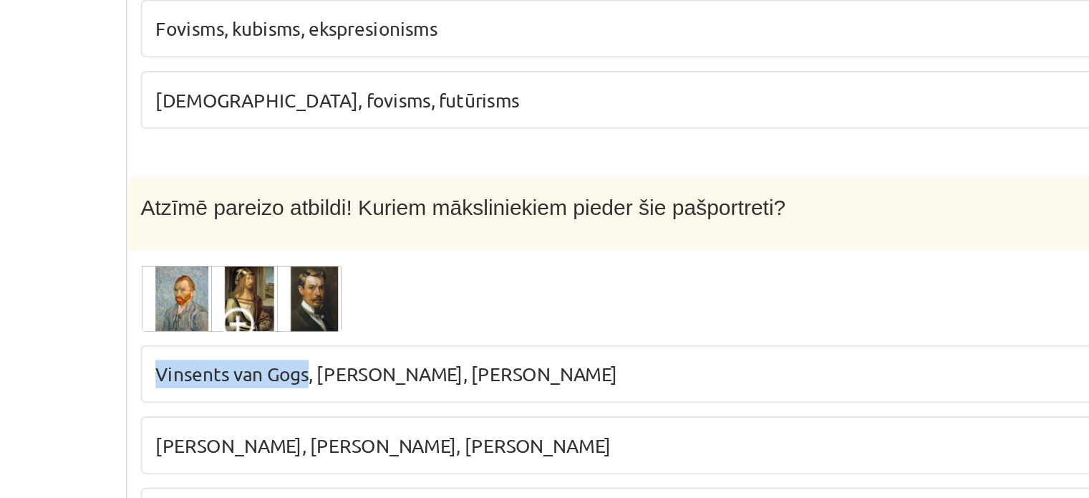
drag, startPoint x: 463, startPoint y: 309, endPoint x: 548, endPoint y: 314, distance: 85.4
click at [548, 372] on label "Vinsents van Gogs, Albrehts Dīrers, Janis Rozentāls" at bounding box center [755, 387] width 595 height 31
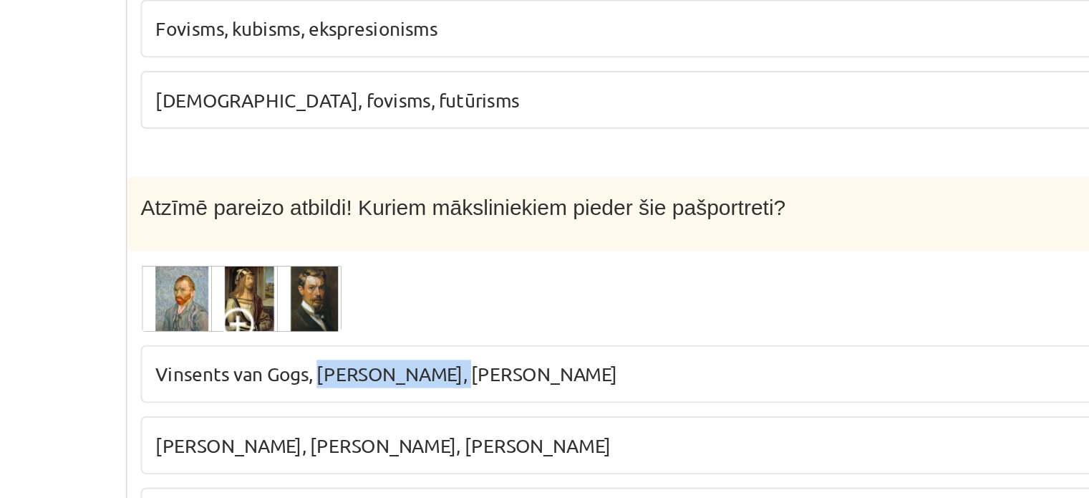
drag, startPoint x: 554, startPoint y: 313, endPoint x: 622, endPoint y: 309, distance: 68.1
click at [622, 381] on span "Vinsents van Gogs, Albrehts Dīrers, Janis Rozentāls" at bounding box center [589, 387] width 246 height 13
click at [492, 381] on span "Vinsents van Gogs, Albrehts Dīrers, Janis Rozentāls" at bounding box center [589, 387] width 246 height 13
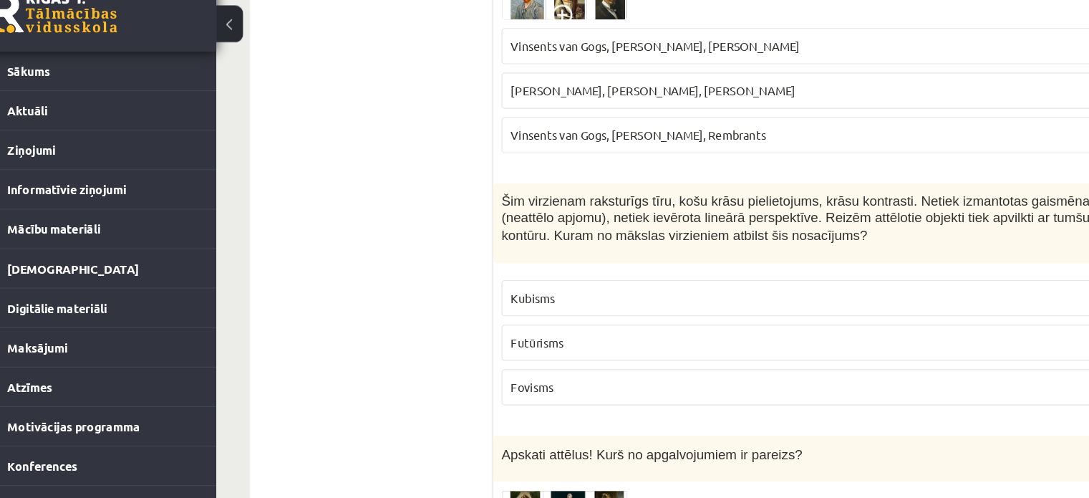
scroll to position [4541, 0]
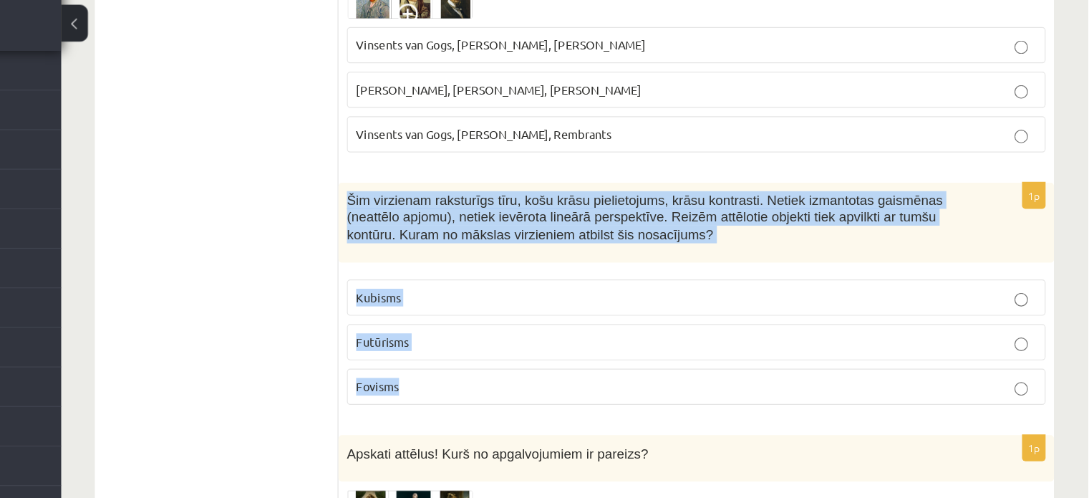
drag, startPoint x: 458, startPoint y: 123, endPoint x: 614, endPoint y: 271, distance: 214.3
click at [614, 271] on div "1p Šim virzienam raksturīgs tīru, košu krāsu pielietojums, krāsu kontrasti. Net…" at bounding box center [755, 289] width 609 height 201
click at [546, 317] on p "Futūrisms" at bounding box center [755, 324] width 579 height 15
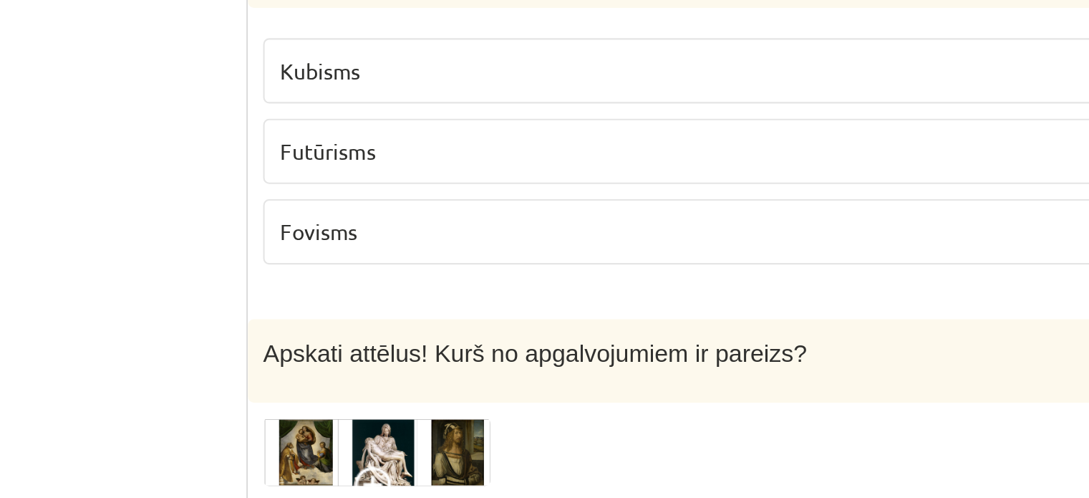
scroll to position [4623, 0]
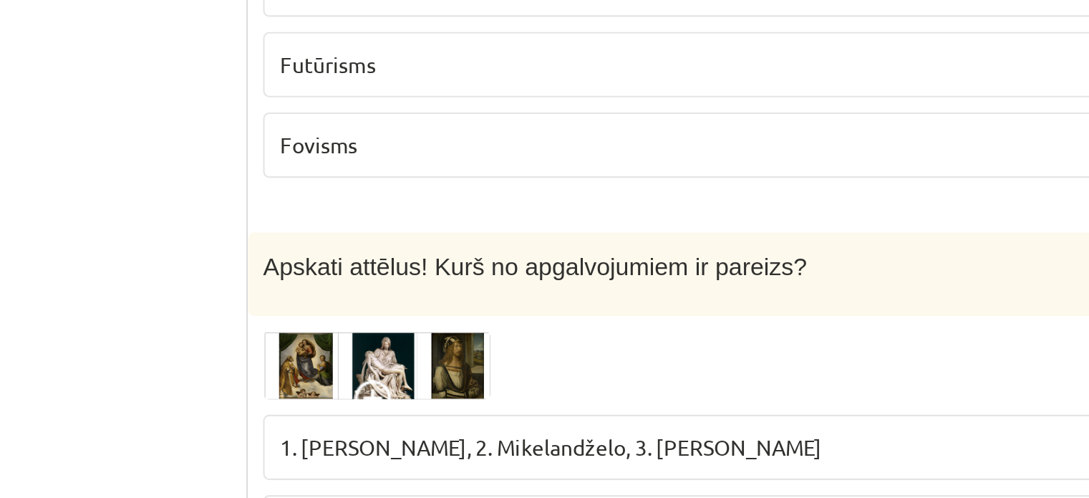
drag, startPoint x: 478, startPoint y: 380, endPoint x: 587, endPoint y: 377, distance: 109.6
click at [587, 455] on span "1. Rafaēls Sancio da Urbīno, 2. Mikelandželo, 3. Albrehts Dīrers" at bounding box center [621, 461] width 311 height 13
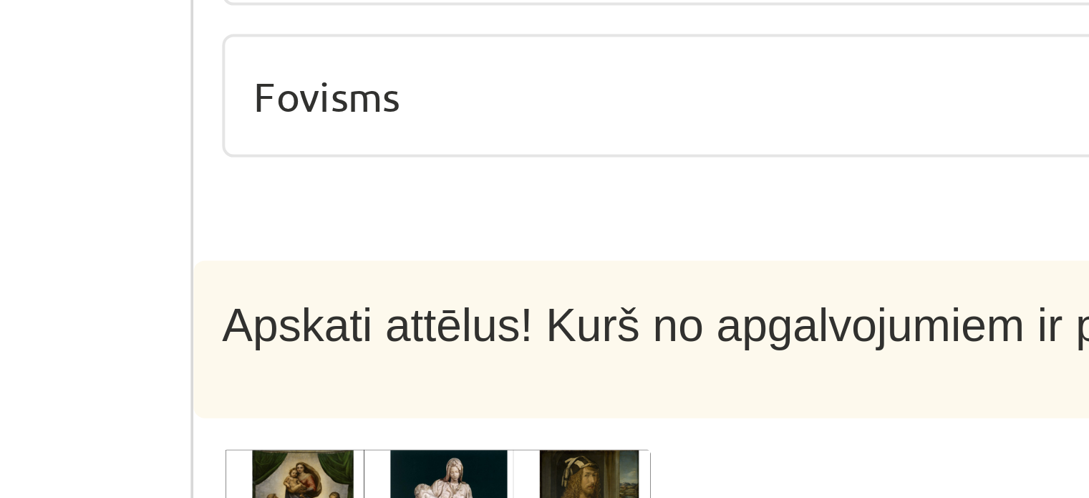
click at [480, 369] on img at bounding box center [511, 385] width 107 height 33
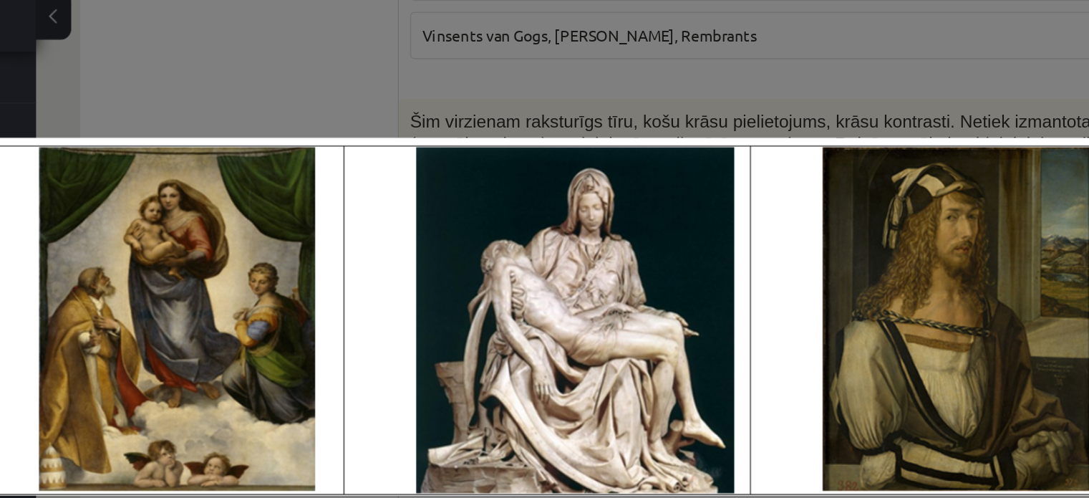
click at [448, 86] on div at bounding box center [544, 249] width 1089 height 498
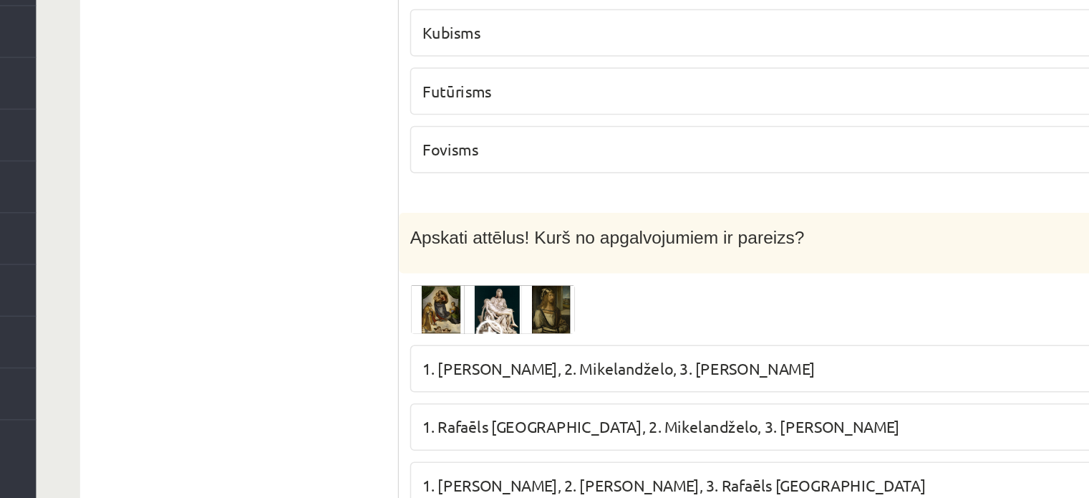
scroll to position [4633, 0]
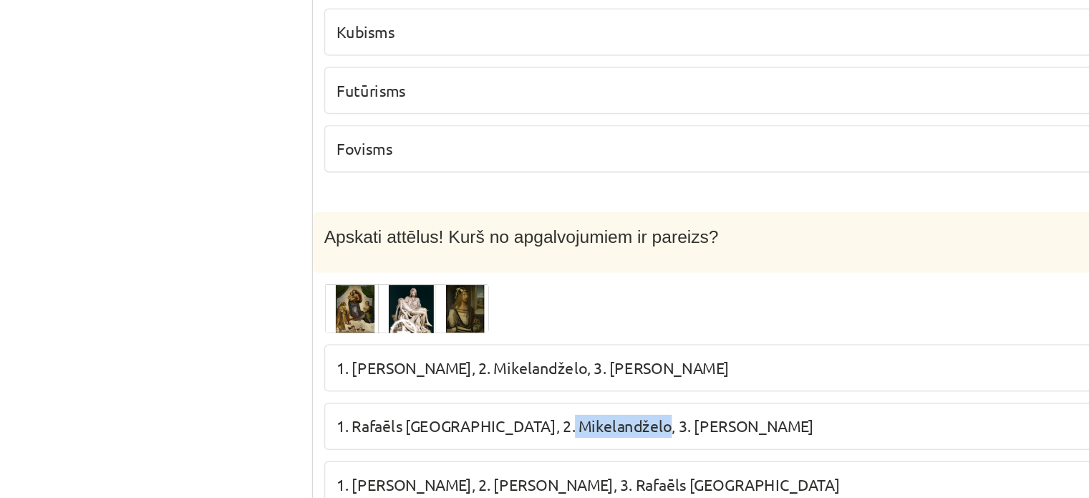
drag, startPoint x: 604, startPoint y: 369, endPoint x: 665, endPoint y: 372, distance: 60.9
click at [665, 444] on span "1. Rafaēls Sancio da Urbīno, 2. Mikelandželo, 3. Albrehts Dīrers" at bounding box center [621, 450] width 311 height 13
click at [482, 444] on span "1. Rafaēls Sancio da Urbīno, 2. Mikelandželo, 3. Albrehts Dīrers" at bounding box center [621, 450] width 311 height 13
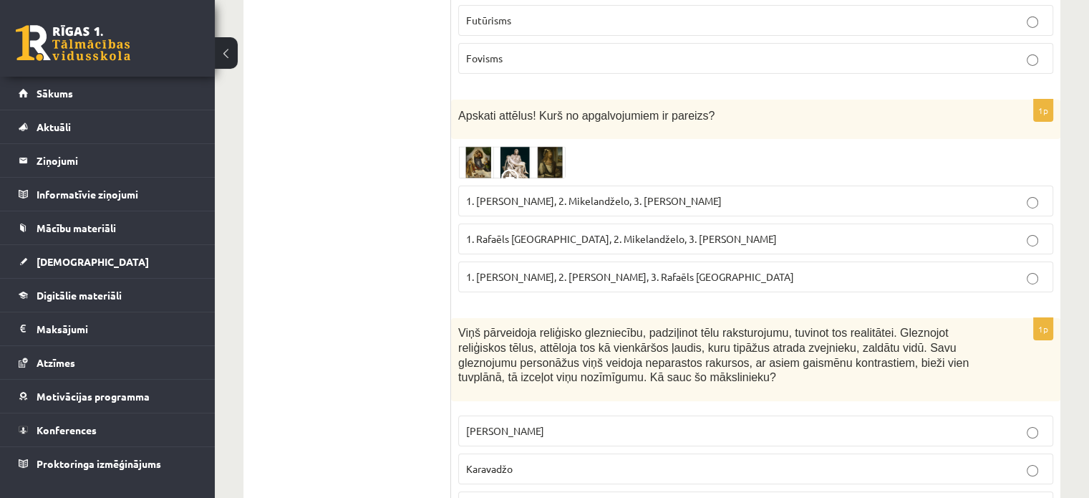
scroll to position [4922, 0]
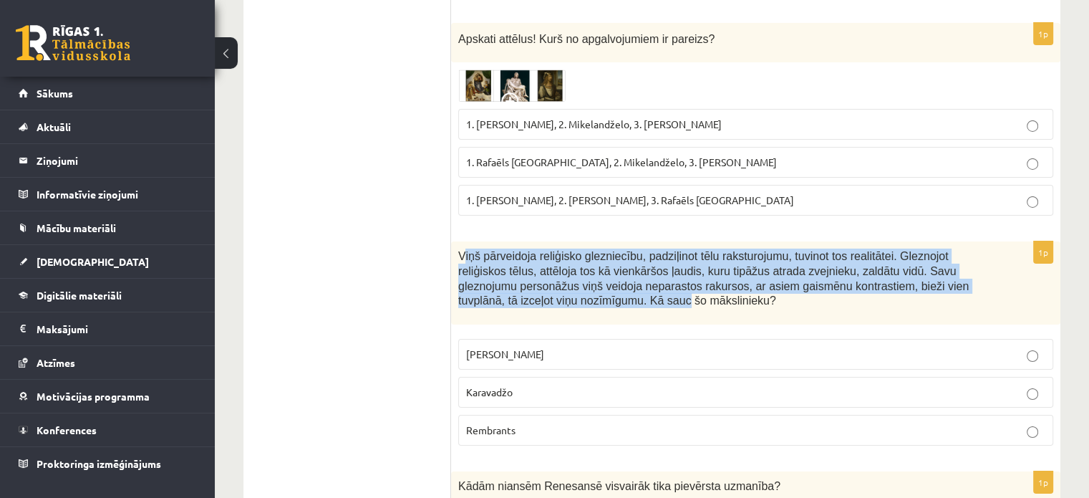
drag, startPoint x: 461, startPoint y: 180, endPoint x: 556, endPoint y: 229, distance: 106.7
click at [556, 241] on div "Viņš pārveidoja reliģisko glezniecību, padziļinot tēlu raksturojumu, tuvinot to…" at bounding box center [755, 282] width 609 height 83
drag, startPoint x: 461, startPoint y: 174, endPoint x: 604, endPoint y: 369, distance: 241.8
click at [604, 369] on div "1p Viņš pārveidoja reliģisko glezniecību, padziļinot tēlu raksturojumu, tuvinot…" at bounding box center [755, 349] width 609 height 216
click at [499, 385] on span "Karavadžo" at bounding box center [489, 391] width 47 height 13
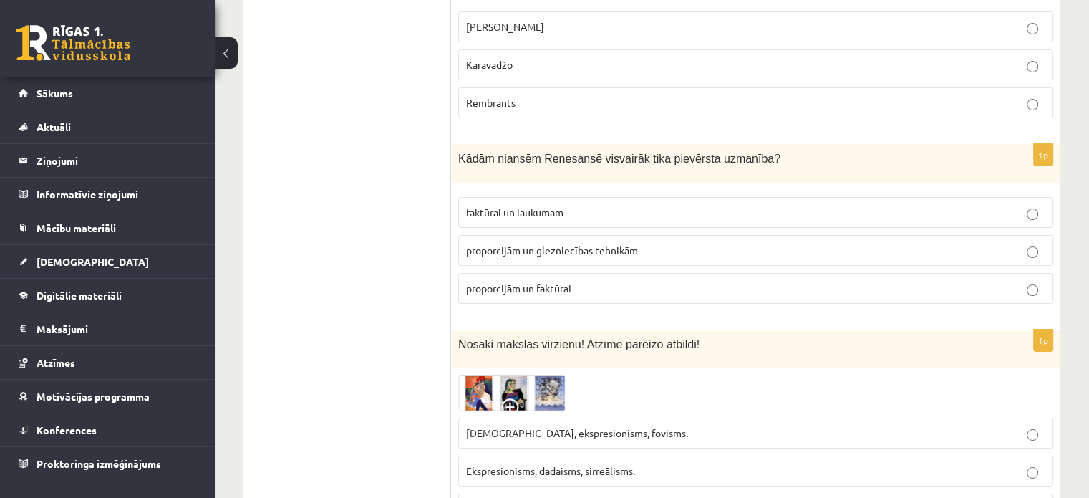
scroll to position [5251, 0]
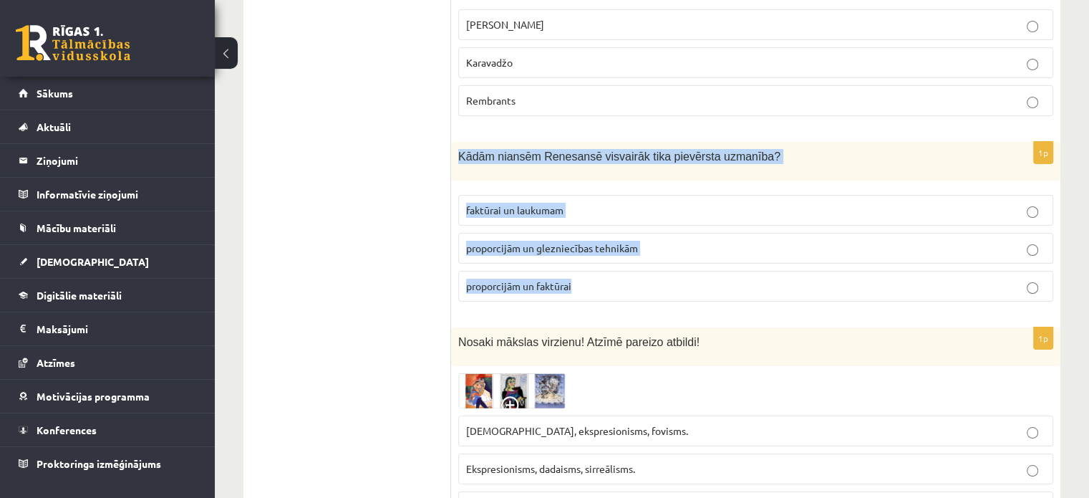
drag, startPoint x: 460, startPoint y: 78, endPoint x: 594, endPoint y: 225, distance: 198.7
click at [594, 225] on div "1p Kādām niansēm Renesansē visvairāk tika pievērsta uzmanība? faktūrai un lauku…" at bounding box center [755, 227] width 609 height 171
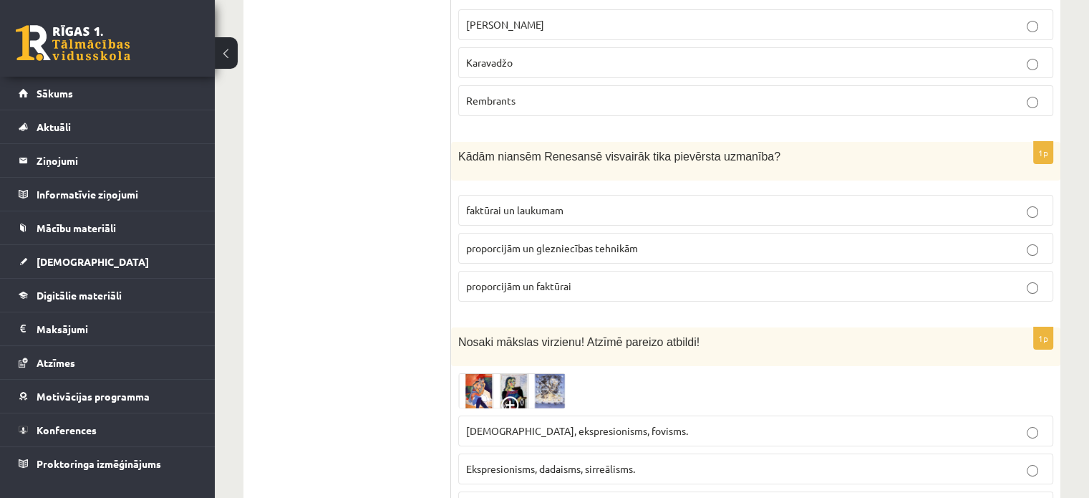
click at [551, 233] on label "proporcijām un glezniecības tehnikām" at bounding box center [755, 248] width 595 height 31
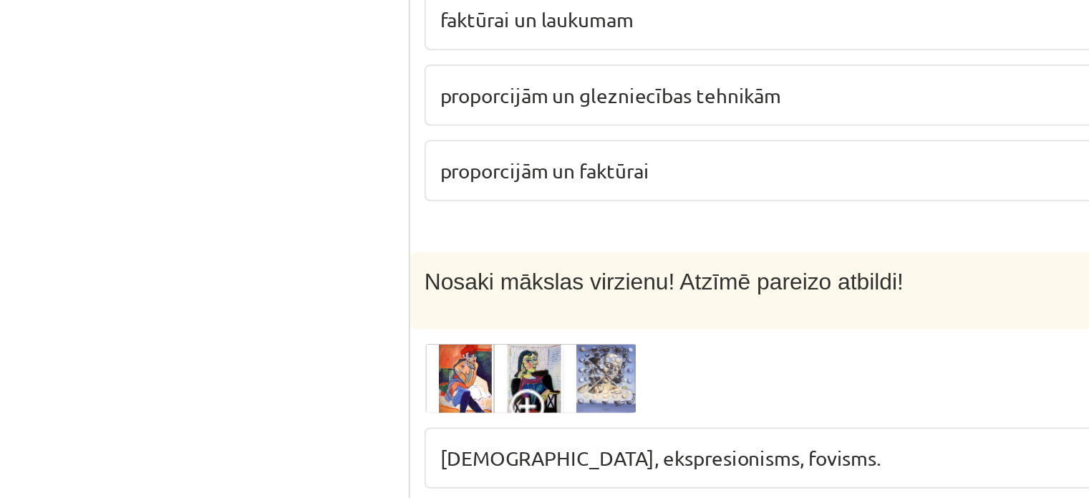
scroll to position [5404, 0]
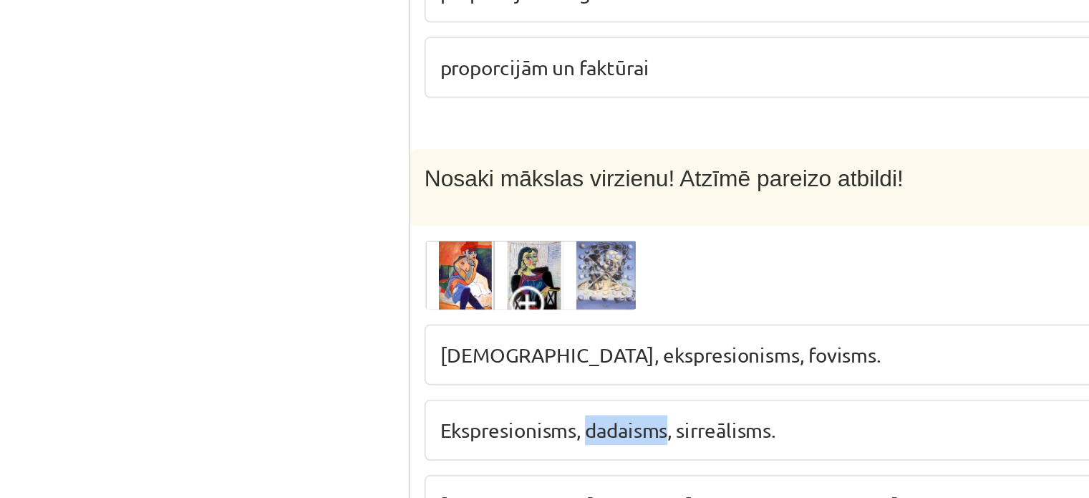
drag, startPoint x: 539, startPoint y: 233, endPoint x: 582, endPoint y: 233, distance: 43.0
click at [582, 309] on span "Ekspresionisms, dadaisms, sirreālisms." at bounding box center [550, 315] width 169 height 13
drag, startPoint x: 587, startPoint y: 231, endPoint x: 933, endPoint y: 230, distance: 346.6
click at [632, 309] on span "Ekspresionisms, dadaisms, sirreālisms." at bounding box center [550, 315] width 169 height 13
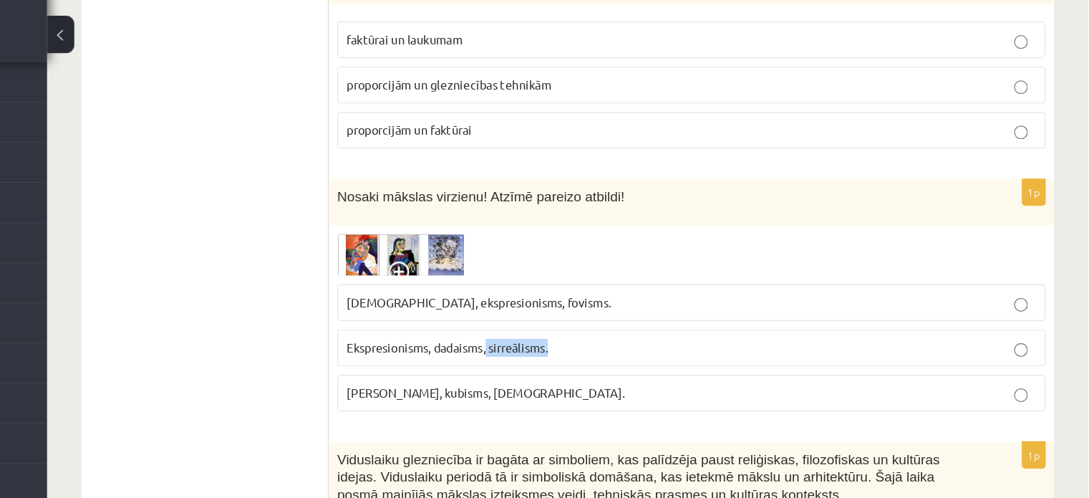
drag, startPoint x: 641, startPoint y: 234, endPoint x: 586, endPoint y: 238, distance: 55.3
click at [586, 309] on p "Ekspresionisms, dadaisms, sirreālisms." at bounding box center [755, 316] width 579 height 15
click at [541, 221] on img at bounding box center [511, 238] width 107 height 35
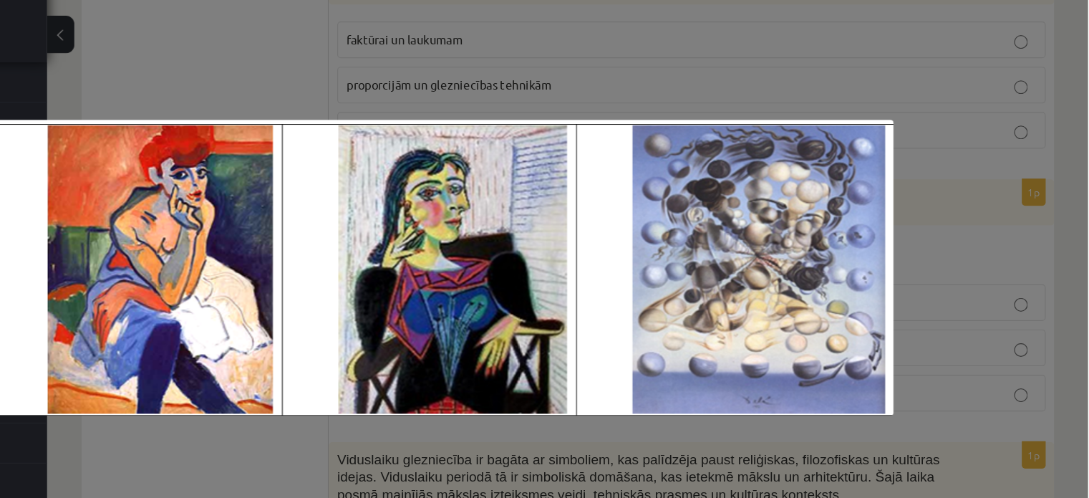
click at [570, 76] on div at bounding box center [544, 249] width 1089 height 498
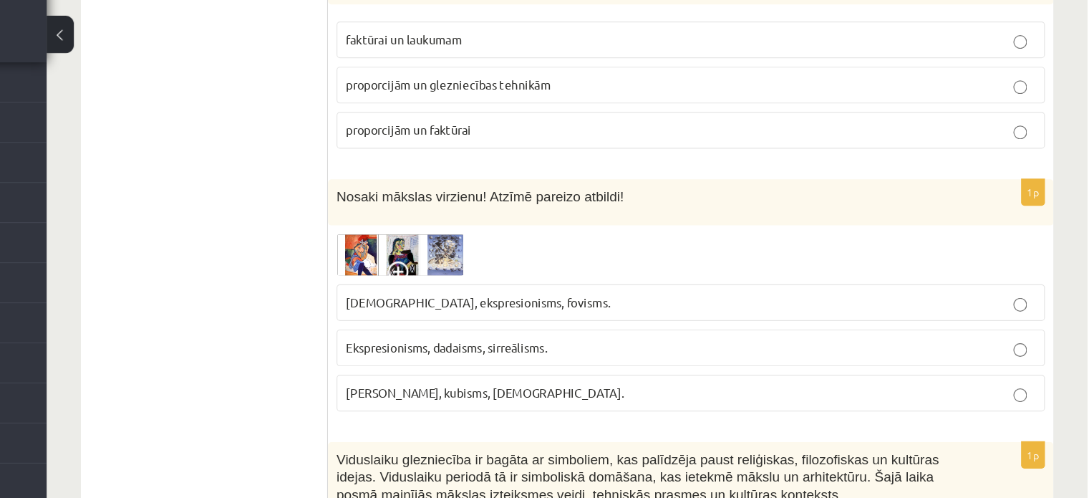
click at [483, 221] on img at bounding box center [511, 238] width 107 height 35
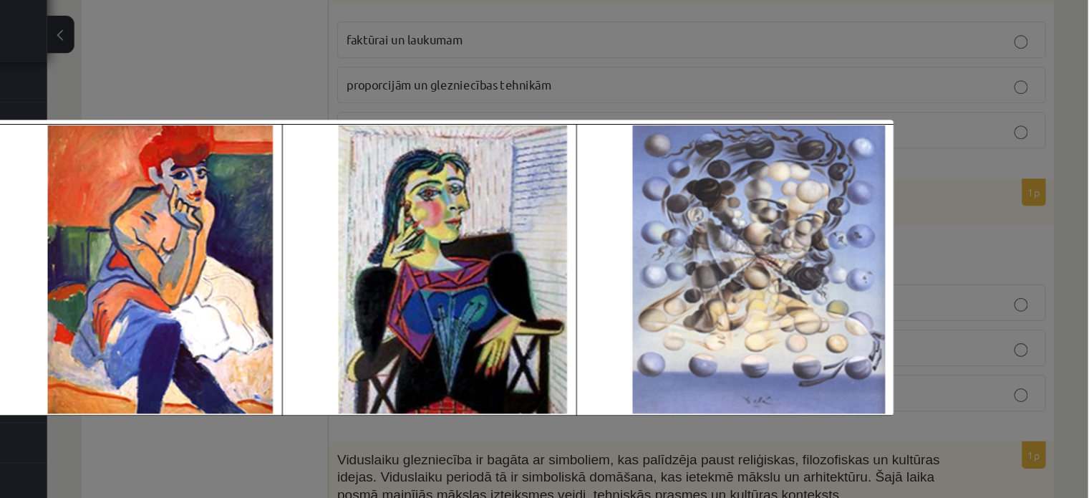
click at [556, 88] on div at bounding box center [544, 249] width 1089 height 498
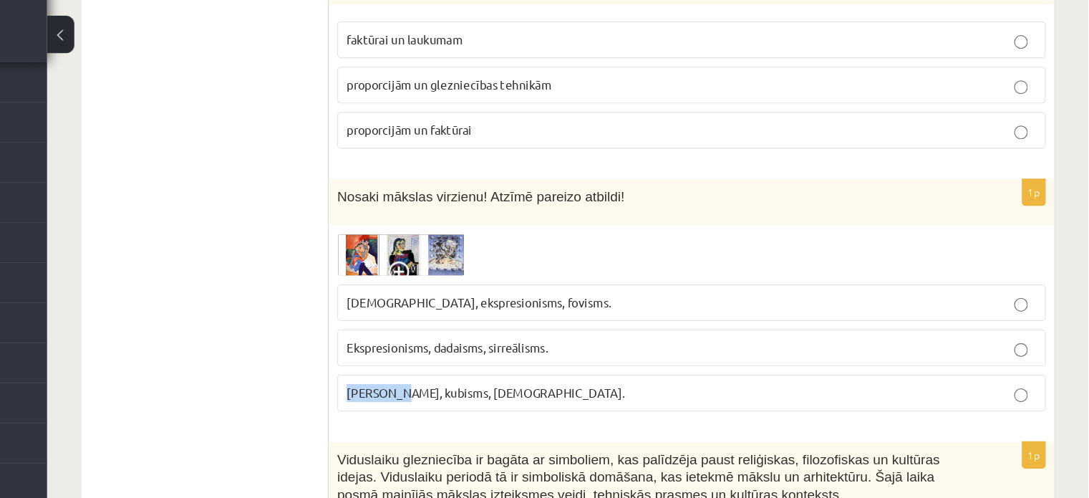
drag, startPoint x: 460, startPoint y: 274, endPoint x: 506, endPoint y: 271, distance: 46.7
click at [506, 339] on label "Fovisms, kubisms, sirreālisms." at bounding box center [755, 354] width 595 height 31
click at [488, 221] on img at bounding box center [511, 238] width 107 height 35
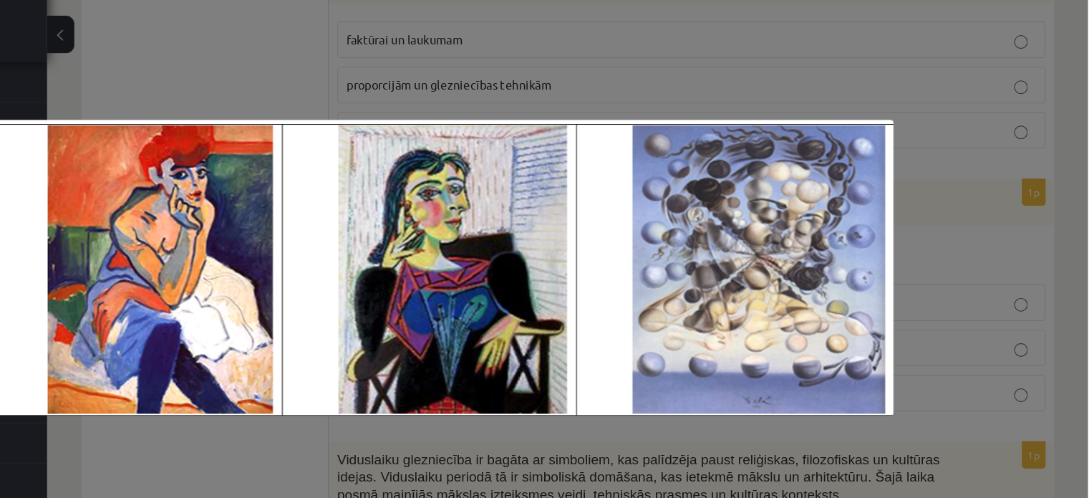
click at [498, 55] on div at bounding box center [544, 249] width 1089 height 498
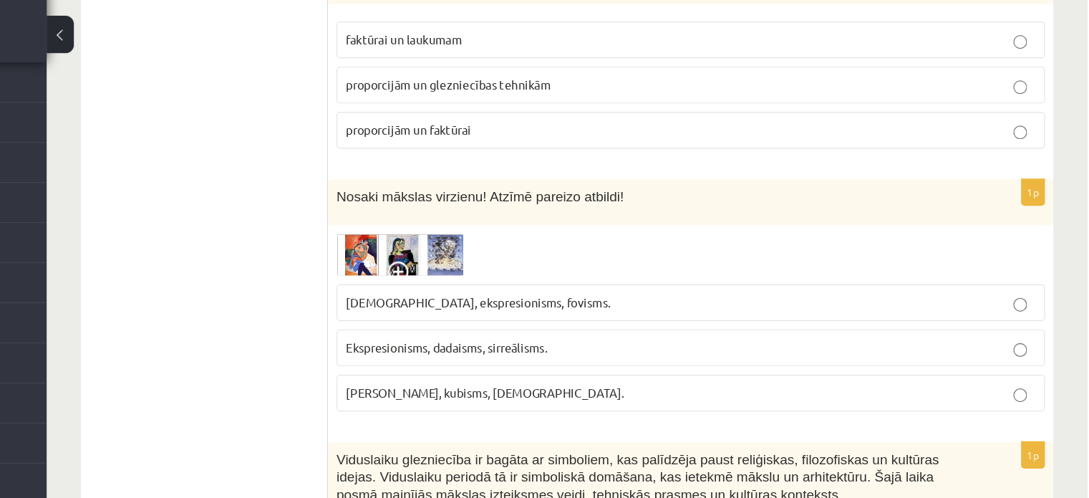
click at [494, 347] on p "Fovisms, kubisms, sirreālisms." at bounding box center [755, 354] width 579 height 15
drag, startPoint x: 502, startPoint y: 271, endPoint x: 546, endPoint y: 277, distance: 44.2
click at [546, 347] on p "Fovisms, kubisms, sirreālisms." at bounding box center [755, 354] width 579 height 15
click at [506, 243] on span at bounding box center [512, 254] width 23 height 23
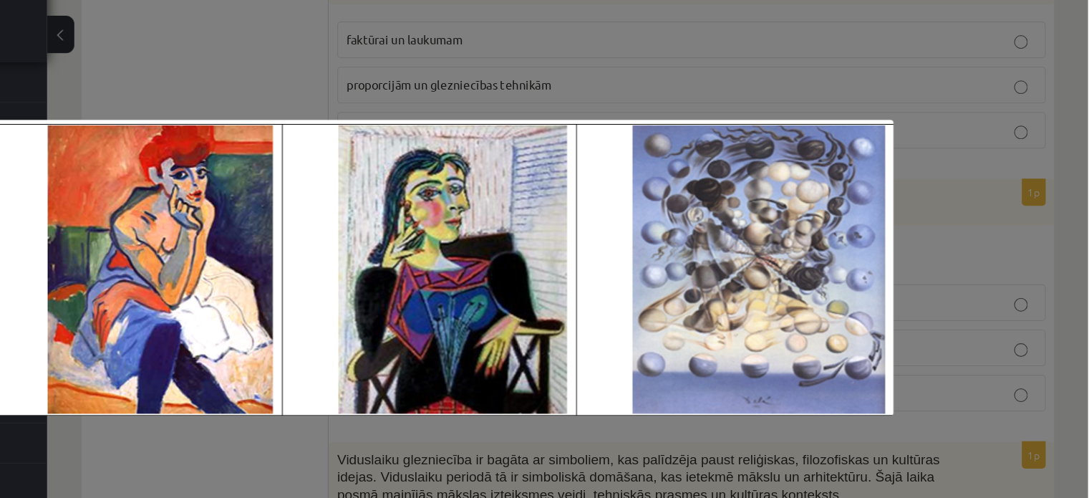
click at [536, 155] on img at bounding box center [544, 249] width 763 height 248
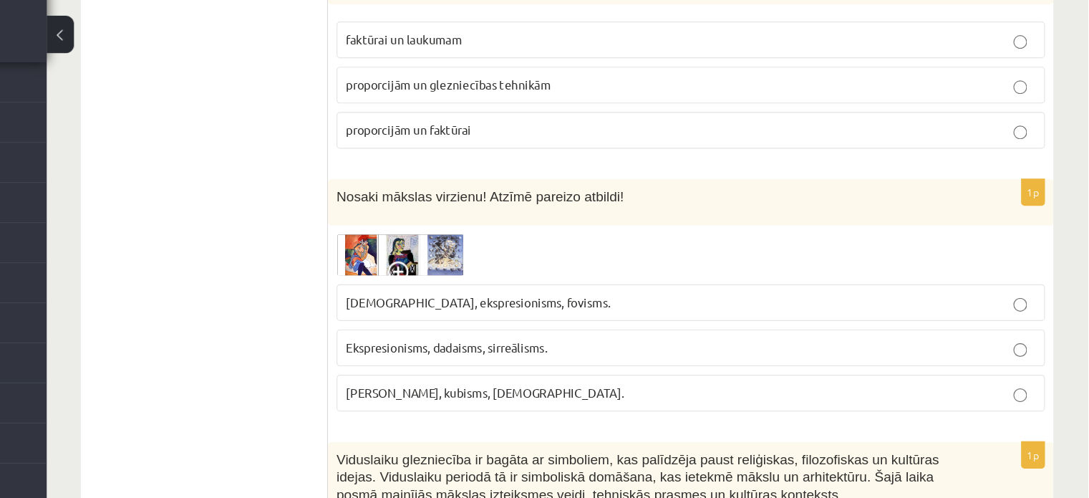
click at [587, 347] on span "Fovisms, kubisms, sirreālisms." at bounding box center [582, 353] width 233 height 13
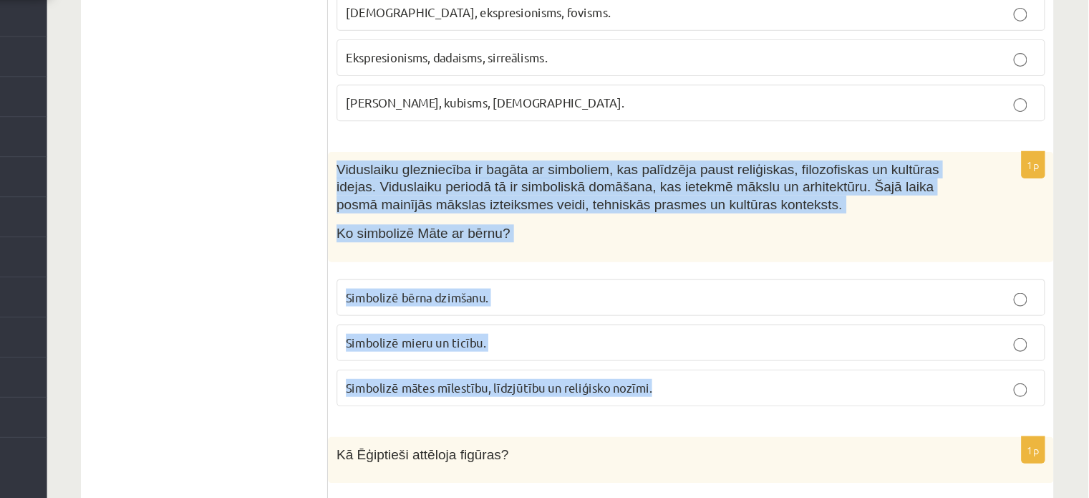
drag, startPoint x: 454, startPoint y: 133, endPoint x: 734, endPoint y: 337, distance: 346.5
click at [734, 337] on div "1p Viduslaiku glezniecība ir bagāta ar simboliem, kas palīdzēja paust reliģiska…" at bounding box center [755, 319] width 609 height 225
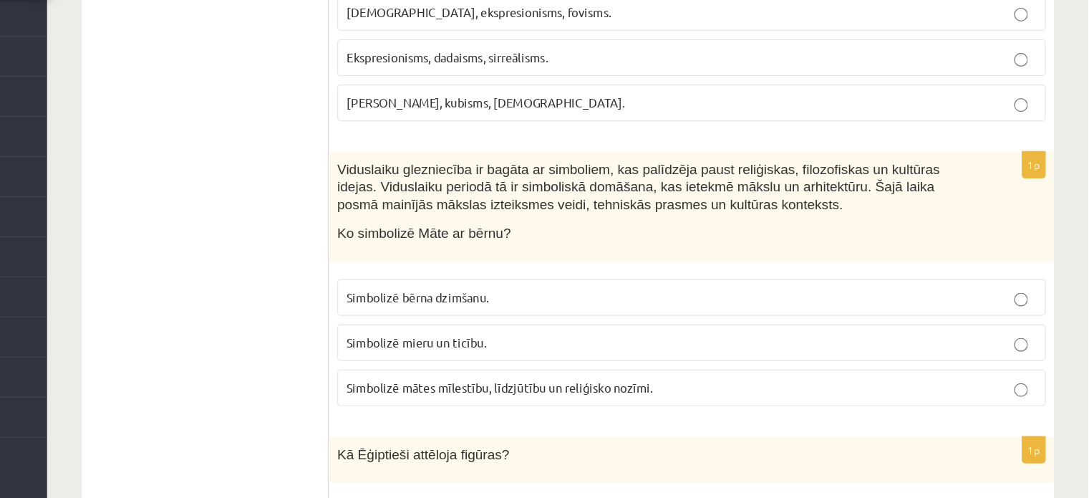
click at [514, 360] on span "Simbolizē mieru un ticību." at bounding box center [524, 366] width 117 height 13
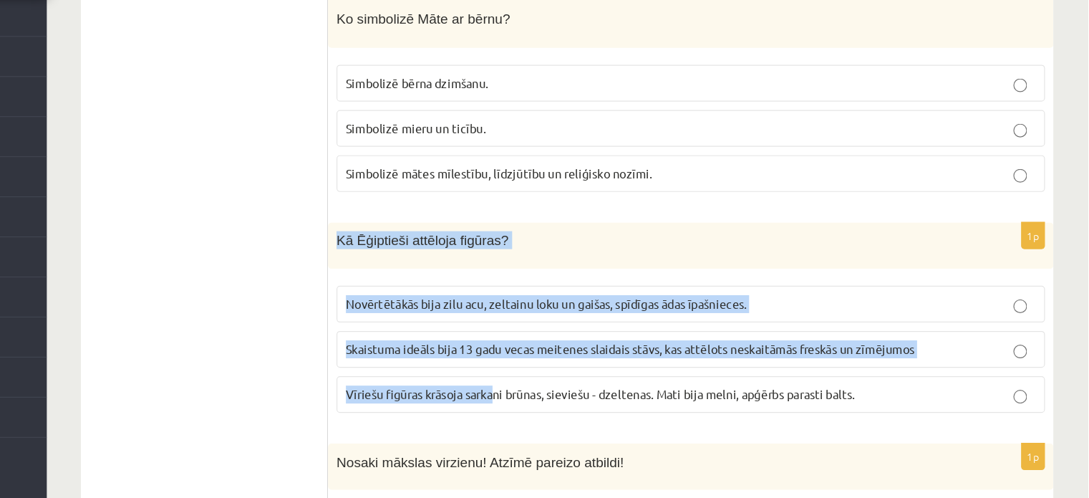
drag, startPoint x: 456, startPoint y: 196, endPoint x: 592, endPoint y: 311, distance: 177.9
click at [592, 311] on div "1p Kā Ēģiptieši attēloja figūras? Novērtētākās bija zilu acu, zeltainu loku un …" at bounding box center [755, 351] width 609 height 171
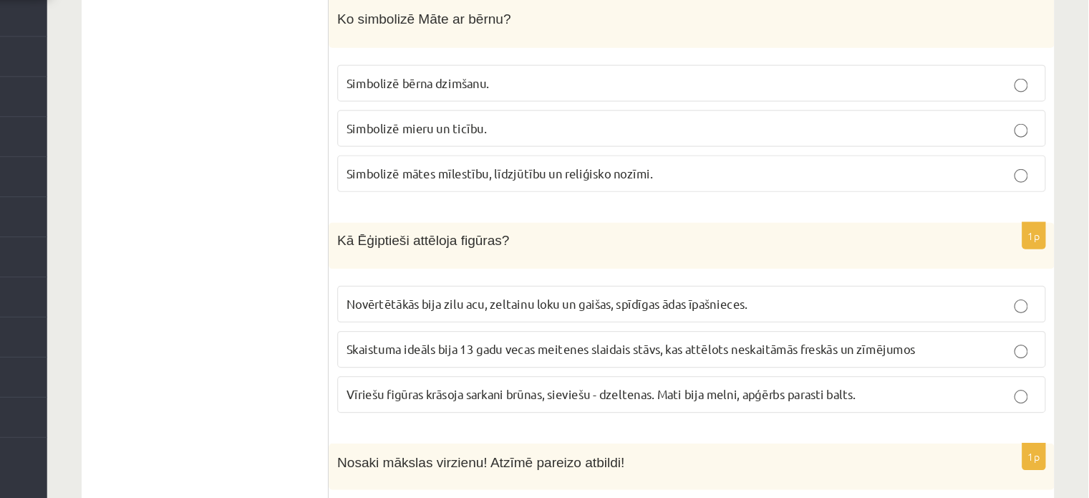
click at [503, 328] on span "Novērtētākās bija zilu acu, zeltainu loku un gaišas, spīdīgas ādas īpašnieces." at bounding box center [634, 334] width 337 height 13
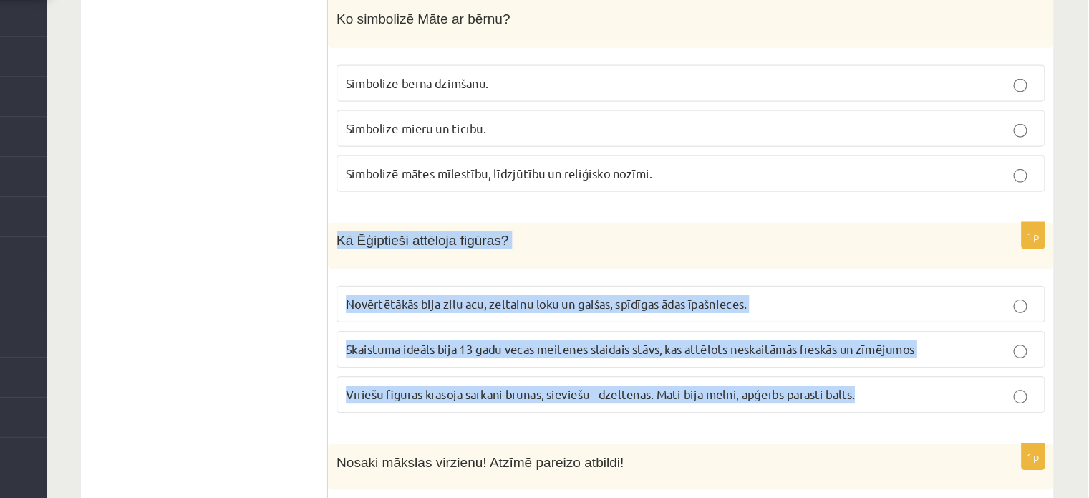
drag, startPoint x: 458, startPoint y: 205, endPoint x: 906, endPoint y: 330, distance: 465.5
click at [906, 330] on div "1p Kā Ēģiptieši attēloja figūras? Novērtētākās bija zilu acu, zeltainu loku un …" at bounding box center [755, 351] width 609 height 171
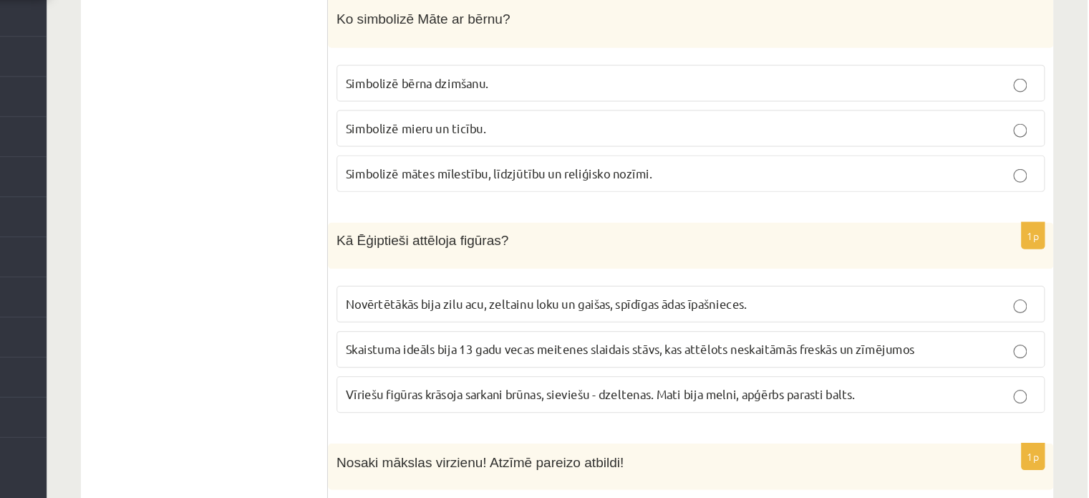
click at [523, 404] on span "Vīriešu figūras krāsoja sarkani brūnas, sieviešu - dzeltenas. Mati bija melni, …" at bounding box center [680, 410] width 428 height 13
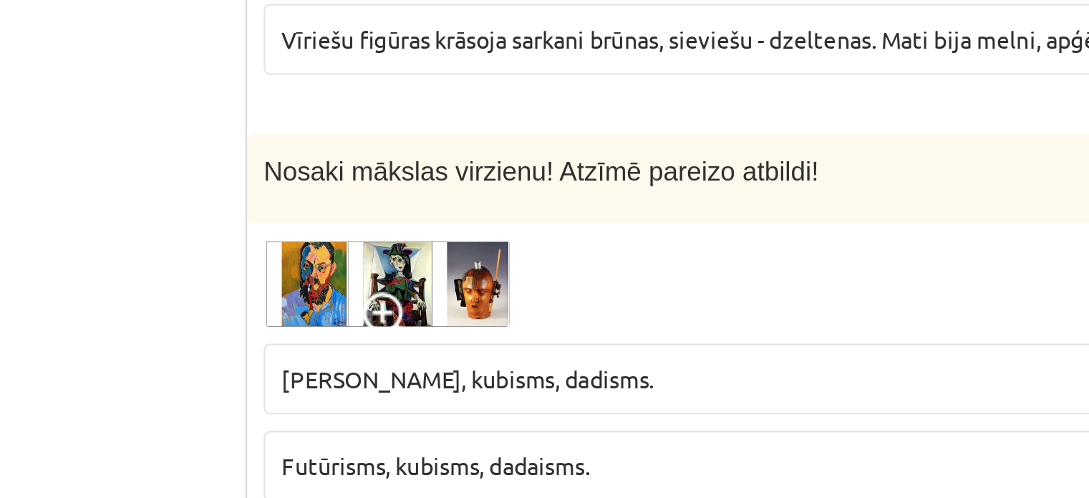
scroll to position [5967, 0]
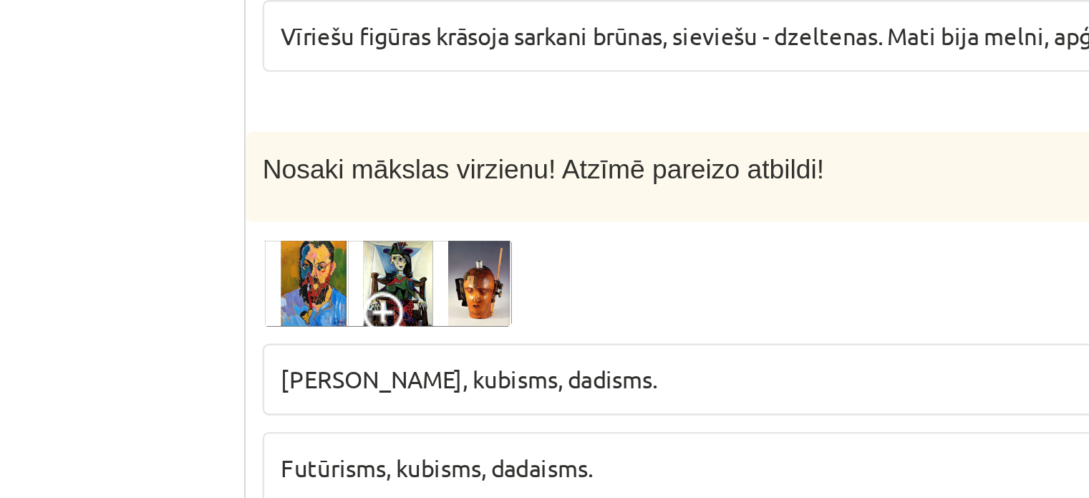
click at [515, 326] on span at bounding box center [512, 337] width 23 height 23
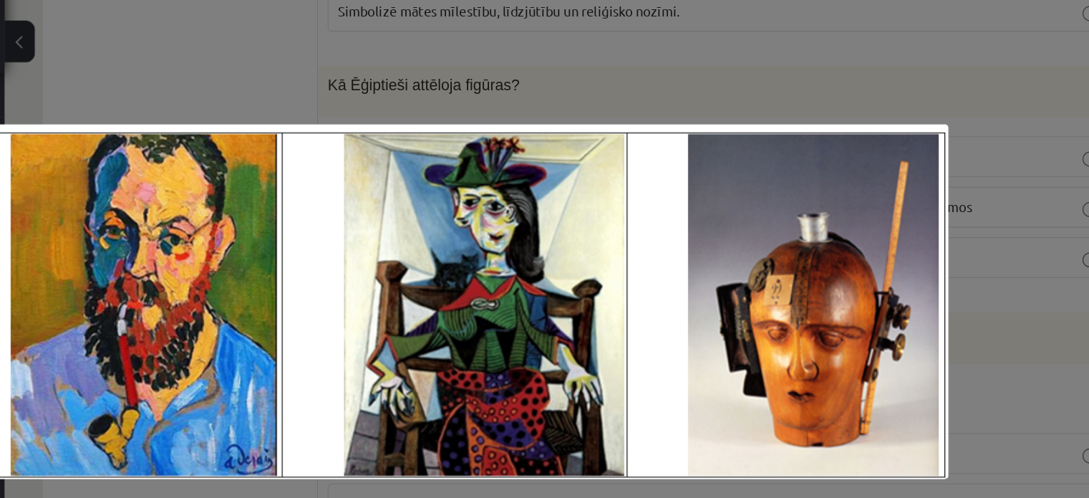
click at [503, 69] on div at bounding box center [544, 249] width 1089 height 498
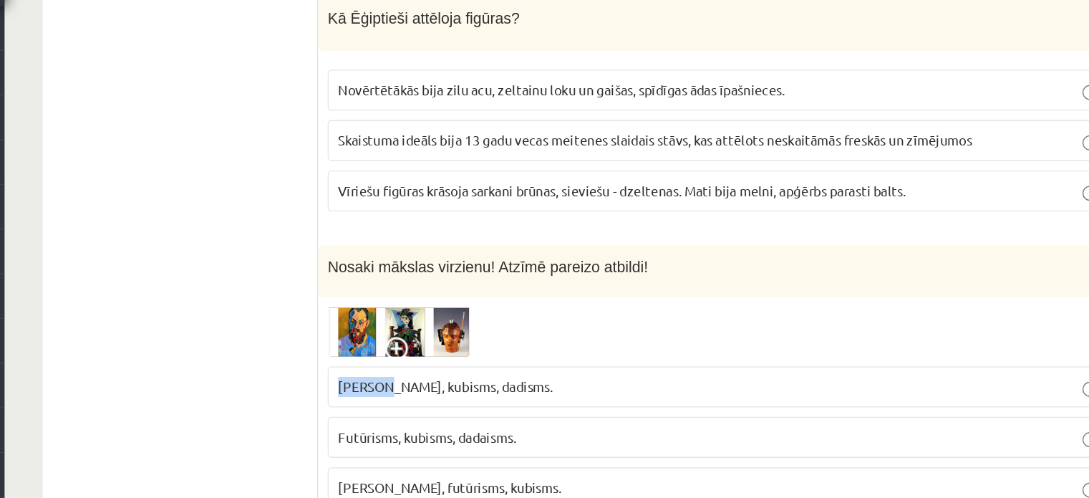
drag, startPoint x: 465, startPoint y: 281, endPoint x: 501, endPoint y: 280, distance: 35.8
click at [501, 357] on span "Fovisms, kubisms, dadisms." at bounding box center [547, 363] width 162 height 13
click at [476, 233] on span "Save" at bounding box center [484, 234] width 39 height 14
click at [501, 326] on span at bounding box center [512, 337] width 23 height 23
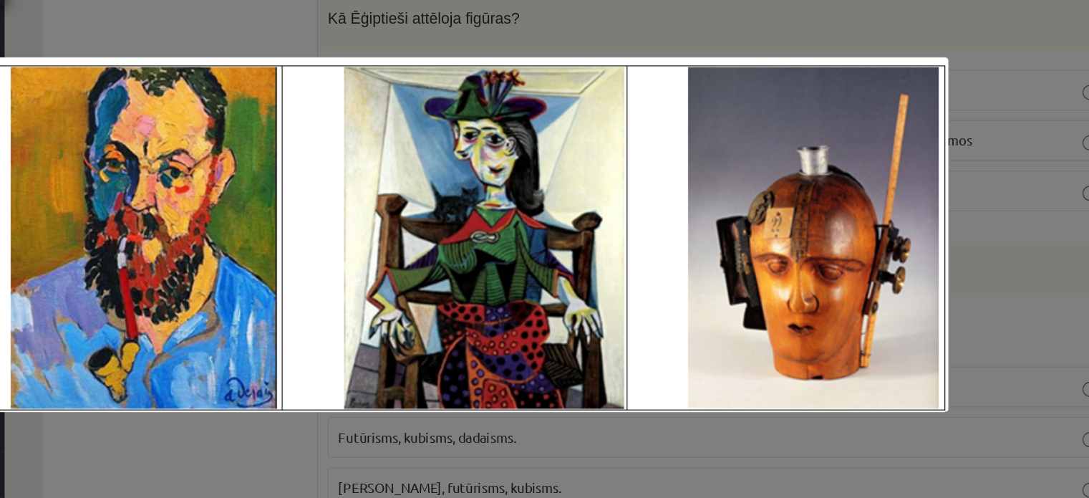
click at [496, 115] on img at bounding box center [544, 249] width 763 height 268
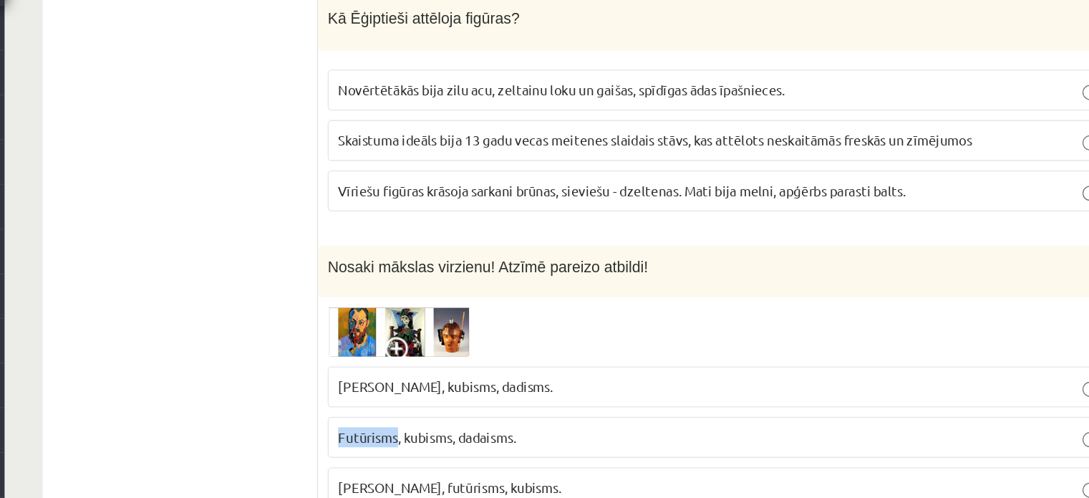
drag, startPoint x: 465, startPoint y: 312, endPoint x: 510, endPoint y: 322, distance: 46.1
click at [510, 386] on label "Futūrisms, kubisms, dadaisms." at bounding box center [755, 401] width 595 height 31
drag, startPoint x: 508, startPoint y: 354, endPoint x: 549, endPoint y: 357, distance: 41.6
click at [549, 433] on span "Fovisms, futūrisms, kubisms." at bounding box center [550, 439] width 168 height 13
drag, startPoint x: 508, startPoint y: 279, endPoint x: 546, endPoint y: 278, distance: 37.2
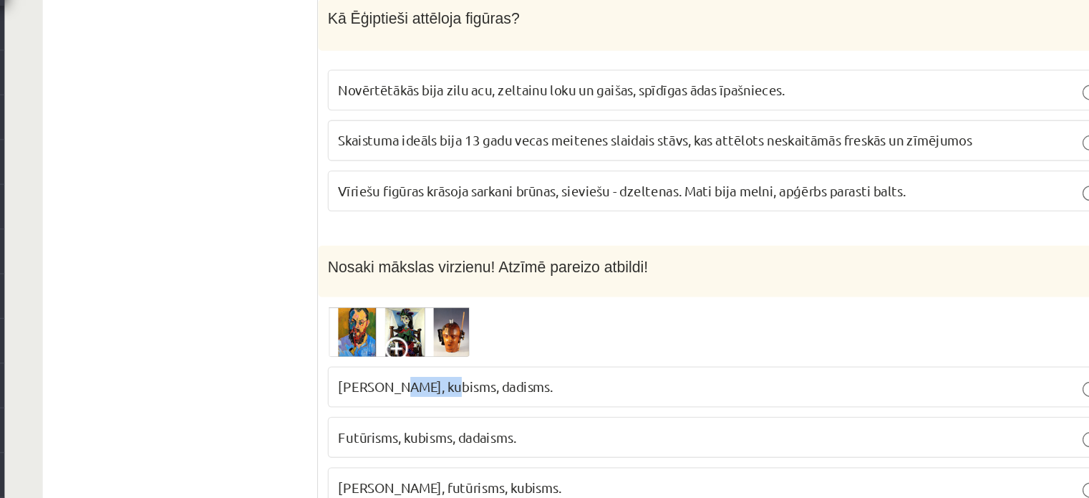
click at [546, 357] on span "Fovisms, kubisms, dadisms." at bounding box center [547, 363] width 162 height 13
click at [548, 303] on img at bounding box center [511, 322] width 107 height 38
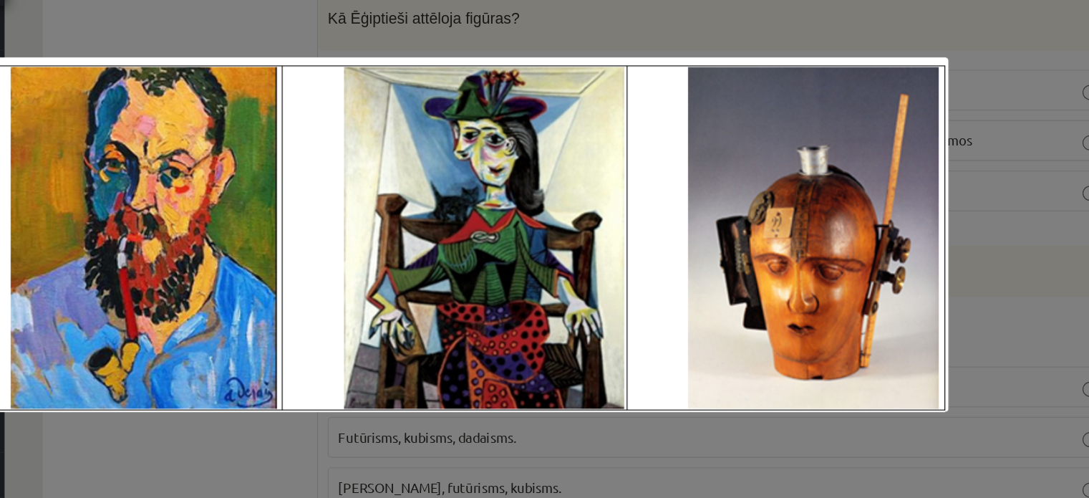
click at [956, 243] on div at bounding box center [544, 249] width 1089 height 498
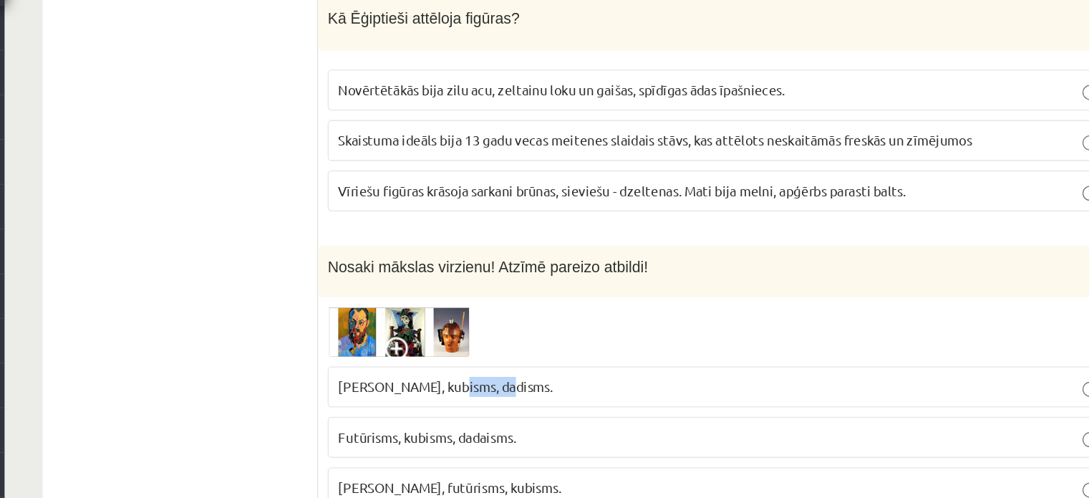
drag, startPoint x: 592, startPoint y: 279, endPoint x: 549, endPoint y: 284, distance: 42.5
click at [549, 356] on p "Fovisms, kubisms, dadisms." at bounding box center [755, 363] width 579 height 15
click at [665, 394] on p "Futūrisms, kubisms, dadaisms." at bounding box center [755, 401] width 579 height 15
drag, startPoint x: 611, startPoint y: 324, endPoint x: 559, endPoint y: 322, distance: 52.3
click at [559, 386] on label "Futūrisms, kubisms, dadaisms." at bounding box center [755, 401] width 595 height 31
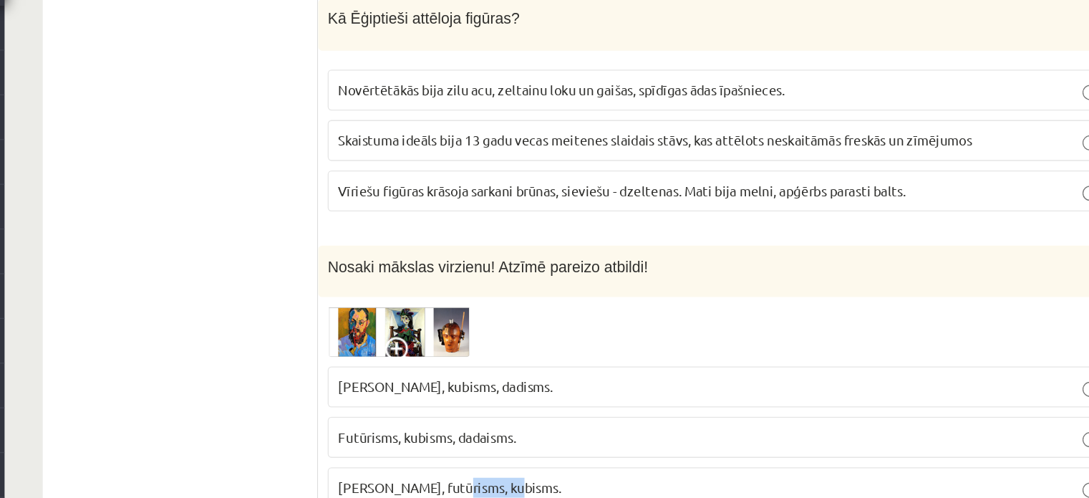
drag, startPoint x: 554, startPoint y: 354, endPoint x: 595, endPoint y: 359, distance: 41.8
click at [595, 432] on p "Fovisms, futūrisms, kubisms." at bounding box center [755, 439] width 579 height 15
click at [535, 357] on span "Fovisms, kubisms, dadisms." at bounding box center [547, 363] width 162 height 13
drag, startPoint x: 467, startPoint y: 279, endPoint x: 501, endPoint y: 282, distance: 34.6
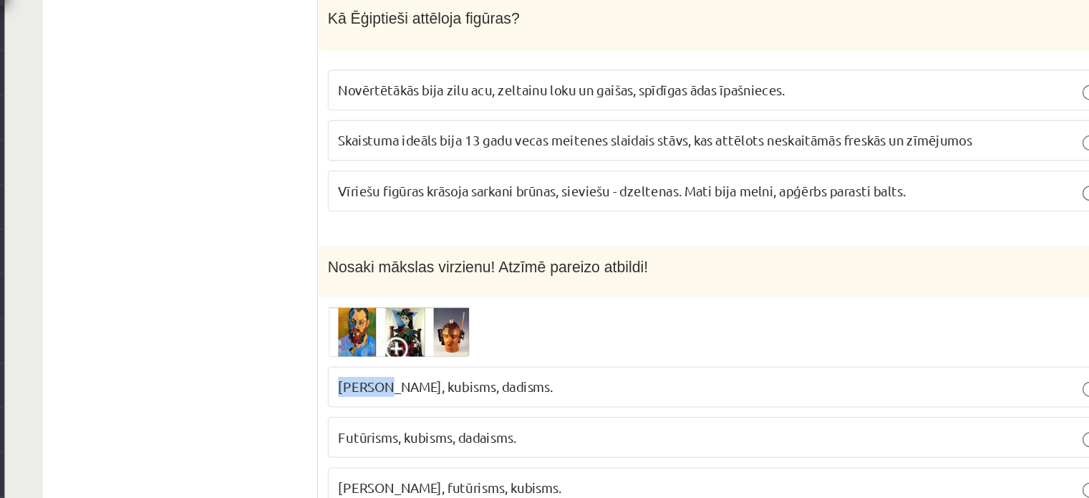
click at [501, 357] on span "Fovisms, kubisms, dadisms." at bounding box center [547, 363] width 162 height 13
click at [528, 348] on label "Fovisms, kubisms, dadisms." at bounding box center [755, 363] width 595 height 31
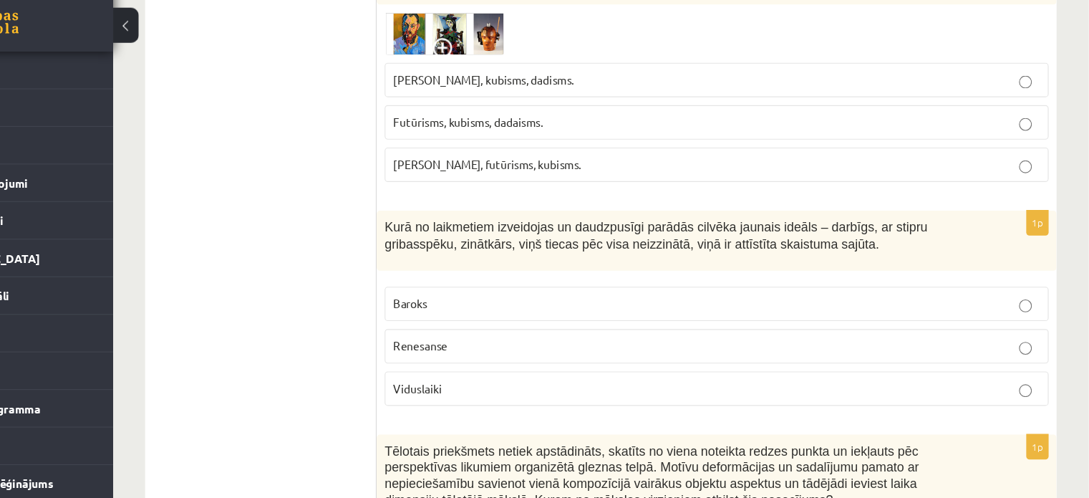
scroll to position [6228, 0]
click at [505, 334] on span "Renesanse" at bounding box center [490, 340] width 49 height 13
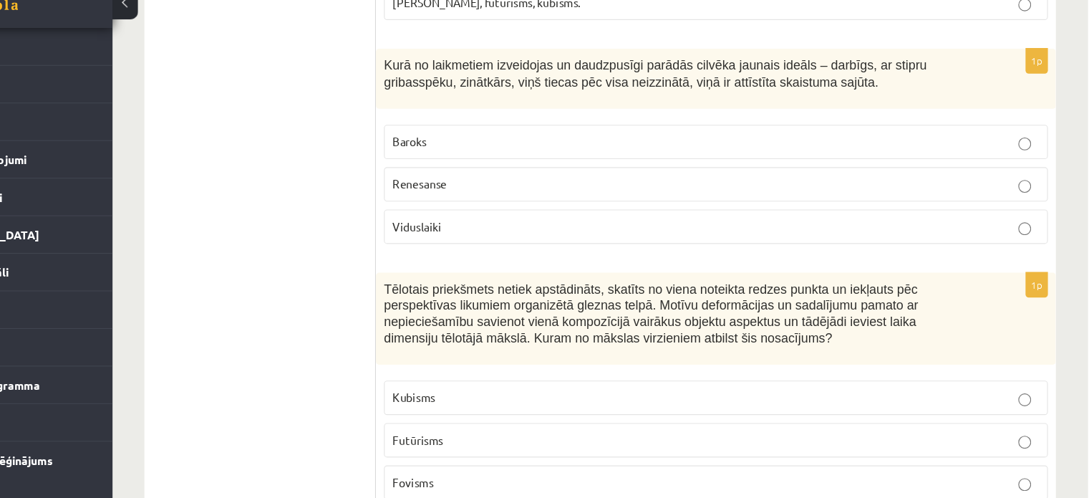
scroll to position [6431, 0]
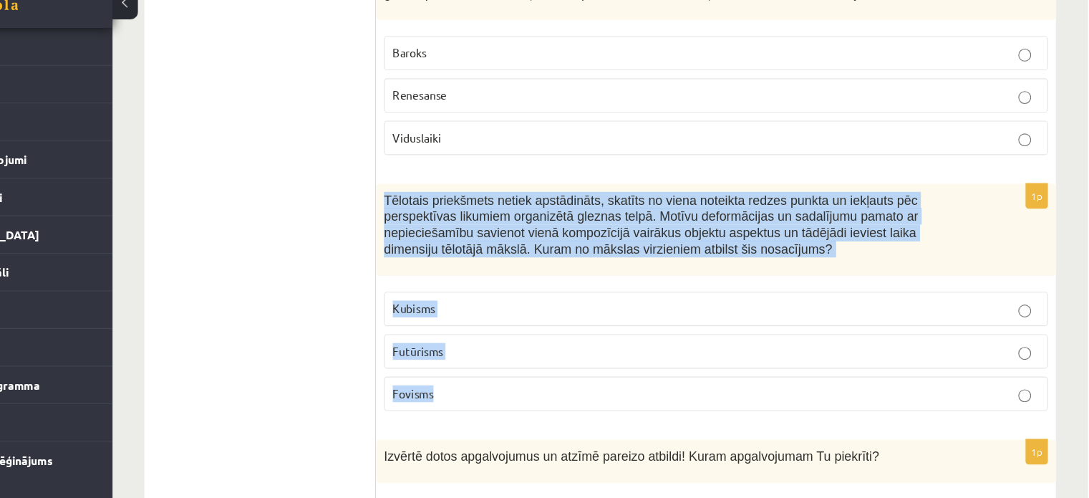
drag, startPoint x: 459, startPoint y: 143, endPoint x: 612, endPoint y: 315, distance: 230.3
click at [612, 315] on div "1p Tēlotais priekšmets netiek apstādināts, skatīts no viena noteikta redzes pun…" at bounding box center [755, 324] width 609 height 216
click at [481, 313] on label "Kubisms" at bounding box center [755, 328] width 595 height 31
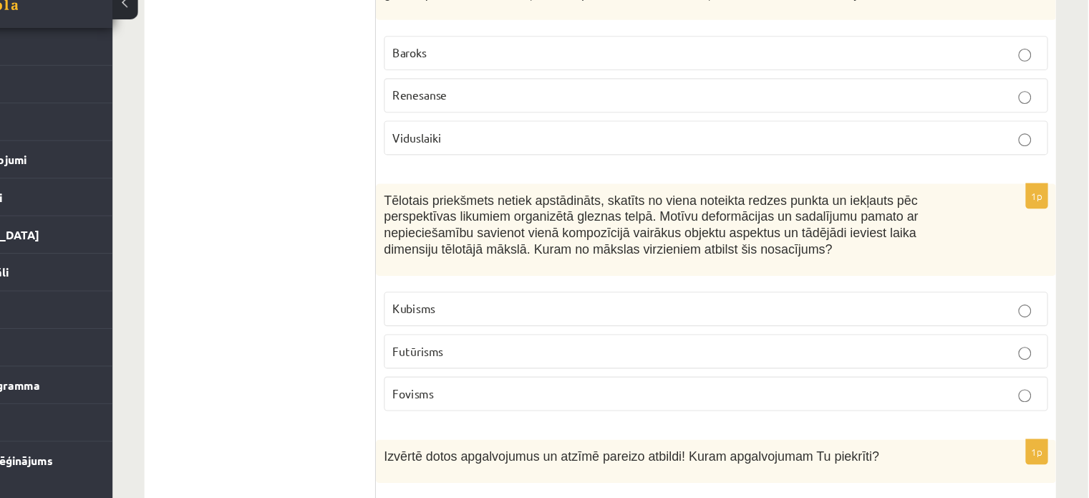
scroll to position [6506, 0]
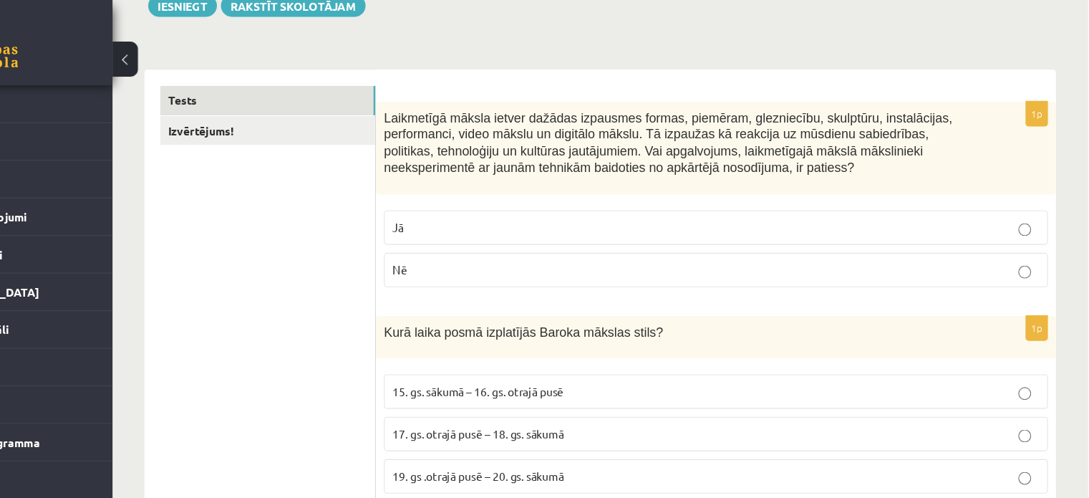
scroll to position [0, 0]
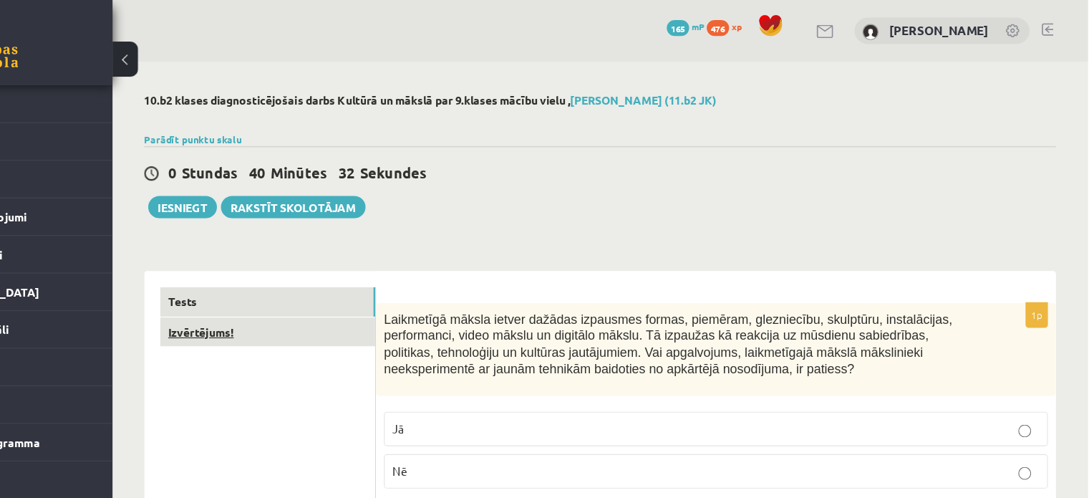
click at [310, 305] on link "Izvērtējums!" at bounding box center [354, 297] width 193 height 26
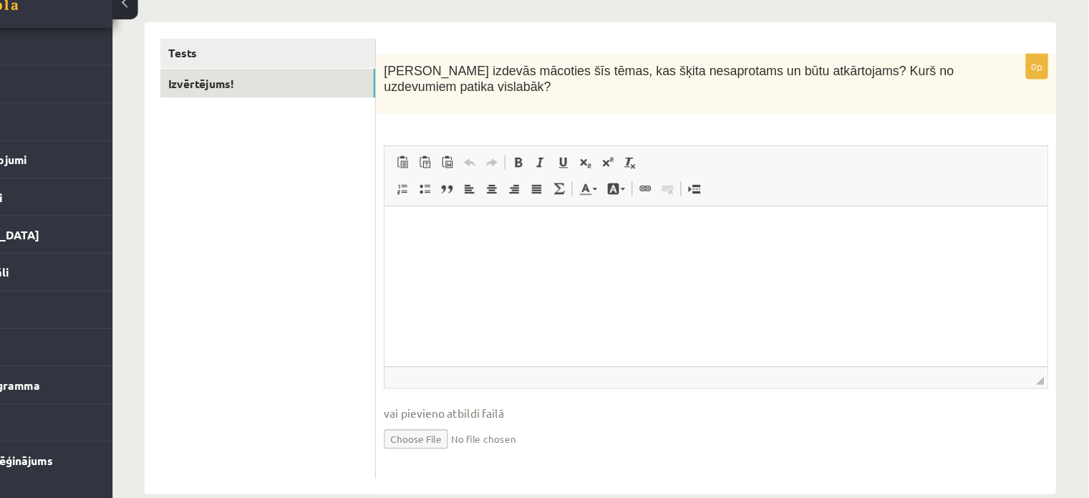
scroll to position [172, 0]
click at [423, 235] on html at bounding box center [682, 228] width 594 height 44
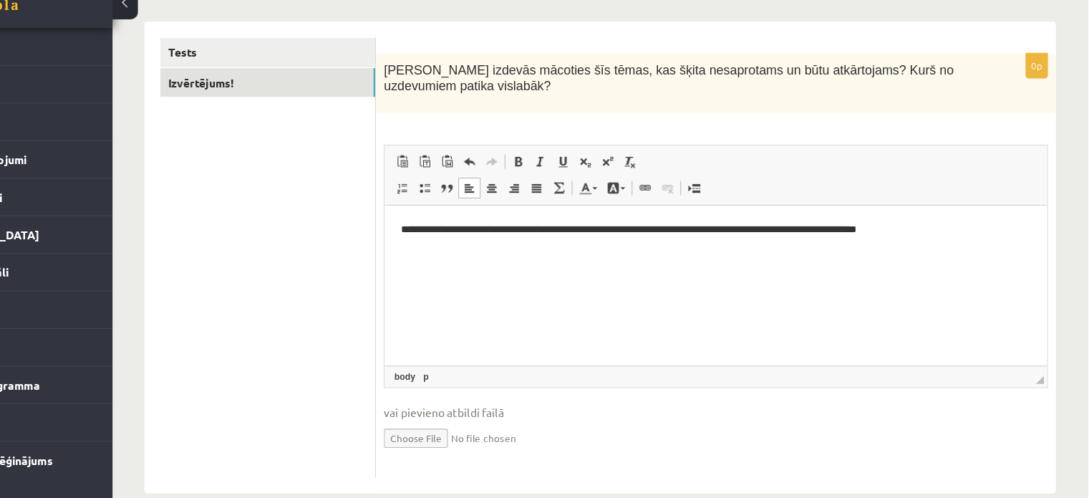
click at [336, 281] on ul "Tests Izvērtējums!" at bounding box center [354, 282] width 193 height 395
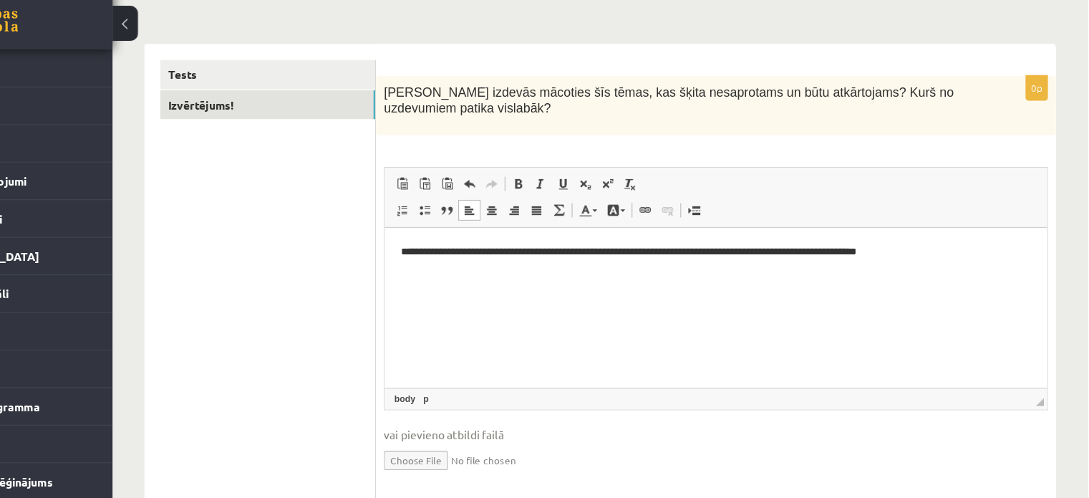
scroll to position [171, 0]
click at [389, 248] on html "**********" at bounding box center [682, 250] width 594 height 44
click at [833, 256] on p "**********" at bounding box center [682, 250] width 566 height 15
click at [397, 269] on ul "Tests Izvērtējums!" at bounding box center [354, 283] width 193 height 395
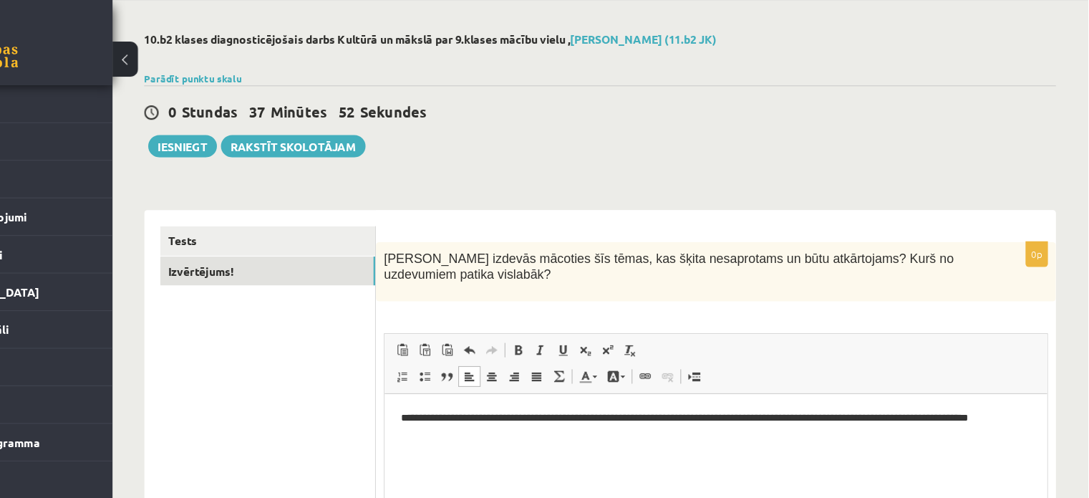
scroll to position [49, 0]
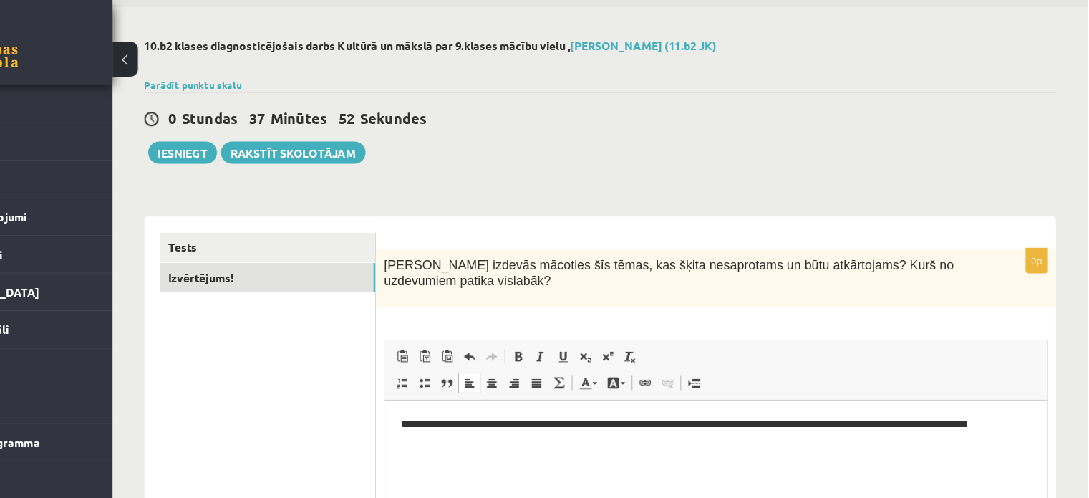
click at [610, 94] on div "0 Stundas 37 Minūtes 52 Sekundes Ieskaite saglabāta! Iesniegt Rakstīt skolotājam" at bounding box center [651, 114] width 817 height 64
click at [274, 145] on button "Iesniegt" at bounding box center [278, 137] width 62 height 20
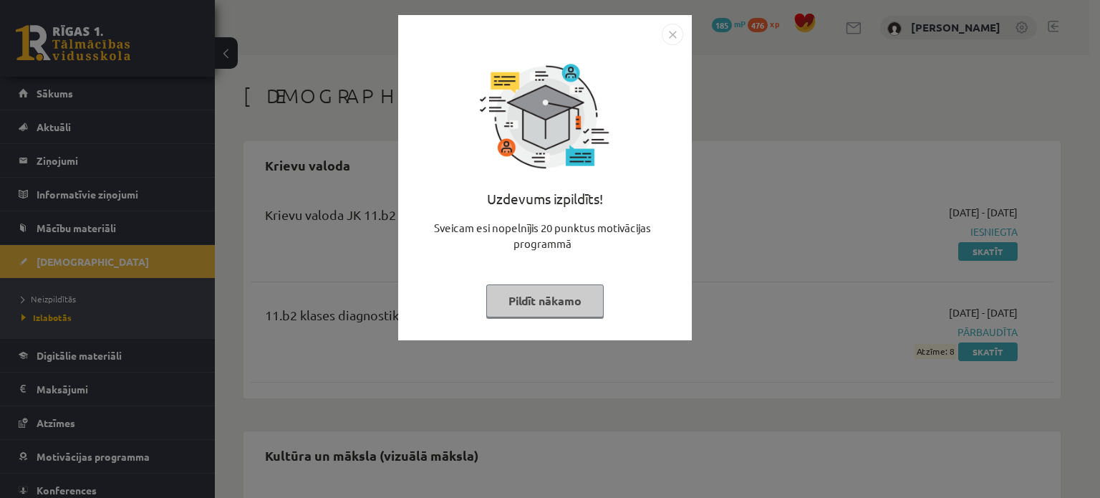
click at [670, 37] on img "Close" at bounding box center [672, 34] width 21 height 21
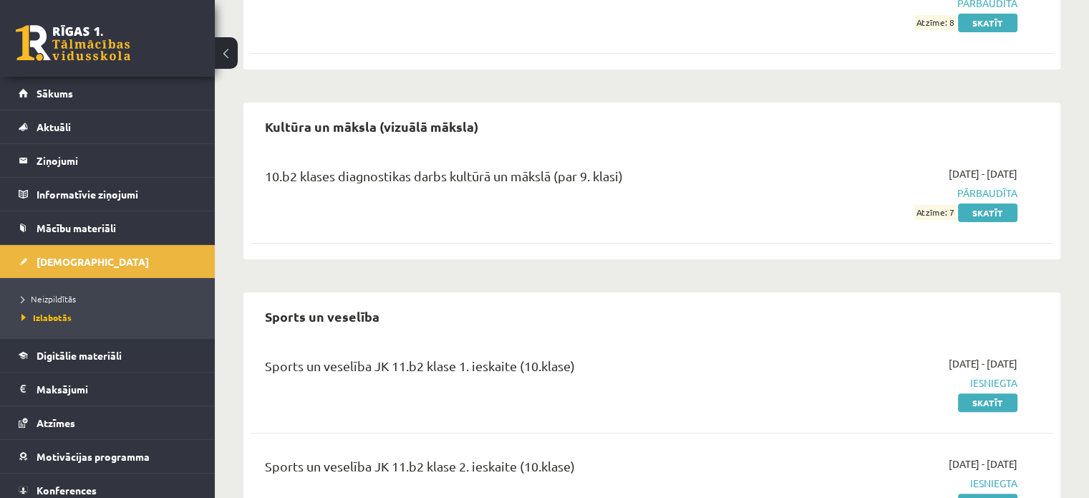
scroll to position [329, 0]
click at [27, 418] on link "Atzīmes" at bounding box center [108, 422] width 178 height 33
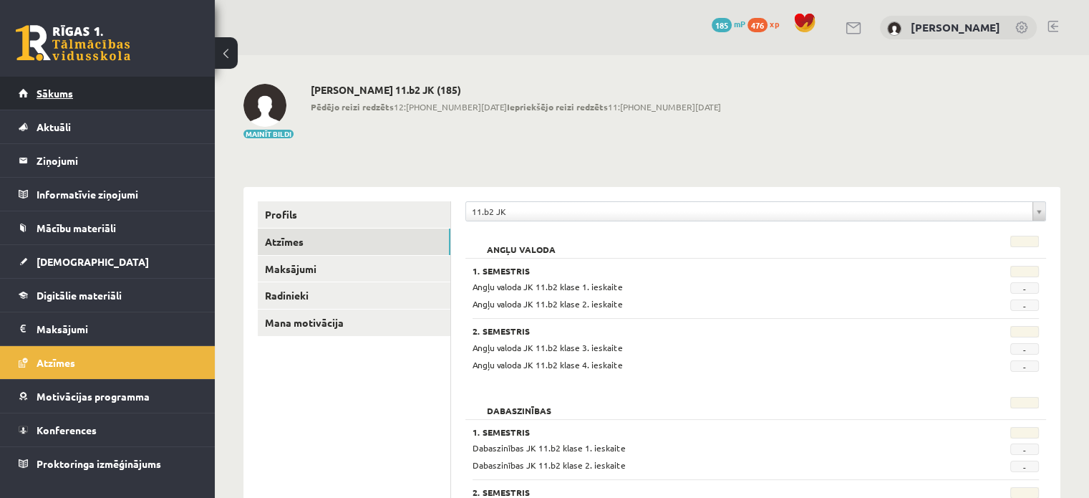
click at [64, 87] on span "Sākums" at bounding box center [55, 93] width 37 height 13
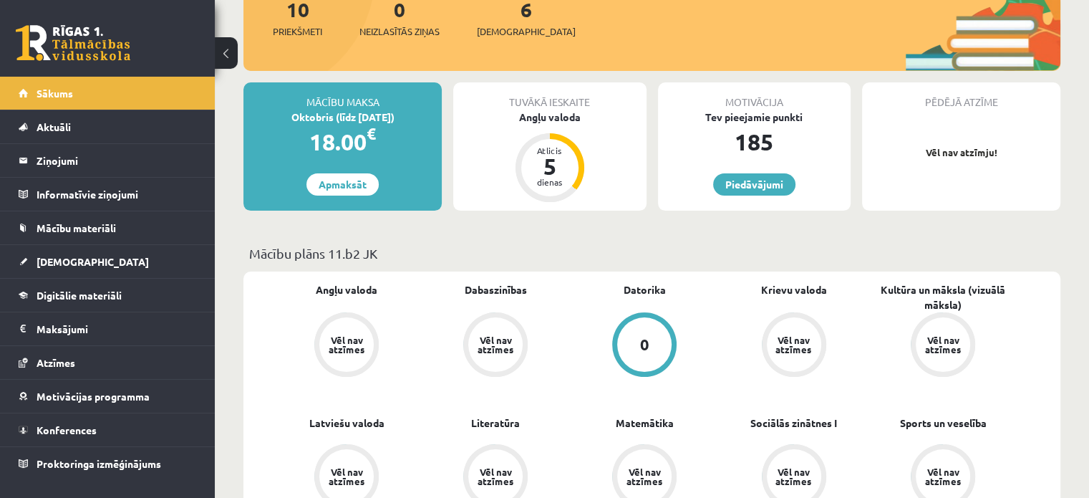
scroll to position [185, 0]
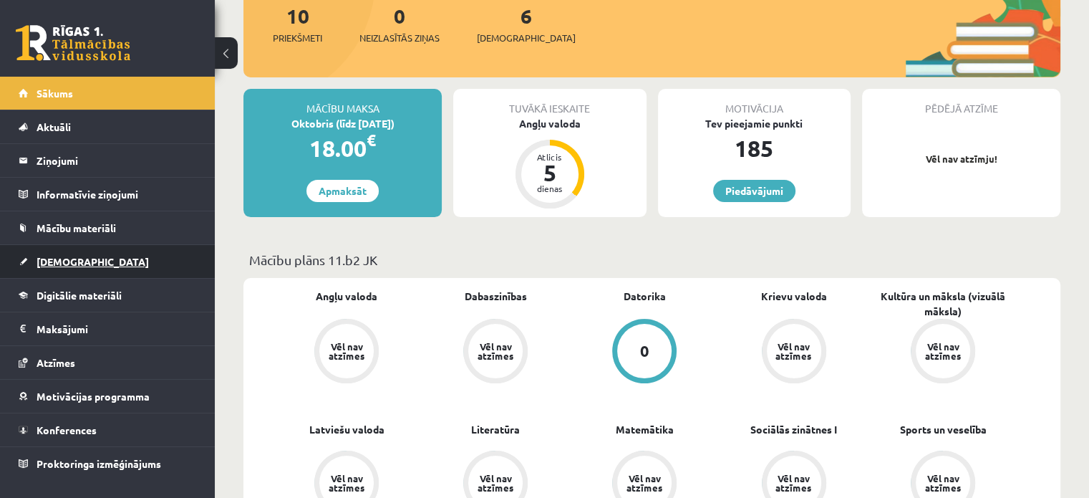
click at [59, 251] on link "[DEMOGRAPHIC_DATA]" at bounding box center [108, 261] width 178 height 33
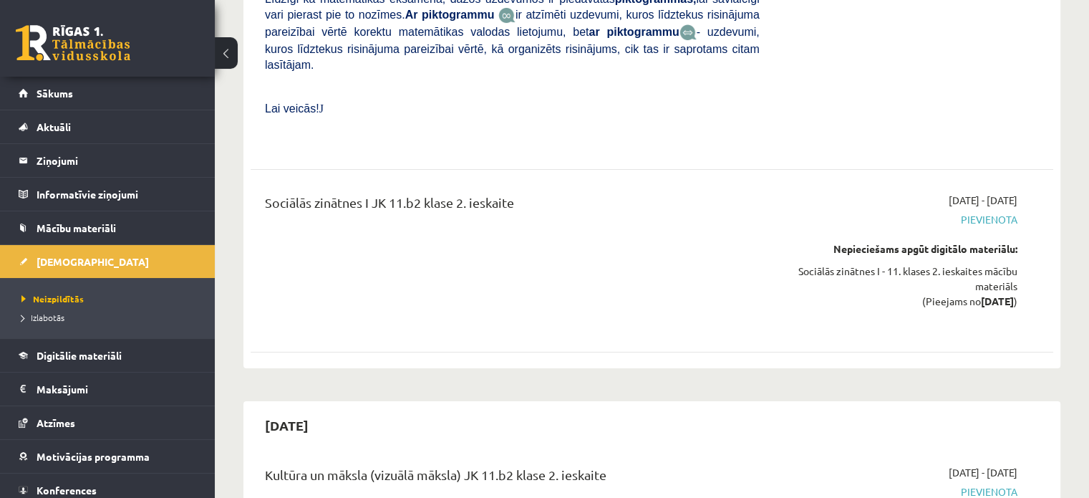
scroll to position [5464, 0]
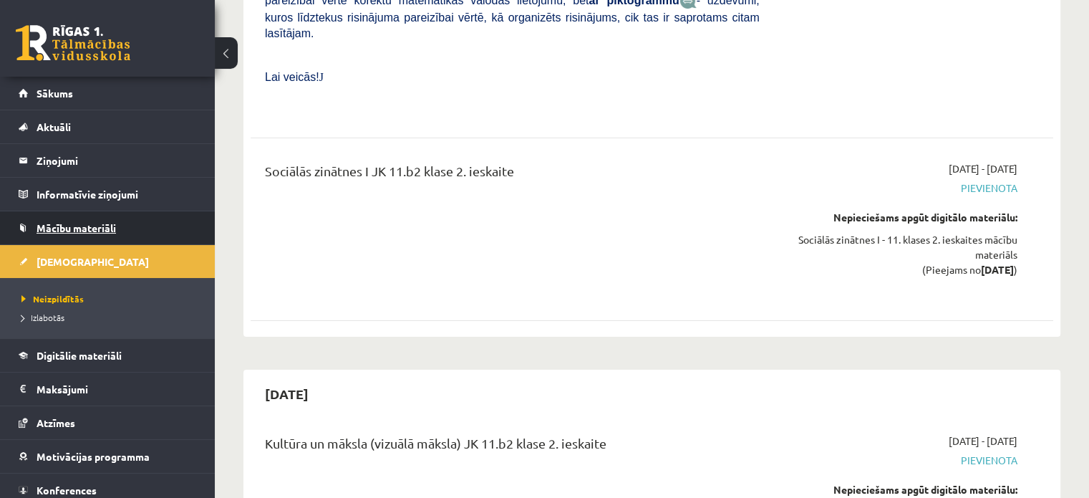
click at [124, 218] on link "Mācību materiāli" at bounding box center [108, 227] width 178 height 33
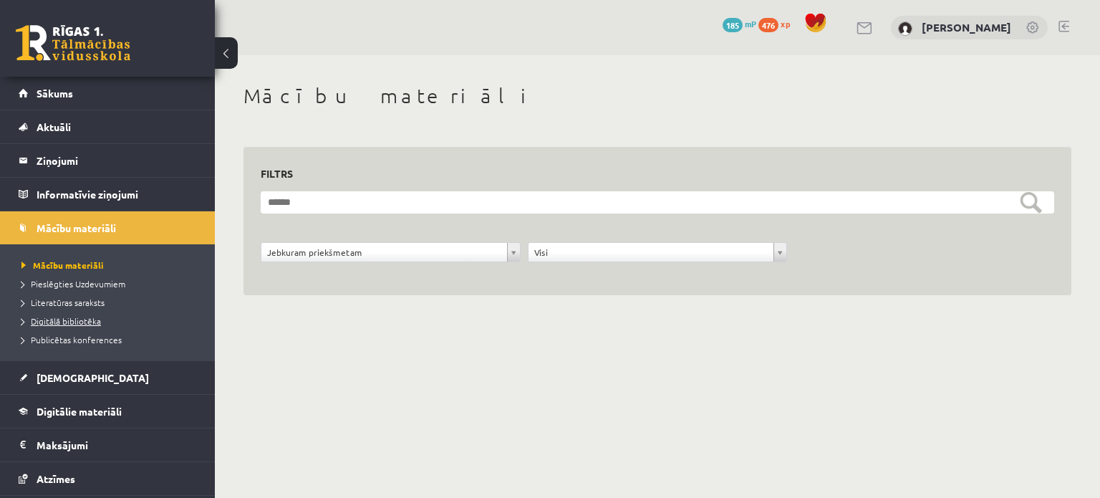
click at [87, 315] on span "Digitālā bibliotēka" at bounding box center [60, 320] width 79 height 11
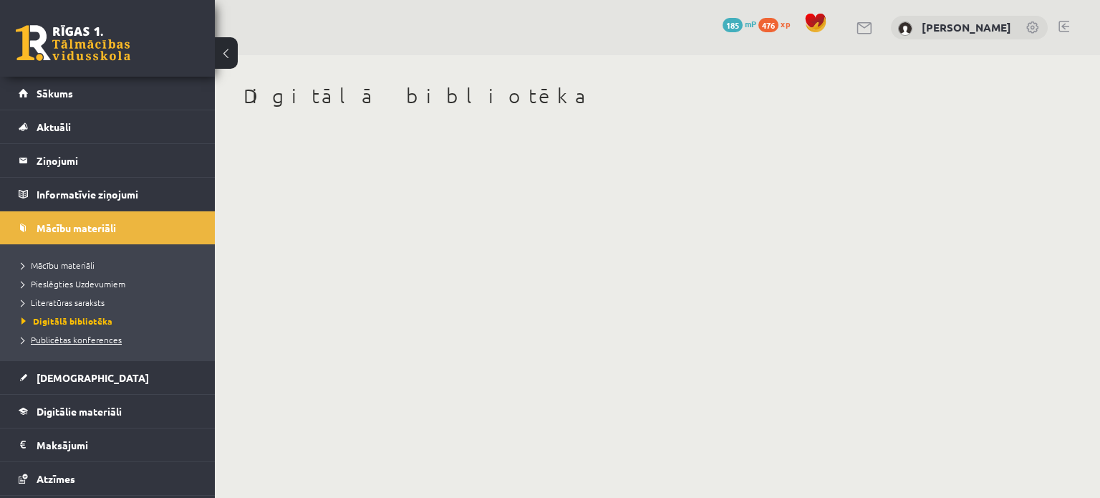
click at [92, 337] on span "Publicētas konferences" at bounding box center [71, 339] width 100 height 11
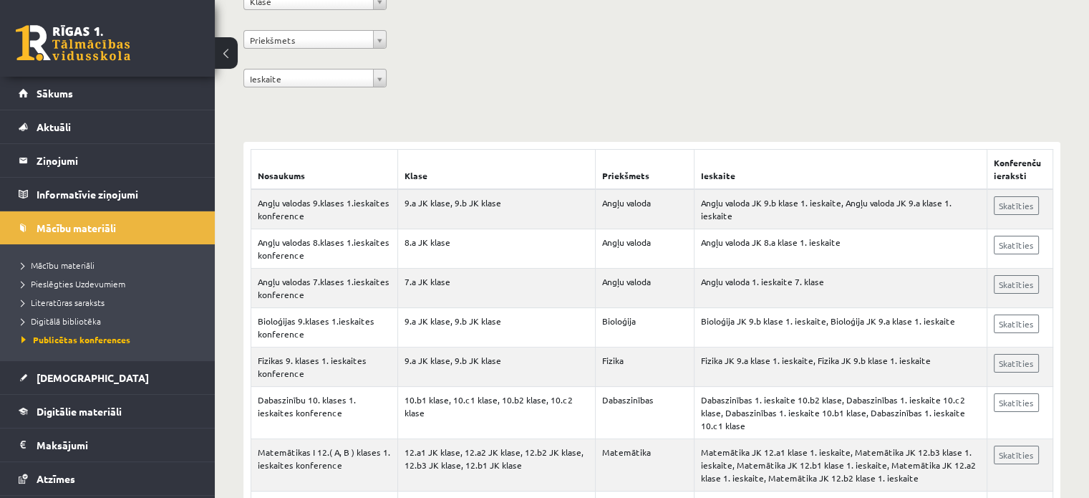
scroll to position [166, 0]
click at [1011, 206] on link "Skatīties" at bounding box center [1016, 205] width 45 height 19
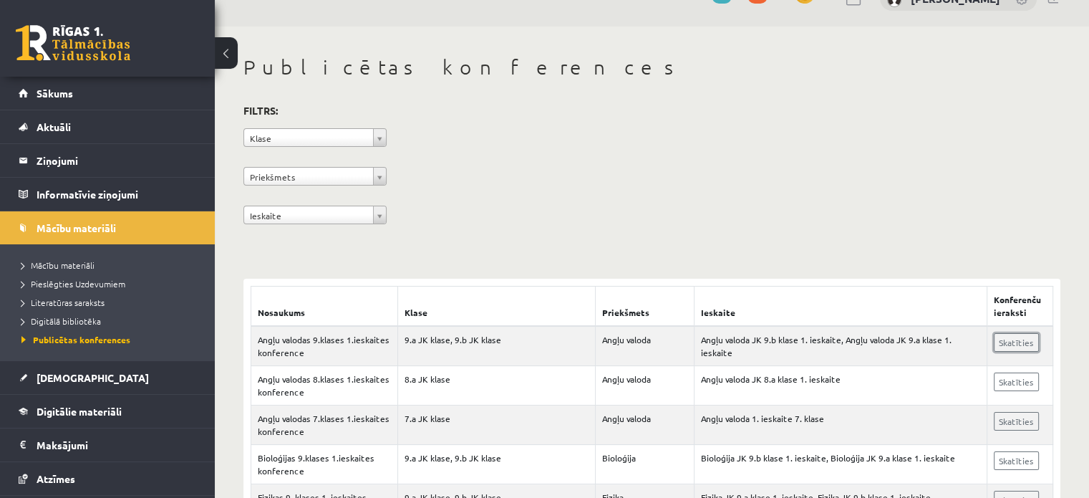
scroll to position [0, 0]
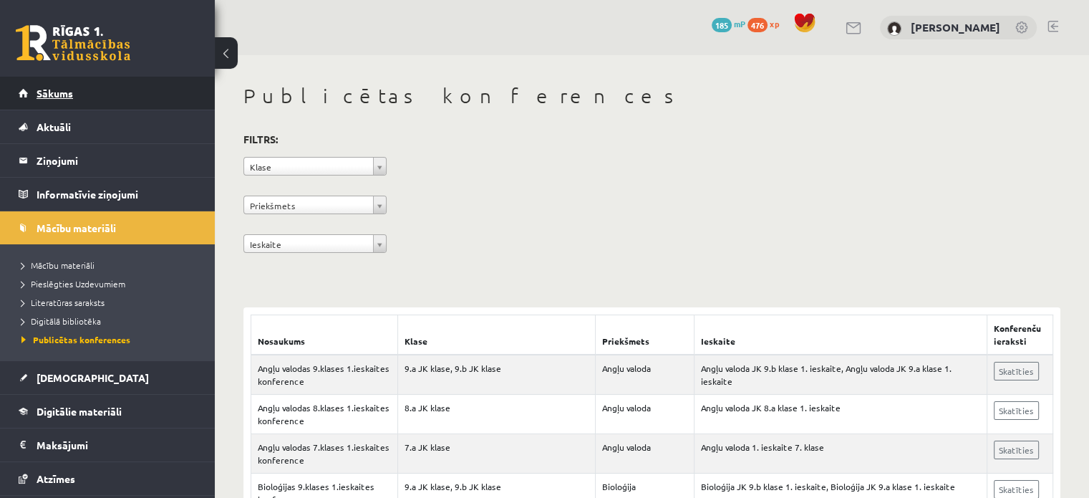
click at [42, 101] on link "Sākums" at bounding box center [108, 93] width 178 height 33
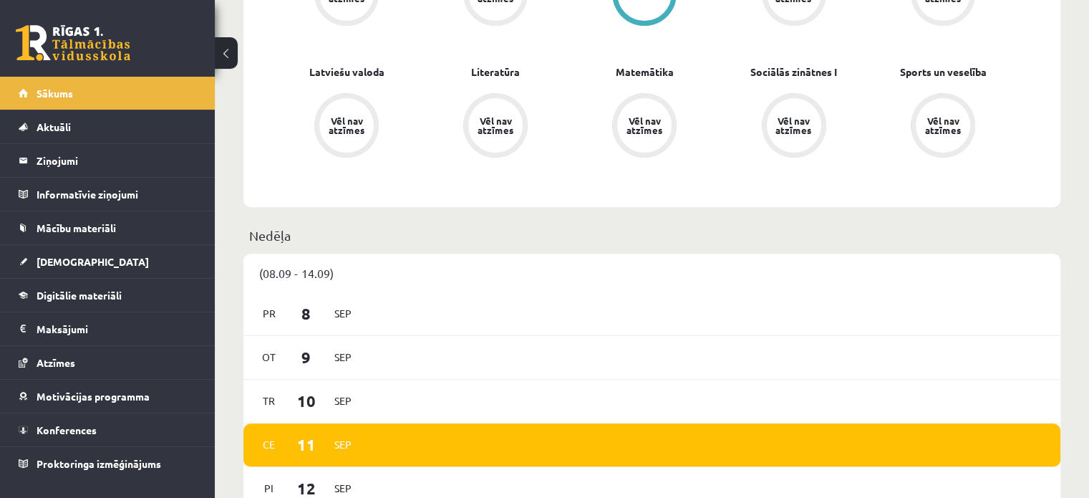
scroll to position [544, 0]
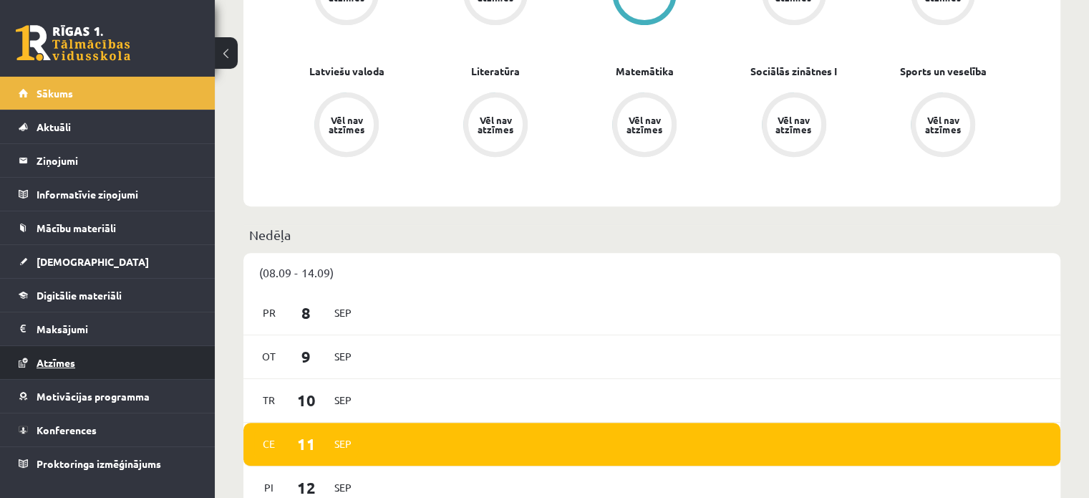
click at [64, 359] on span "Atzīmes" at bounding box center [56, 362] width 39 height 13
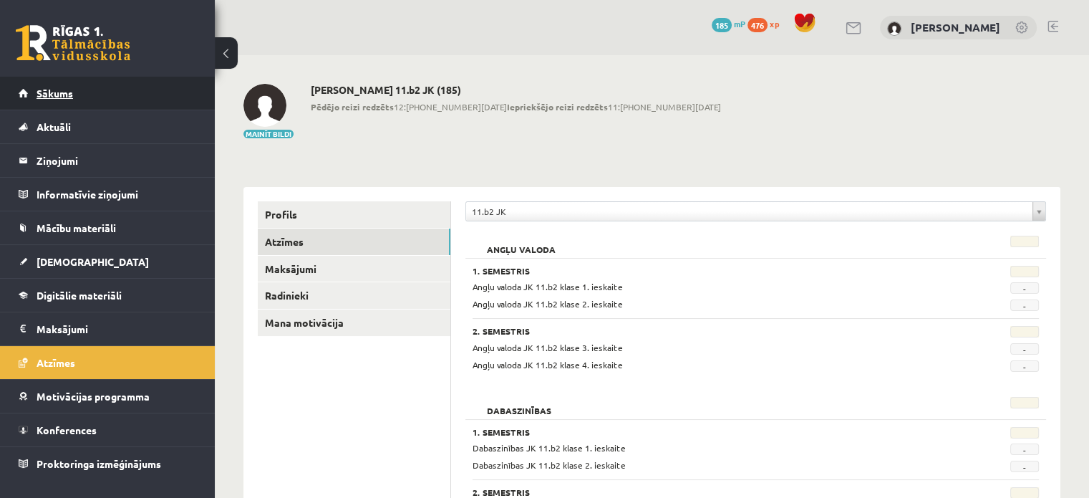
click at [91, 98] on link "Sākums" at bounding box center [108, 93] width 178 height 33
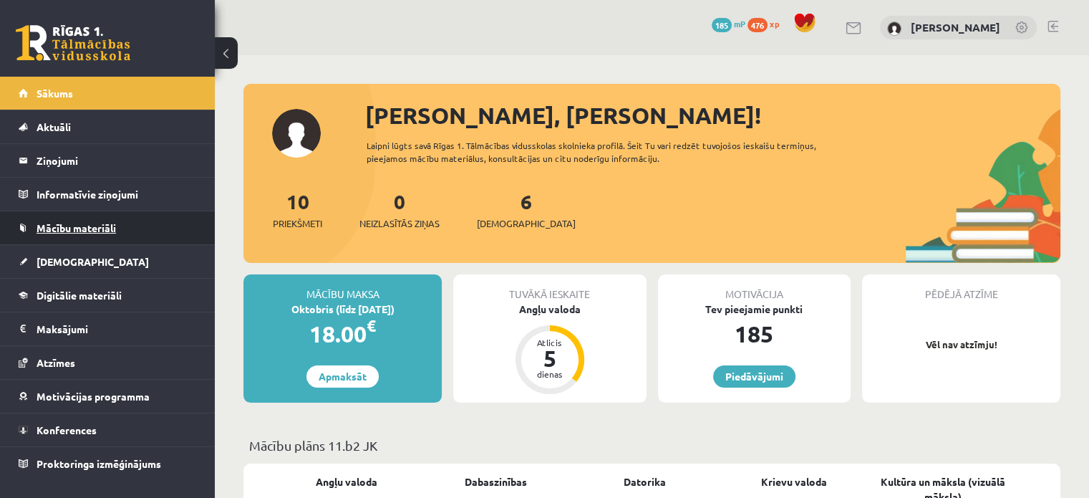
click at [100, 220] on link "Mācību materiāli" at bounding box center [108, 227] width 178 height 33
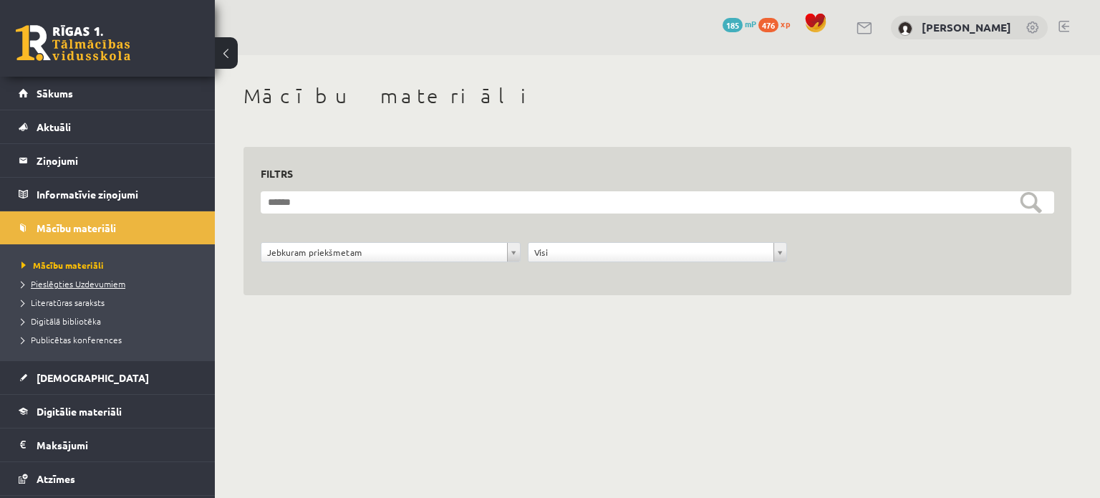
click at [80, 286] on span "Pieslēgties Uzdevumiem" at bounding box center [73, 283] width 104 height 11
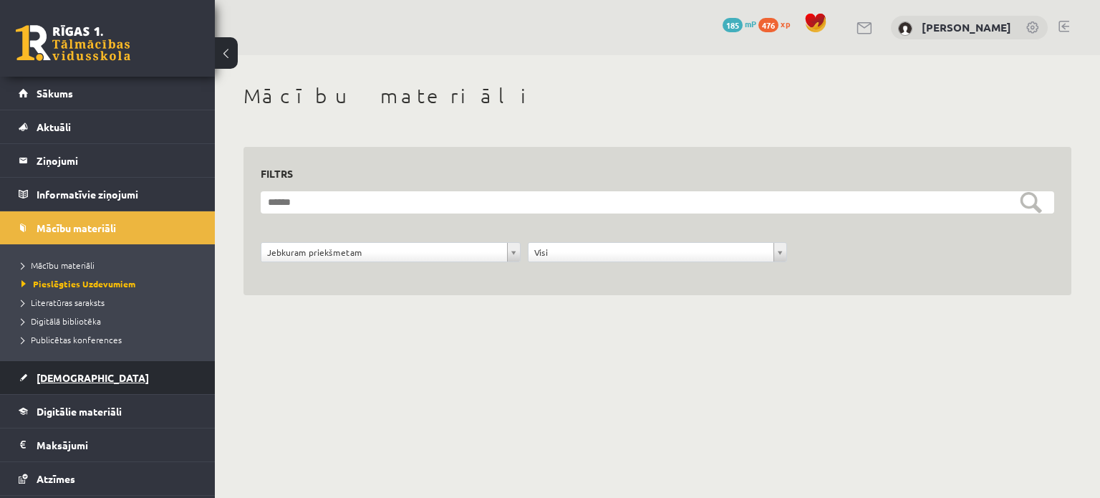
click at [76, 369] on link "[DEMOGRAPHIC_DATA]" at bounding box center [108, 377] width 178 height 33
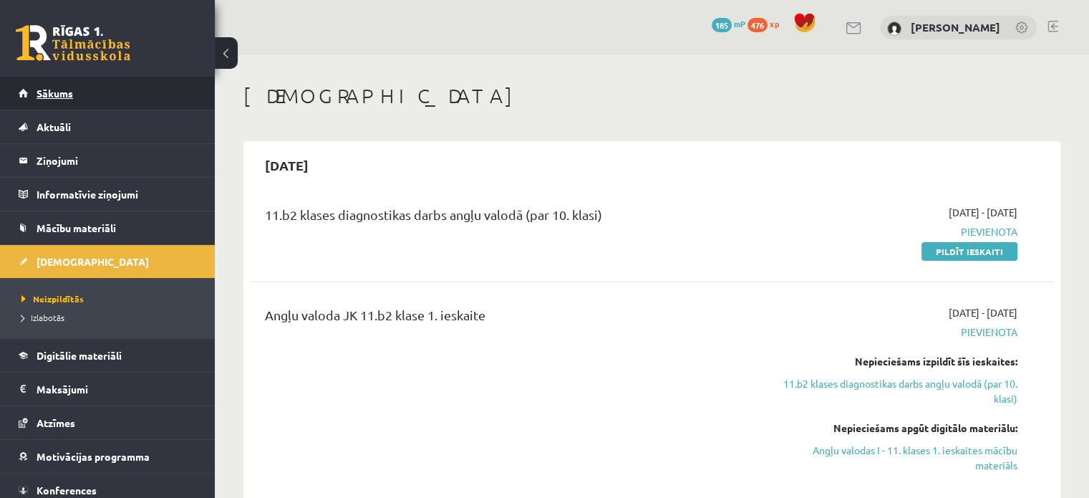
click at [37, 77] on link "Sākums" at bounding box center [108, 93] width 178 height 33
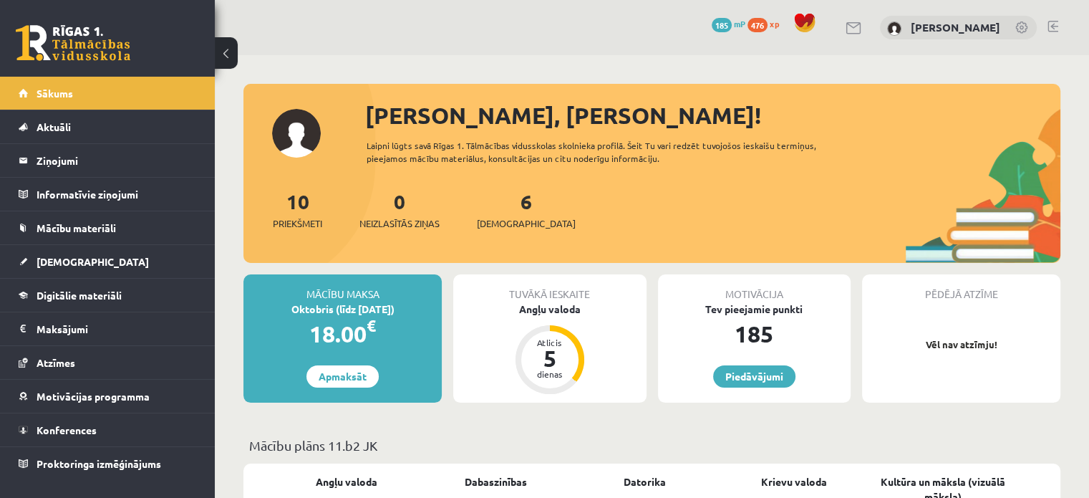
click at [765, 22] on span "476" at bounding box center [758, 25] width 20 height 14
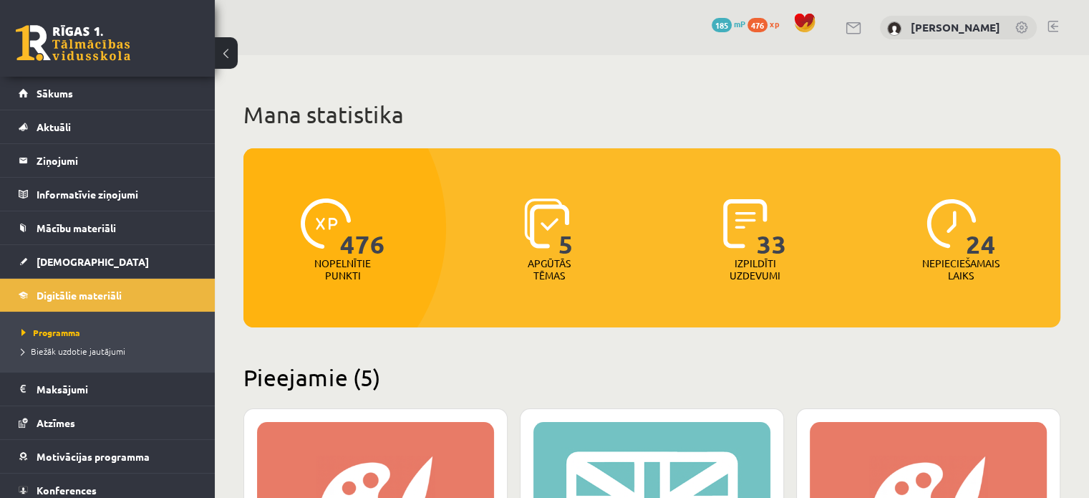
scroll to position [46, 0]
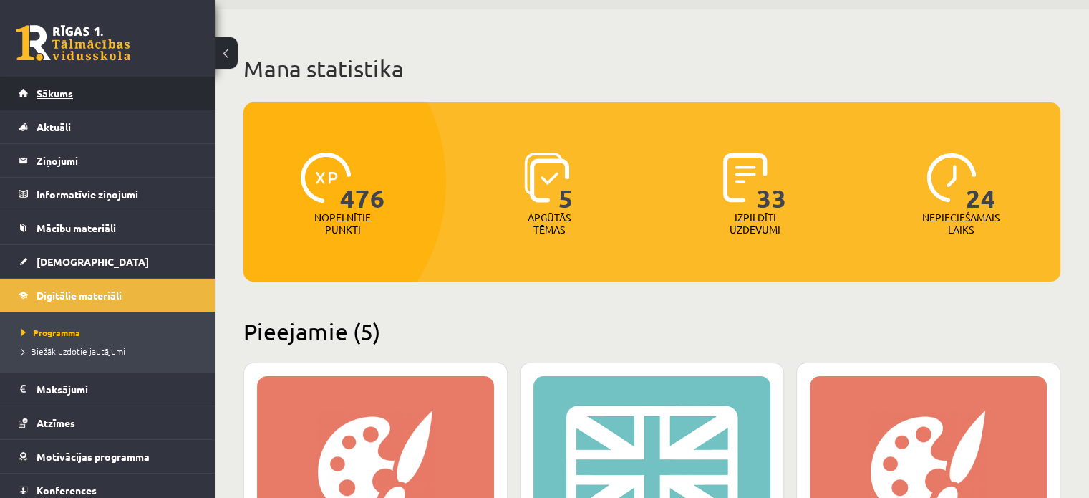
click at [53, 94] on span "Sākums" at bounding box center [55, 93] width 37 height 13
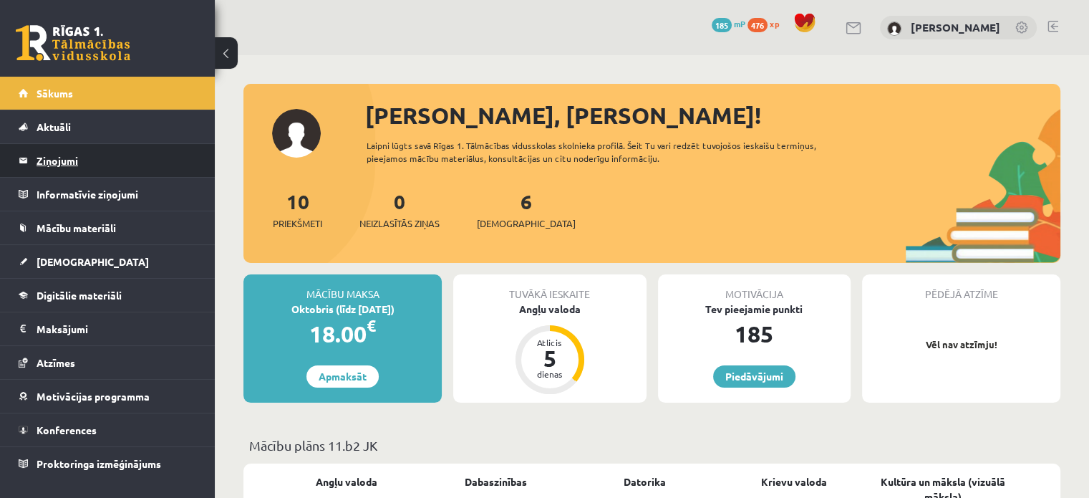
click at [100, 148] on legend "Ziņojumi 0" at bounding box center [117, 160] width 160 height 33
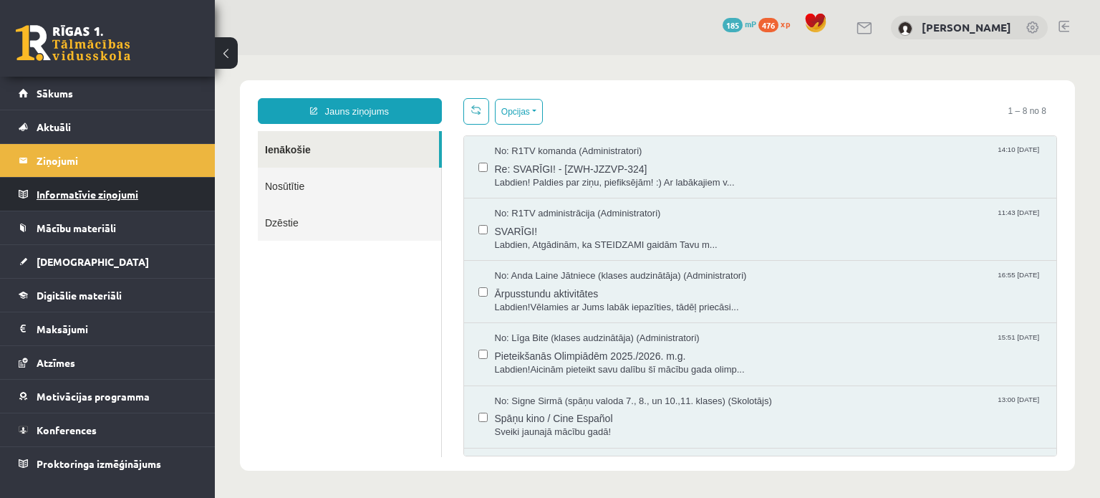
click at [97, 196] on legend "Informatīvie ziņojumi 0" at bounding box center [117, 194] width 160 height 33
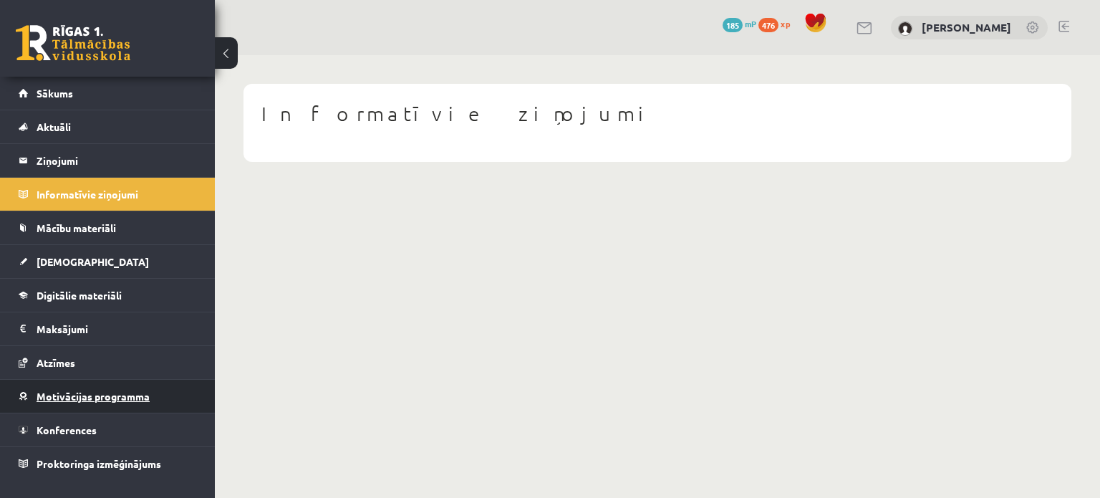
click at [73, 400] on link "Motivācijas programma" at bounding box center [108, 396] width 178 height 33
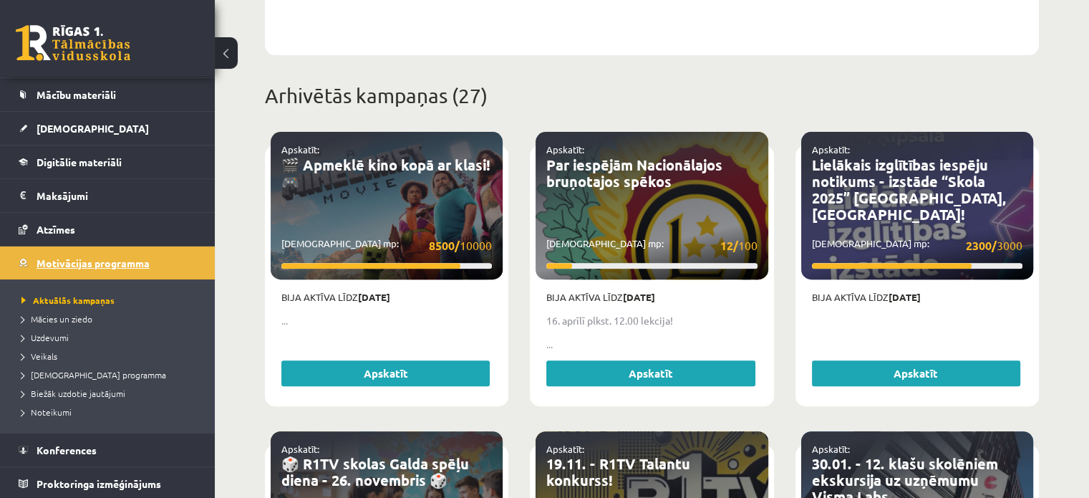
scroll to position [528, 0]
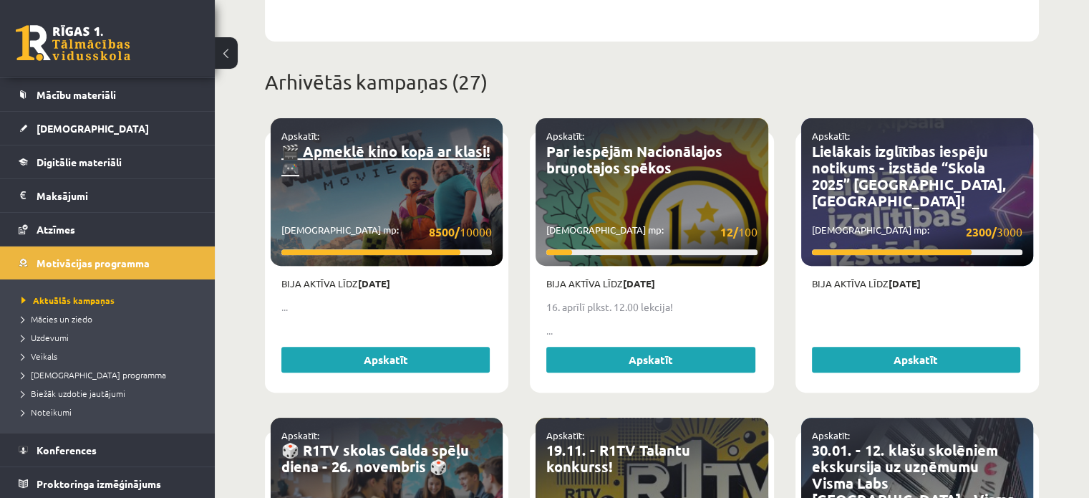
click at [407, 147] on link "🎬 Apmeklē kino kopā ar klasi! 🎮" at bounding box center [385, 159] width 208 height 35
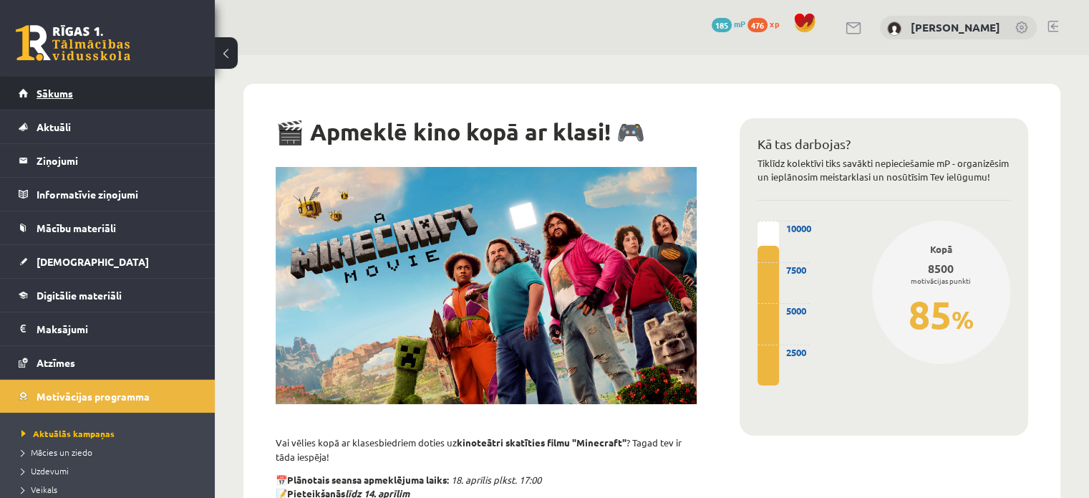
click at [117, 98] on link "Sākums" at bounding box center [108, 93] width 178 height 33
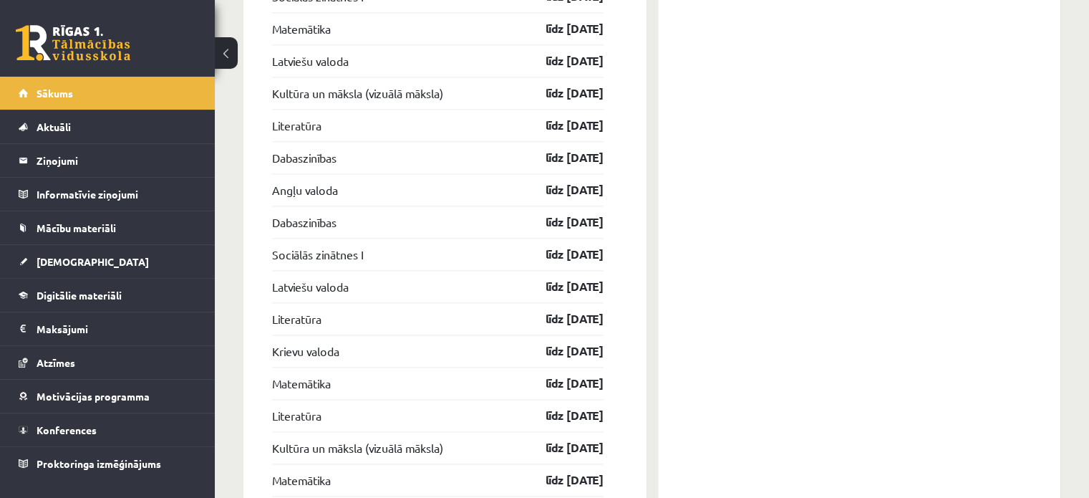
scroll to position [2137, 0]
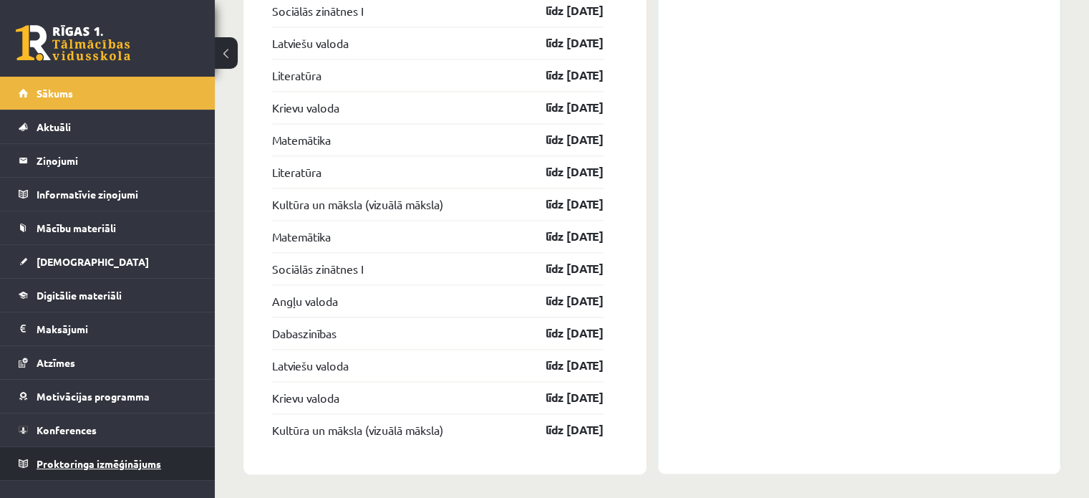
click at [52, 470] on link "Proktoringa izmēģinājums" at bounding box center [108, 463] width 178 height 33
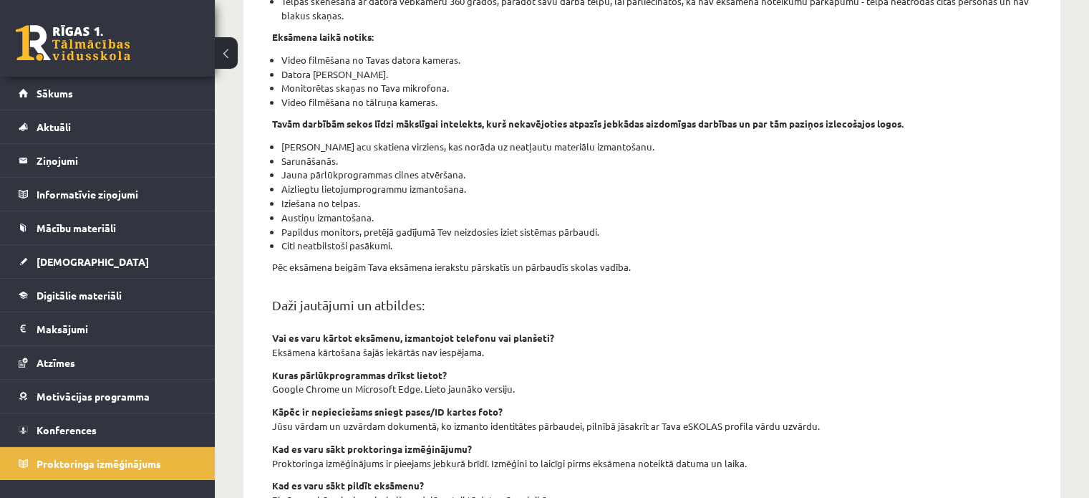
scroll to position [519, 0]
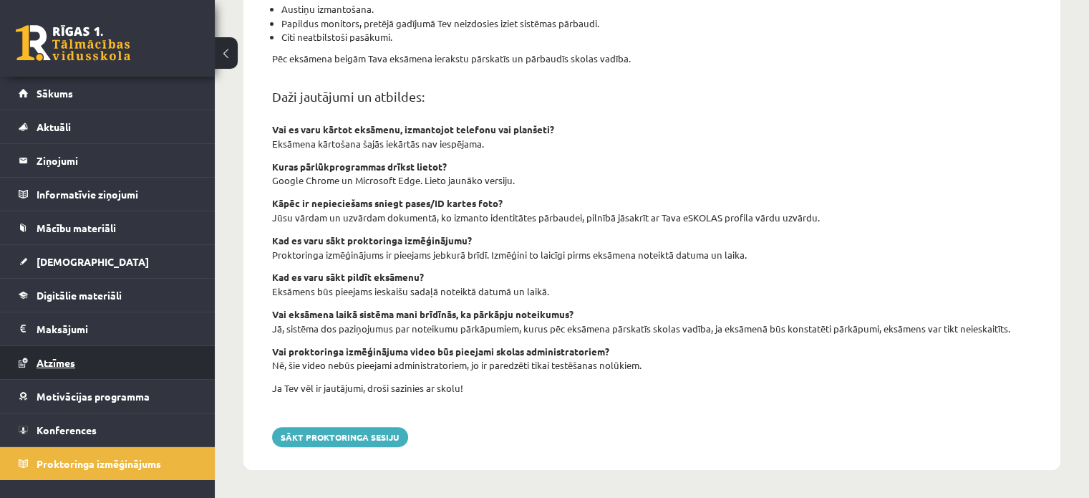
click at [68, 362] on span "Atzīmes" at bounding box center [56, 362] width 39 height 13
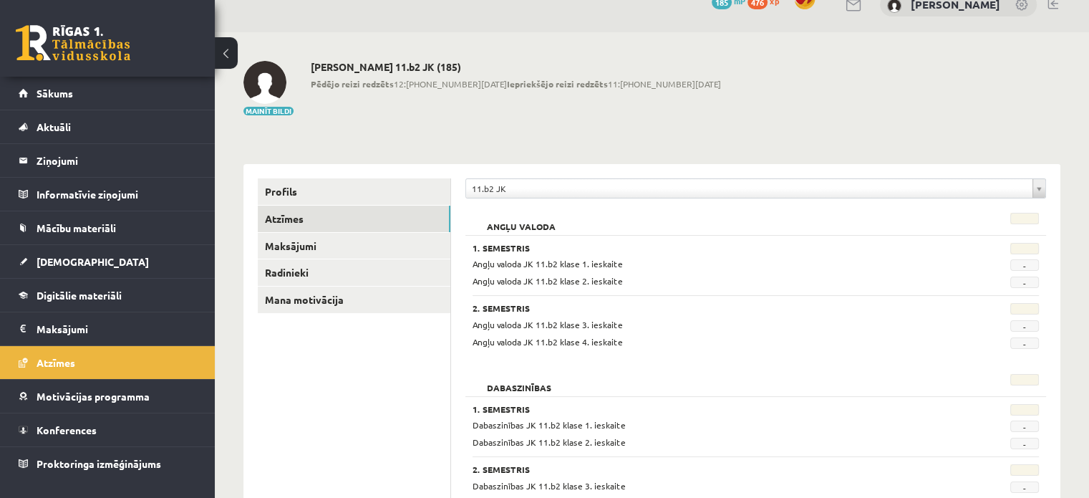
scroll to position [21, 0]
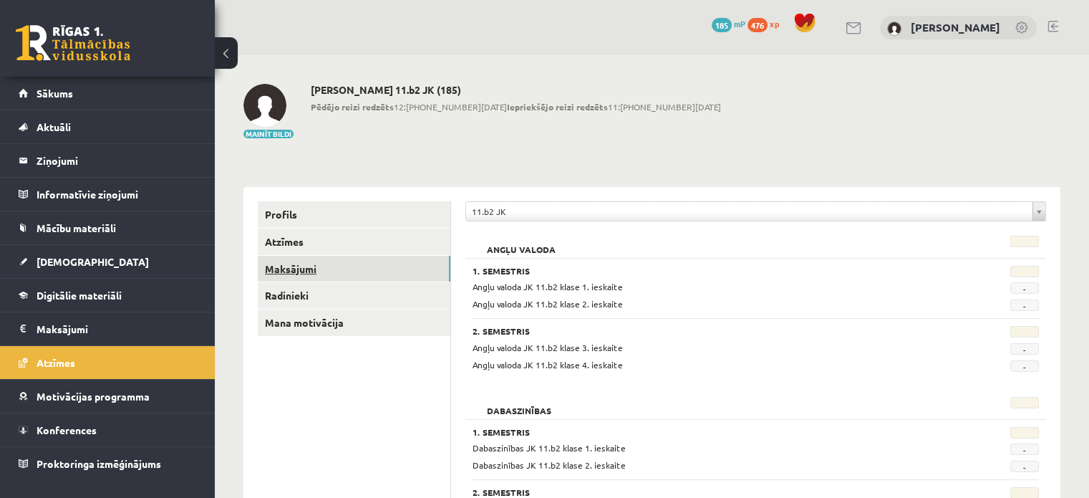
click at [293, 281] on link "Maksājumi" at bounding box center [354, 269] width 193 height 26
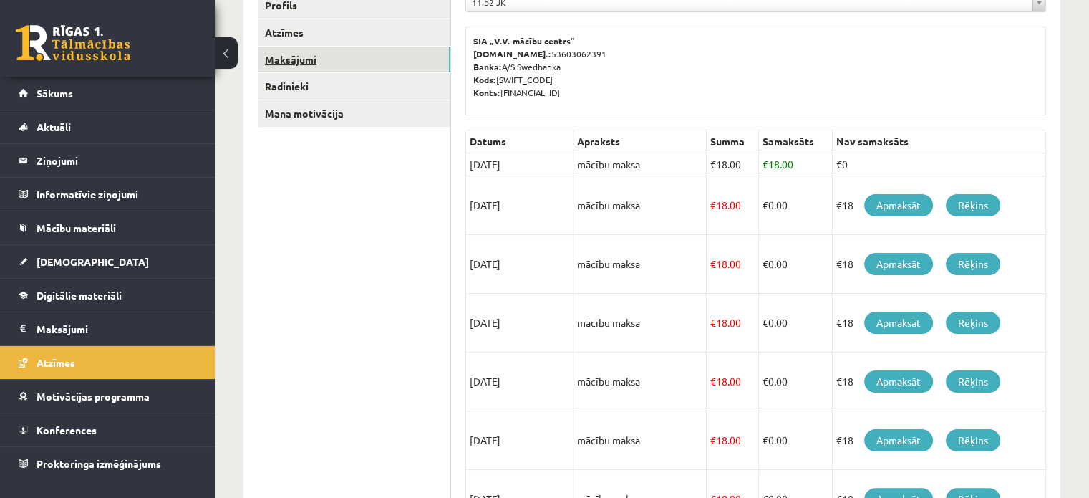
scroll to position [208, 0]
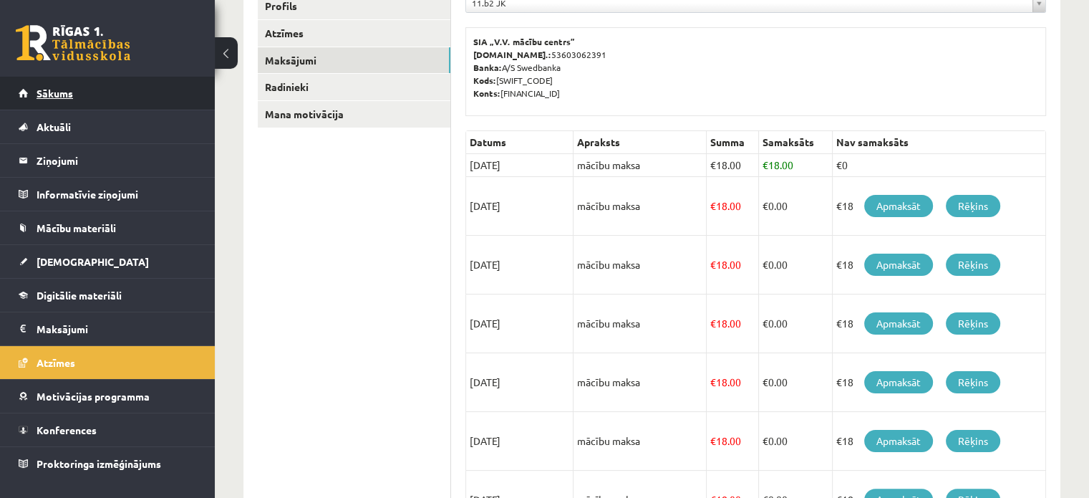
click at [97, 94] on link "Sākums" at bounding box center [108, 93] width 178 height 33
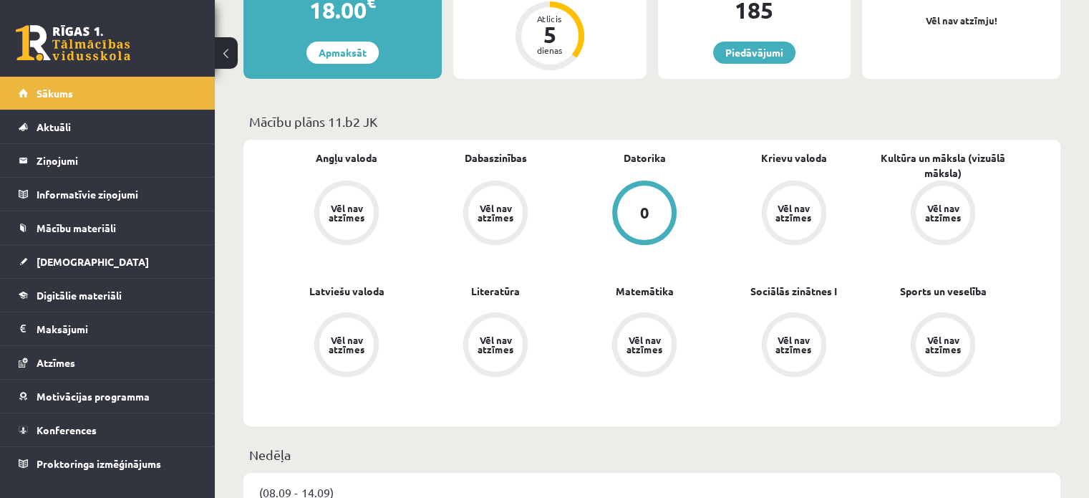
scroll to position [117, 0]
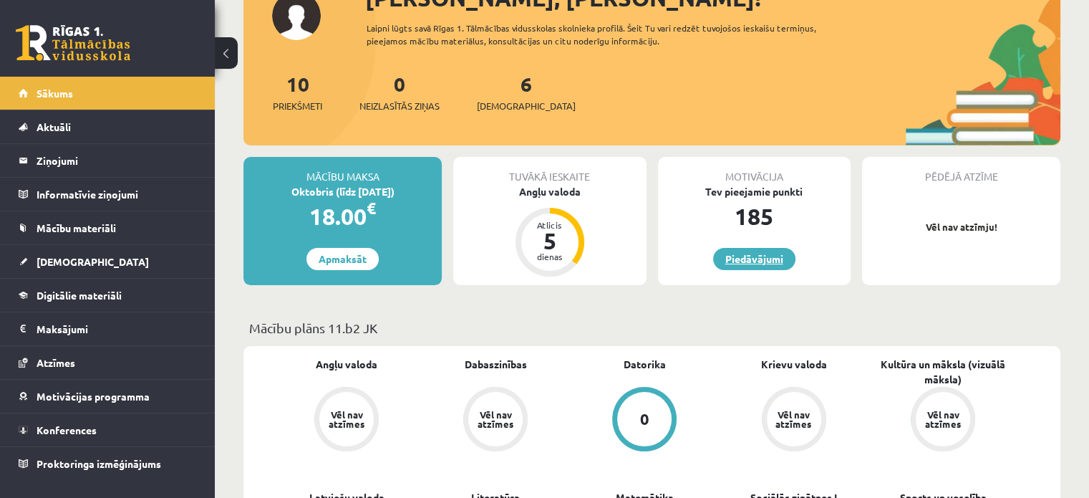
click at [719, 266] on link "Piedāvājumi" at bounding box center [754, 259] width 82 height 22
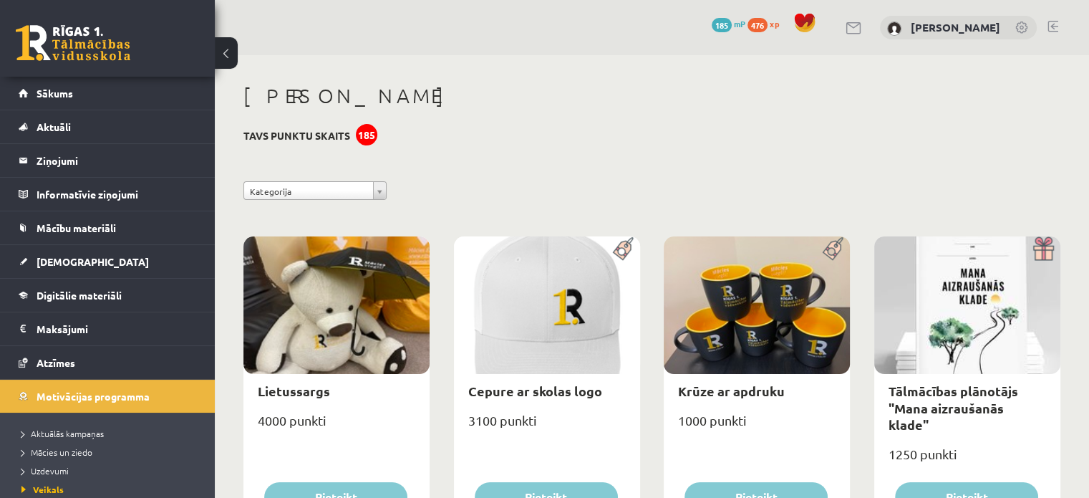
click at [87, 69] on div "0 Dāvanas 185 mP 476 xp" at bounding box center [107, 38] width 215 height 77
click at [77, 82] on link "Sākums" at bounding box center [108, 93] width 178 height 33
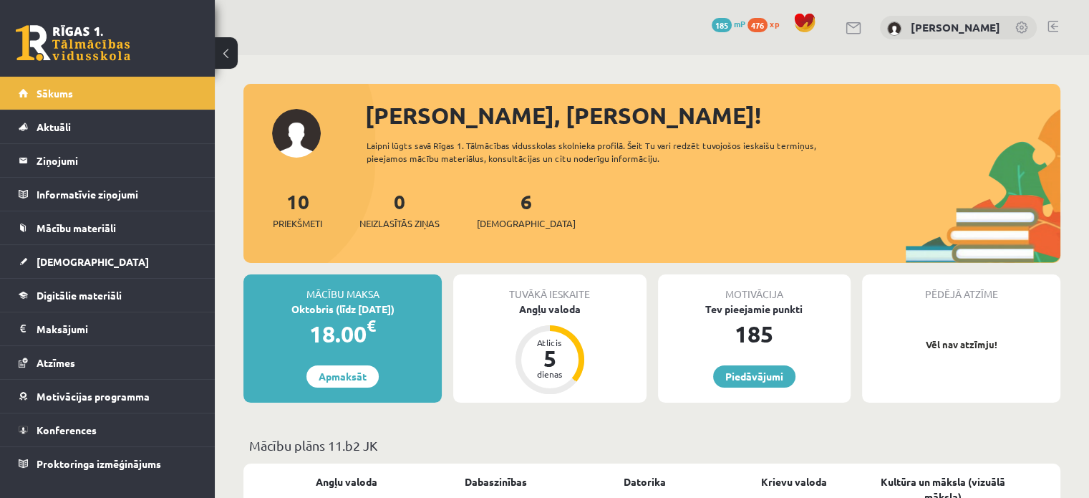
click at [728, 26] on span "185" at bounding box center [722, 25] width 20 height 14
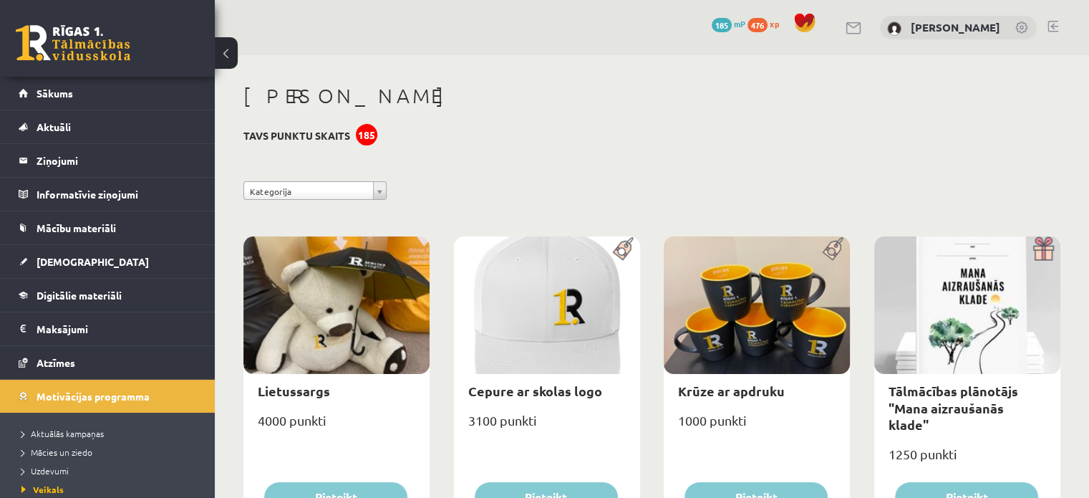
click at [755, 23] on span "476" at bounding box center [758, 25] width 20 height 14
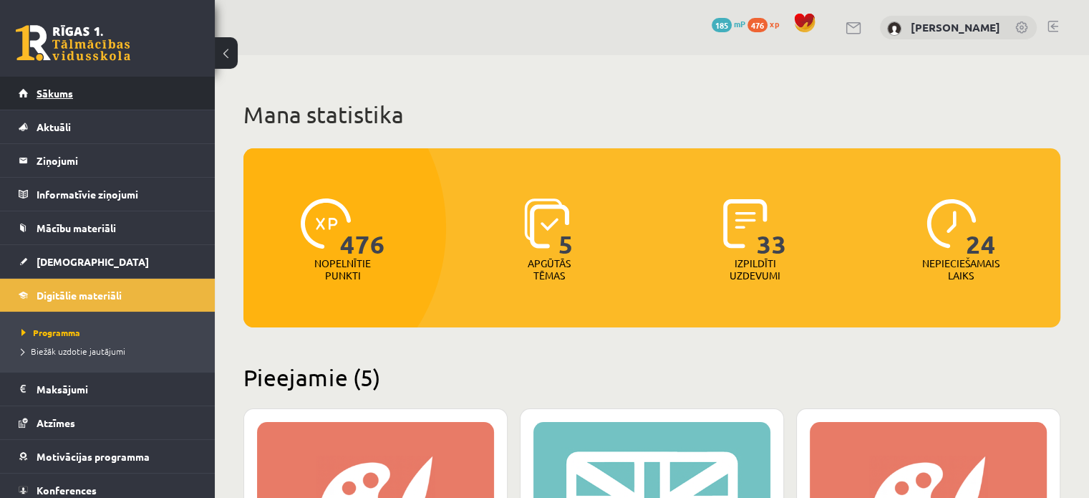
click at [58, 77] on link "Sākums" at bounding box center [108, 93] width 178 height 33
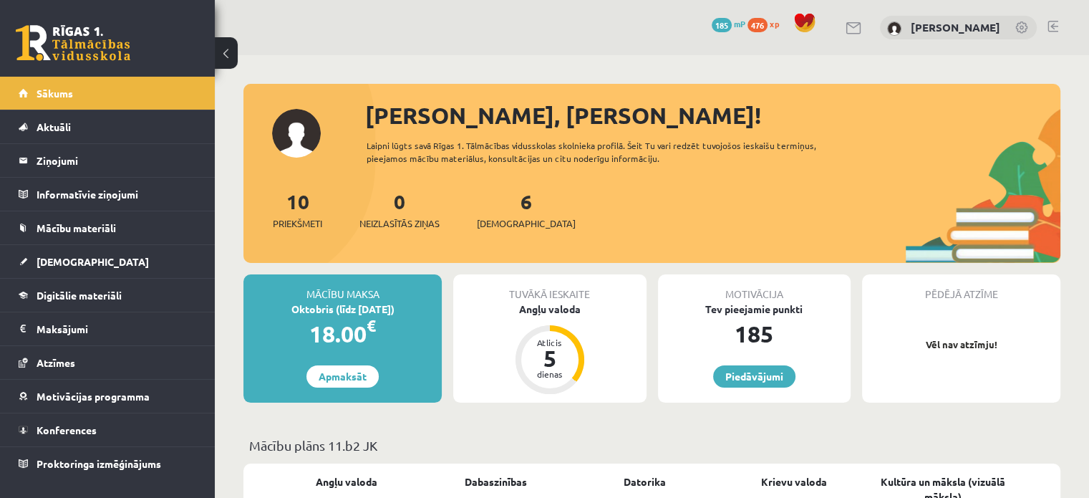
scroll to position [175, 0]
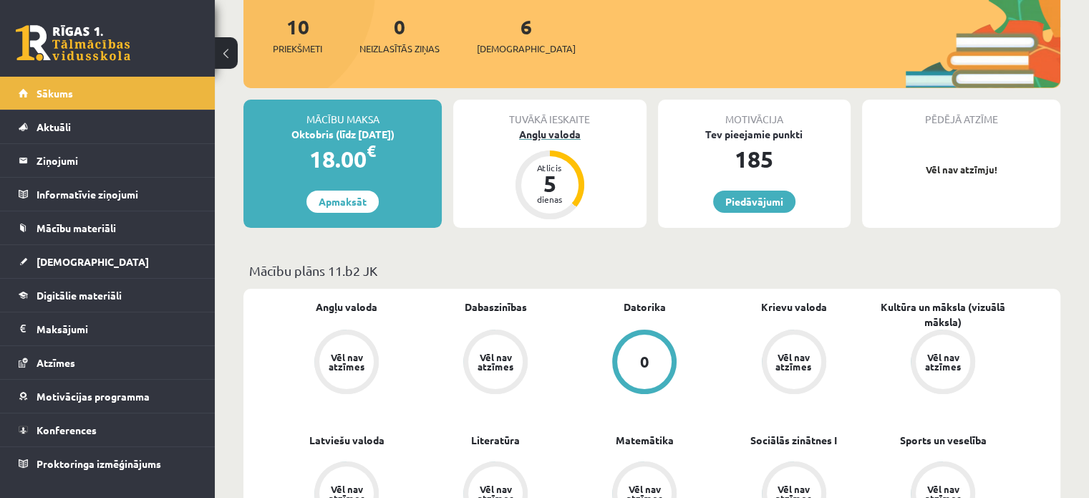
click at [553, 140] on div "Angļu valoda" at bounding box center [549, 134] width 193 height 15
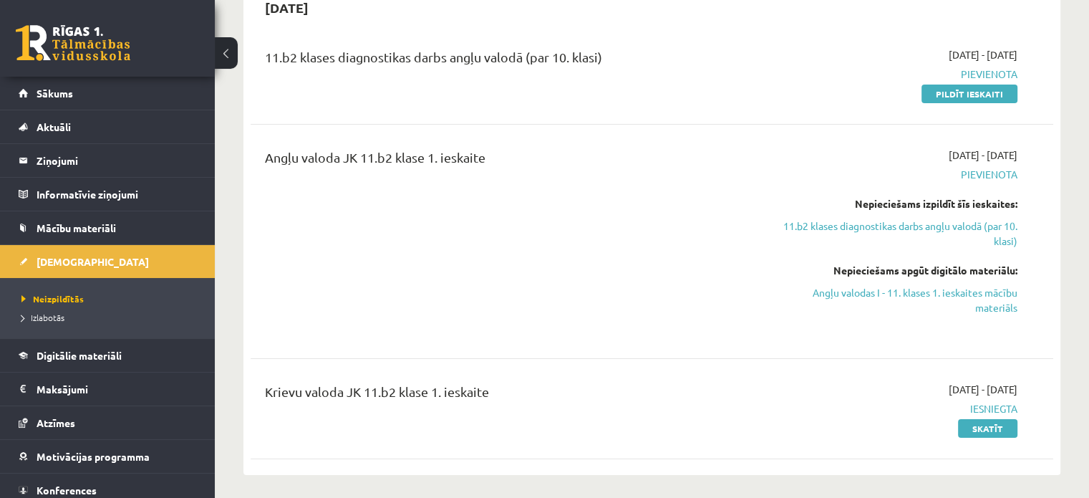
scroll to position [137, 0]
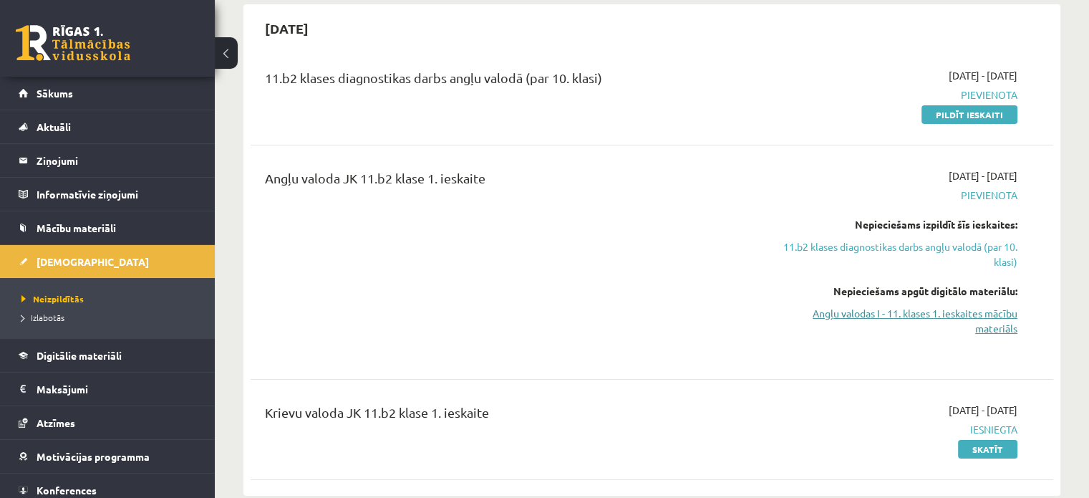
click at [874, 308] on link "Angļu valodas I - 11. klases 1. ieskaites mācību materiāls" at bounding box center [899, 321] width 236 height 30
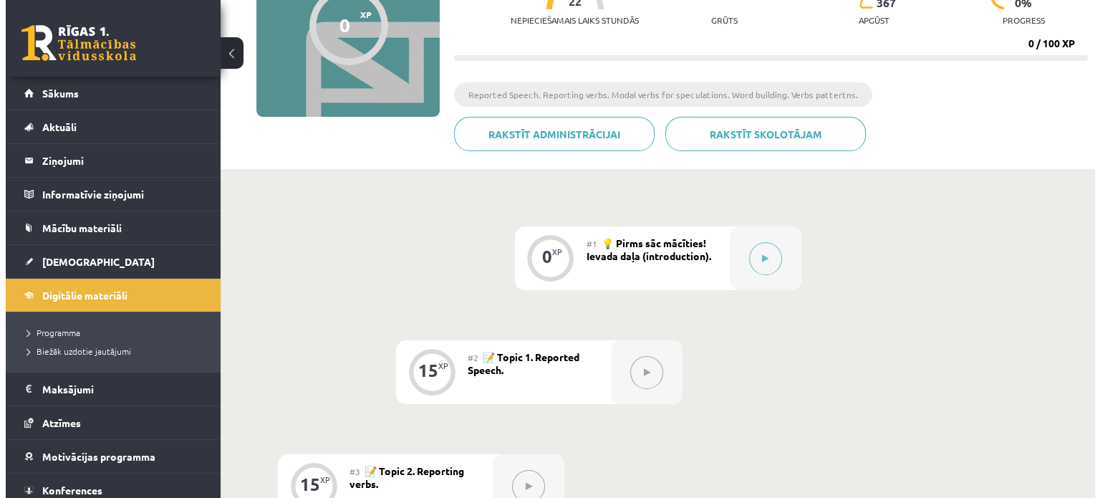
scroll to position [145, 0]
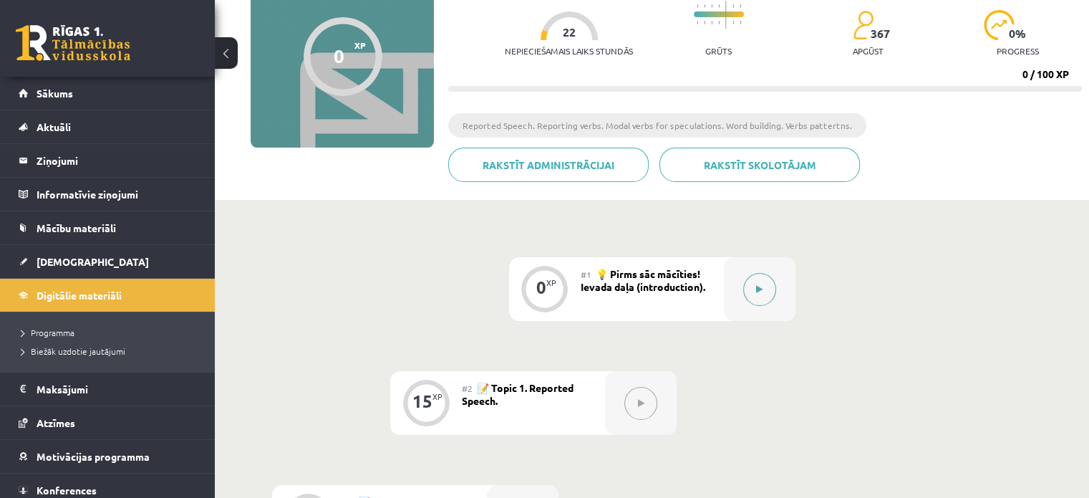
click at [753, 292] on button at bounding box center [759, 289] width 33 height 33
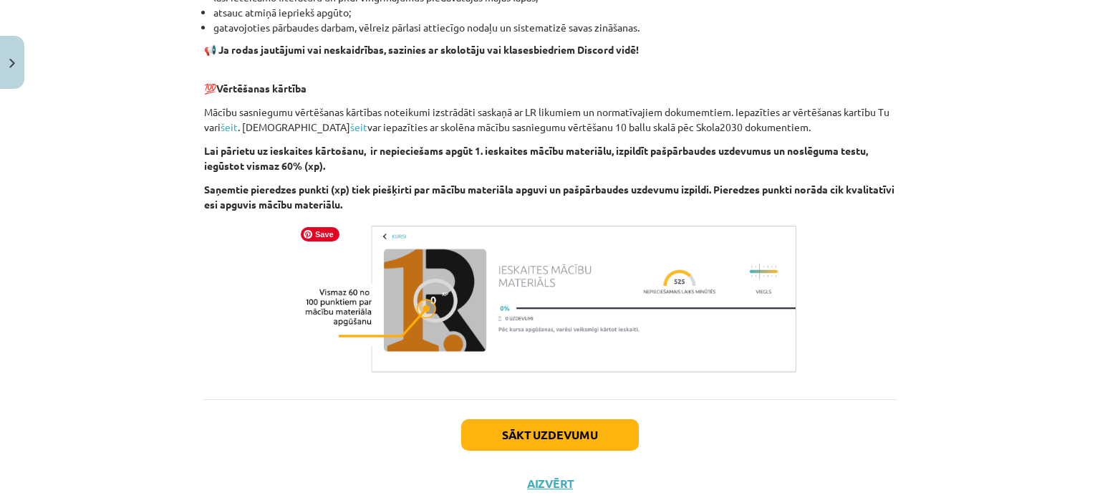
scroll to position [1008, 0]
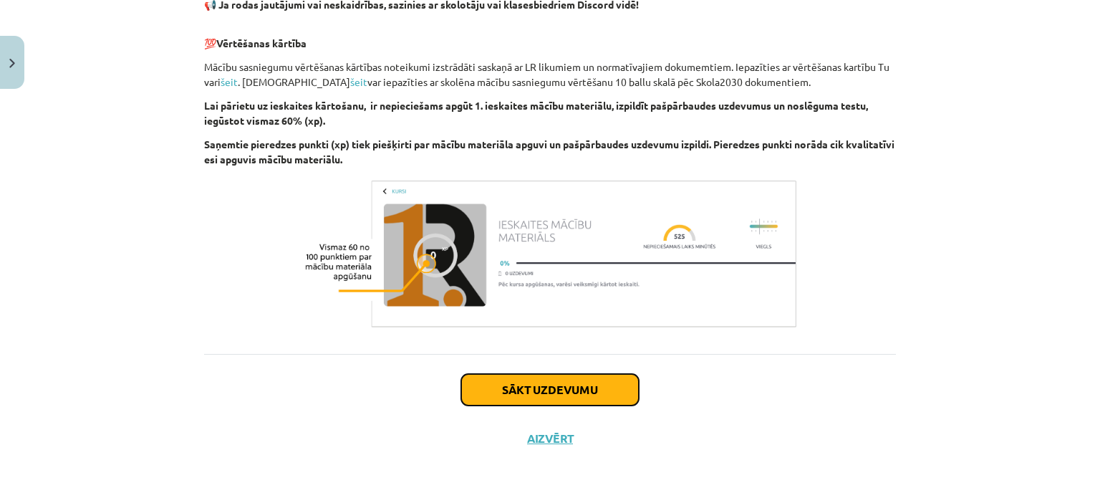
click at [541, 377] on button "Sākt uzdevumu" at bounding box center [550, 390] width 178 height 32
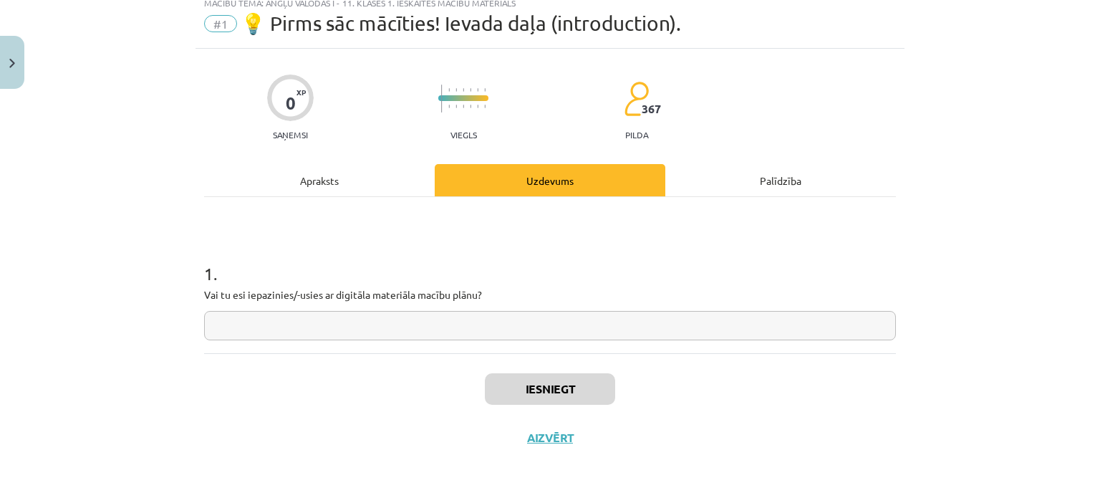
scroll to position [36, 0]
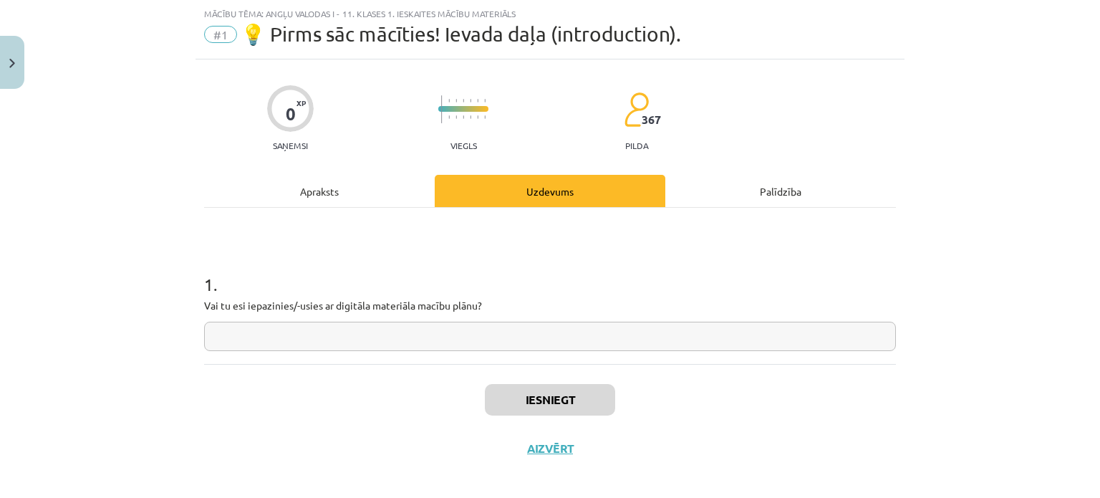
click at [409, 343] on input "text" at bounding box center [550, 336] width 692 height 29
type input "**"
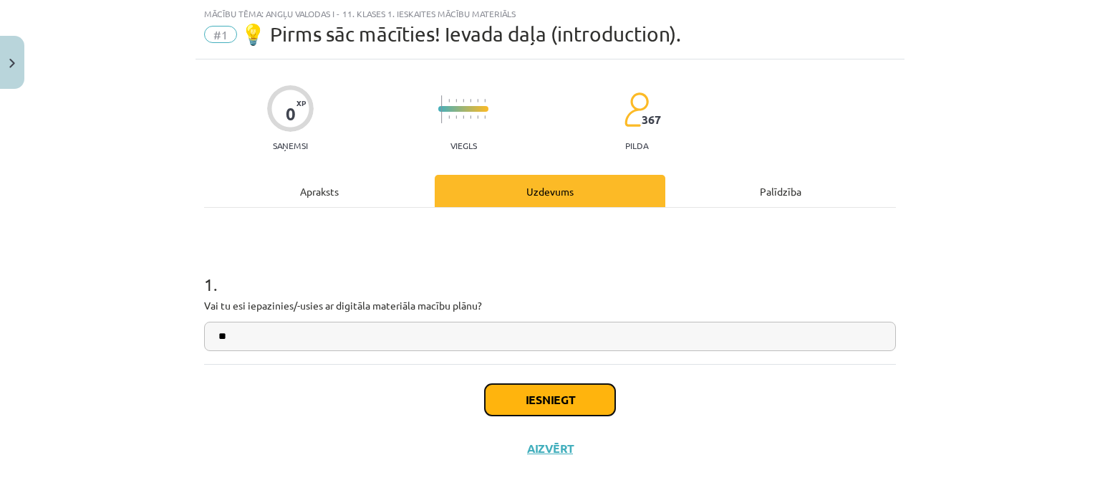
click at [516, 398] on button "Iesniegt" at bounding box center [550, 400] width 130 height 32
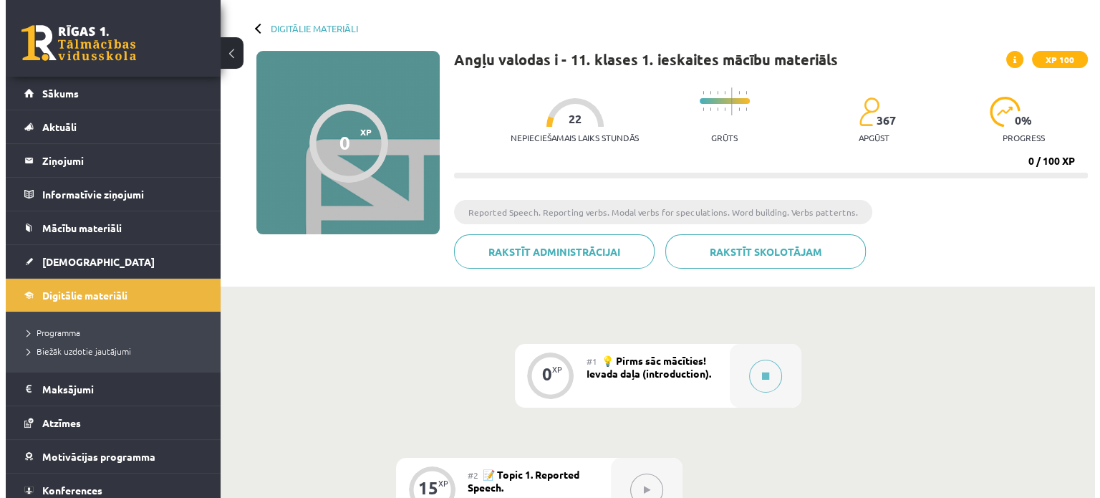
scroll to position [57, 0]
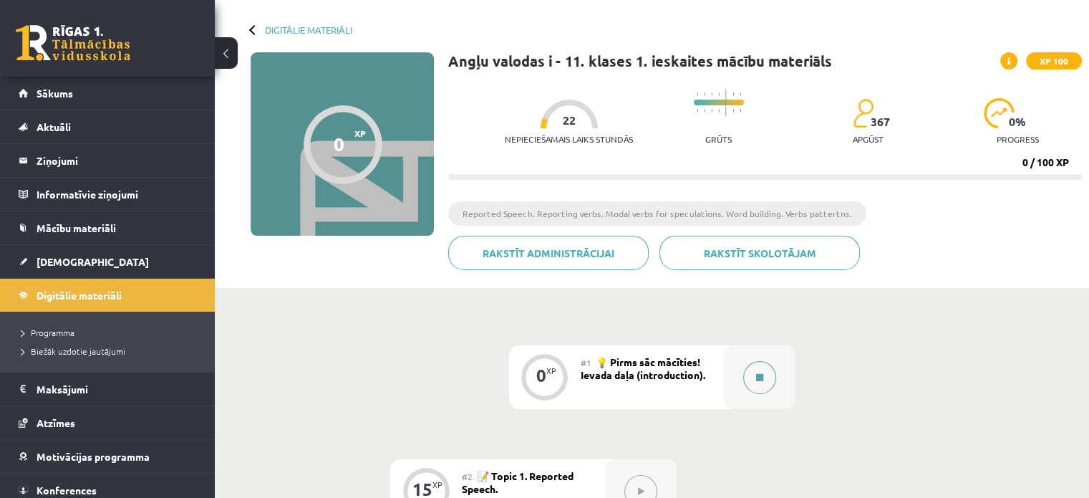
click at [776, 375] on div at bounding box center [760, 377] width 72 height 64
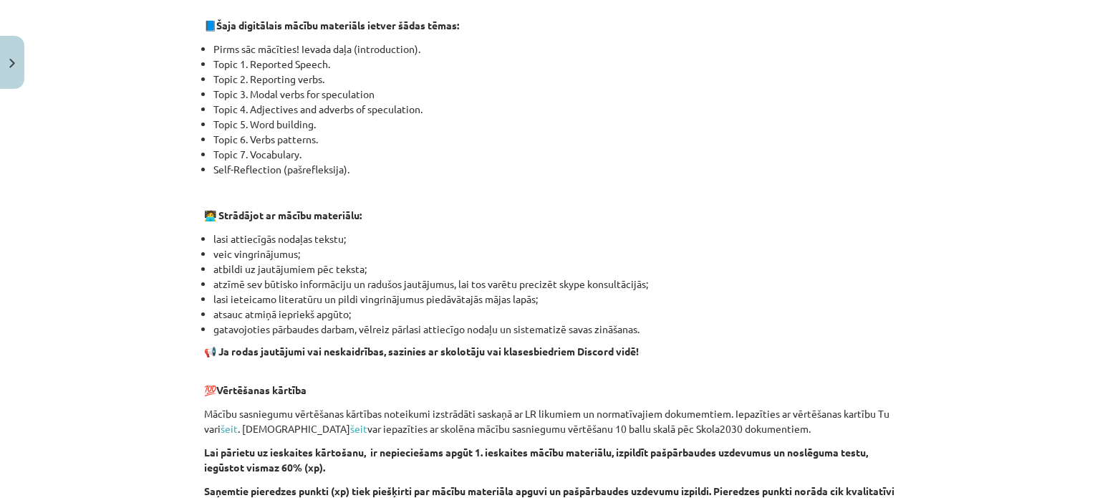
scroll to position [1008, 0]
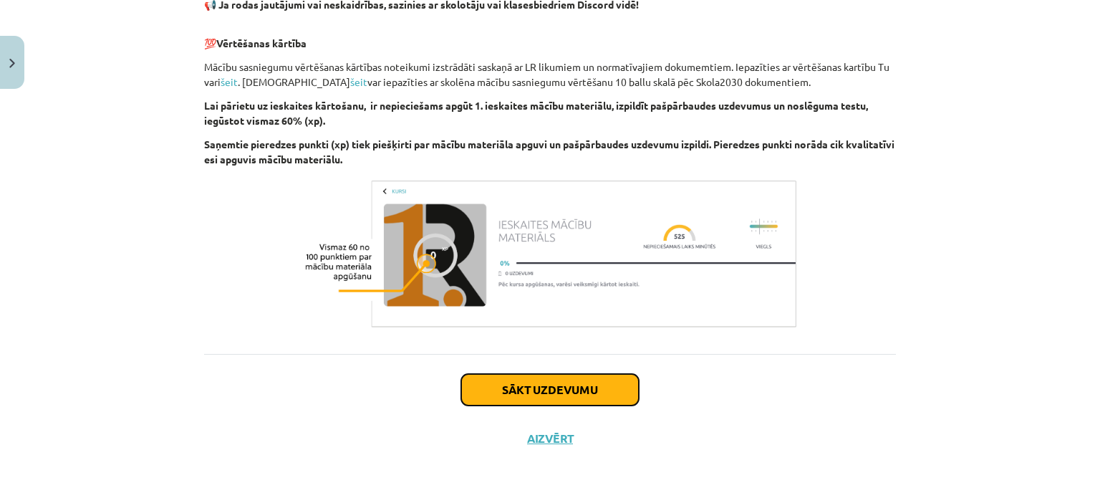
click at [564, 386] on button "Sākt uzdevumu" at bounding box center [550, 390] width 178 height 32
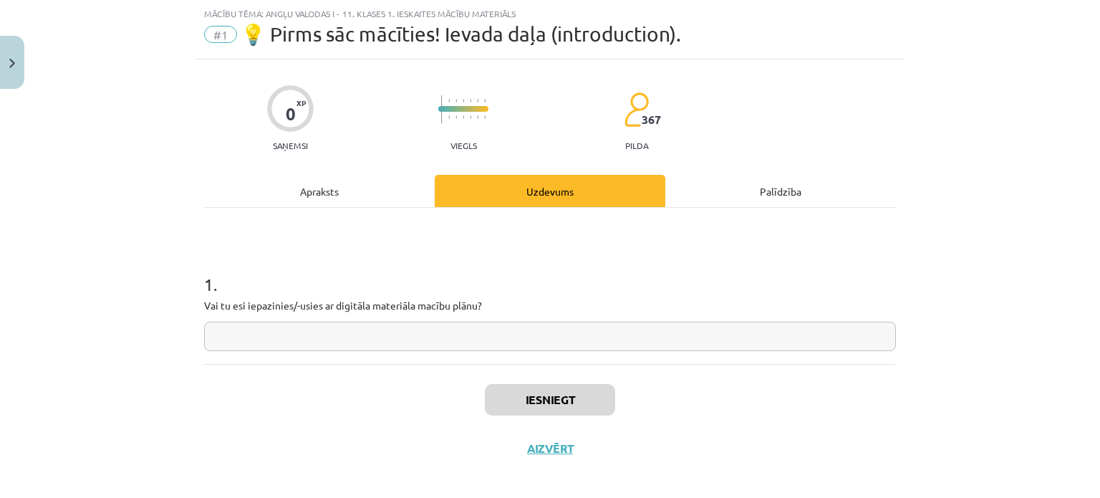
click at [513, 329] on input "text" at bounding box center [550, 336] width 692 height 29
type input "**"
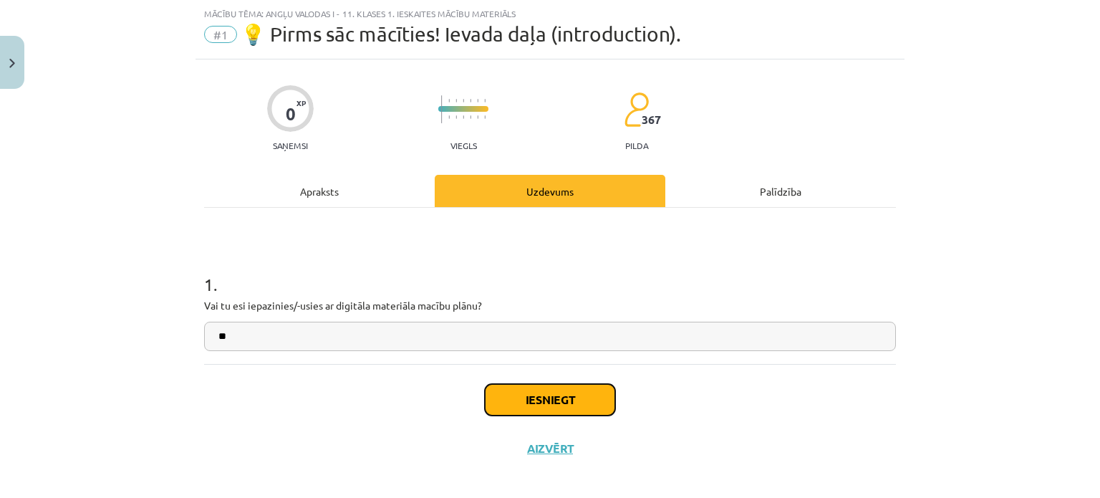
click at [560, 400] on button "Iesniegt" at bounding box center [550, 400] width 130 height 32
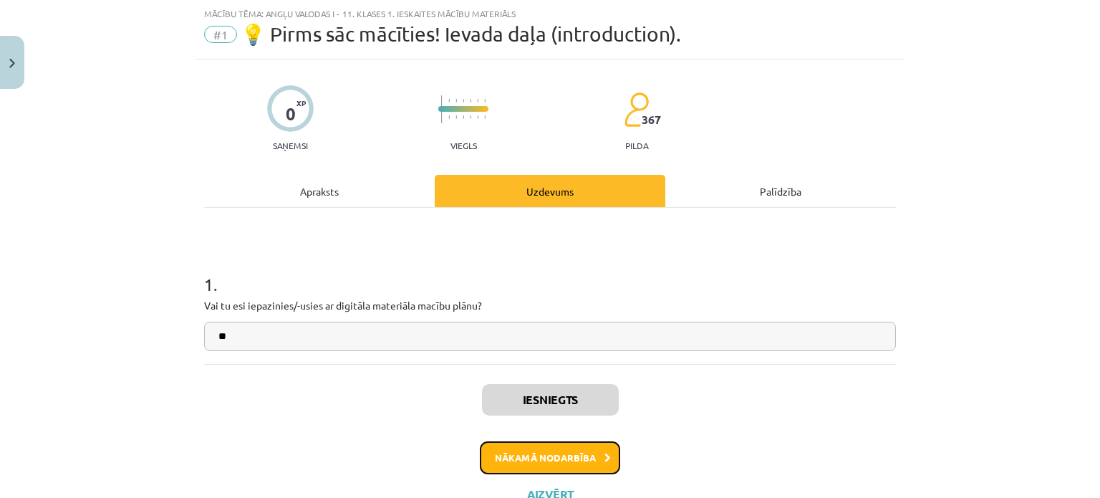
click at [492, 463] on button "Nākamā nodarbība" at bounding box center [550, 457] width 140 height 33
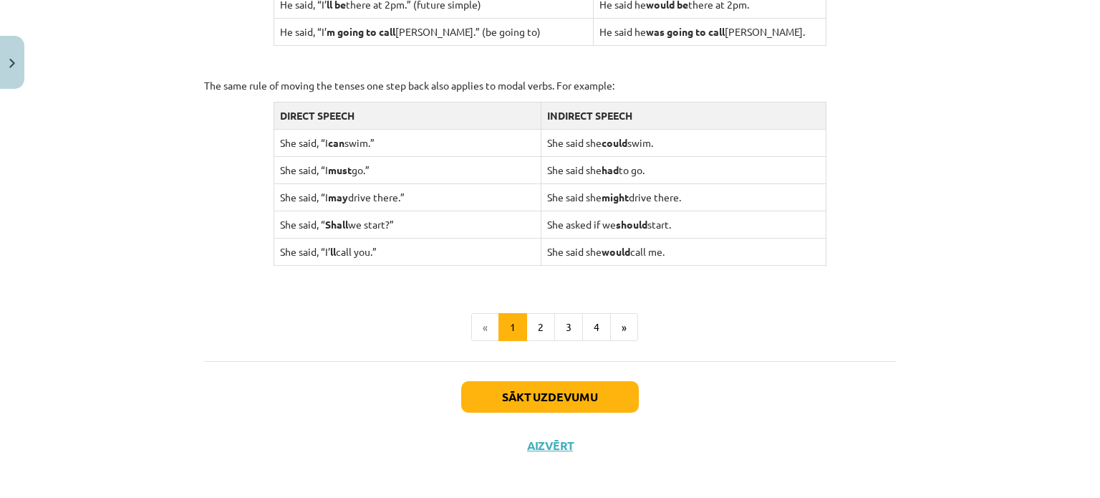
scroll to position [1434, 0]
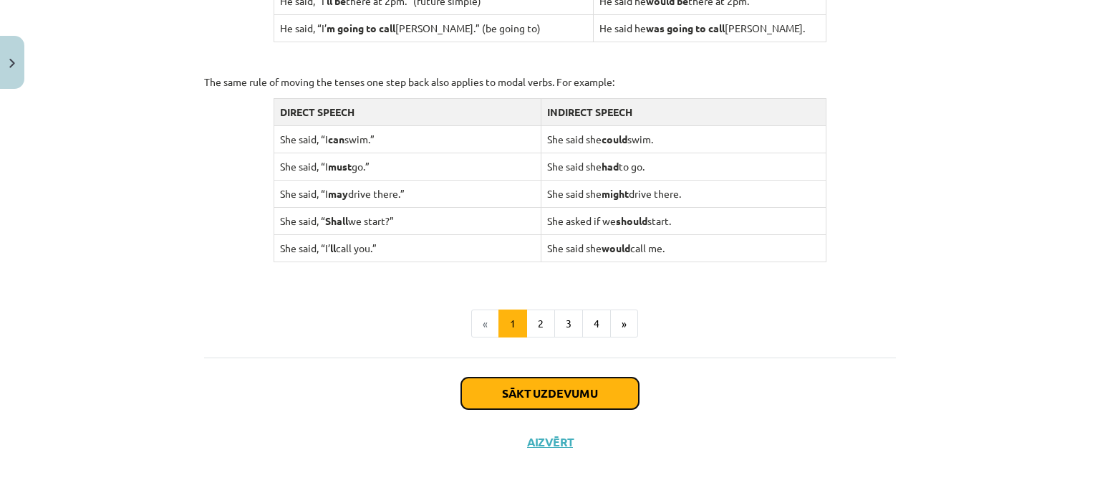
click at [553, 403] on button "Sākt uzdevumu" at bounding box center [550, 393] width 178 height 32
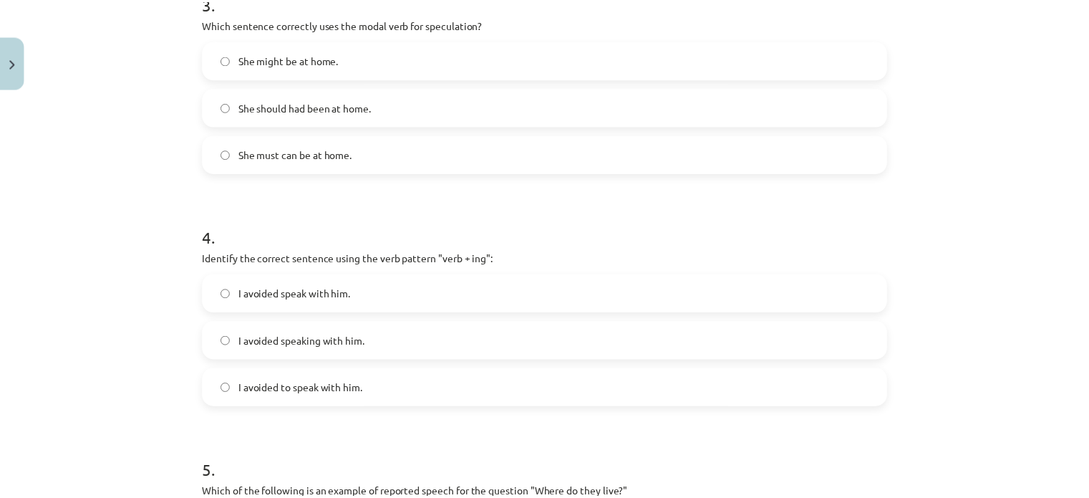
scroll to position [1095, 0]
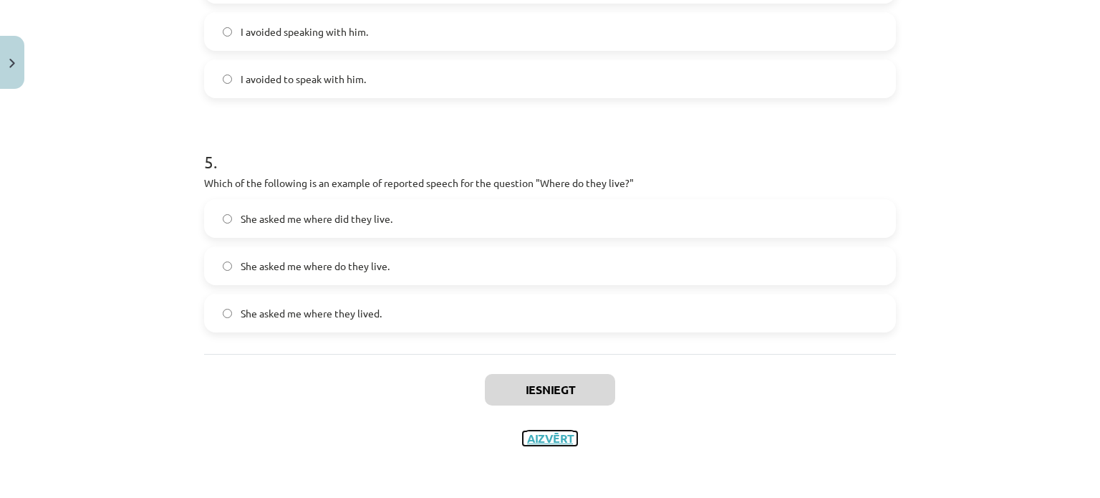
click at [549, 431] on button "Aizvērt" at bounding box center [550, 438] width 54 height 14
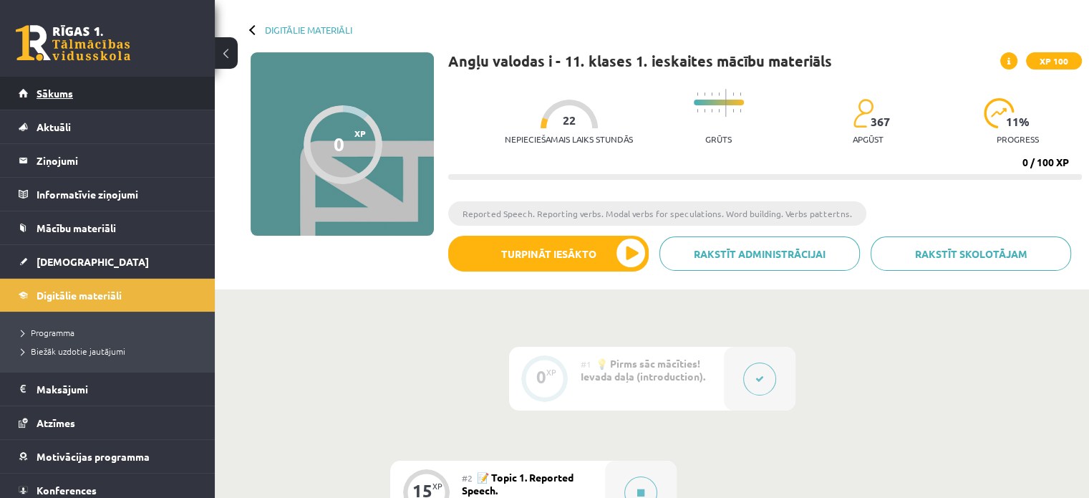
click at [100, 94] on link "Sākums" at bounding box center [108, 93] width 178 height 33
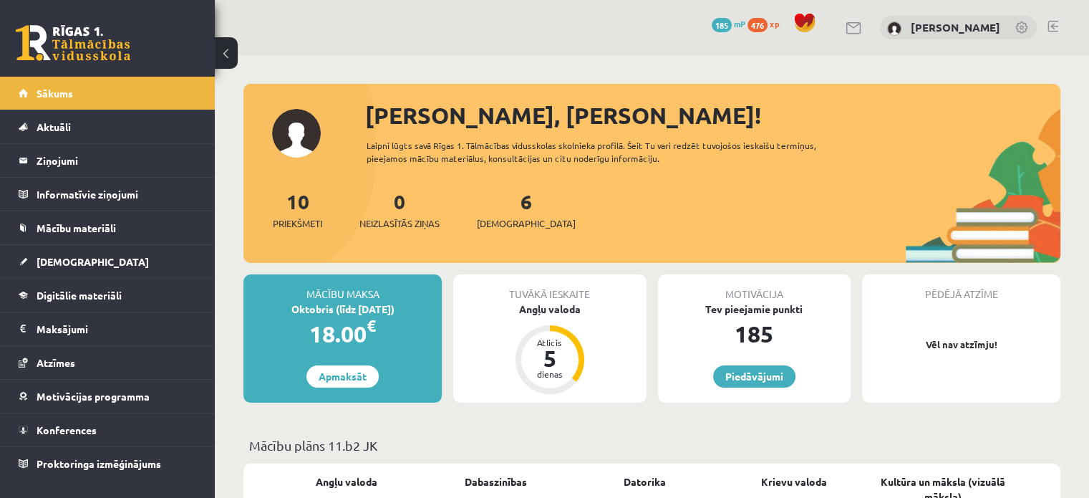
scroll to position [169, 0]
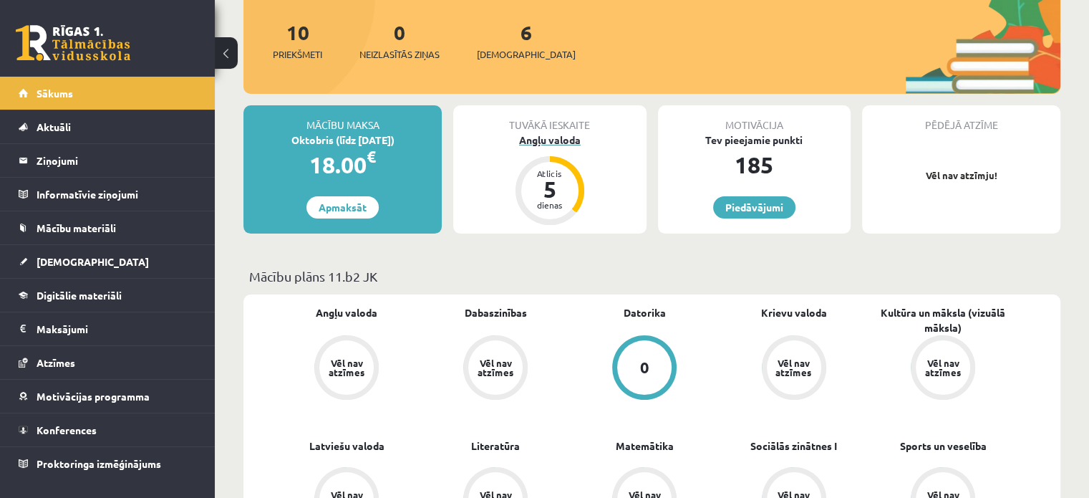
click at [572, 191] on div "Atlicis 5 dienas" at bounding box center [549, 190] width 57 height 57
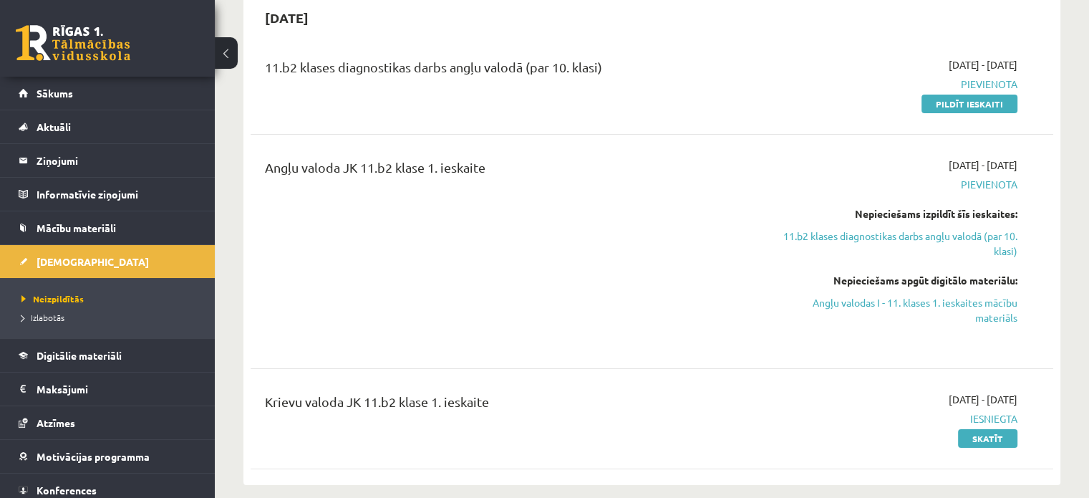
scroll to position [148, 0]
click at [43, 314] on span "Izlabotās" at bounding box center [42, 317] width 43 height 11
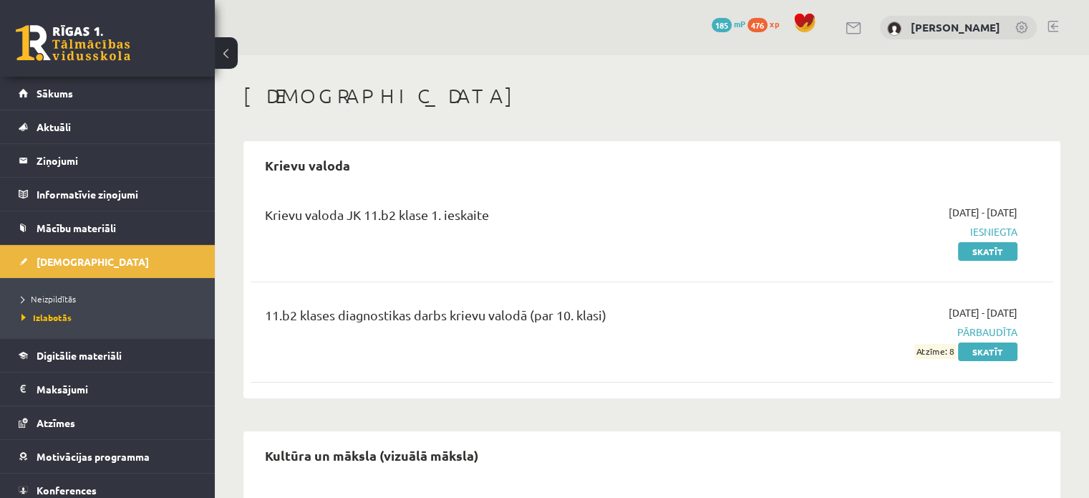
click at [758, 32] on span "476" at bounding box center [758, 25] width 20 height 14
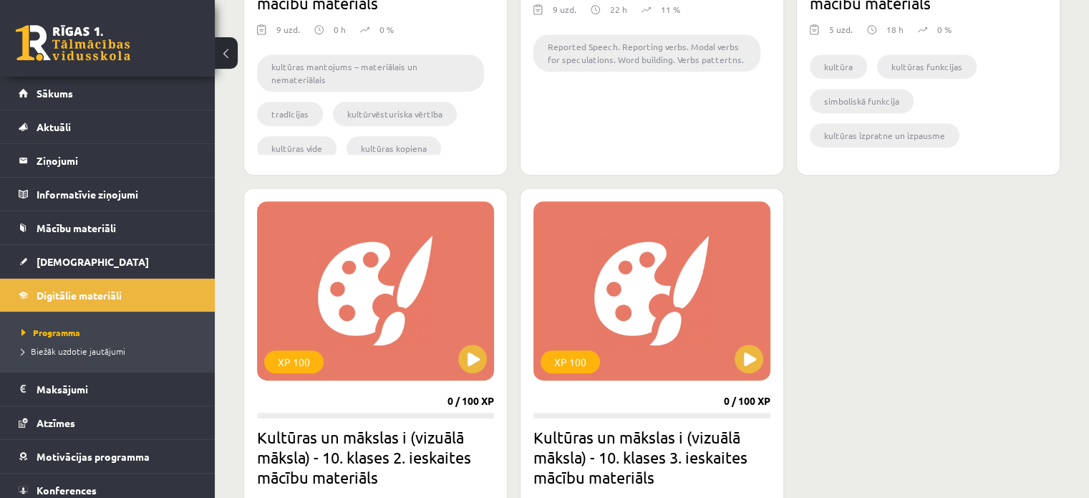
scroll to position [695, 0]
click at [52, 75] on div "0 Dāvanas 185 mP 476 xp" at bounding box center [107, 38] width 215 height 77
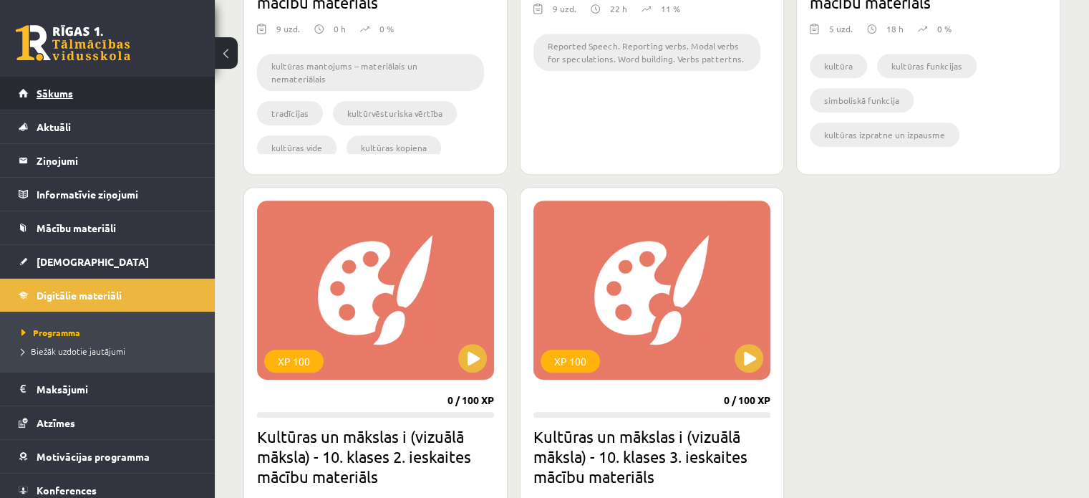
click at [52, 79] on link "Sākums" at bounding box center [108, 93] width 178 height 33
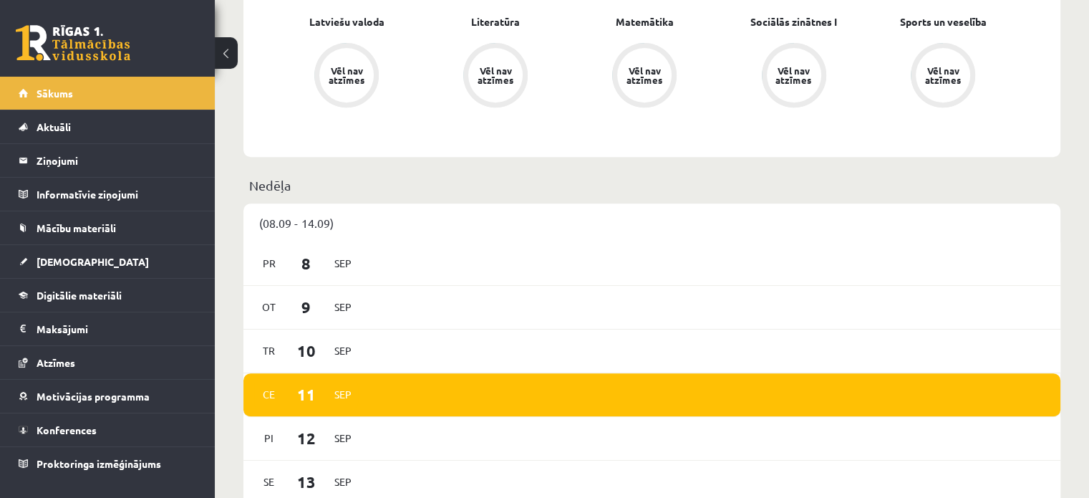
scroll to position [594, 0]
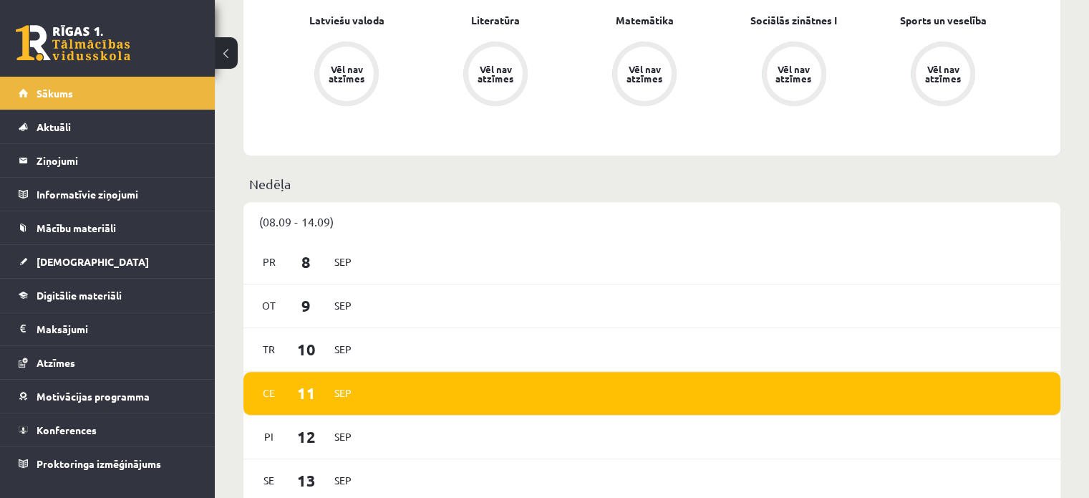
drag, startPoint x: 62, startPoint y: 19, endPoint x: 64, endPoint y: 63, distance: 43.7
click at [64, 63] on div "0 Dāvanas 185 mP 476 xp" at bounding box center [107, 38] width 215 height 77
click at [67, 34] on link at bounding box center [73, 43] width 115 height 36
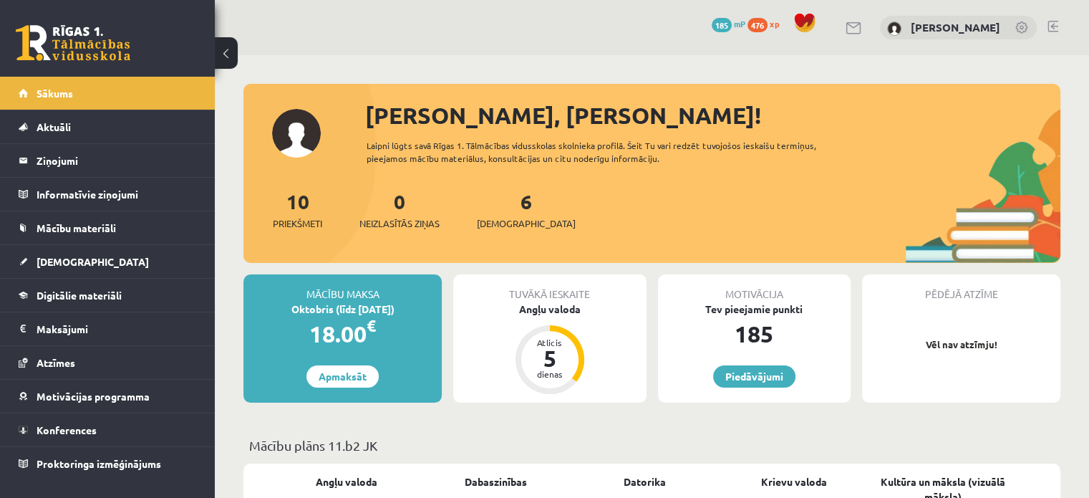
click at [1051, 23] on link at bounding box center [1053, 26] width 11 height 11
